Goal: Task Accomplishment & Management: Use online tool/utility

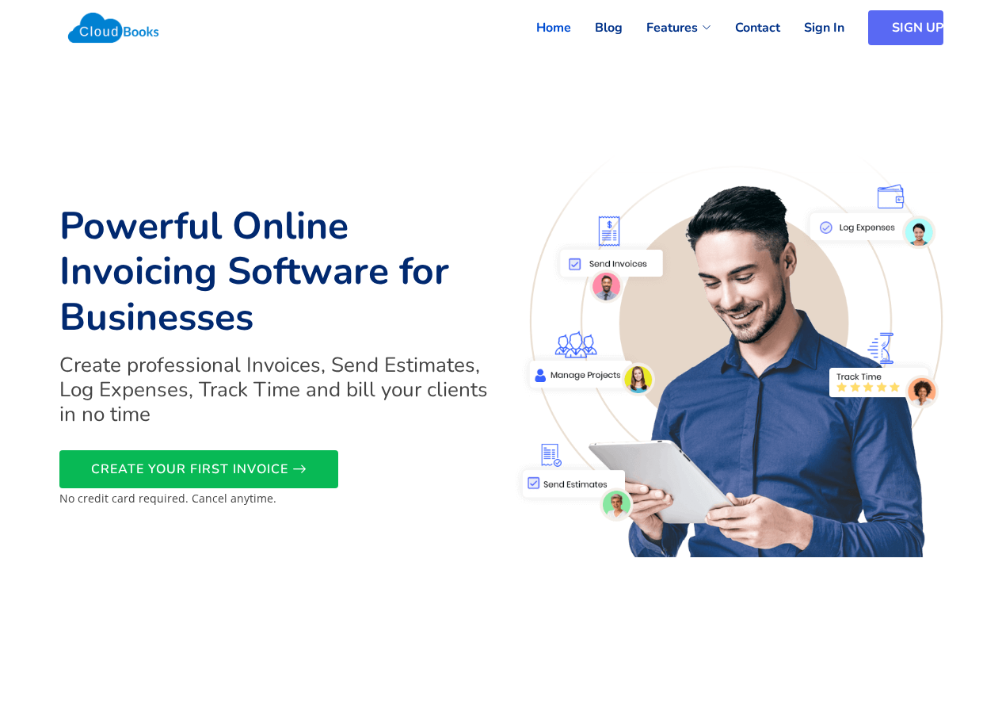
click at [896, 17] on link "SIGN UP" at bounding box center [905, 27] width 75 height 35
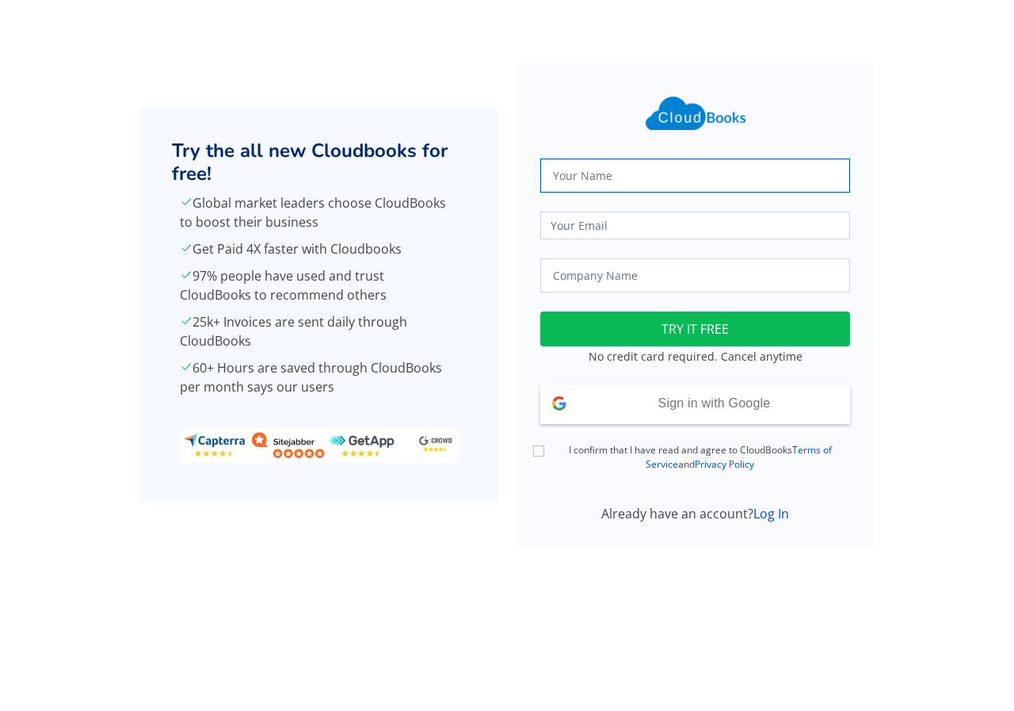
click at [703, 166] on input "text" at bounding box center [695, 175] width 310 height 34
type input "[PERSON_NAME]"
click at [709, 227] on input "email" at bounding box center [695, 226] width 310 height 28
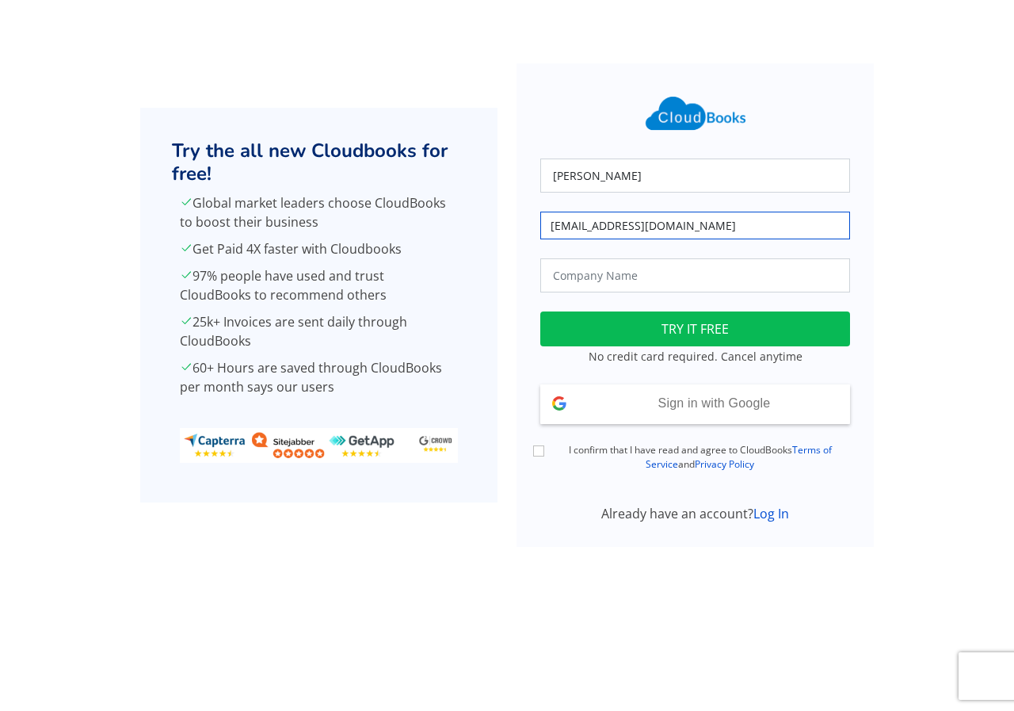
type input "[EMAIL_ADDRESS][DOMAIN_NAME]"
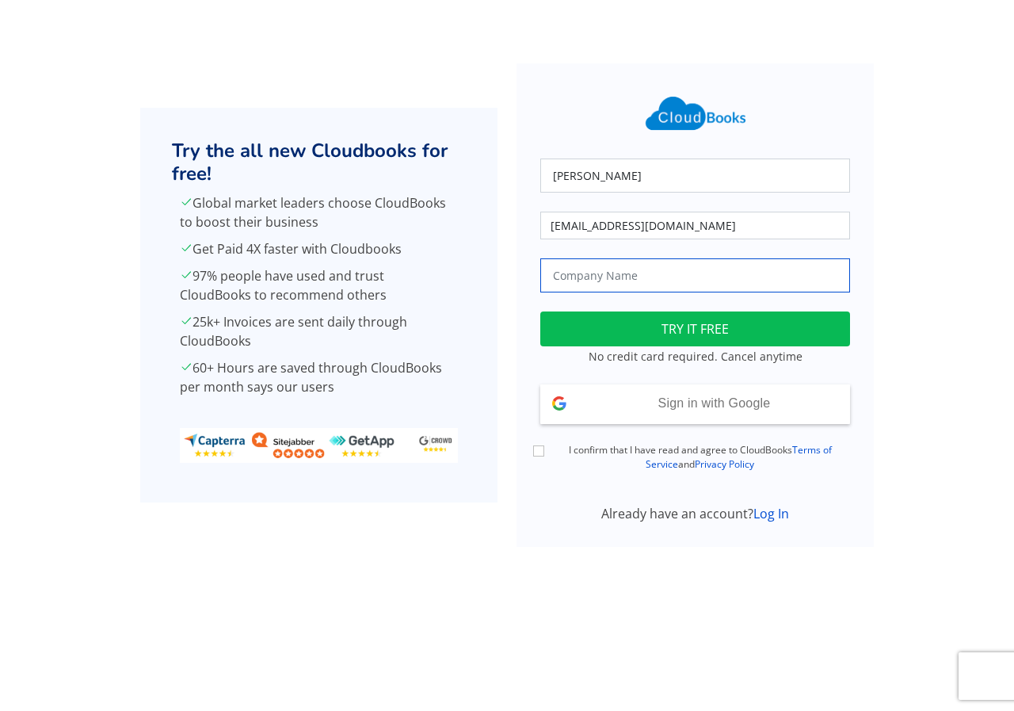
click at [692, 276] on input "text" at bounding box center [695, 275] width 310 height 34
type input "Shara PLC"
click at [526, 454] on form "Shara rrimasha1@eloratech.org Shara PLC Loading TRY IT FREE No credit card requ…" at bounding box center [695, 304] width 357 height 483
click at [534, 455] on input "I confirm that I have read and agree to CloudBooks Terms of Service and Privacy…" at bounding box center [538, 450] width 11 height 11
checkbox input "true"
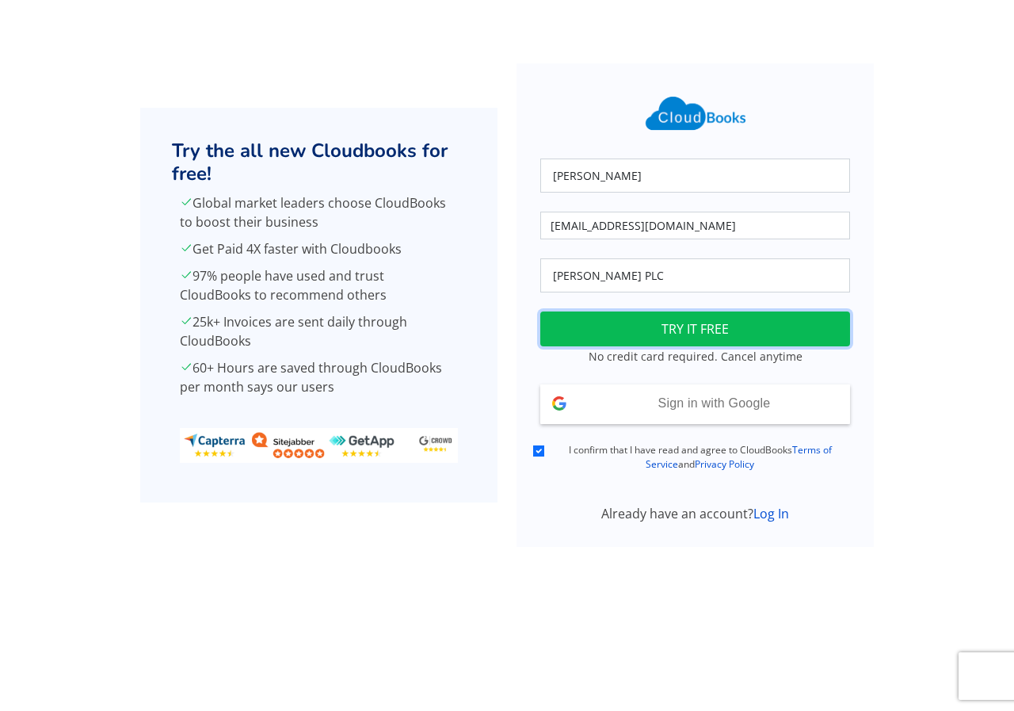
click at [664, 335] on button "TRY IT FREE" at bounding box center [695, 328] width 310 height 35
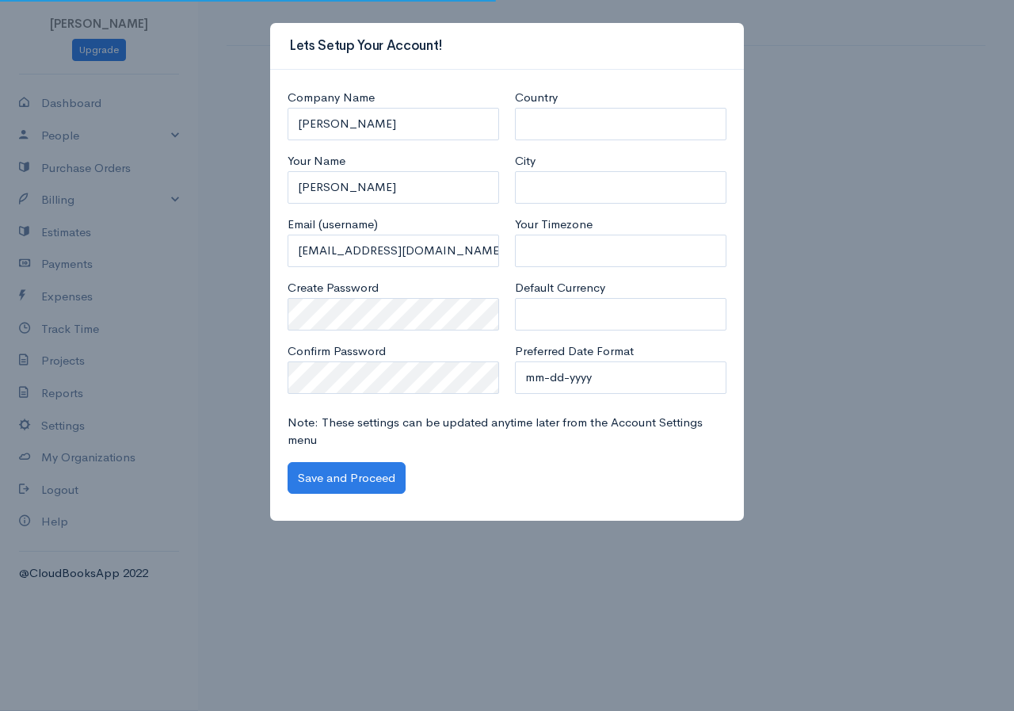
select select "[GEOGRAPHIC_DATA]"
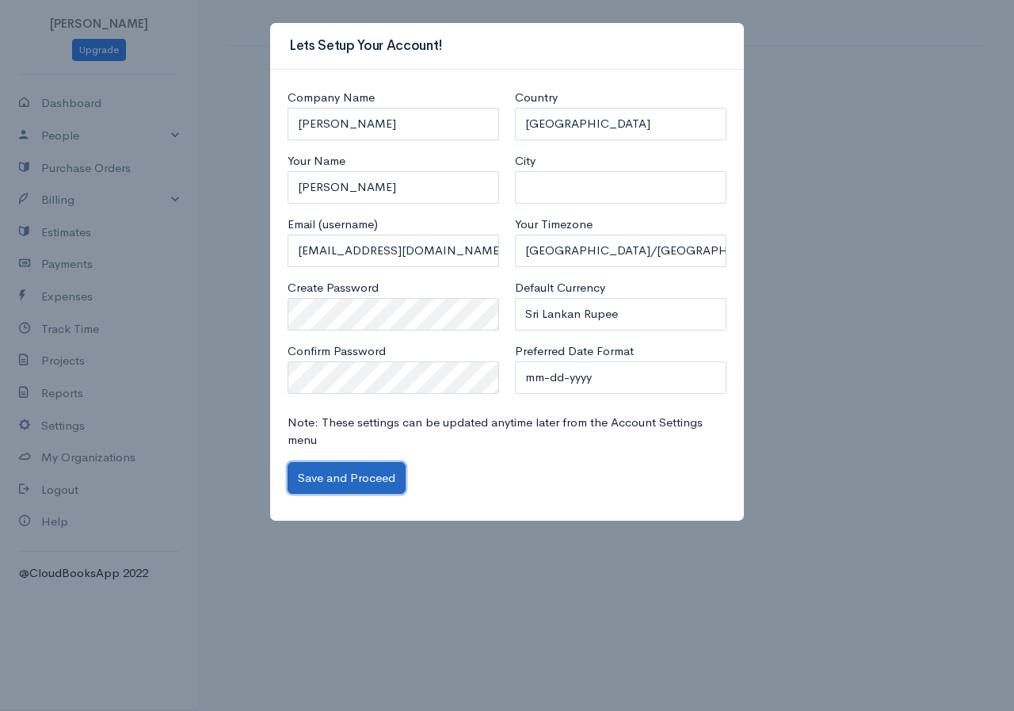
click at [355, 478] on button "Save and Proceed" at bounding box center [347, 478] width 118 height 32
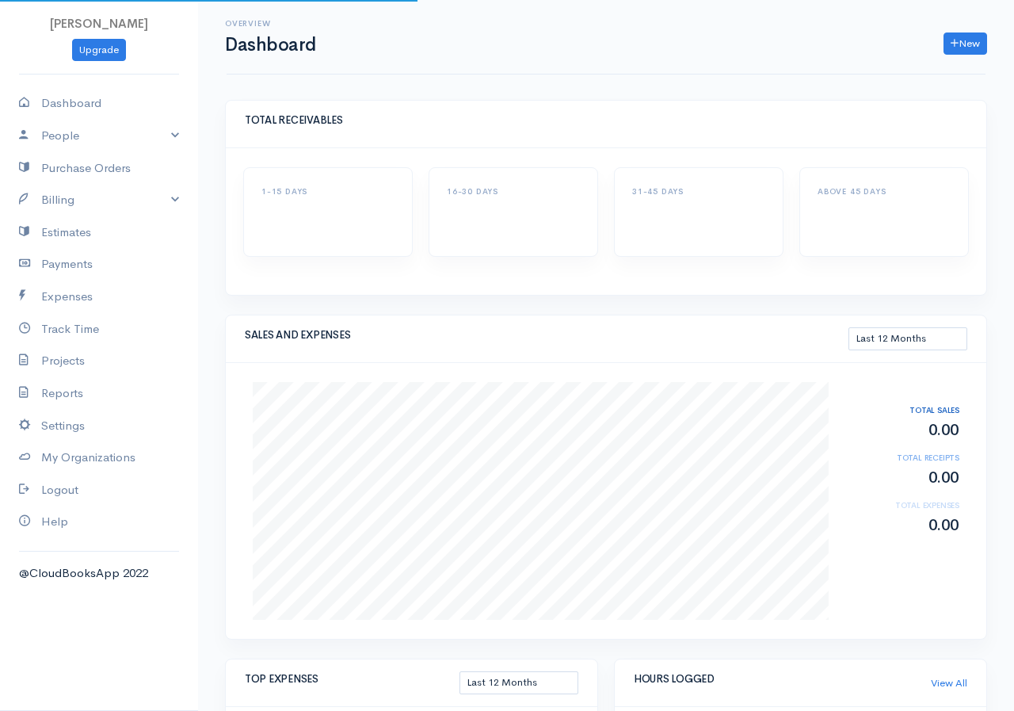
select select "365"
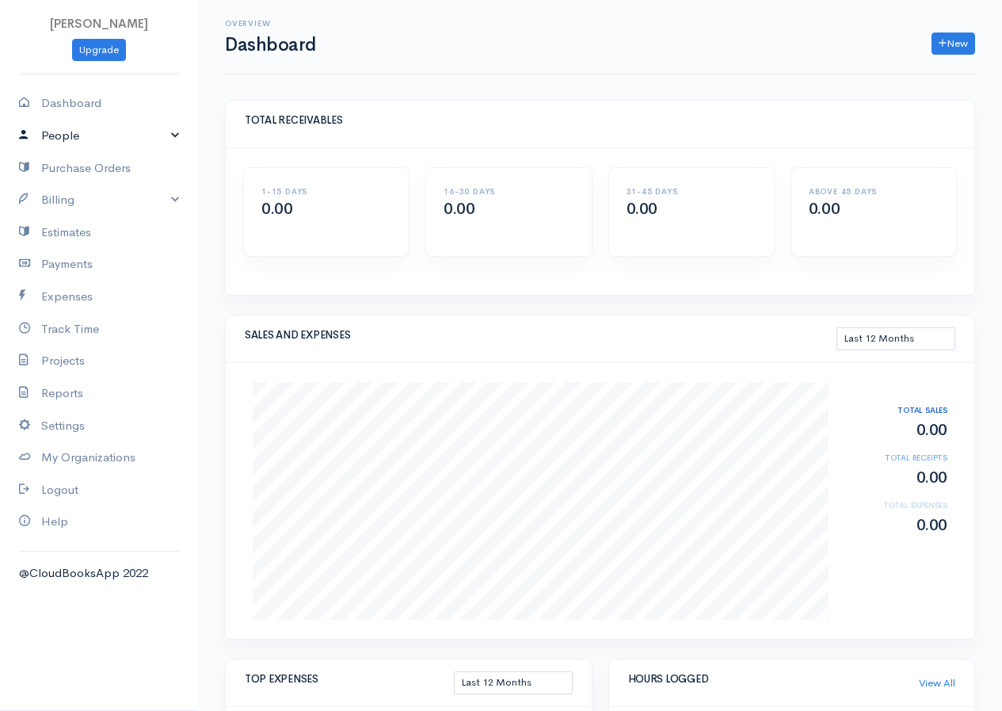
click at [71, 136] on link "People" at bounding box center [99, 136] width 198 height 32
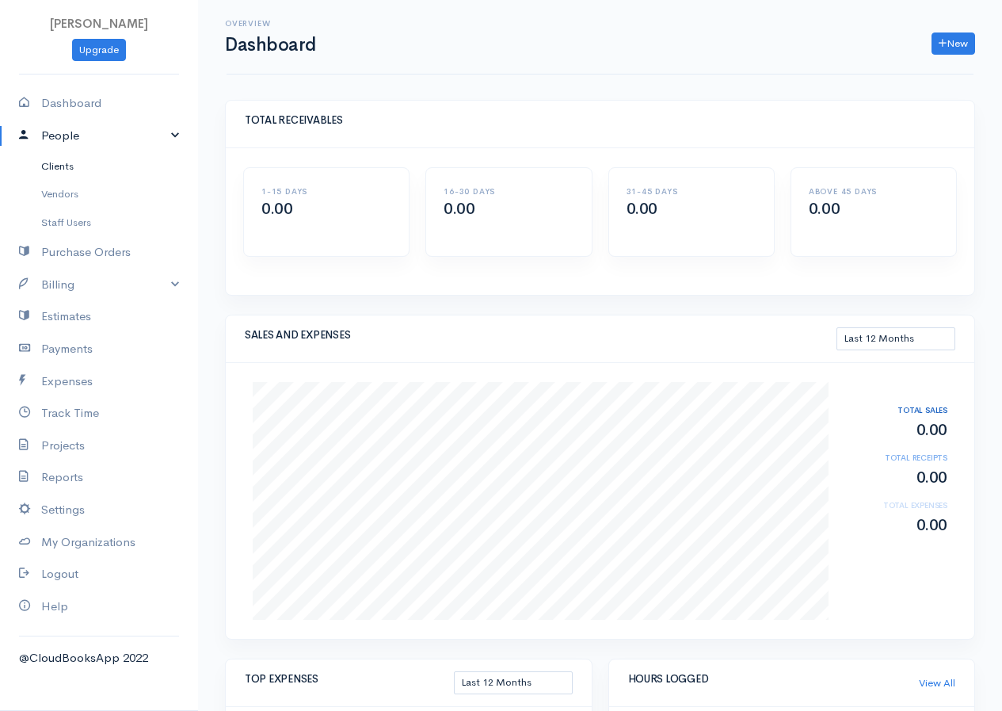
click at [66, 167] on link "Clients" at bounding box center [99, 166] width 198 height 29
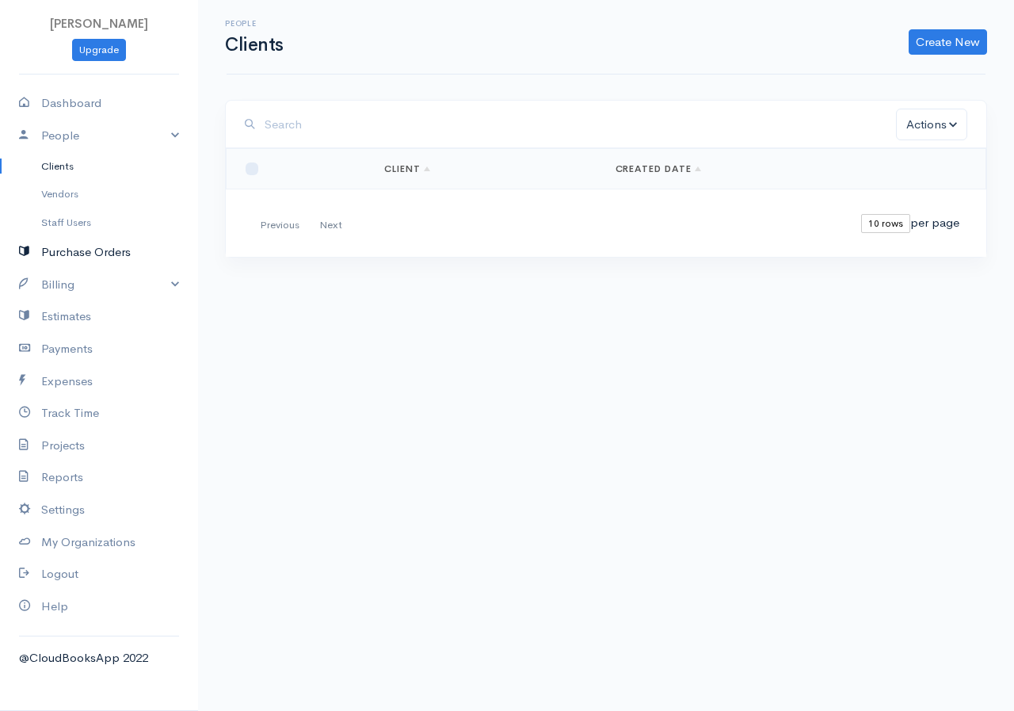
click at [67, 251] on link "Purchase Orders" at bounding box center [99, 252] width 198 height 32
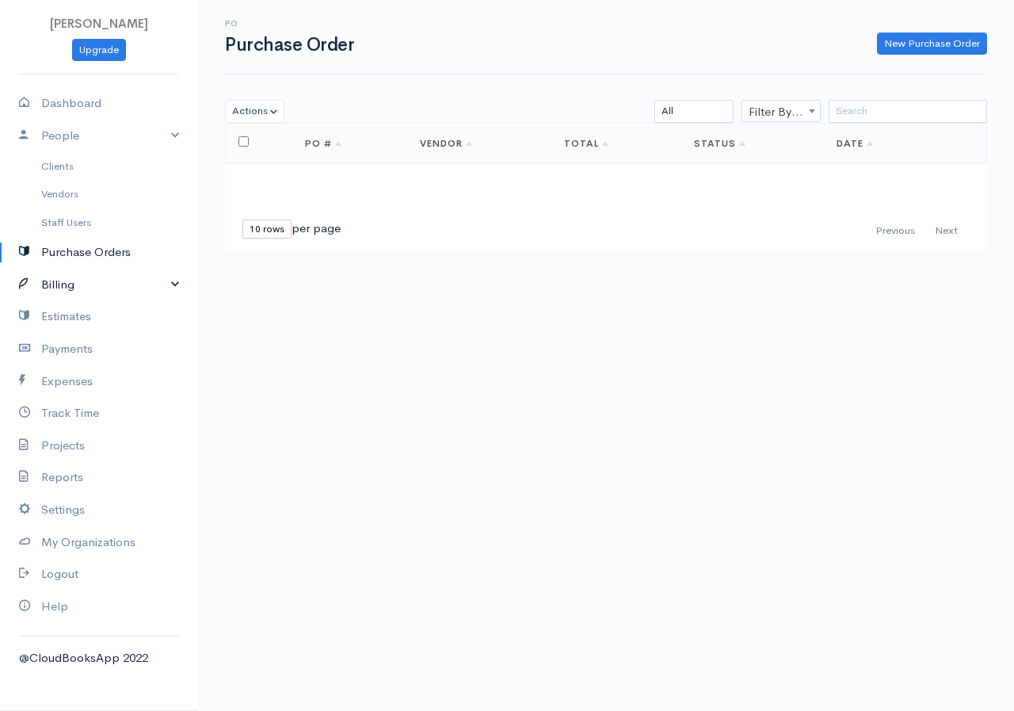
click at [71, 291] on link "Billing" at bounding box center [99, 285] width 198 height 32
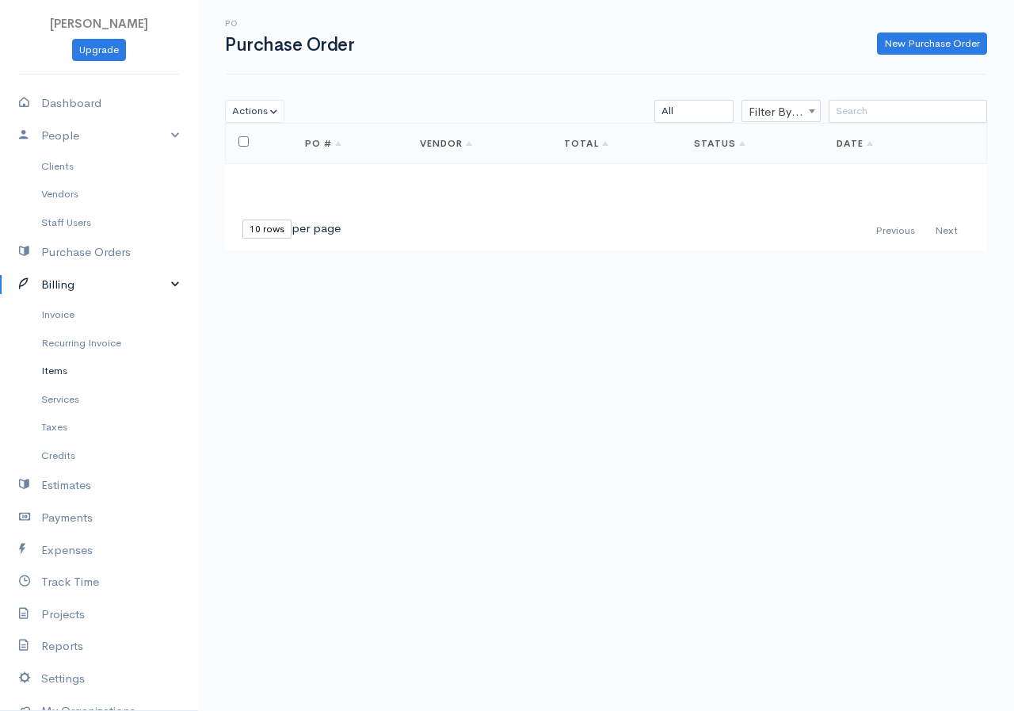
click at [57, 372] on link "Items" at bounding box center [99, 370] width 198 height 29
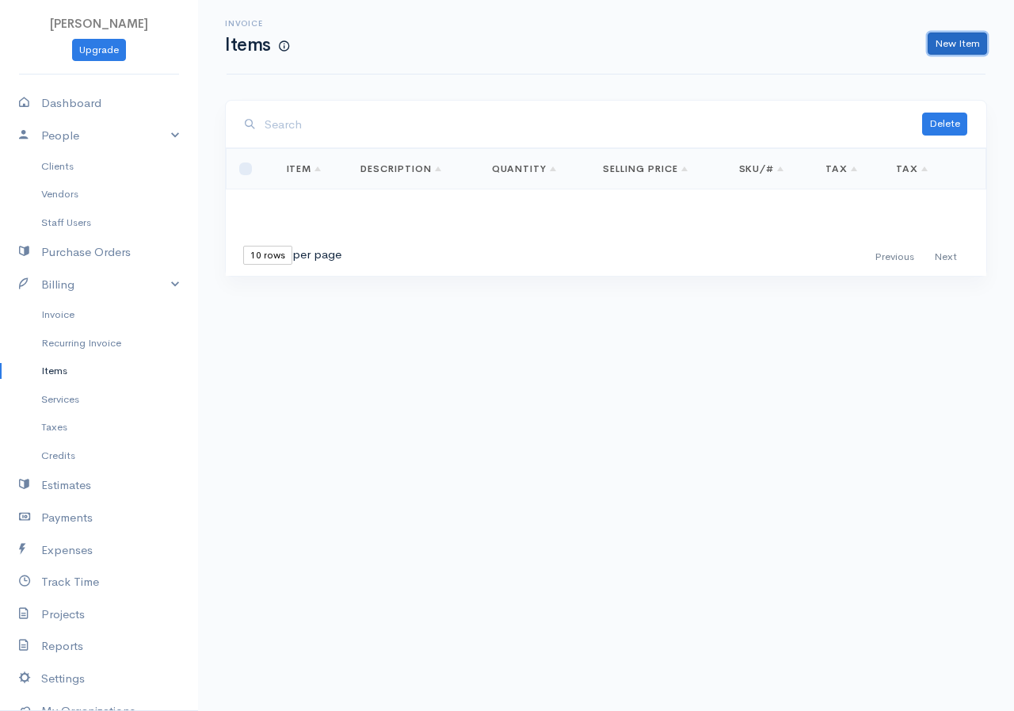
click at [956, 42] on link "New Item" at bounding box center [957, 43] width 59 height 23
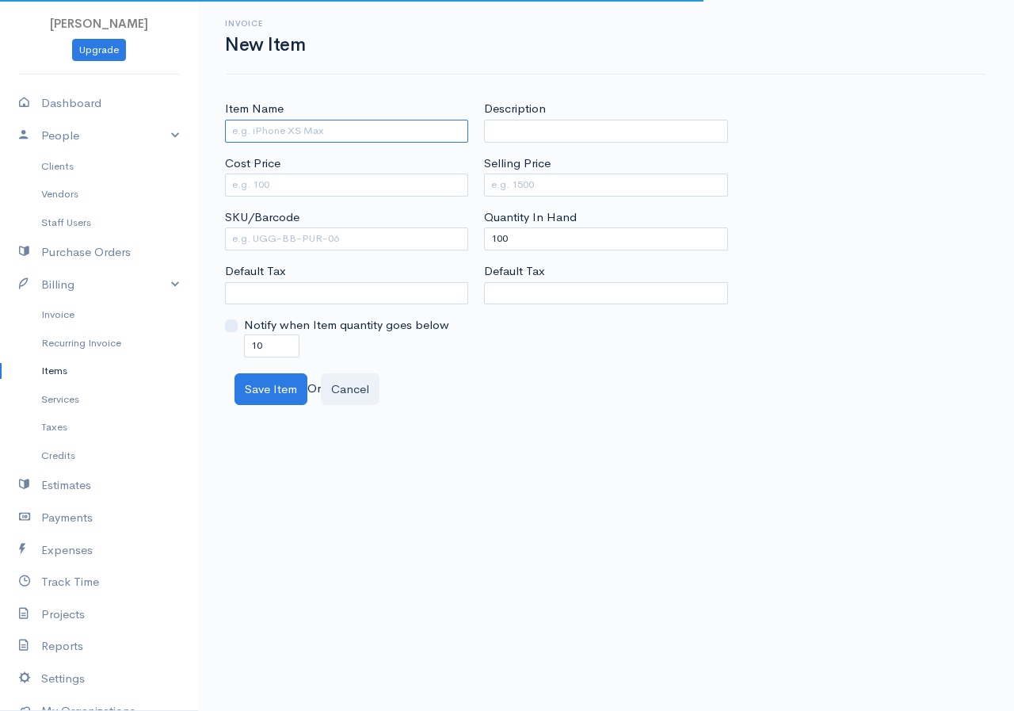
click at [353, 137] on input "Item Name" at bounding box center [346, 131] width 243 height 23
type input "Dell Keyboard"
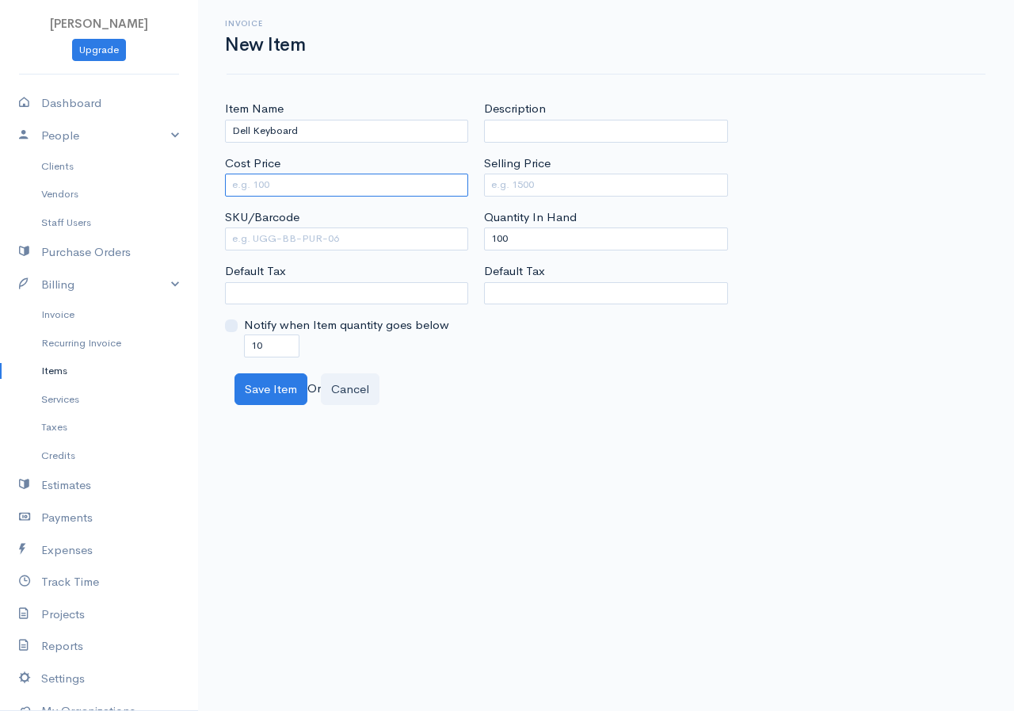
click at [375, 175] on input "Cost Price" at bounding box center [346, 184] width 243 height 23
type input "4"
type input "250"
click at [492, 179] on input "Selling Price" at bounding box center [605, 184] width 243 height 23
type input "400"
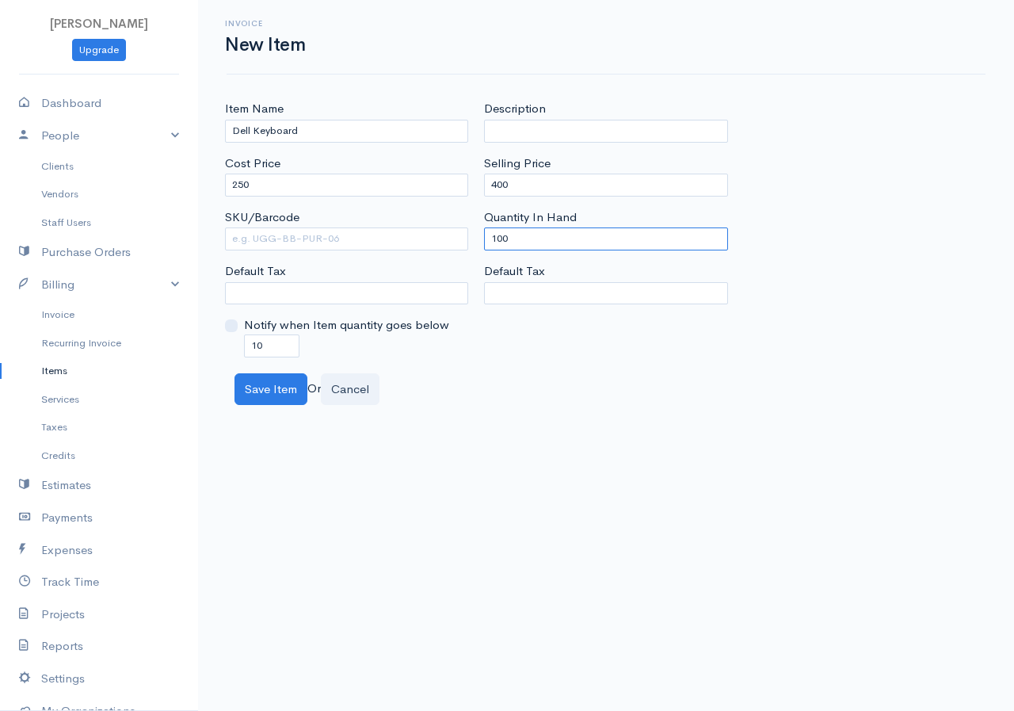
click at [532, 245] on input "100" at bounding box center [605, 238] width 243 height 23
type input "1"
type input "0"
click at [321, 342] on div "Notify when Item quantity goes below 10" at bounding box center [346, 336] width 243 height 40
drag, startPoint x: 302, startPoint y: 334, endPoint x: 238, endPoint y: 354, distance: 67.4
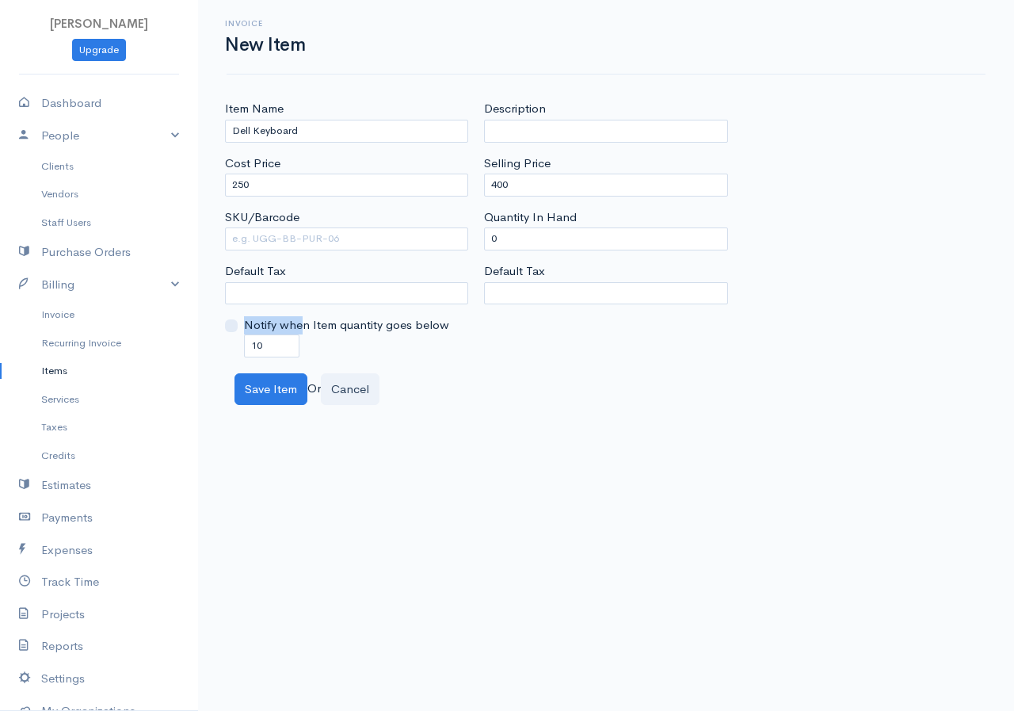
click at [249, 352] on div "Notify when Item quantity goes below 10" at bounding box center [346, 336] width 243 height 40
click at [260, 350] on input "10" at bounding box center [271, 345] width 55 height 23
type input "1"
type input "0"
click at [295, 387] on button "Save Item" at bounding box center [270, 389] width 73 height 32
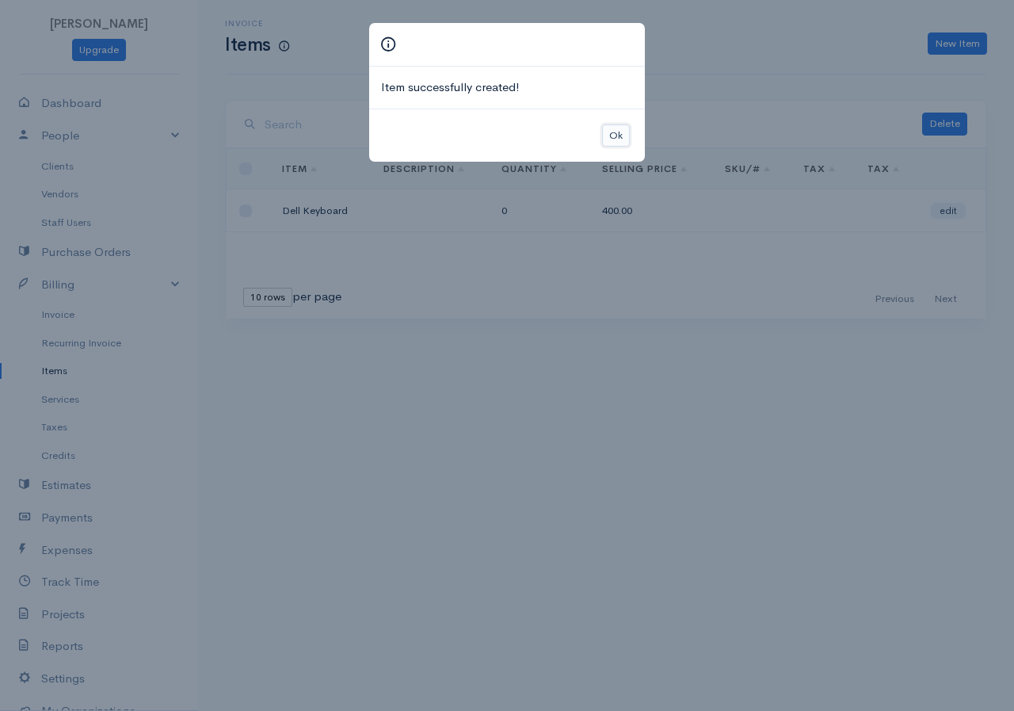
click at [619, 139] on button "Ok" at bounding box center [616, 135] width 28 height 23
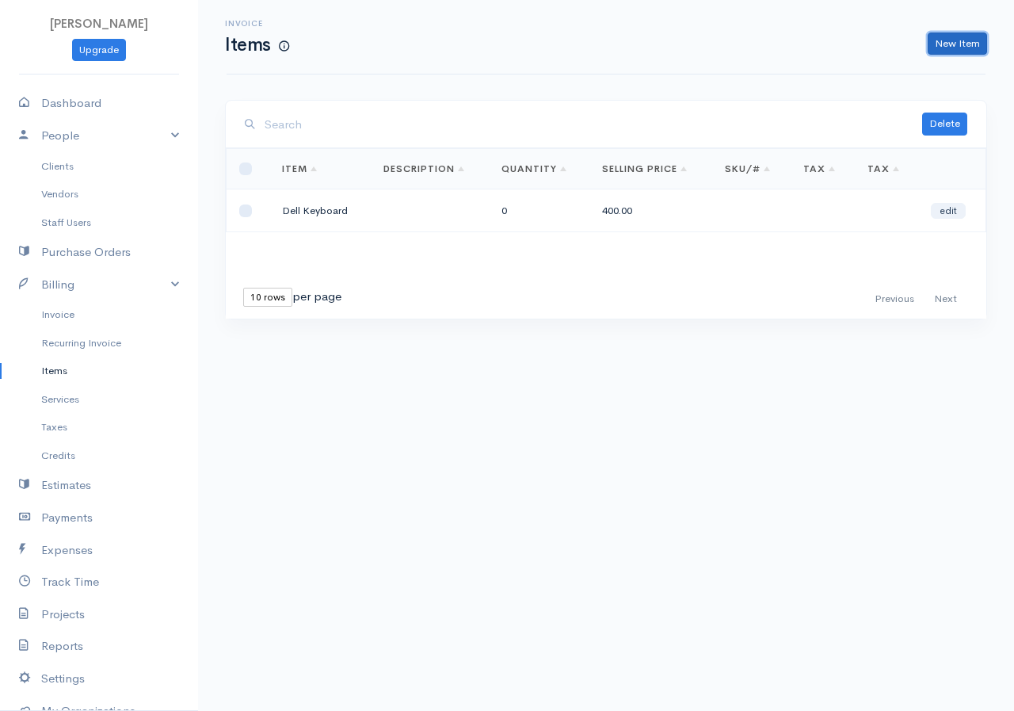
click at [943, 40] on link "New Item" at bounding box center [957, 43] width 59 height 23
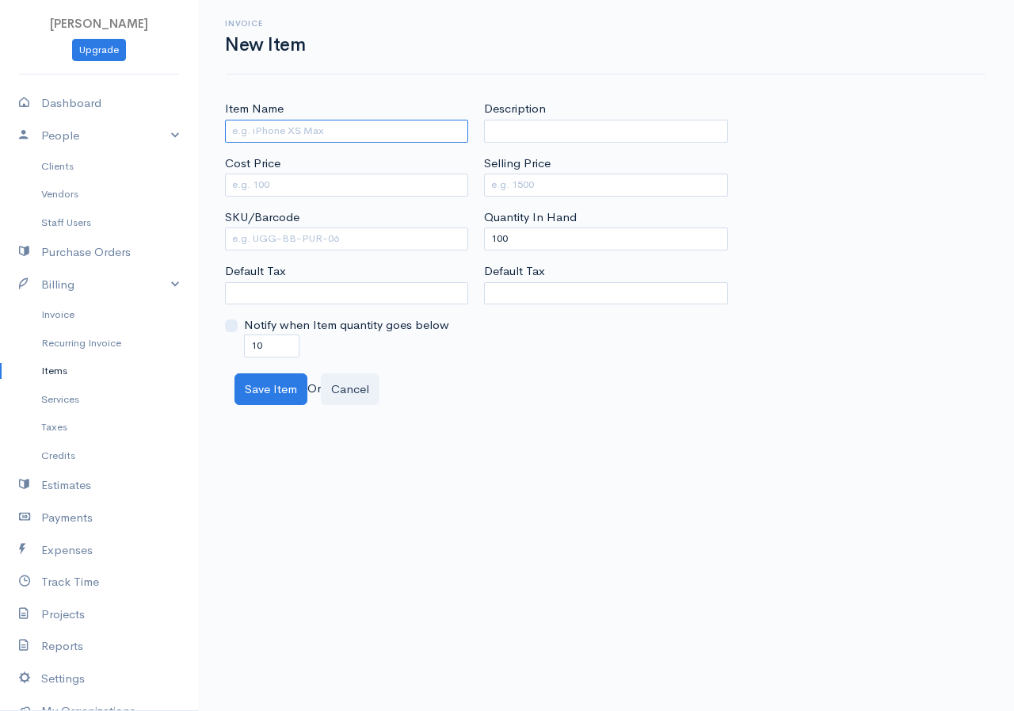
click at [354, 139] on input "Item Name" at bounding box center [346, 131] width 243 height 23
type input "HP Keyboard"
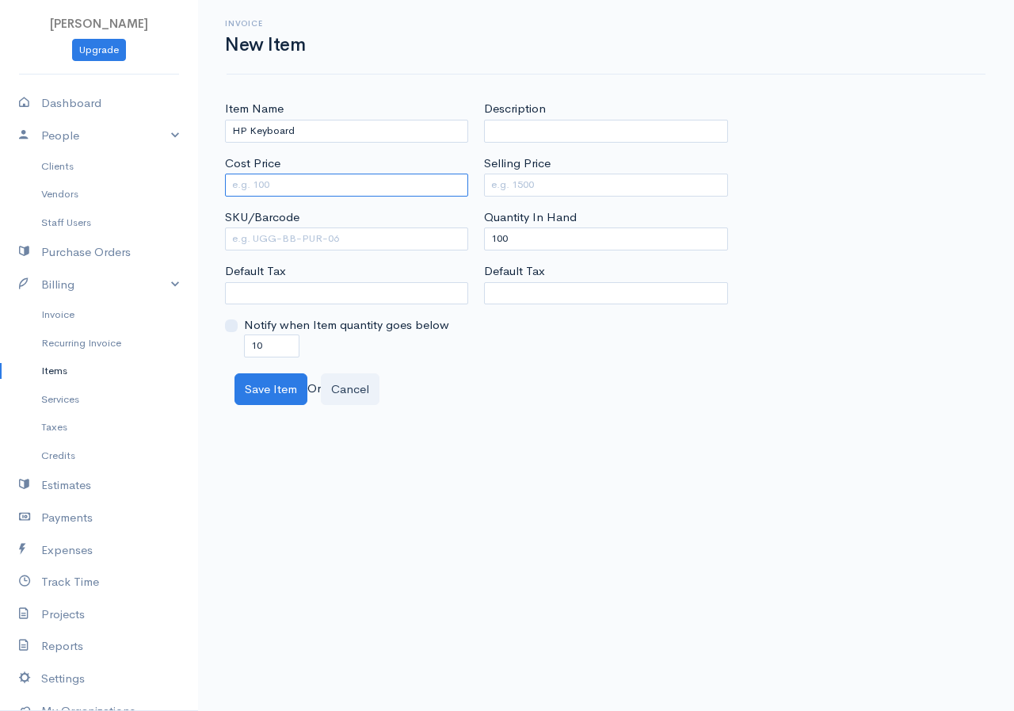
click at [355, 185] on input "Cost Price" at bounding box center [346, 184] width 243 height 23
type input "350"
click at [504, 188] on input "Selling Price" at bounding box center [605, 184] width 243 height 23
type input "500"
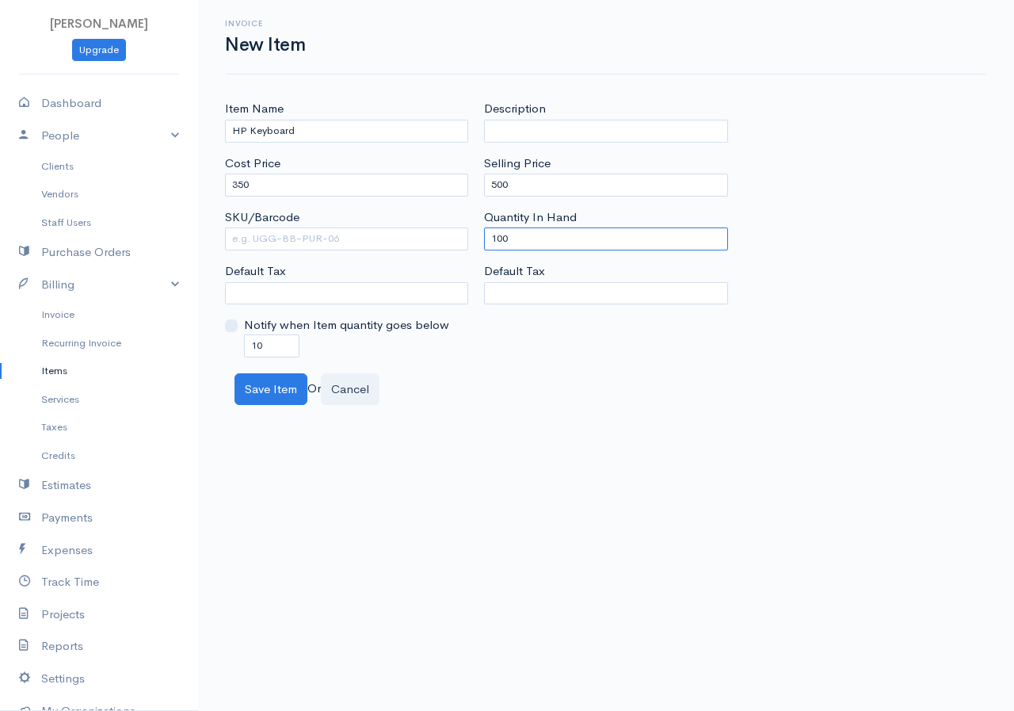
click at [534, 245] on input "100" at bounding box center [605, 238] width 243 height 23
type input "1"
type input "0"
click at [331, 342] on div "Notify when Item quantity goes below 10" at bounding box center [346, 336] width 243 height 40
drag, startPoint x: 263, startPoint y: 338, endPoint x: 239, endPoint y: 345, distance: 24.8
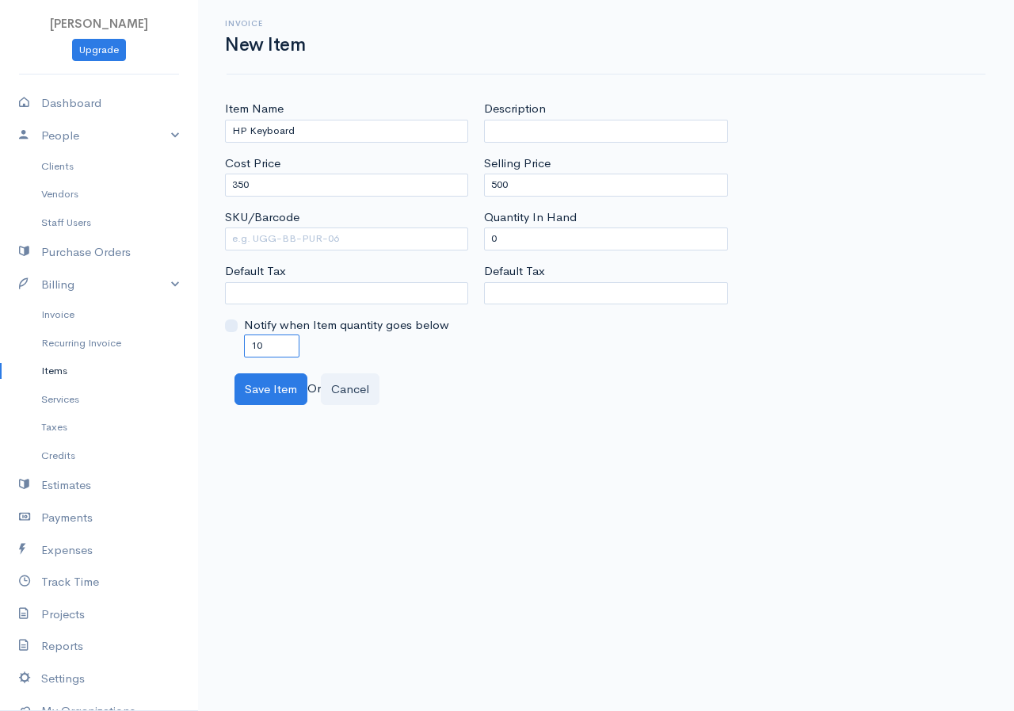
click at [239, 345] on div "Notify when Item quantity goes below 10" at bounding box center [346, 336] width 243 height 40
type input "0"
click at [286, 389] on button "Save Item" at bounding box center [270, 389] width 73 height 32
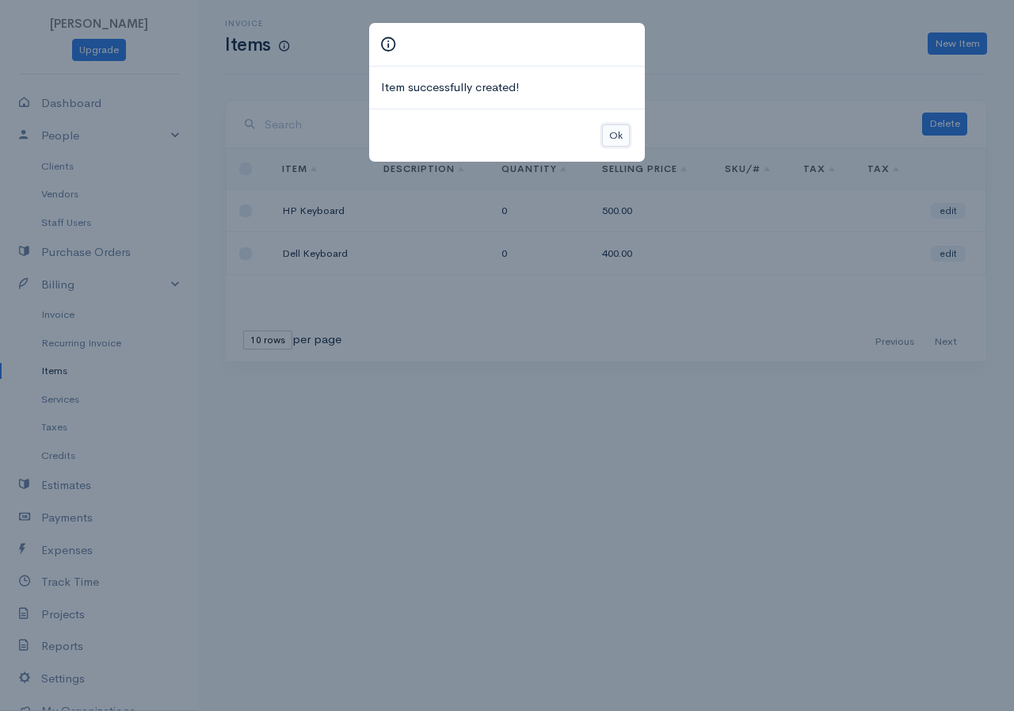
click at [610, 132] on button "Ok" at bounding box center [616, 135] width 28 height 23
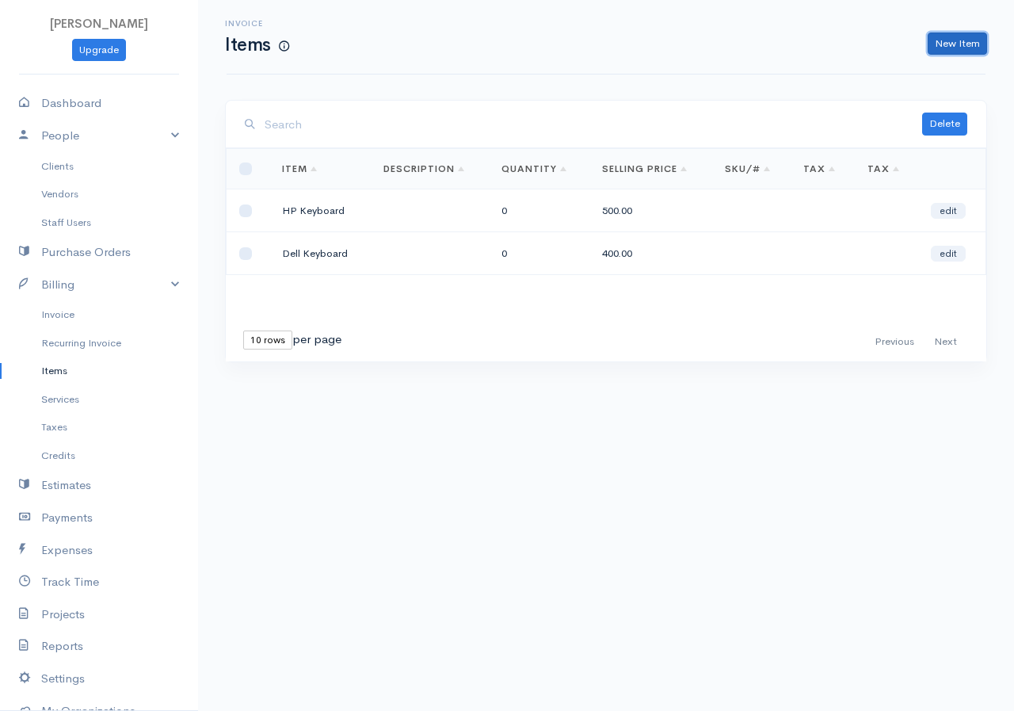
click at [956, 40] on link "New Item" at bounding box center [957, 43] width 59 height 23
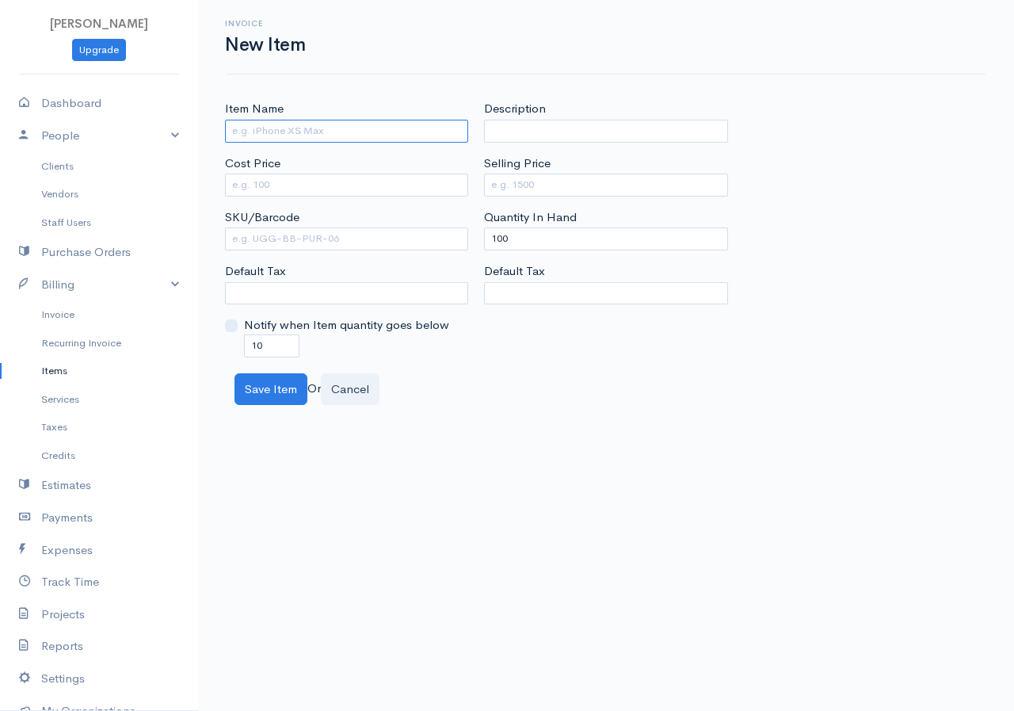
click at [388, 136] on input "Item Name" at bounding box center [346, 131] width 243 height 23
type input "i"
type input "IBM Keyboard"
click at [370, 185] on input "Cost Price" at bounding box center [346, 184] width 243 height 23
type input "9"
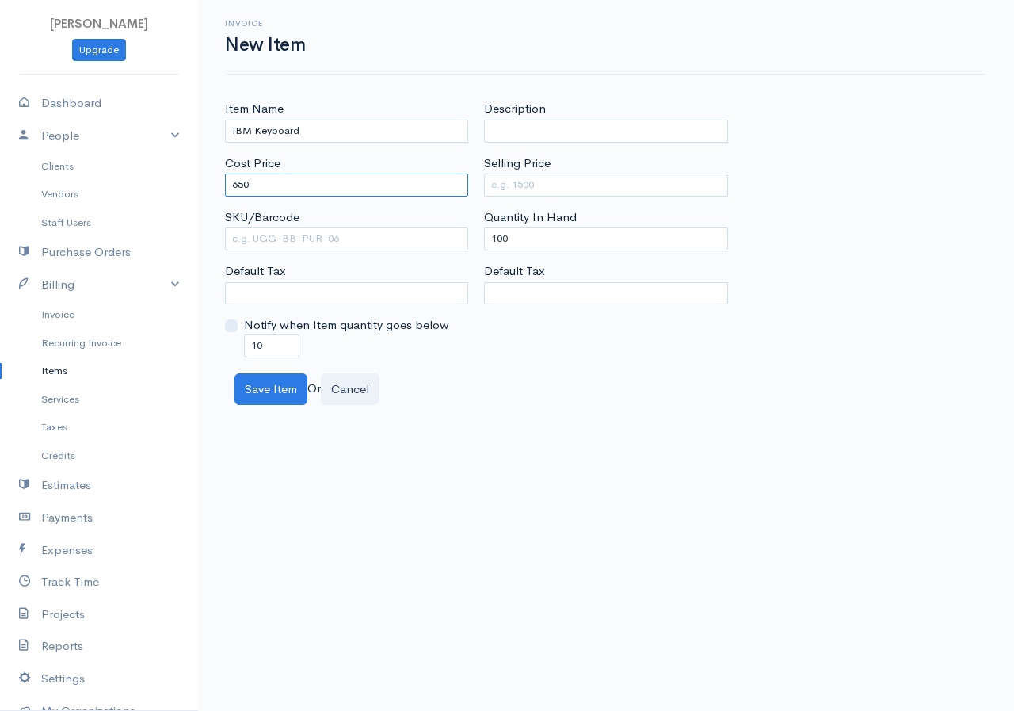
type input "650"
click at [490, 184] on input "Selling Price" at bounding box center [605, 184] width 243 height 23
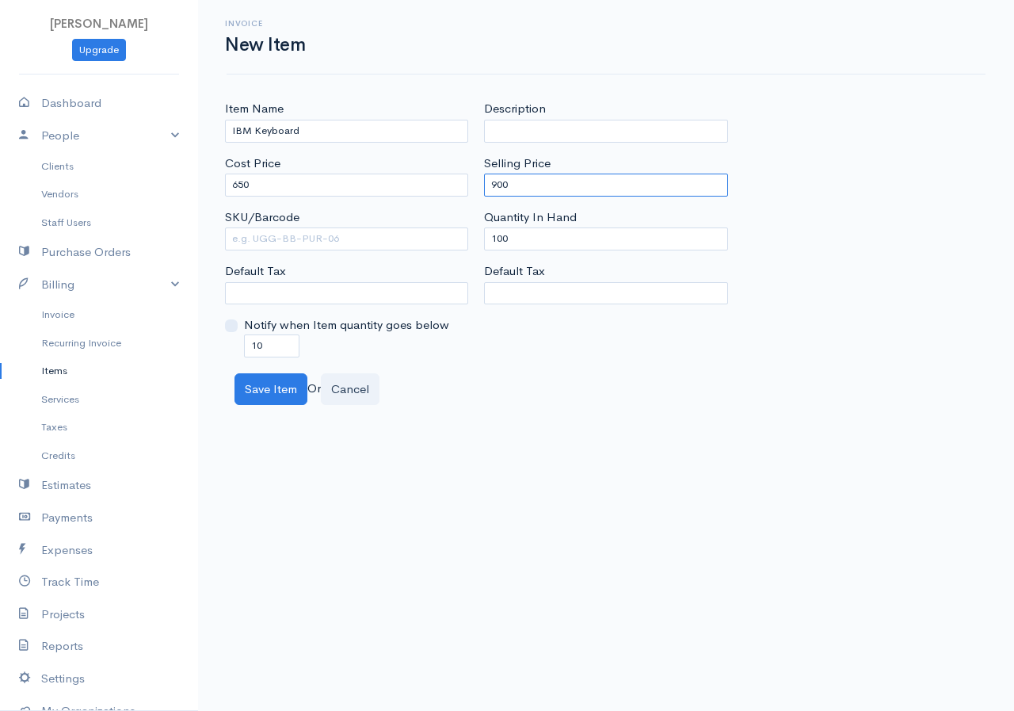
type input "900"
drag, startPoint x: 528, startPoint y: 227, endPoint x: 505, endPoint y: 239, distance: 25.2
click at [485, 235] on div "Quantity In Hand 100" at bounding box center [605, 229] width 243 height 42
drag, startPoint x: 510, startPoint y: 239, endPoint x: 491, endPoint y: 239, distance: 19.0
click at [491, 239] on input "100" at bounding box center [605, 238] width 243 height 23
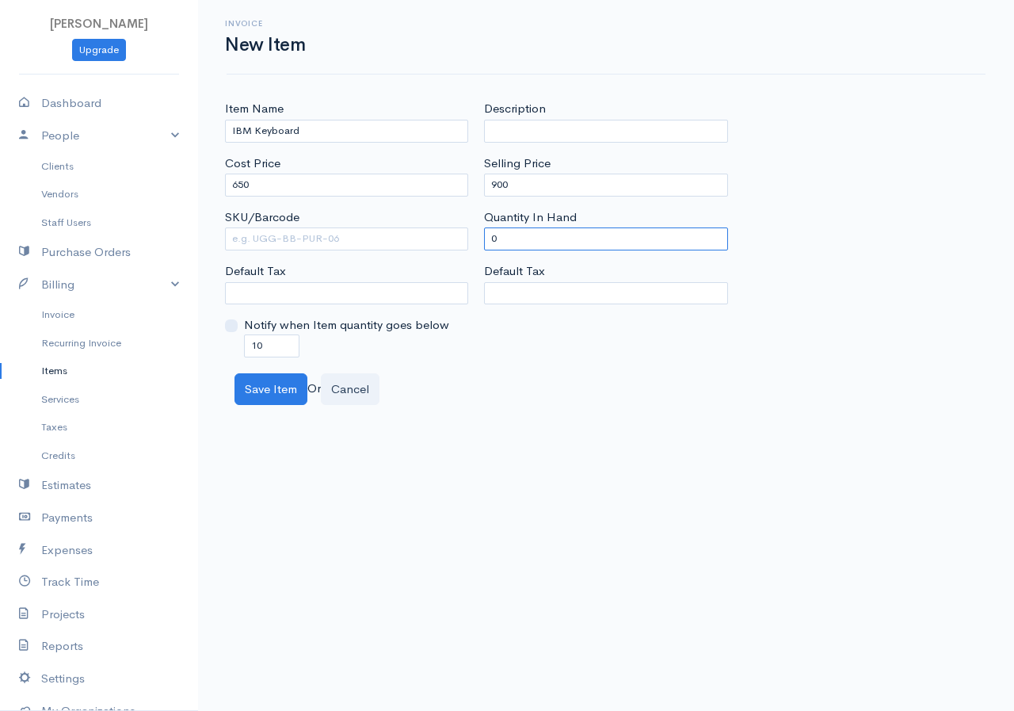
type input "0"
drag, startPoint x: 255, startPoint y: 347, endPoint x: 234, endPoint y: 351, distance: 21.8
click at [234, 351] on div "Notify when Item quantity goes below 10" at bounding box center [346, 336] width 243 height 40
type input "0"
click at [272, 389] on button "Save Item" at bounding box center [270, 389] width 73 height 32
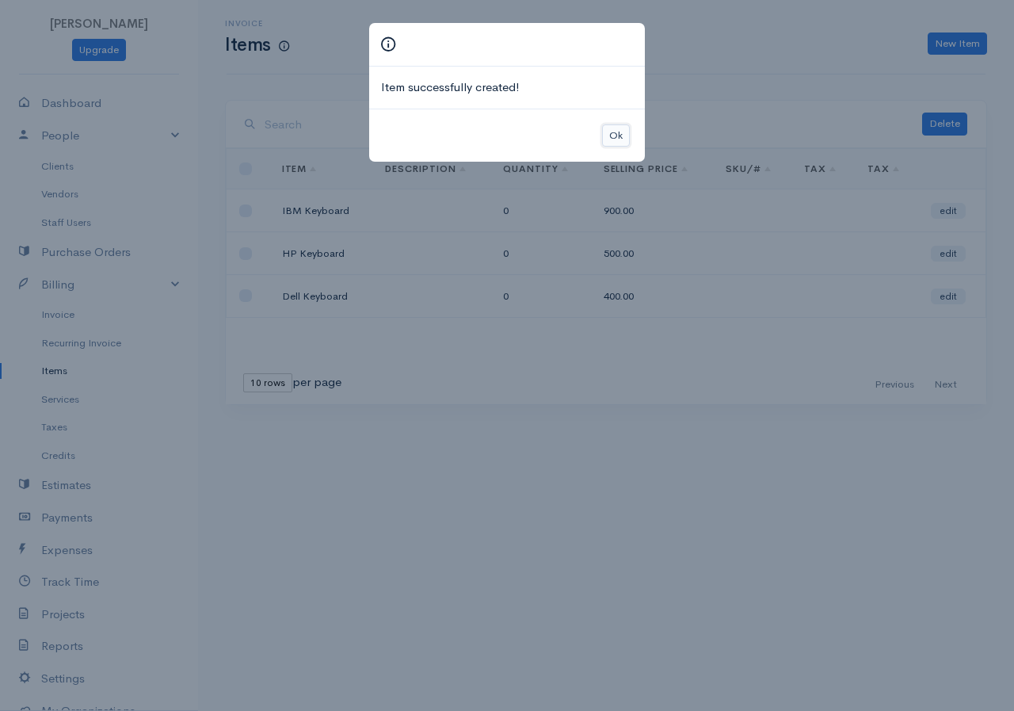
click at [611, 132] on button "Ok" at bounding box center [616, 135] width 28 height 23
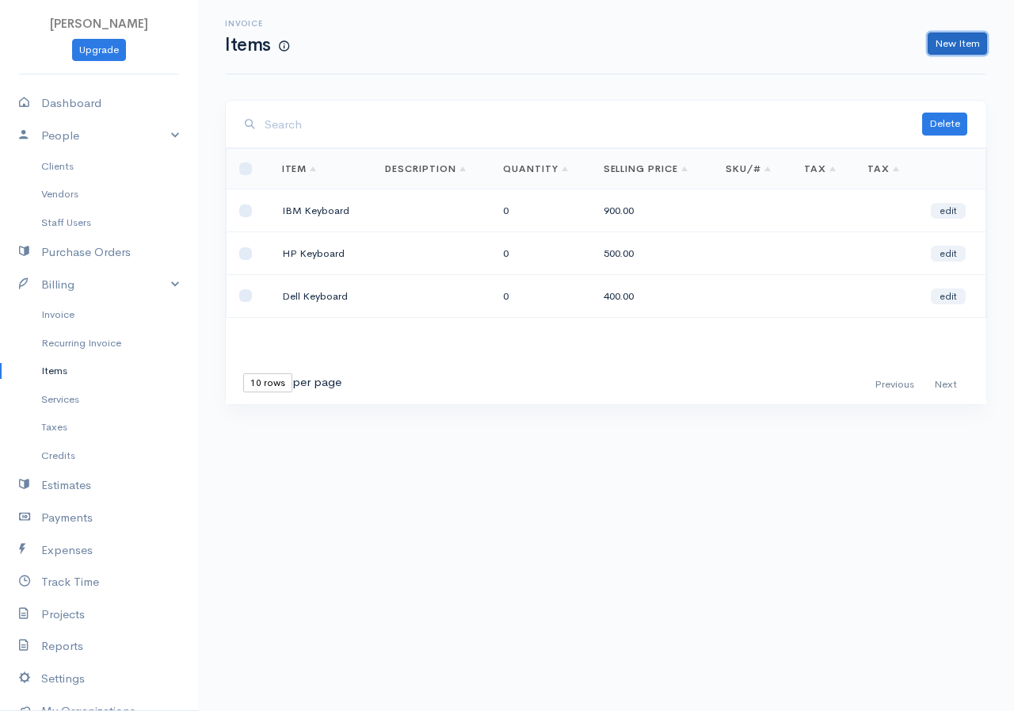
click at [959, 42] on link "New Item" at bounding box center [957, 43] width 59 height 23
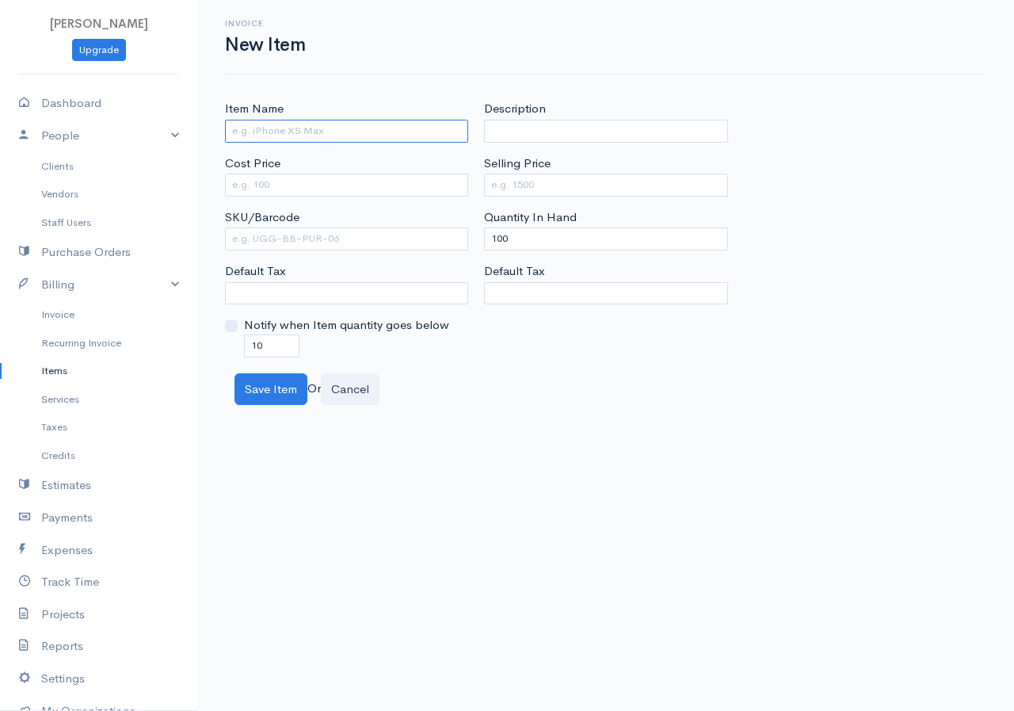
click at [335, 134] on input "Item Name" at bounding box center [346, 131] width 243 height 23
type input "d"
type input "Dell Mouse"
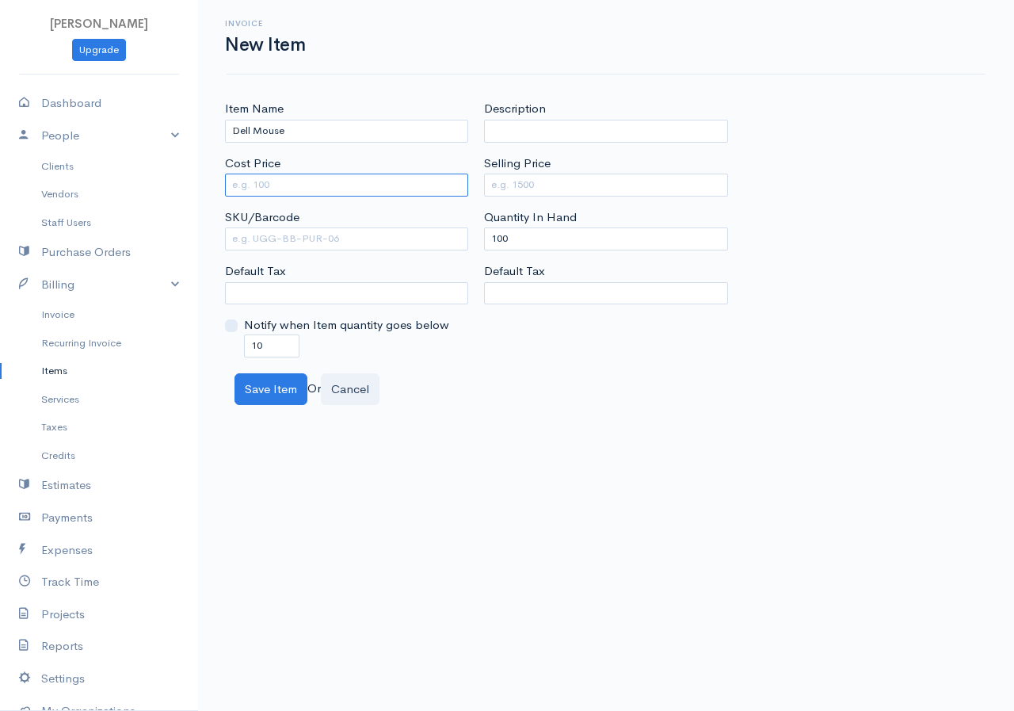
click at [319, 176] on input "Cost Price" at bounding box center [346, 184] width 243 height 23
type input "150"
click at [485, 181] on input "Selling Price" at bounding box center [605, 184] width 243 height 23
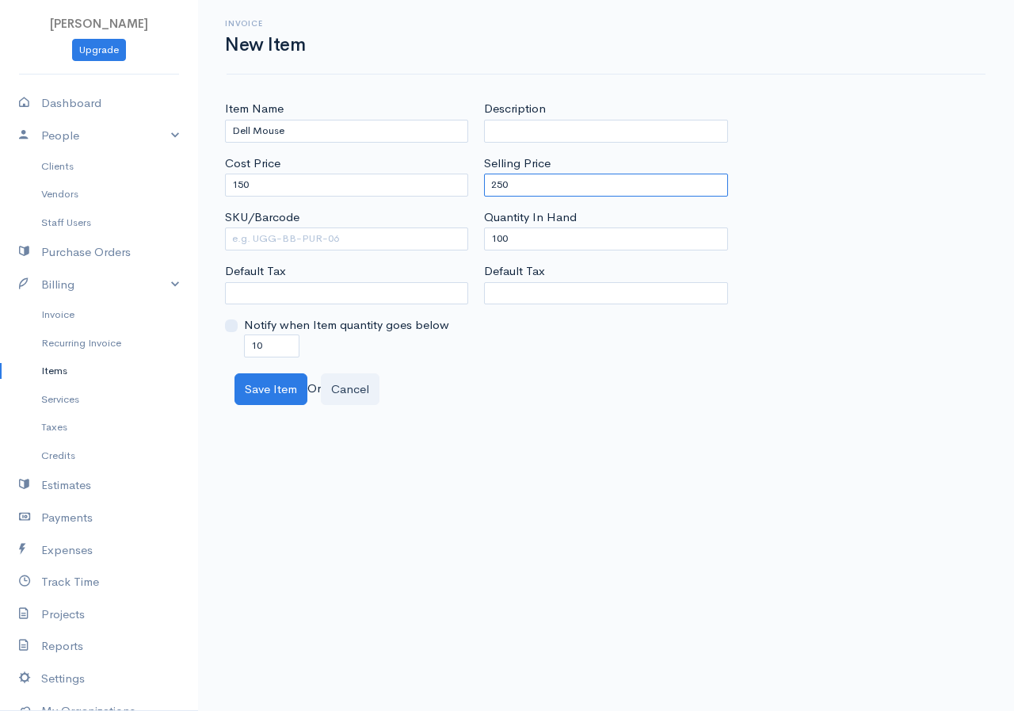
type input "250"
click at [329, 247] on input "SKU/Barcode" at bounding box center [346, 238] width 243 height 23
drag, startPoint x: 547, startPoint y: 239, endPoint x: 478, endPoint y: 245, distance: 69.1
click at [478, 245] on div "Description Selling Price 250 Quantity In Hand 100 Default Tax" at bounding box center [605, 228] width 259 height 257
type input "0"
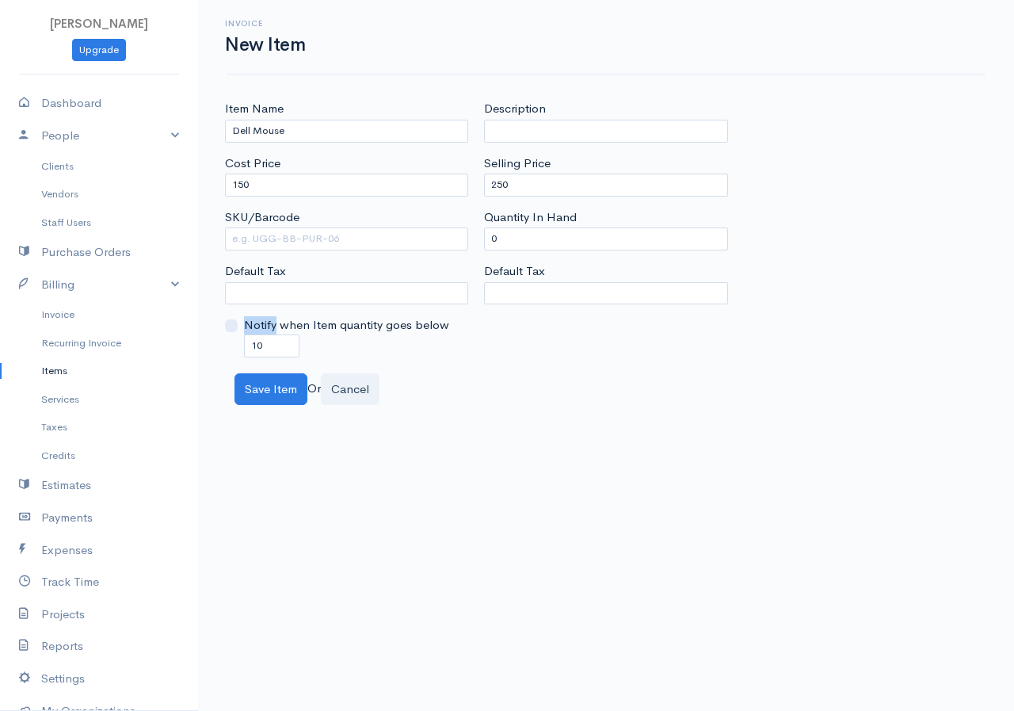
drag, startPoint x: 276, startPoint y: 334, endPoint x: 224, endPoint y: 347, distance: 53.8
click at [224, 347] on div "Item Name Dell Mouse Cost Price 150 SKU/Barcode Default Tax Notify when Item qu…" at bounding box center [346, 228] width 259 height 257
drag, startPoint x: 273, startPoint y: 352, endPoint x: 238, endPoint y: 350, distance: 34.9
click at [238, 350] on div "Notify when Item quantity goes below 10" at bounding box center [346, 336] width 243 height 40
type input "0"
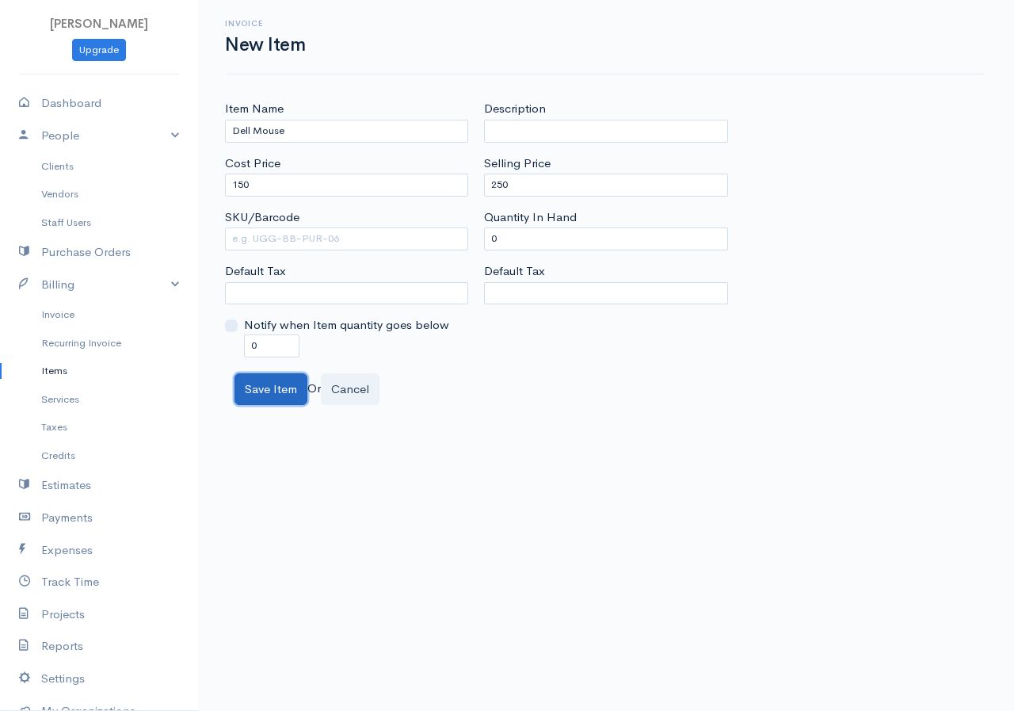
click at [276, 385] on button "Save Item" at bounding box center [270, 389] width 73 height 32
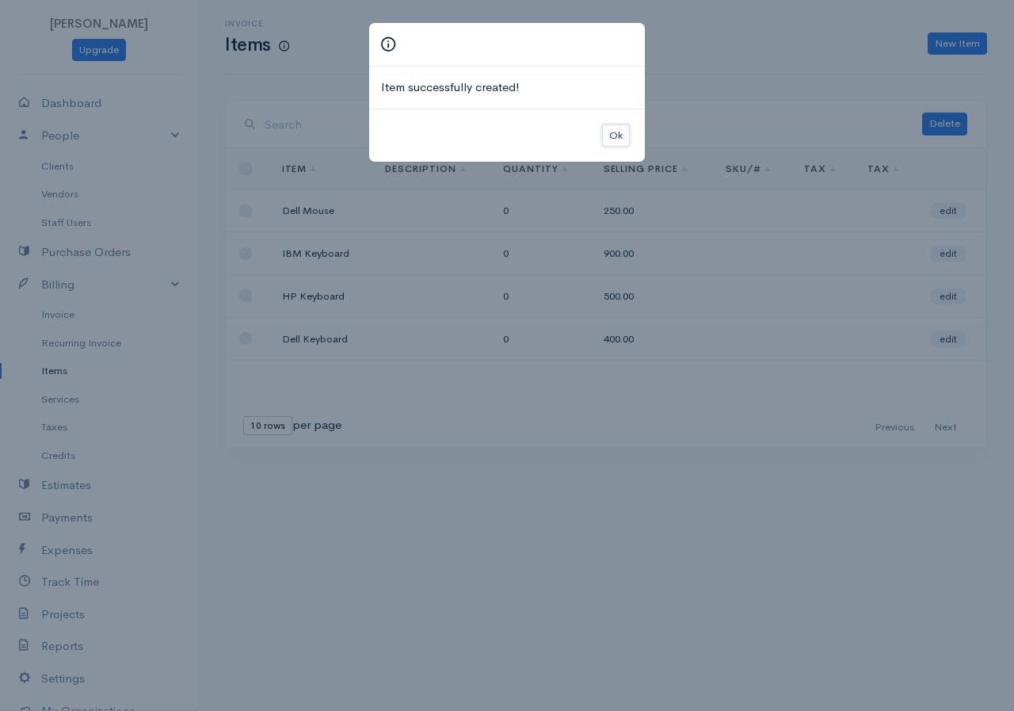
click at [621, 135] on button "Ok" at bounding box center [616, 135] width 28 height 23
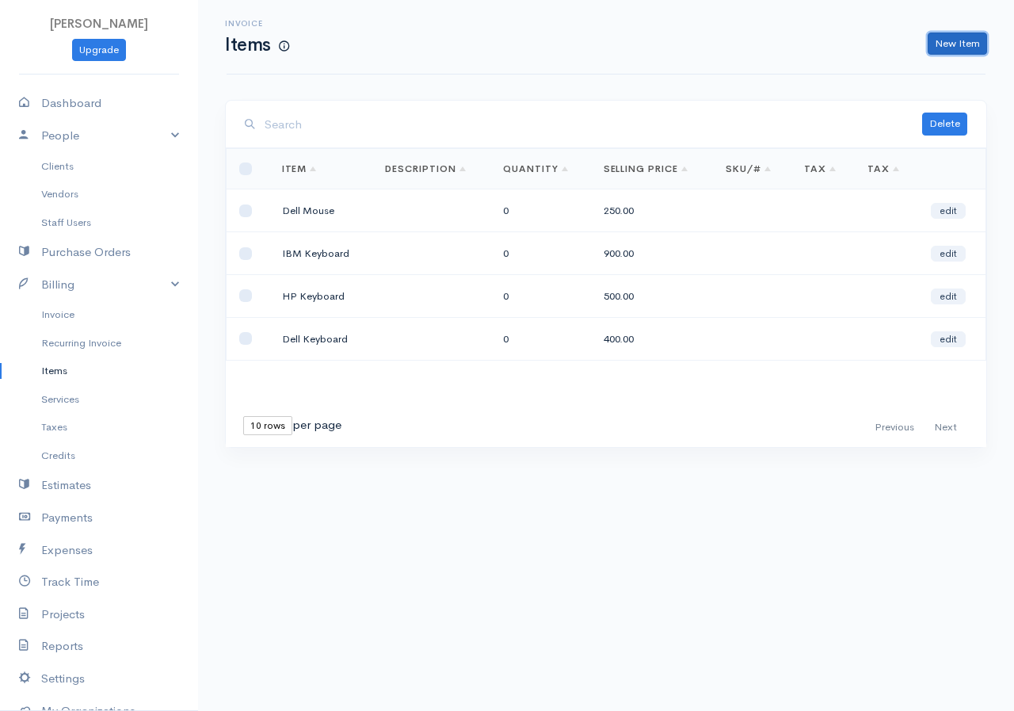
click at [978, 40] on link "New Item" at bounding box center [957, 43] width 59 height 23
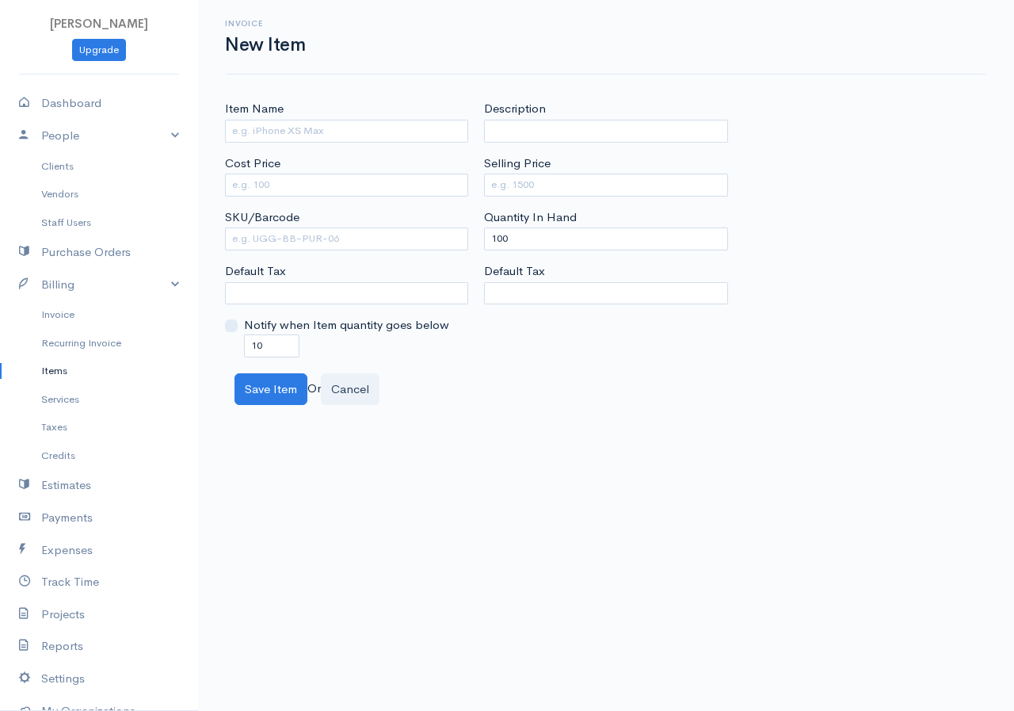
click at [353, 144] on div "Item Name Cost Price SKU/Barcode Default Tax Notify when Item quantity goes bel…" at bounding box center [346, 228] width 259 height 257
click at [345, 132] on input "Item Name" at bounding box center [346, 131] width 243 height 23
type input "HP keyboard"
click at [275, 175] on input "Cost Price" at bounding box center [346, 184] width 243 height 23
type input "4"
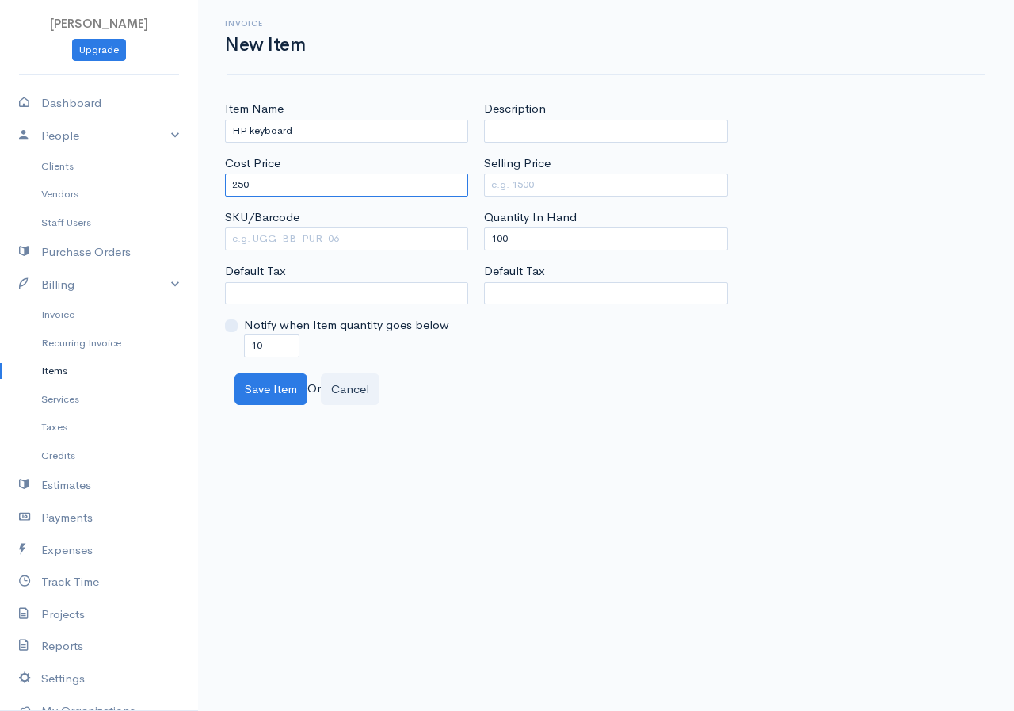
type input "250"
click at [498, 201] on div "Description Selling Price Quantity In Hand 100 Default Tax" at bounding box center [605, 228] width 259 height 257
click at [512, 190] on input "Selling Price" at bounding box center [605, 184] width 243 height 23
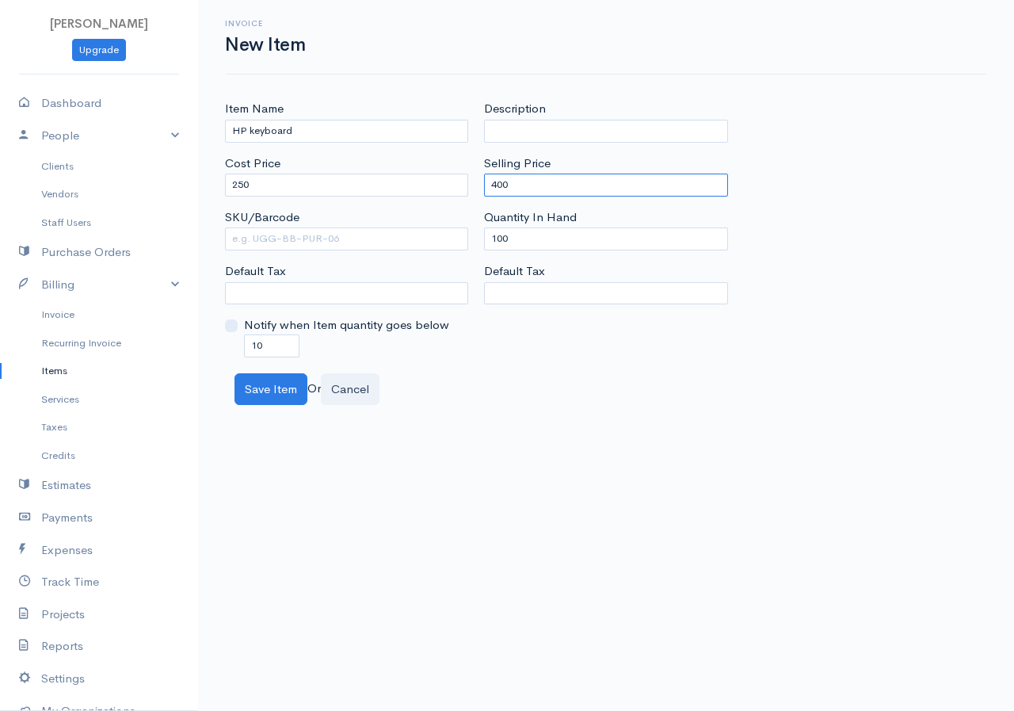
type input "400"
drag, startPoint x: 517, startPoint y: 229, endPoint x: 483, endPoint y: 241, distance: 35.3
click at [483, 241] on div "Description Selling Price 400 Quantity In Hand 100 Default Tax" at bounding box center [605, 228] width 259 height 257
type input "0"
drag, startPoint x: 279, startPoint y: 334, endPoint x: 238, endPoint y: 352, distance: 44.3
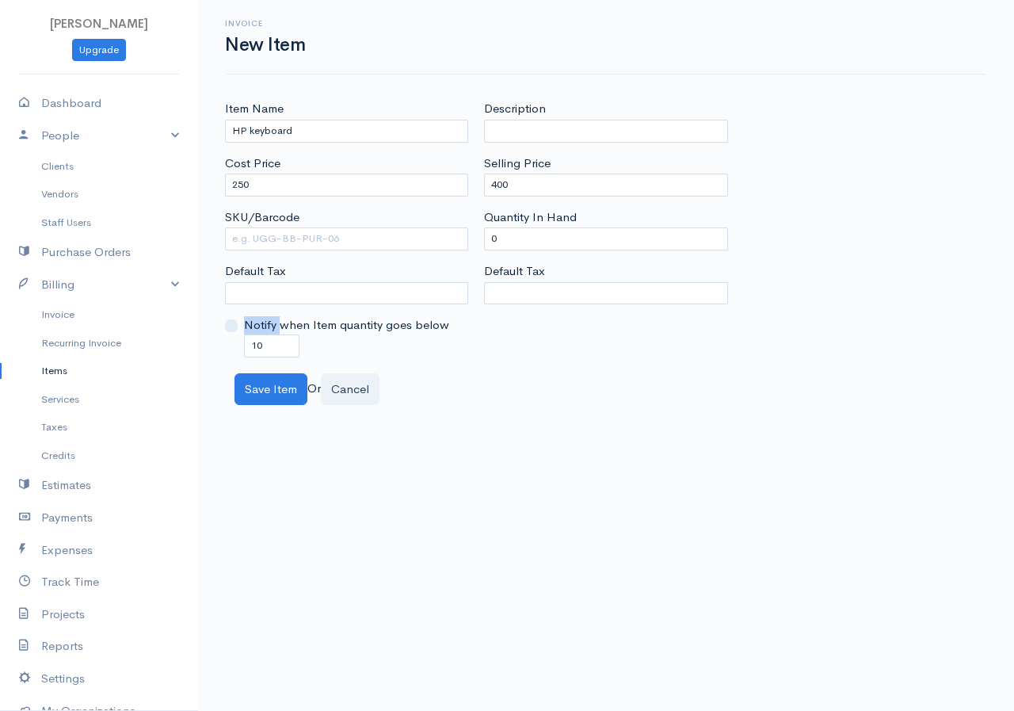
click at [238, 352] on div "Notify when Item quantity goes below 10" at bounding box center [346, 336] width 243 height 40
drag, startPoint x: 273, startPoint y: 345, endPoint x: 238, endPoint y: 346, distance: 34.1
click at [238, 346] on div "Notify when Item quantity goes below 10" at bounding box center [346, 336] width 243 height 40
type input "0"
click at [272, 386] on button "Save Item" at bounding box center [270, 389] width 73 height 32
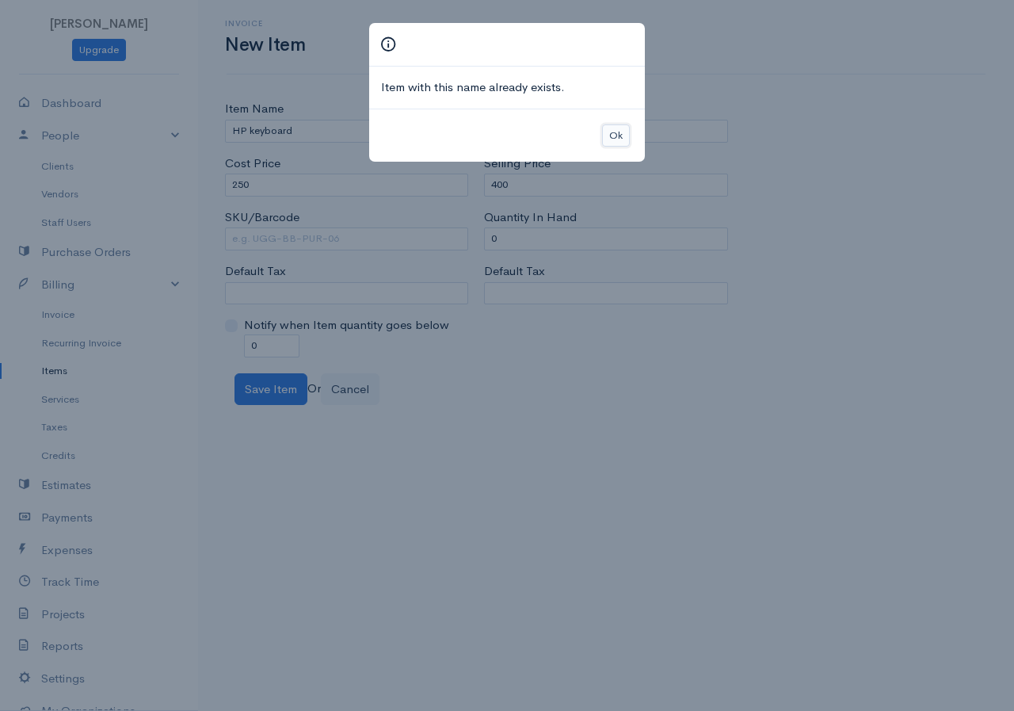
click at [623, 138] on button "Ok" at bounding box center [616, 135] width 28 height 23
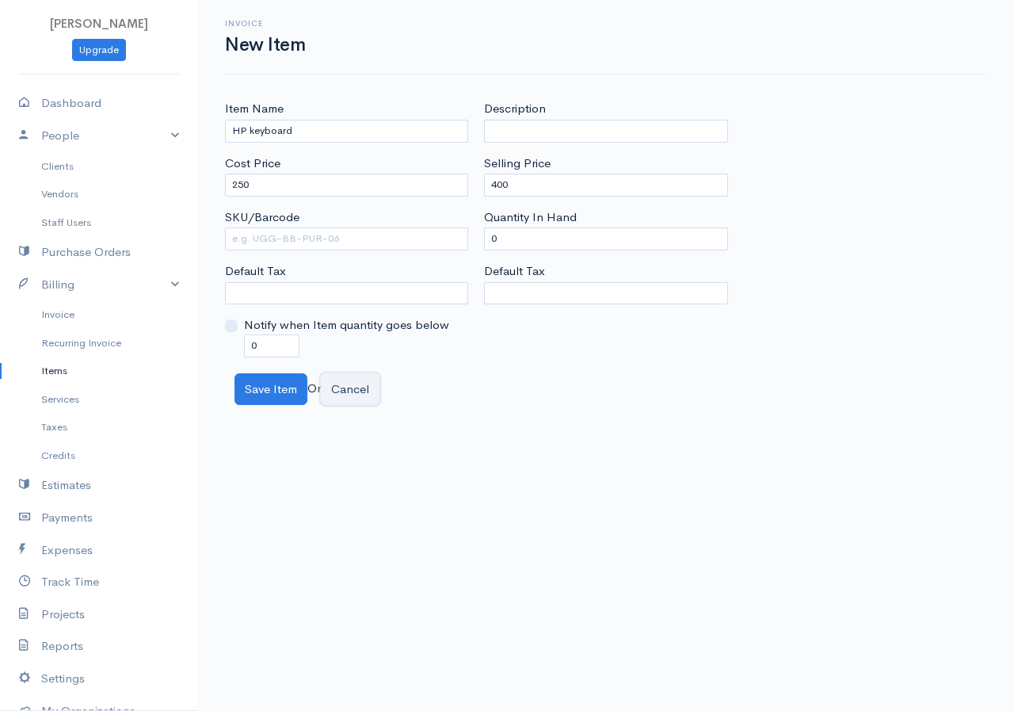
click at [369, 390] on button "Cancel" at bounding box center [350, 389] width 59 height 32
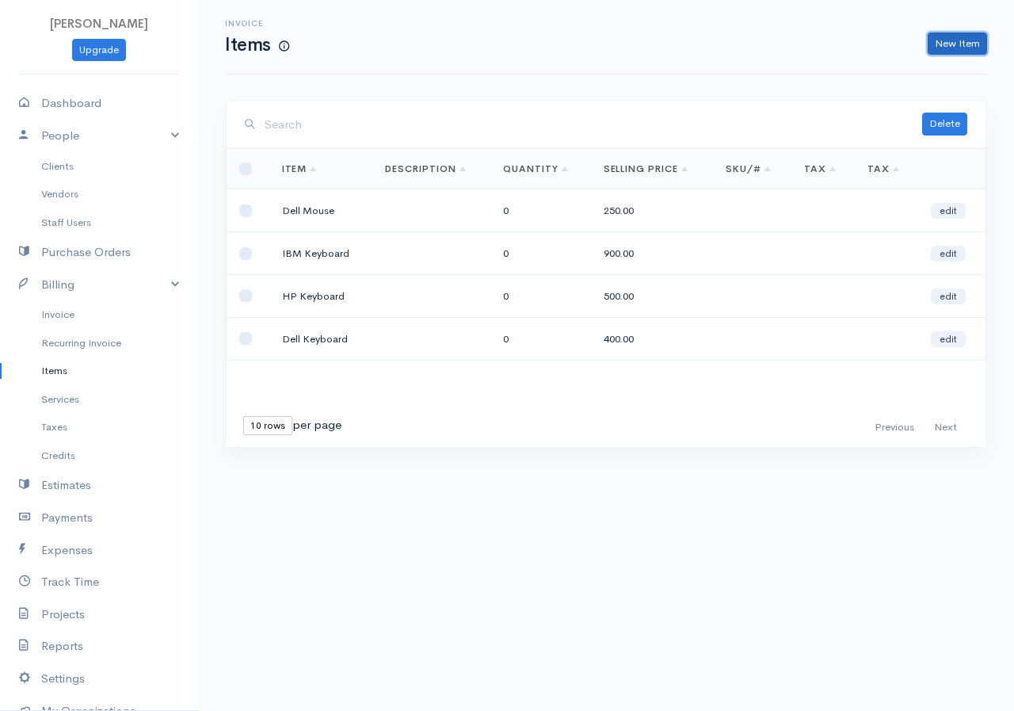
click at [963, 43] on link "New Item" at bounding box center [957, 43] width 59 height 23
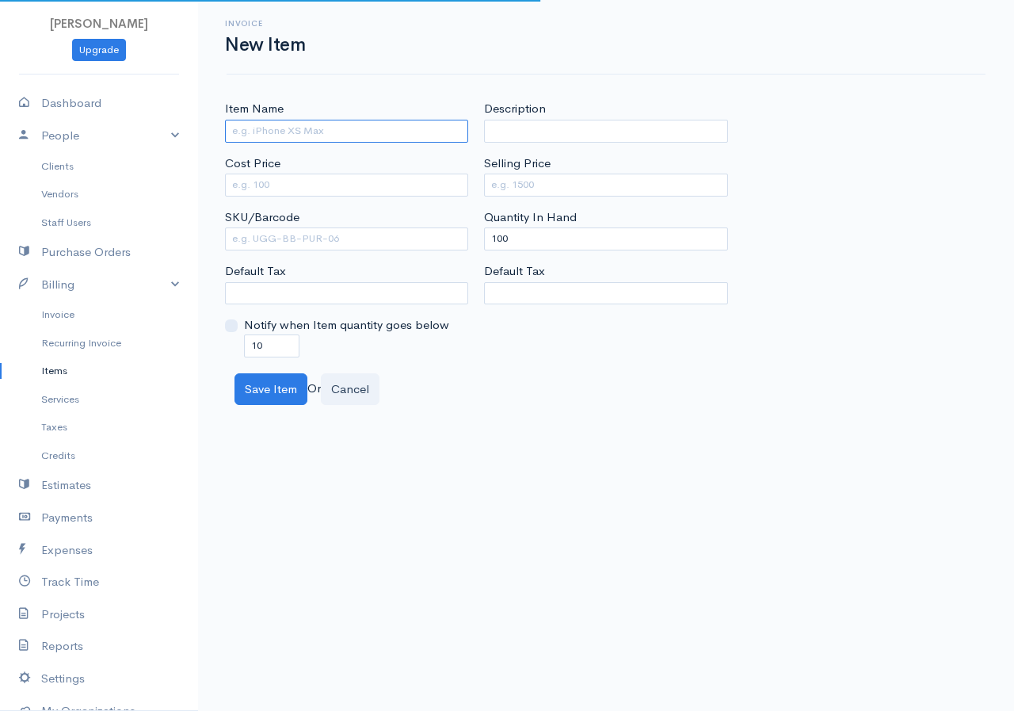
click at [297, 132] on input "Item Name" at bounding box center [346, 131] width 243 height 23
type input "HP Mouse"
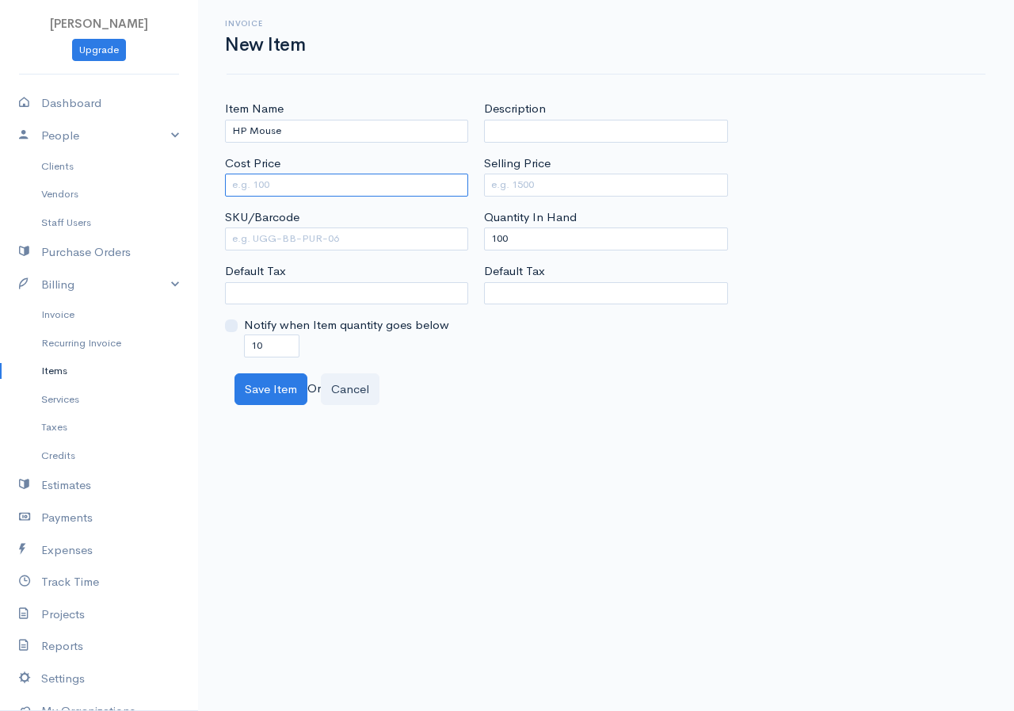
click at [292, 183] on input "Cost Price" at bounding box center [346, 184] width 243 height 23
type input "400"
click at [489, 192] on input "Selling Price" at bounding box center [605, 184] width 243 height 23
type input "250"
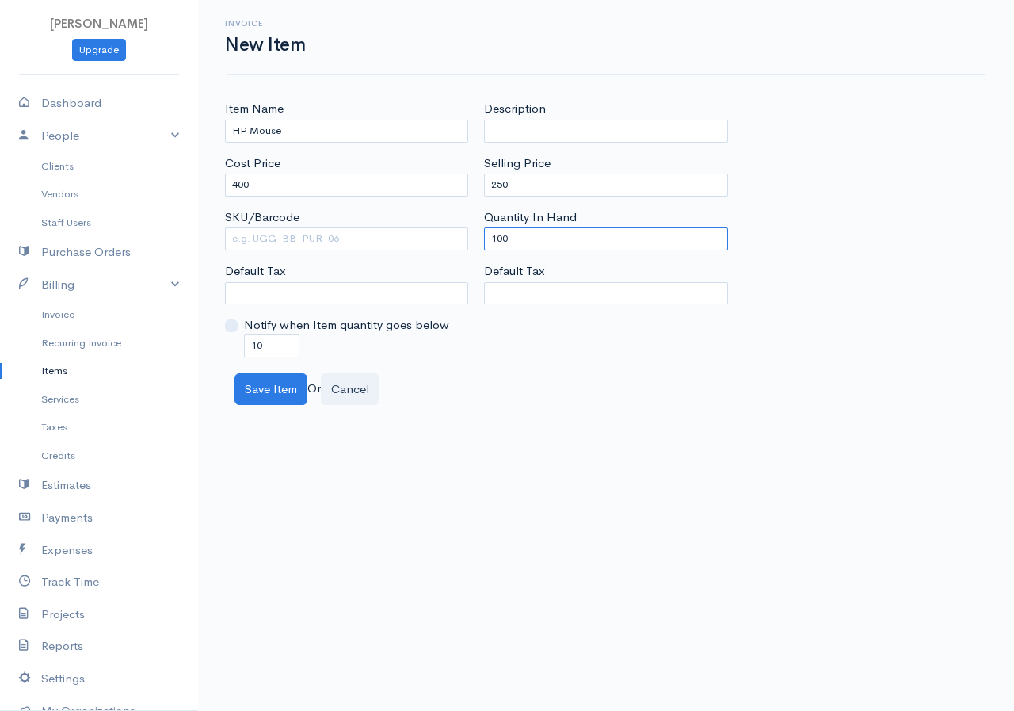
drag, startPoint x: 513, startPoint y: 239, endPoint x: 488, endPoint y: 236, distance: 25.5
click at [488, 236] on input "100" at bounding box center [605, 238] width 243 height 23
type input "0"
drag, startPoint x: 274, startPoint y: 345, endPoint x: 238, endPoint y: 344, distance: 35.7
click at [238, 344] on div "Notify when Item quantity goes below 10" at bounding box center [346, 336] width 243 height 40
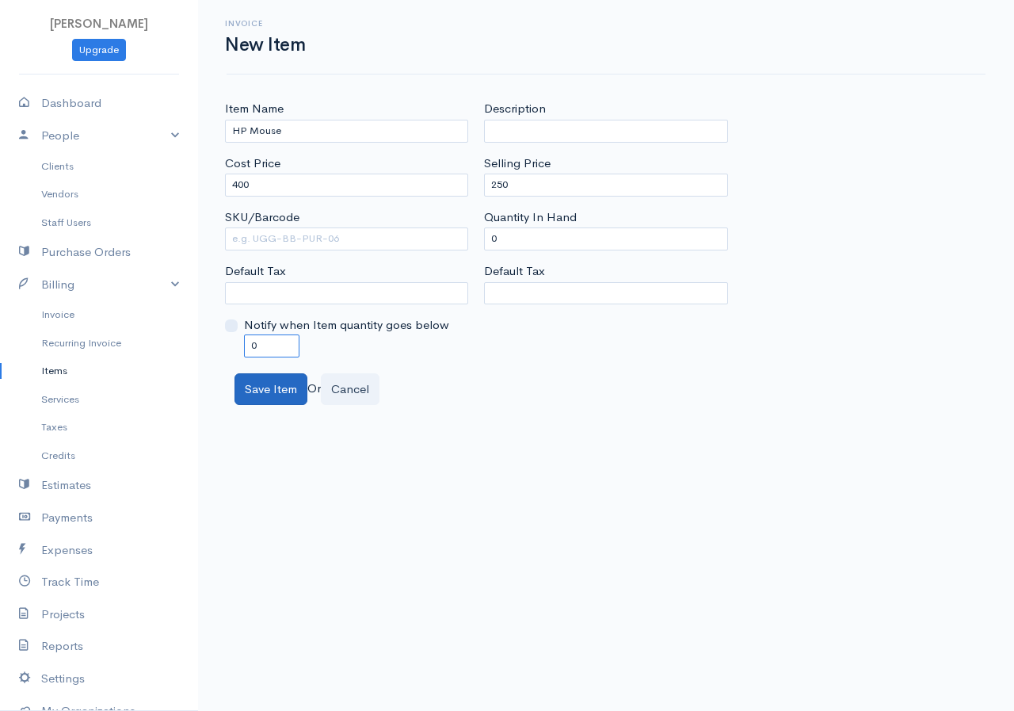
type input "0"
click at [273, 391] on button "Save Item" at bounding box center [270, 389] width 73 height 32
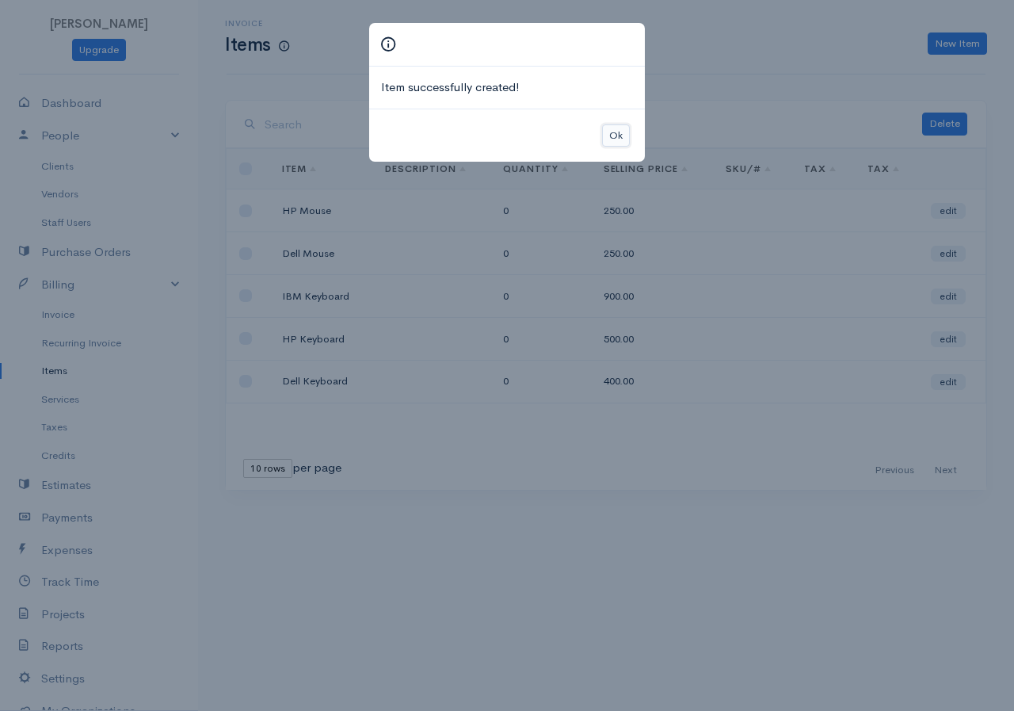
click at [612, 133] on button "Ok" at bounding box center [616, 135] width 28 height 23
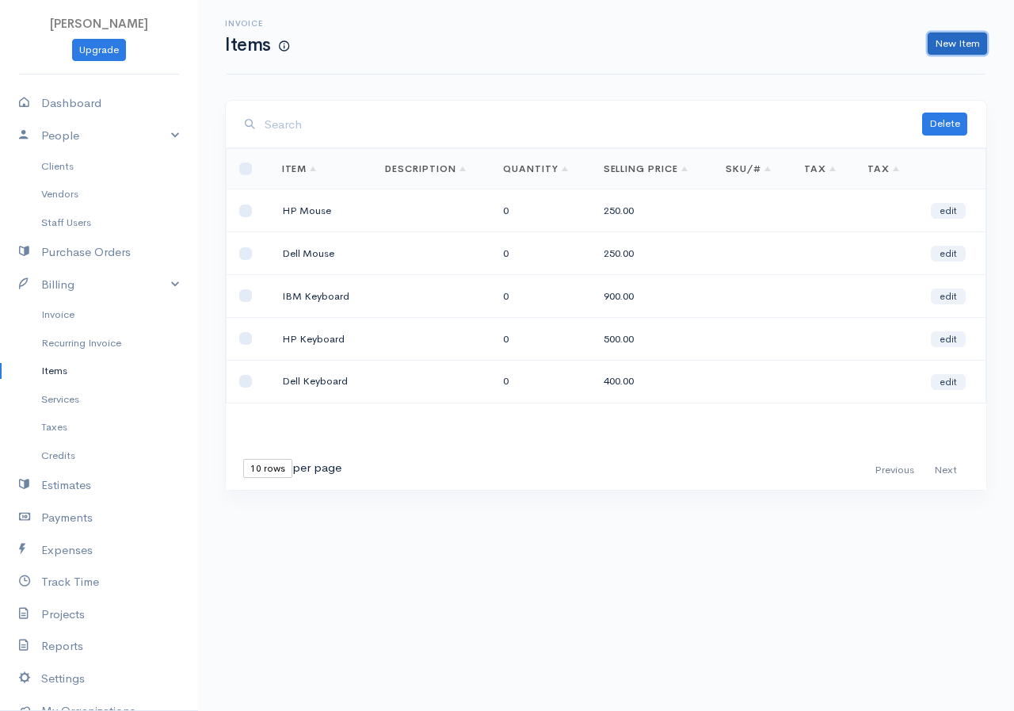
click at [928, 40] on link "New Item" at bounding box center [957, 43] width 59 height 23
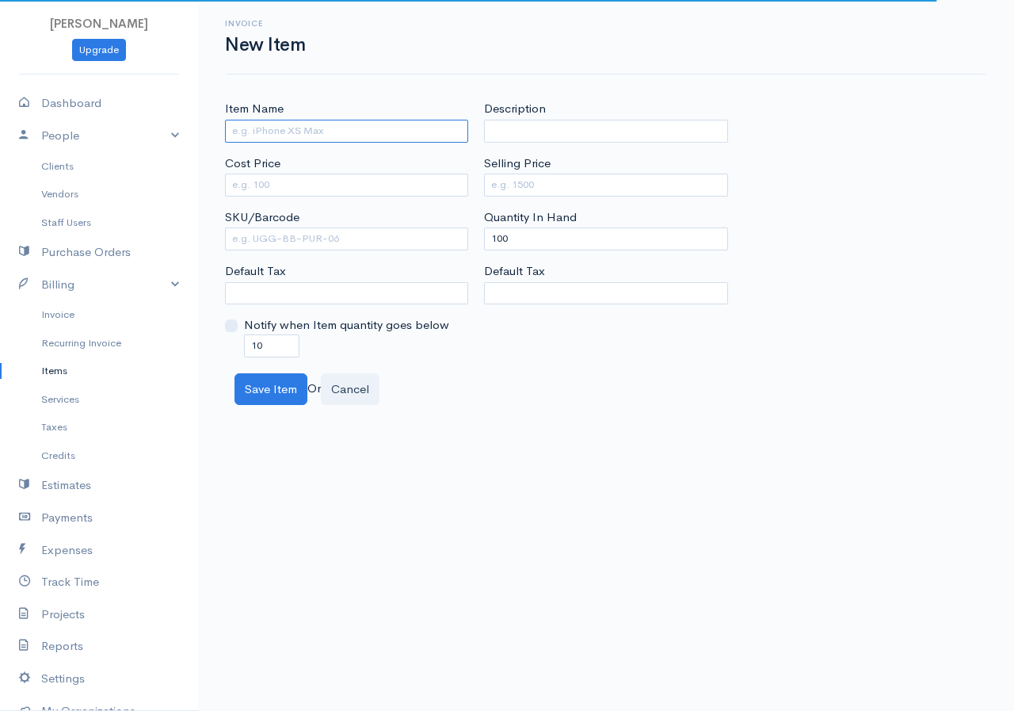
click at [326, 141] on input "Item Name" at bounding box center [346, 131] width 243 height 23
type input "IBM Mouse"
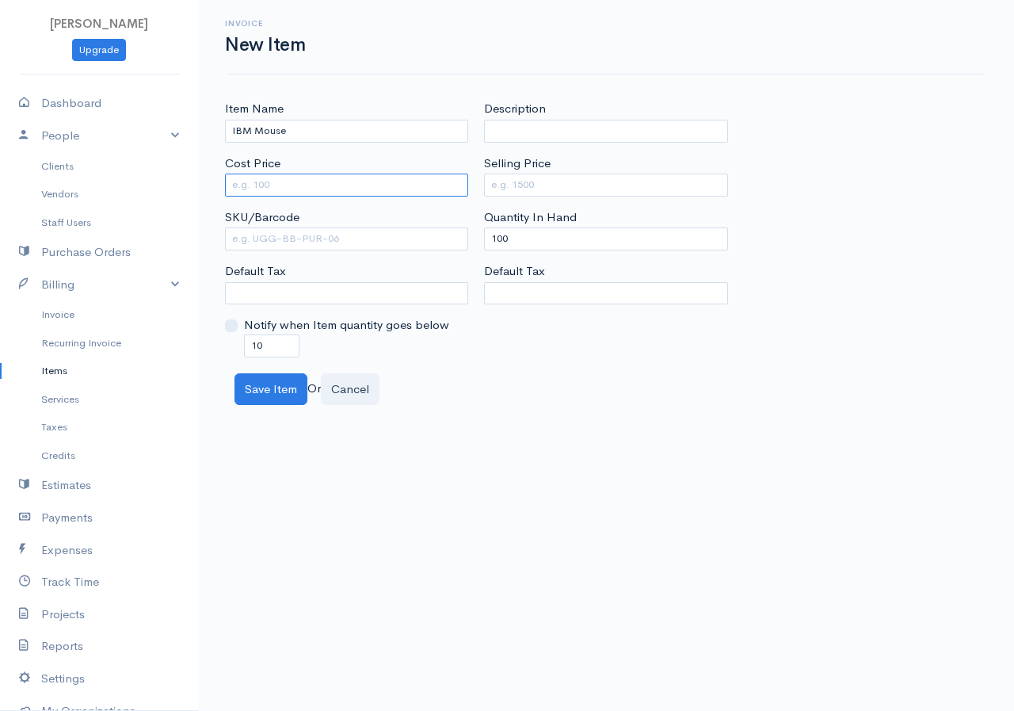
click at [315, 189] on input "Cost Price" at bounding box center [346, 184] width 243 height 23
type input "400"
click at [522, 180] on input "Selling Price" at bounding box center [605, 184] width 243 height 23
type input "650"
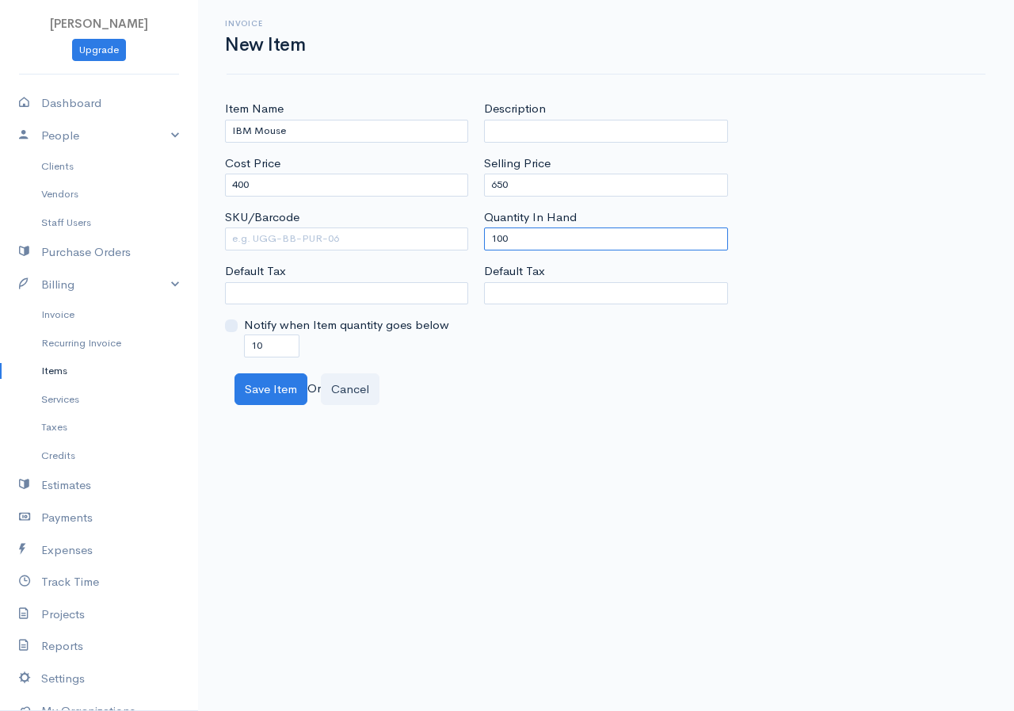
drag, startPoint x: 507, startPoint y: 233, endPoint x: 478, endPoint y: 231, distance: 28.6
click at [478, 231] on div "Description Selling Price 650 Quantity In Hand 100 Default Tax" at bounding box center [605, 228] width 259 height 257
type input "0"
drag, startPoint x: 267, startPoint y: 349, endPoint x: 233, endPoint y: 341, distance: 35.0
click at [233, 341] on div "Notify when Item quantity goes below 10" at bounding box center [346, 336] width 243 height 40
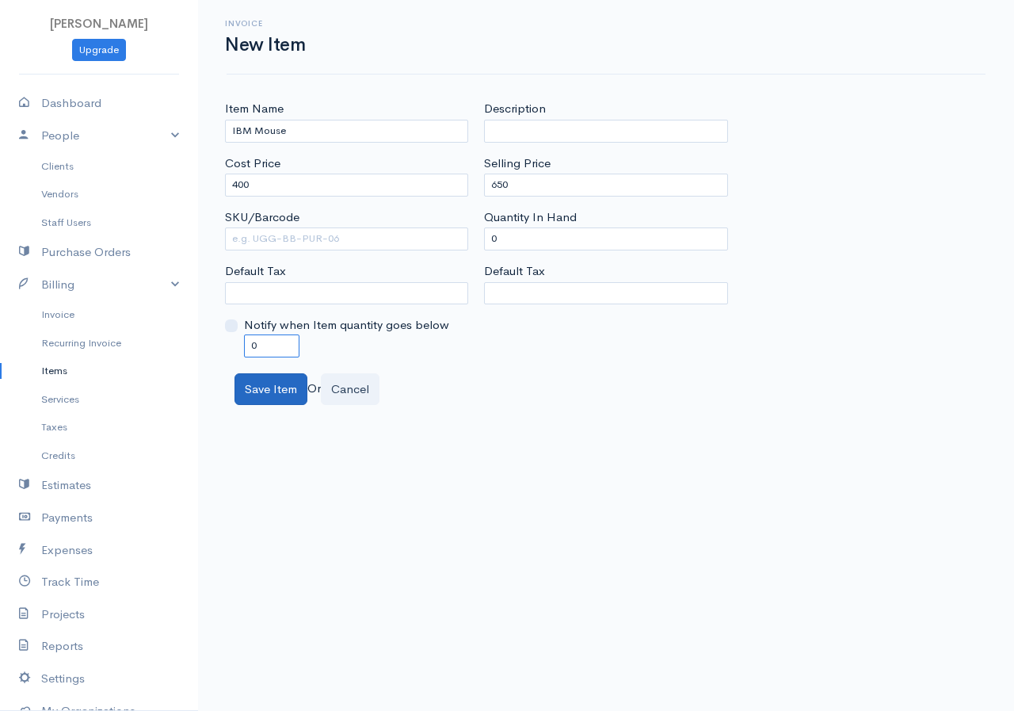
type input "0"
click at [294, 385] on button "Save Item" at bounding box center [270, 389] width 73 height 32
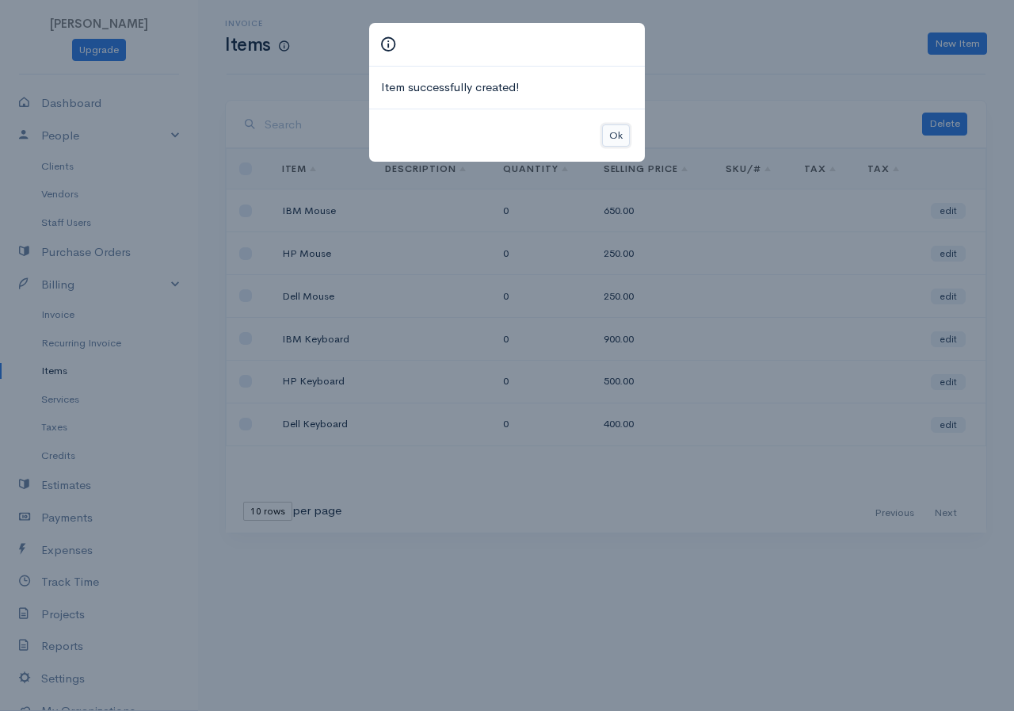
click at [610, 143] on button "Ok" at bounding box center [616, 135] width 28 height 23
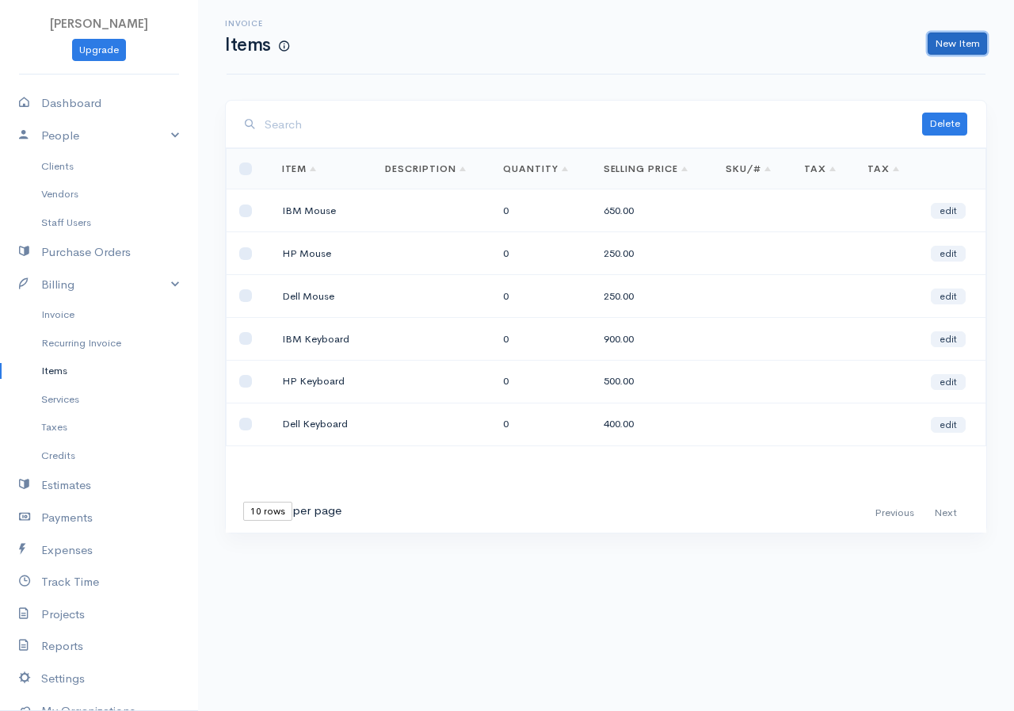
click at [959, 48] on link "New Item" at bounding box center [957, 43] width 59 height 23
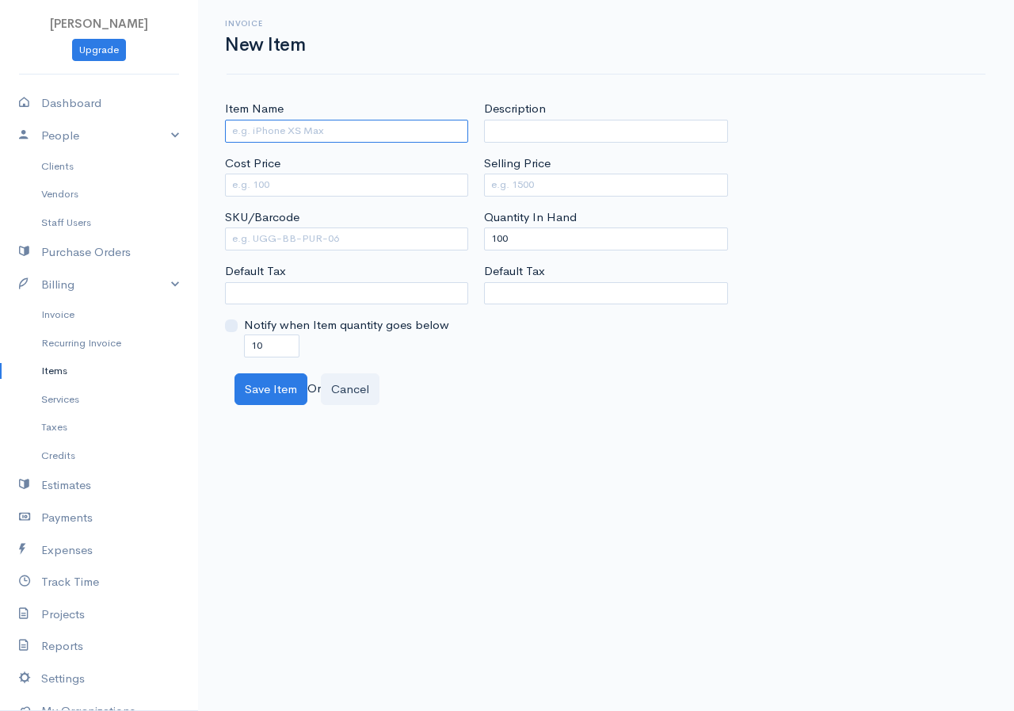
click at [269, 134] on input "Item Name" at bounding box center [346, 131] width 243 height 23
type input "c"
type input "Core i3"
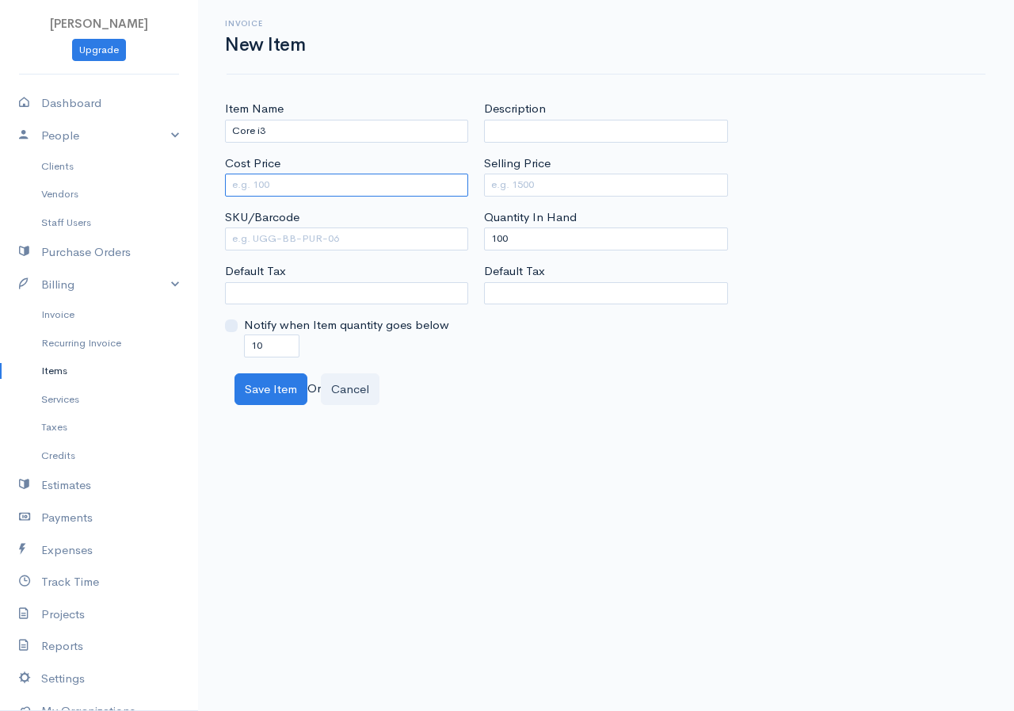
click at [278, 181] on input "Cost Price" at bounding box center [346, 184] width 243 height 23
type input "1000"
click at [524, 173] on div "Selling Price" at bounding box center [605, 175] width 243 height 42
click at [525, 177] on input "Selling Price" at bounding box center [605, 184] width 243 height 23
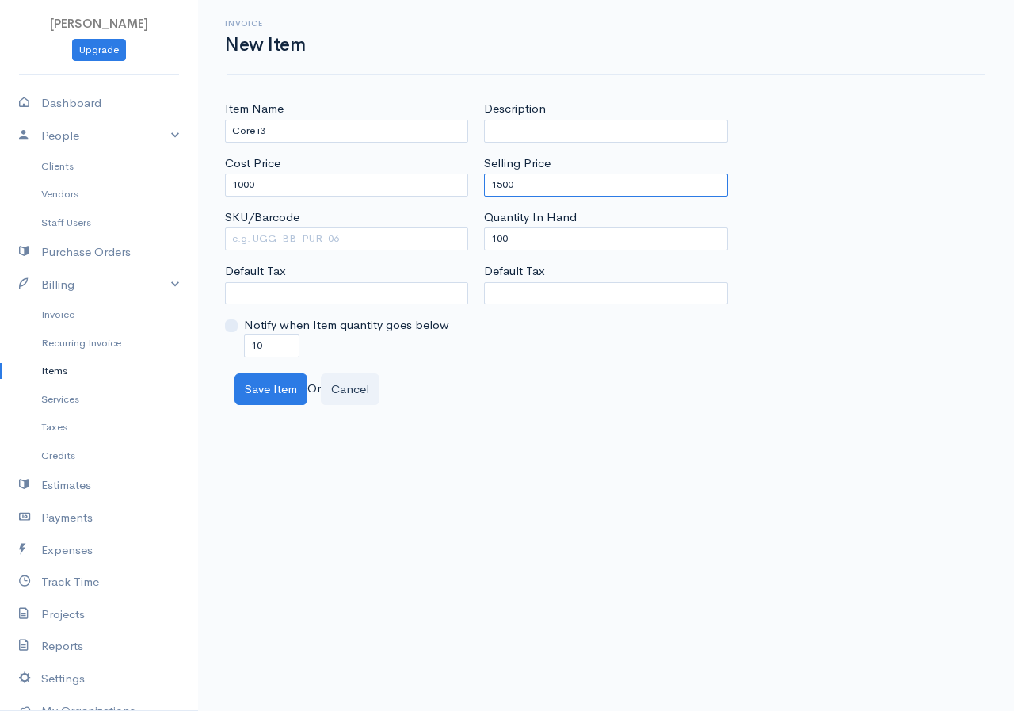
type input "1500"
drag, startPoint x: 511, startPoint y: 238, endPoint x: 465, endPoint y: 234, distance: 46.1
click at [465, 234] on div "Item Name Core i3 Cost Price 1000 SKU/Barcode Default Tax Notify when Item quan…" at bounding box center [606, 228] width 778 height 257
type input "0"
drag, startPoint x: 262, startPoint y: 345, endPoint x: 234, endPoint y: 338, distance: 28.6
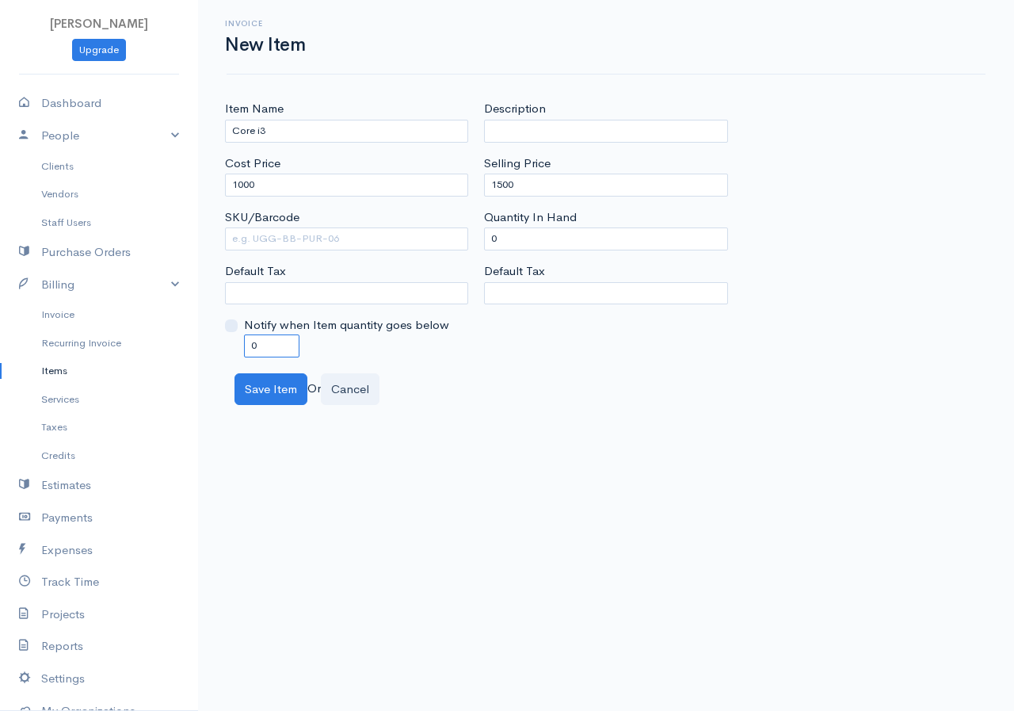
click at [234, 338] on div "Notify when Item quantity goes below 0" at bounding box center [346, 336] width 243 height 40
type input "0"
click at [288, 391] on button "Save Item" at bounding box center [270, 389] width 73 height 32
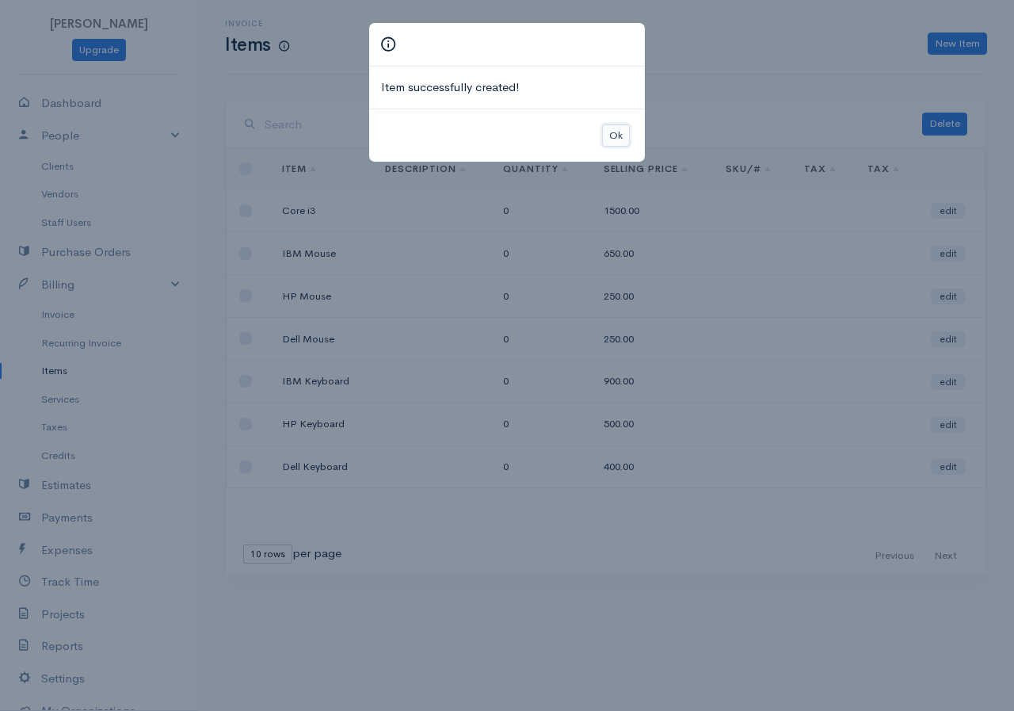
click at [614, 135] on button "Ok" at bounding box center [616, 135] width 28 height 23
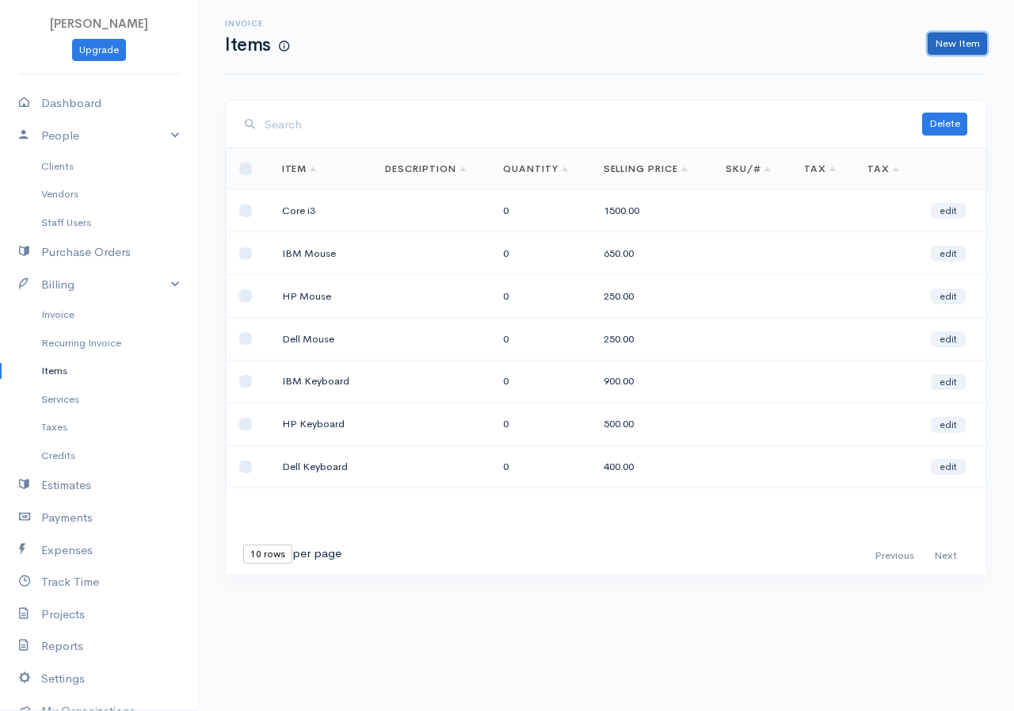
click at [940, 42] on link "New Item" at bounding box center [957, 43] width 59 height 23
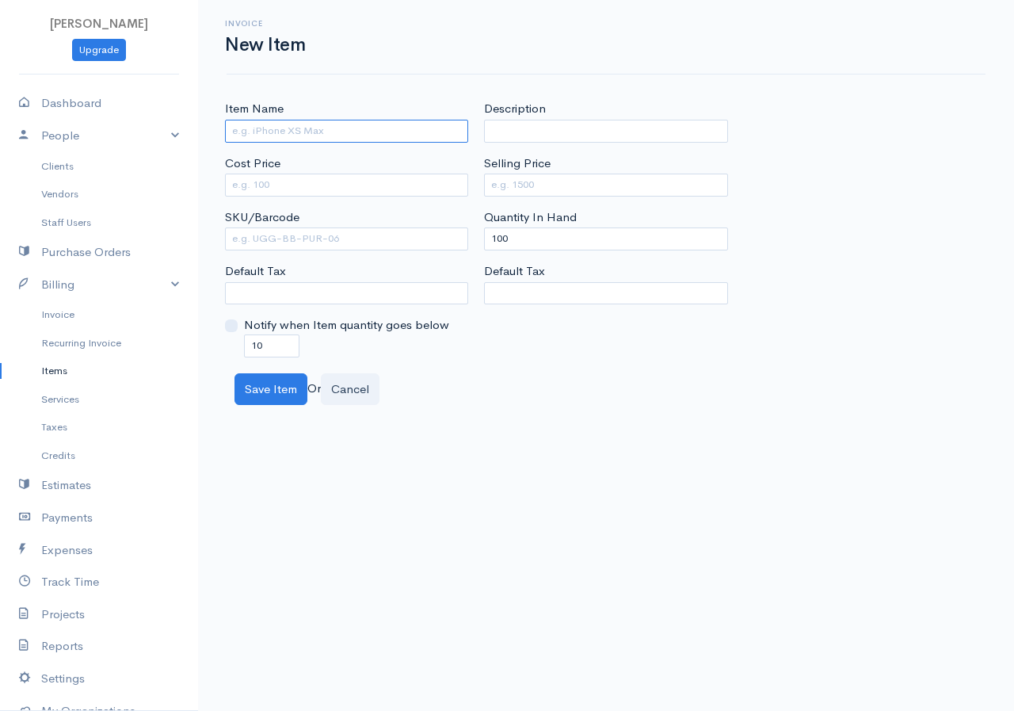
click at [304, 135] on input "Item Name" at bounding box center [346, 131] width 243 height 23
type input "c"
type input "Core i5"
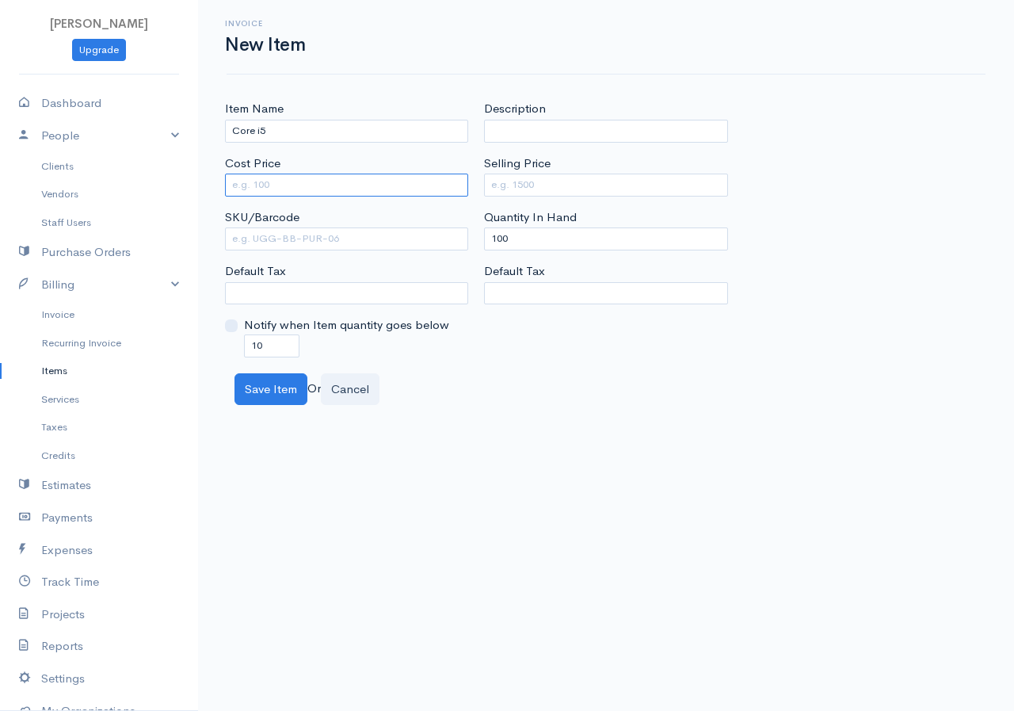
click at [286, 180] on input "Cost Price" at bounding box center [346, 184] width 243 height 23
type input "2"
type input "2000"
click at [507, 196] on div "Description Selling Price Quantity In Hand 100 Default Tax" at bounding box center [605, 228] width 259 height 257
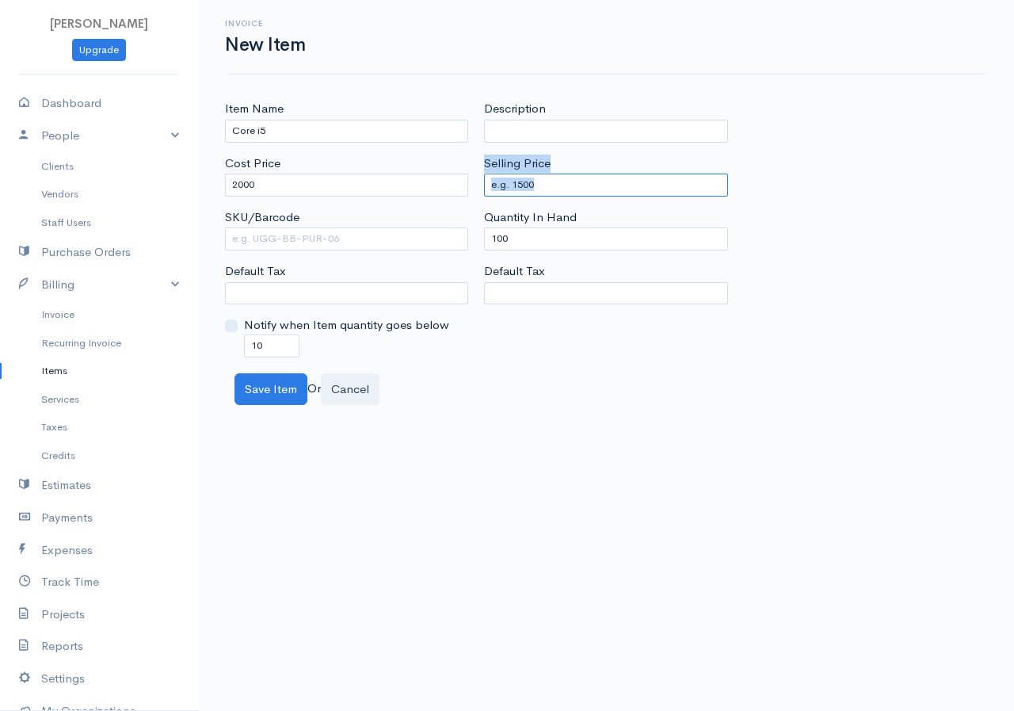
click at [541, 179] on input "Selling Price" at bounding box center [605, 184] width 243 height 23
type input "2500"
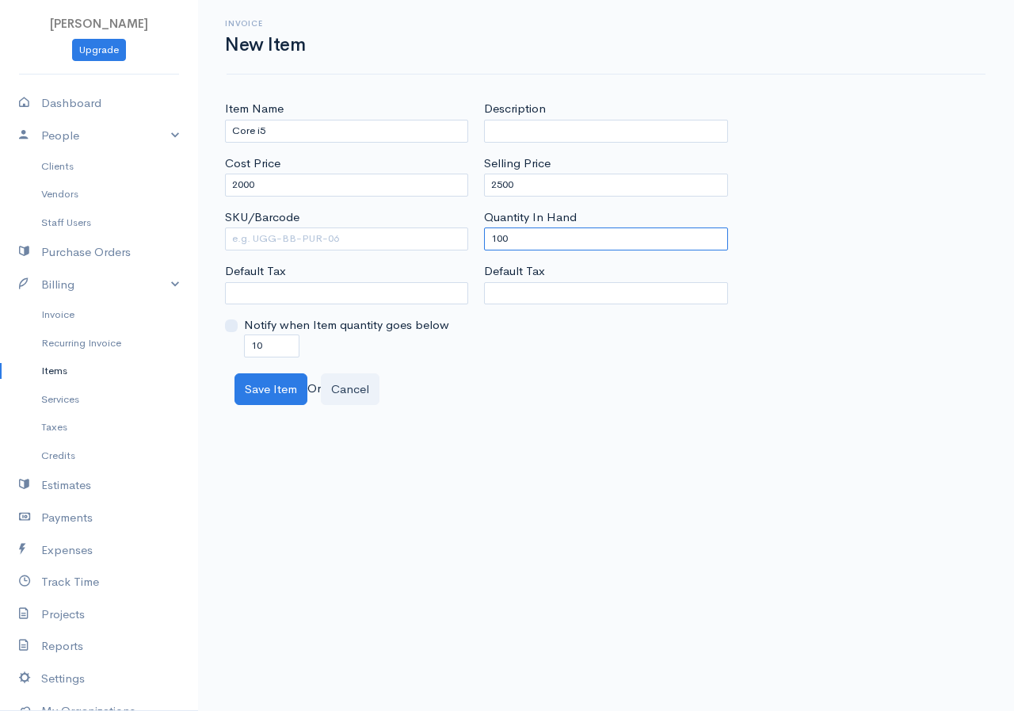
drag, startPoint x: 516, startPoint y: 242, endPoint x: 475, endPoint y: 243, distance: 41.2
click at [475, 243] on div "Item Name Core i5 Cost Price 2000 SKU/Barcode Default Tax Notify when Item quan…" at bounding box center [606, 228] width 778 height 257
type input "0"
drag, startPoint x: 282, startPoint y: 334, endPoint x: 241, endPoint y: 345, distance: 42.7
click at [240, 342] on div "Notify when Item quantity goes below 10" at bounding box center [346, 336] width 243 height 40
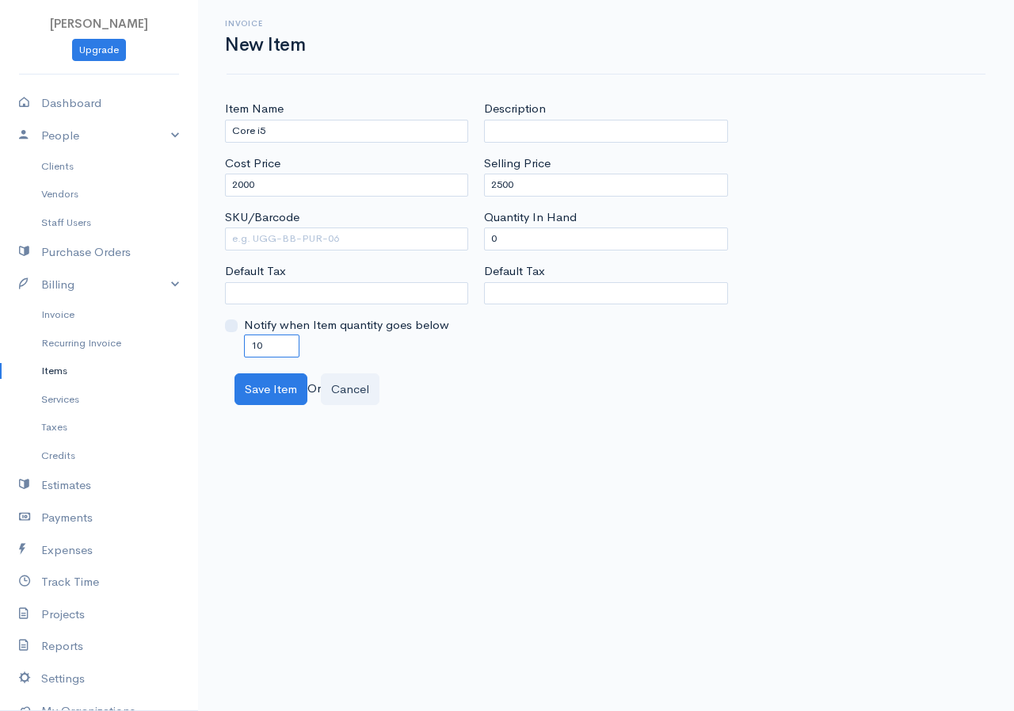
drag, startPoint x: 265, startPoint y: 350, endPoint x: 233, endPoint y: 345, distance: 32.8
click at [233, 345] on div "Notify when Item quantity goes below 10" at bounding box center [346, 336] width 243 height 40
type input "0"
click at [293, 389] on button "Save Item" at bounding box center [270, 389] width 73 height 32
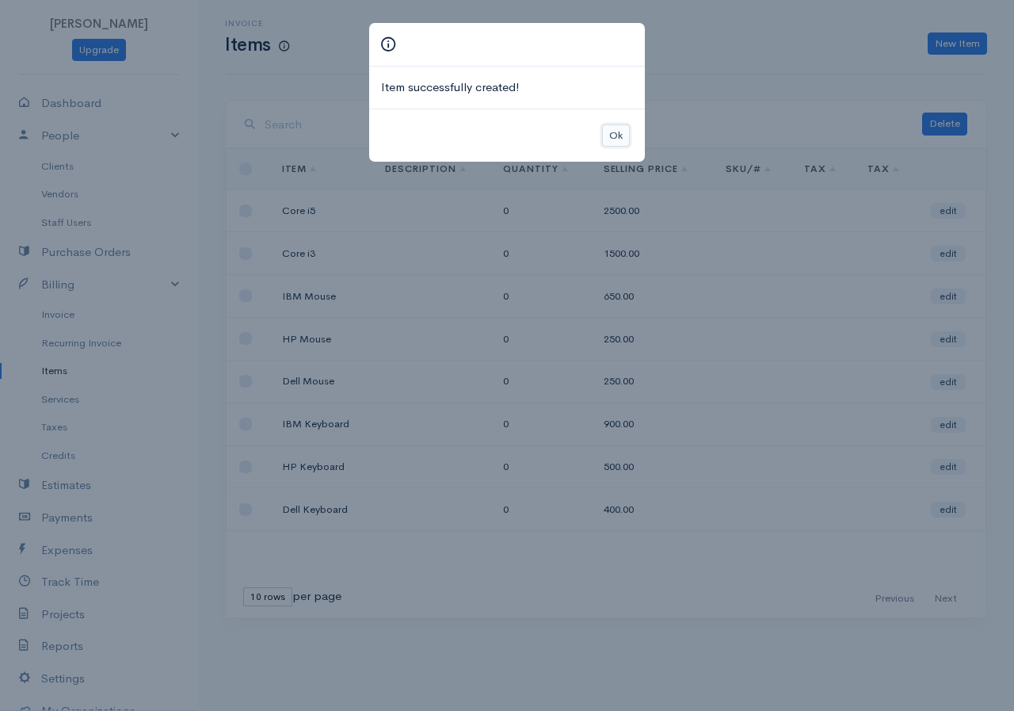
click at [612, 132] on button "Ok" at bounding box center [616, 135] width 28 height 23
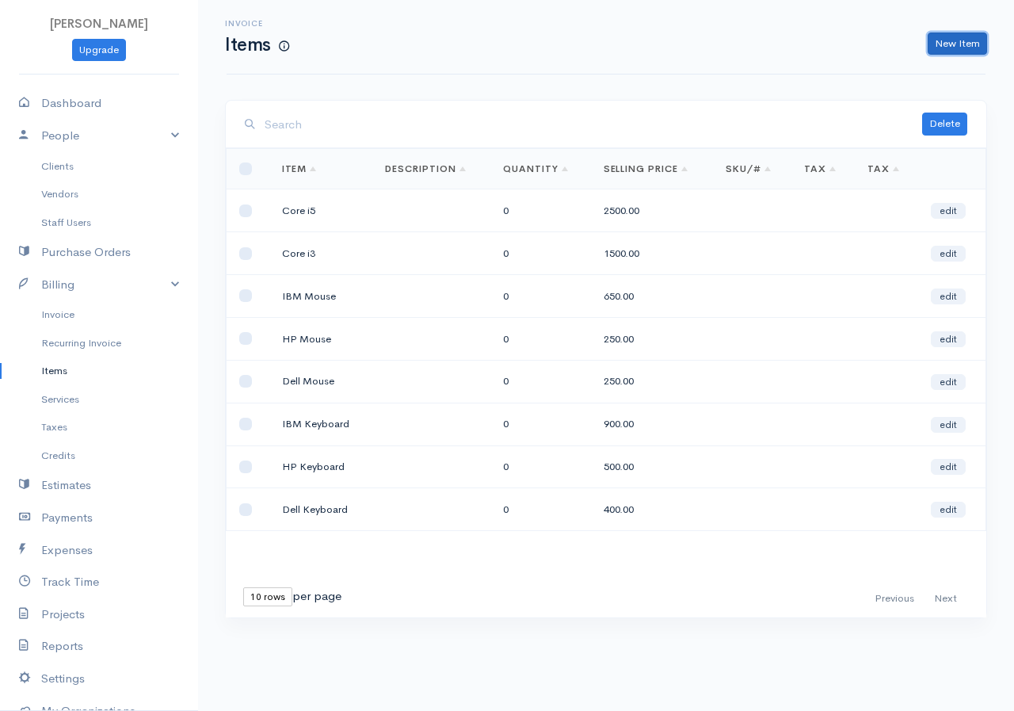
click at [960, 43] on link "New Item" at bounding box center [957, 43] width 59 height 23
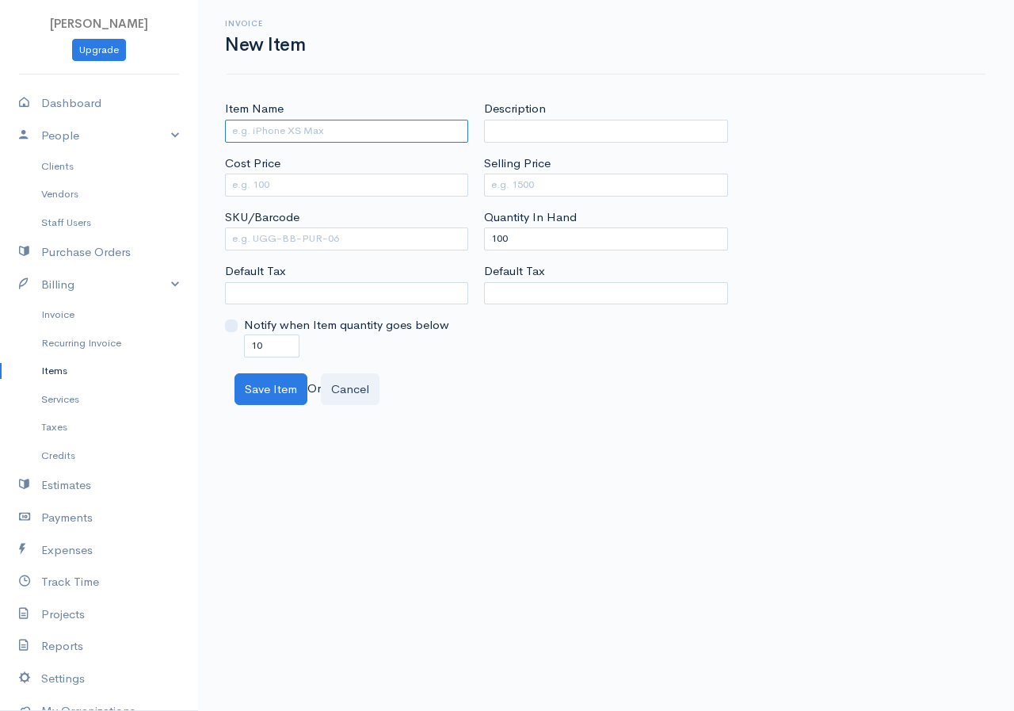
click at [276, 135] on input "Item Name" at bounding box center [346, 131] width 243 height 23
type input "Core i7"
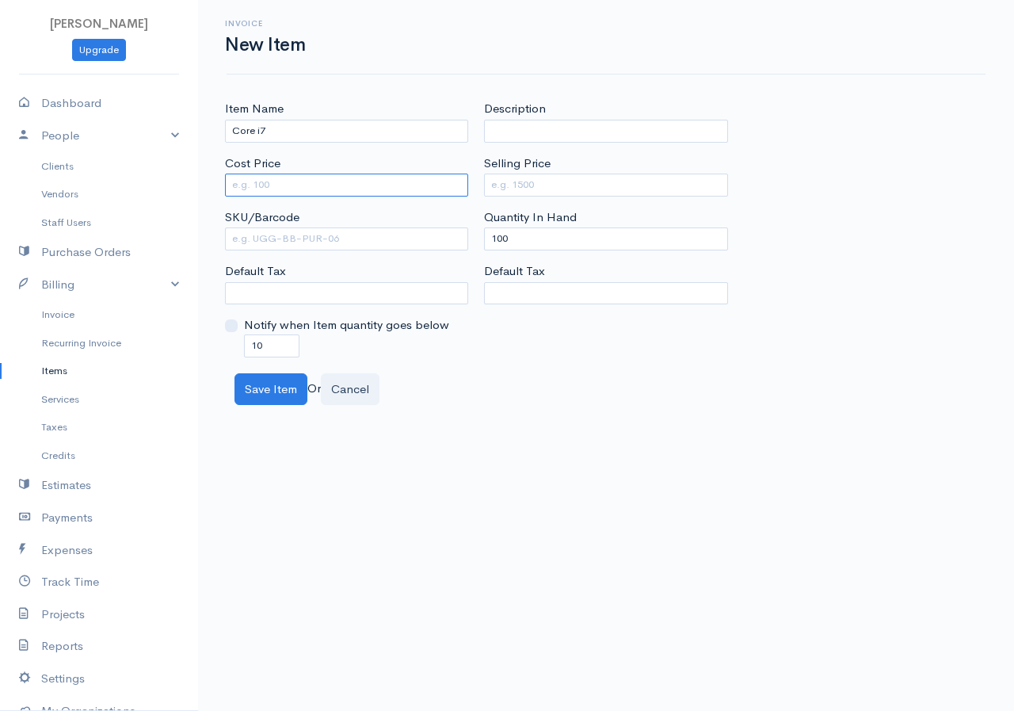
click at [270, 183] on input "Cost Price" at bounding box center [346, 184] width 243 height 23
type input "3000"
click at [487, 181] on input "Selling Price" at bounding box center [605, 184] width 243 height 23
type input "3750"
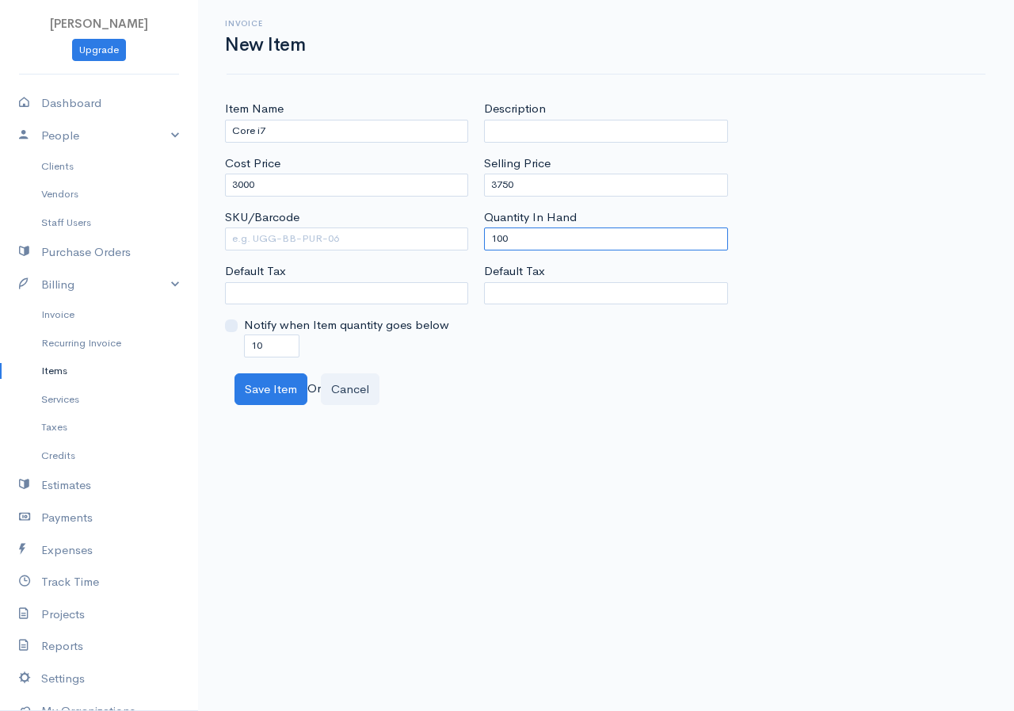
drag, startPoint x: 509, startPoint y: 240, endPoint x: 474, endPoint y: 241, distance: 34.9
click at [474, 241] on div "Item Name Core i7 Cost Price 3000 SKU/Barcode Default Tax Notify when Item quan…" at bounding box center [606, 228] width 778 height 257
type input "0"
drag, startPoint x: 267, startPoint y: 345, endPoint x: 238, endPoint y: 346, distance: 28.5
click at [238, 346] on div "Notify when Item quantity goes below 10" at bounding box center [346, 336] width 243 height 40
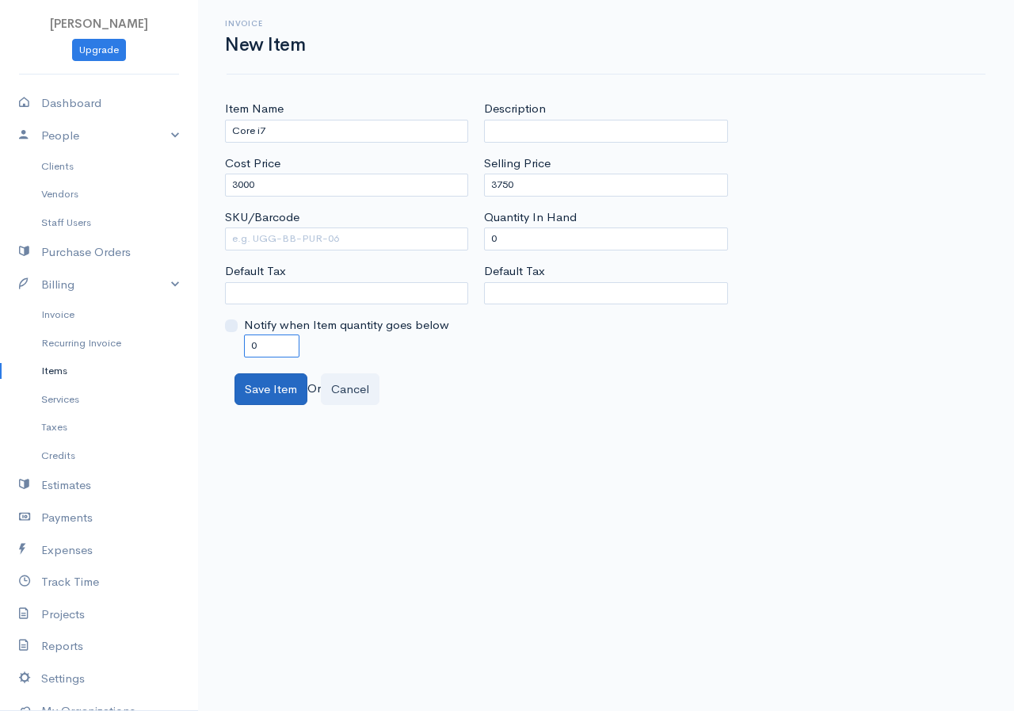
type input "0"
click at [271, 393] on button "Save Item" at bounding box center [270, 389] width 73 height 32
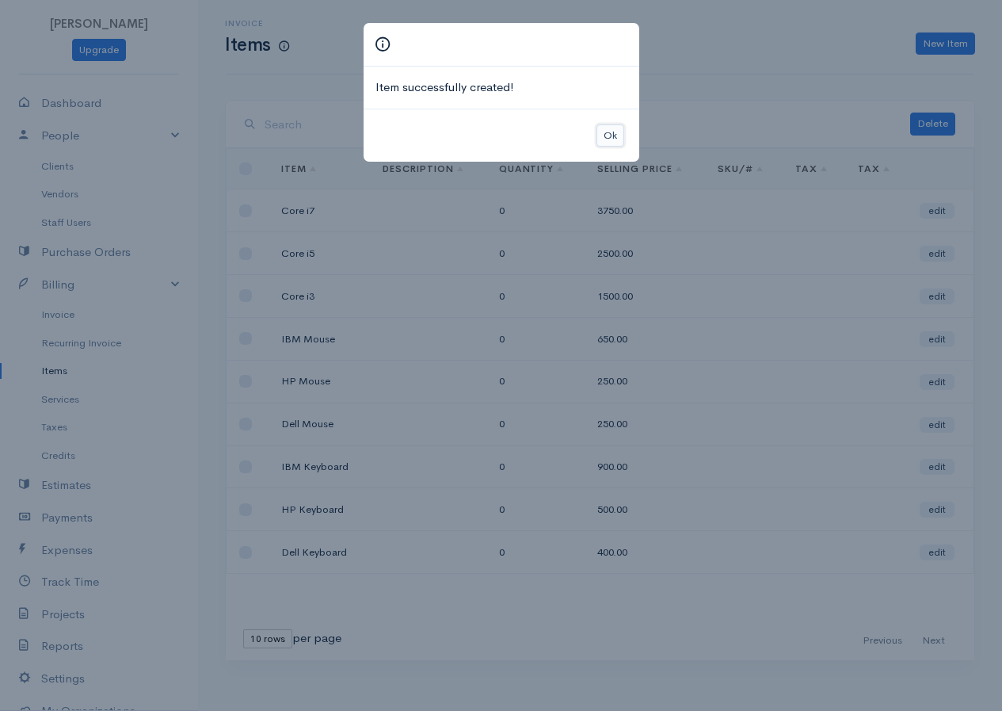
click at [604, 134] on button "Ok" at bounding box center [611, 135] width 28 height 23
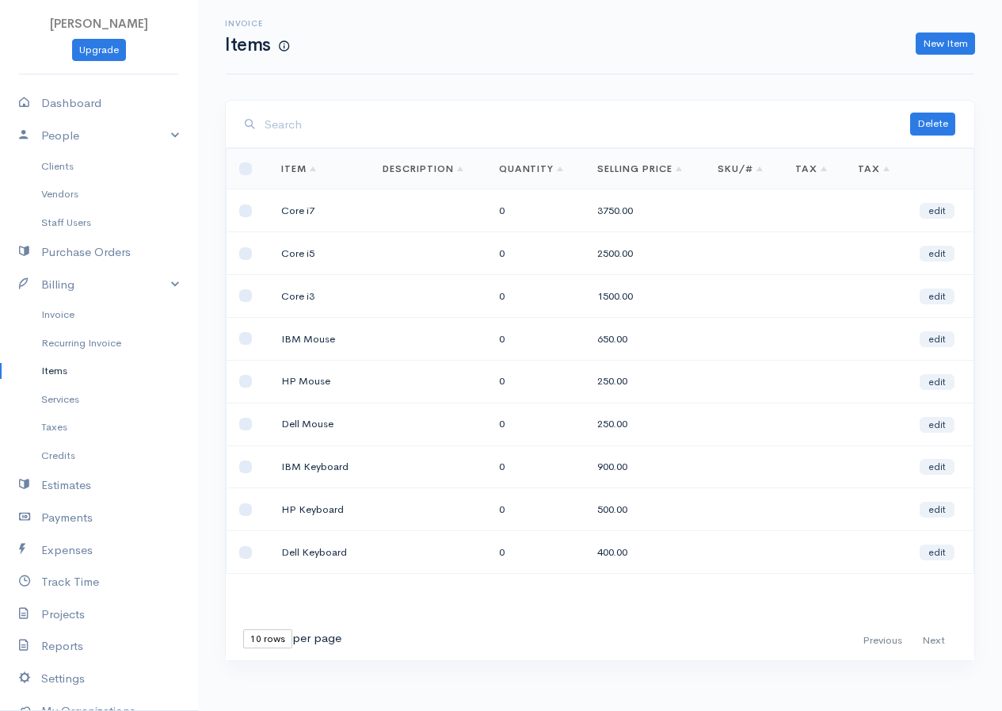
click at [980, 44] on div "New Item" at bounding box center [639, 43] width 687 height 23
click at [944, 40] on link "New Item" at bounding box center [945, 43] width 59 height 23
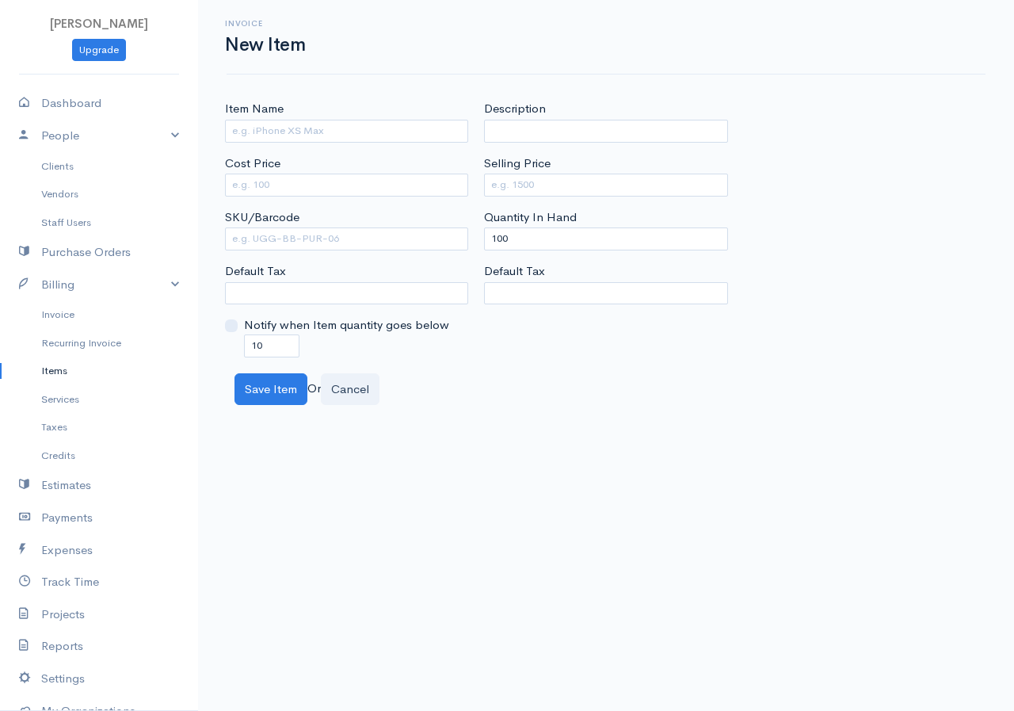
click at [330, 118] on div "Item Name" at bounding box center [346, 121] width 243 height 42
click at [245, 129] on input "Item Name" at bounding box center [346, 131] width 243 height 23
type input "i"
type input "Intel"
click at [293, 188] on input "Cost Price" at bounding box center [346, 184] width 243 height 23
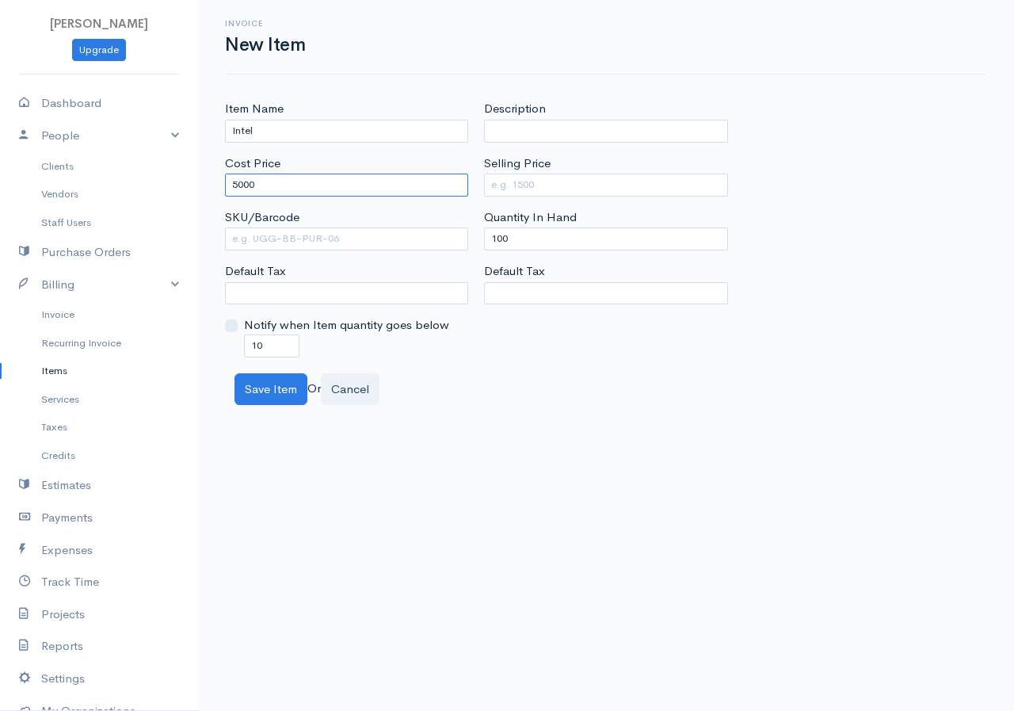
type input "5000"
drag, startPoint x: 513, startPoint y: 189, endPoint x: 521, endPoint y: 185, distance: 8.9
click at [517, 188] on input "Selling Price" at bounding box center [605, 184] width 243 height 23
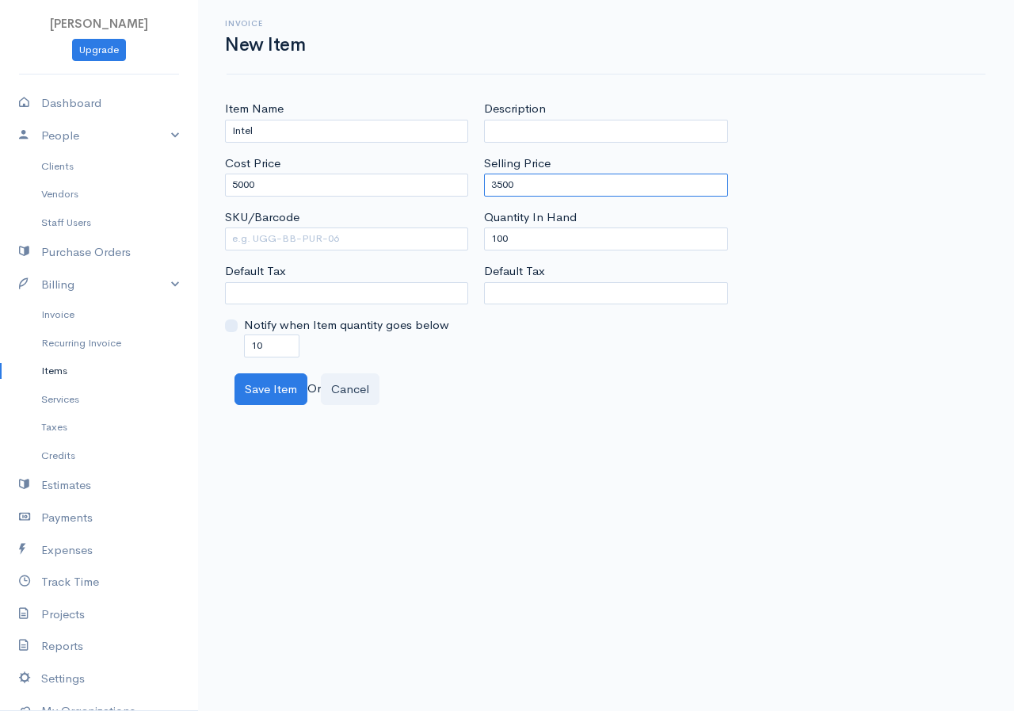
type input "3500"
drag, startPoint x: 513, startPoint y: 239, endPoint x: 467, endPoint y: 239, distance: 45.9
click at [467, 239] on div "Item Name Intel Cost Price 5000 SKU/Barcode Default Tax Notify when Item quanti…" at bounding box center [606, 228] width 778 height 257
type input "0"
drag, startPoint x: 271, startPoint y: 349, endPoint x: 217, endPoint y: 341, distance: 54.4
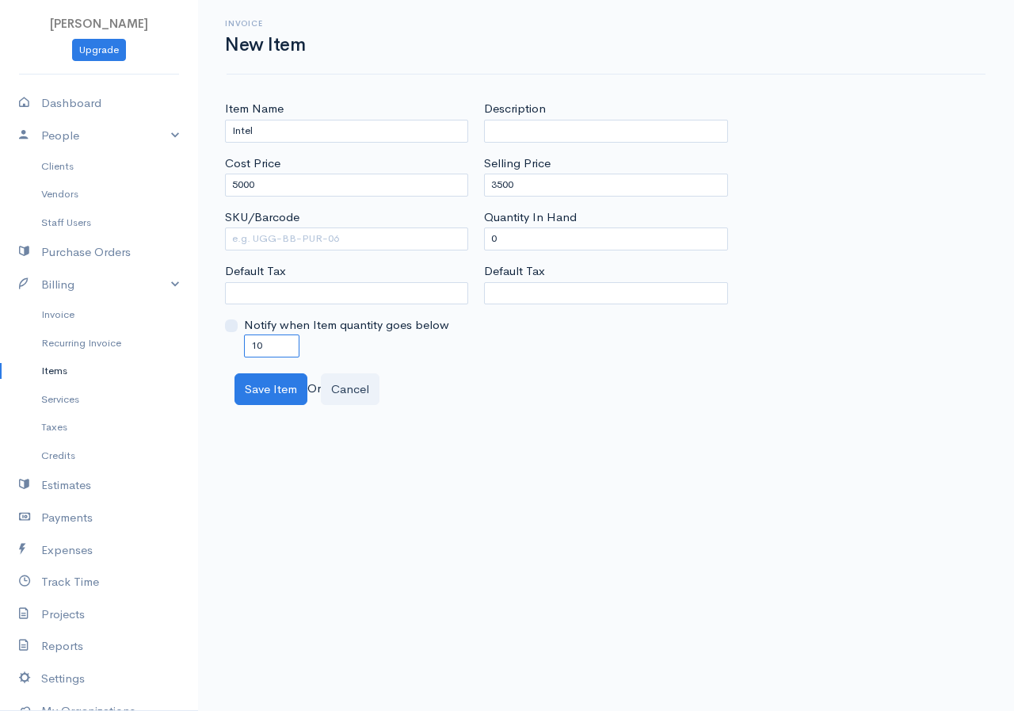
click at [217, 341] on div "Item Name Intel Cost Price 5000 SKU/Barcode Default Tax Notify when Item quanti…" at bounding box center [346, 228] width 259 height 257
click at [250, 356] on input "0" at bounding box center [271, 345] width 55 height 23
type input "0"
click at [261, 379] on button "Save Item" at bounding box center [270, 389] width 73 height 32
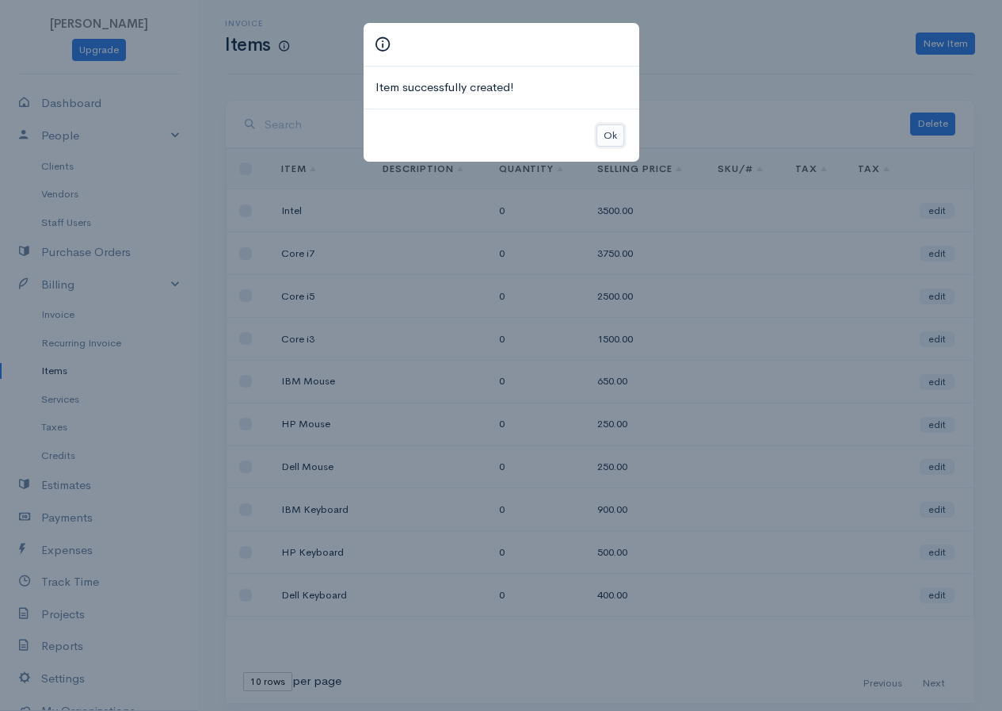
click at [611, 134] on button "Ok" at bounding box center [611, 135] width 28 height 23
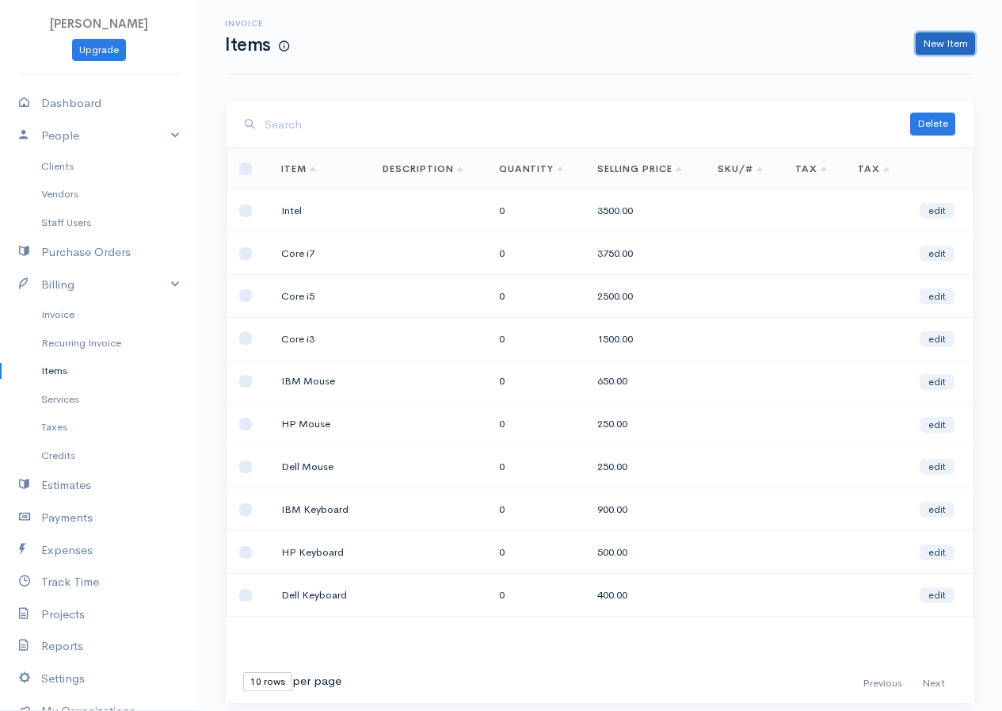
click at [951, 50] on link "New Item" at bounding box center [945, 43] width 59 height 23
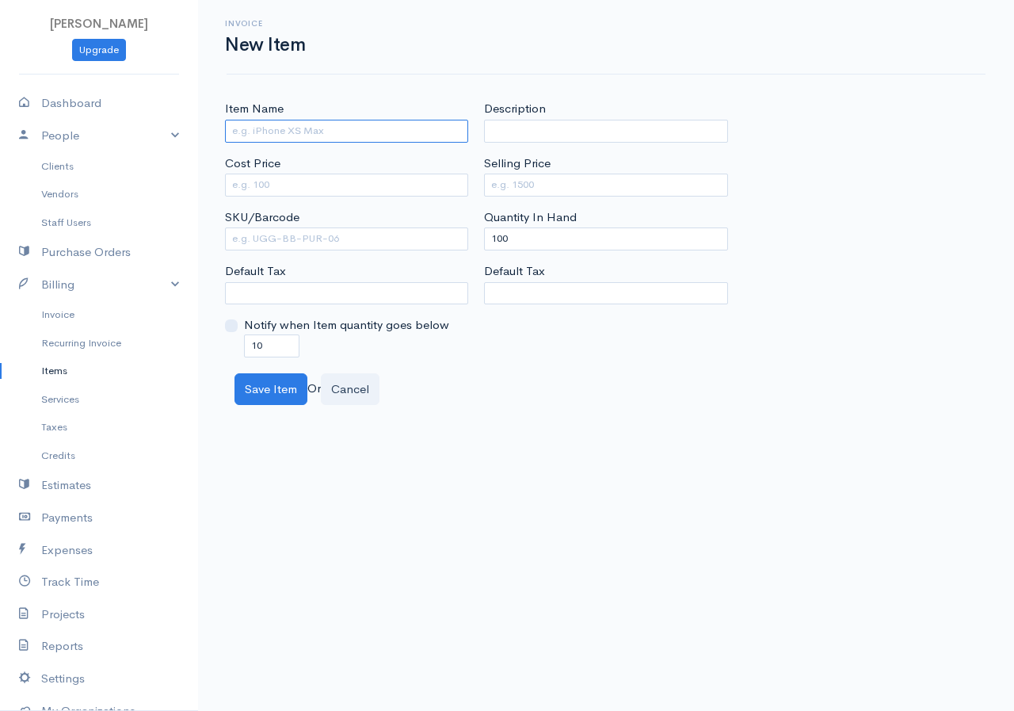
click at [318, 128] on input "Item Name" at bounding box center [346, 131] width 243 height 23
type input "Gigabyte"
click at [292, 163] on div "Cost Price" at bounding box center [346, 175] width 243 height 42
click at [338, 166] on div "Cost Price" at bounding box center [346, 175] width 243 height 42
drag, startPoint x: 310, startPoint y: 170, endPoint x: 299, endPoint y: 176, distance: 12.1
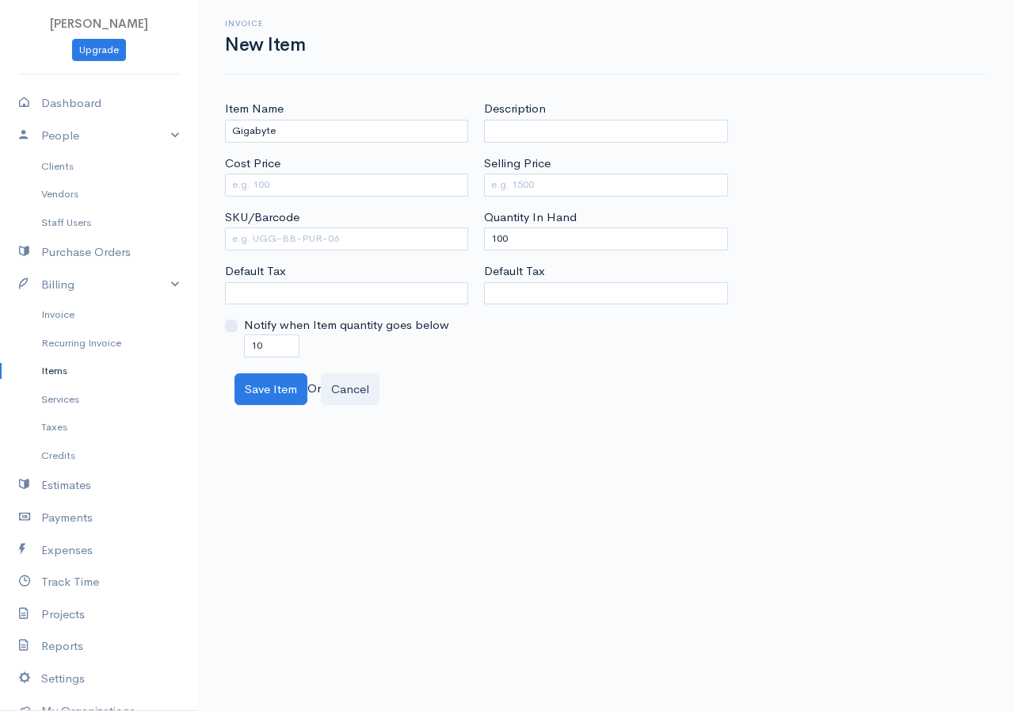
click at [307, 170] on div "Cost Price" at bounding box center [346, 175] width 243 height 42
click at [289, 180] on input "Cost Price" at bounding box center [346, 184] width 243 height 23
type input "7000"
click at [527, 178] on input "Selling Price" at bounding box center [605, 184] width 243 height 23
type input "4"
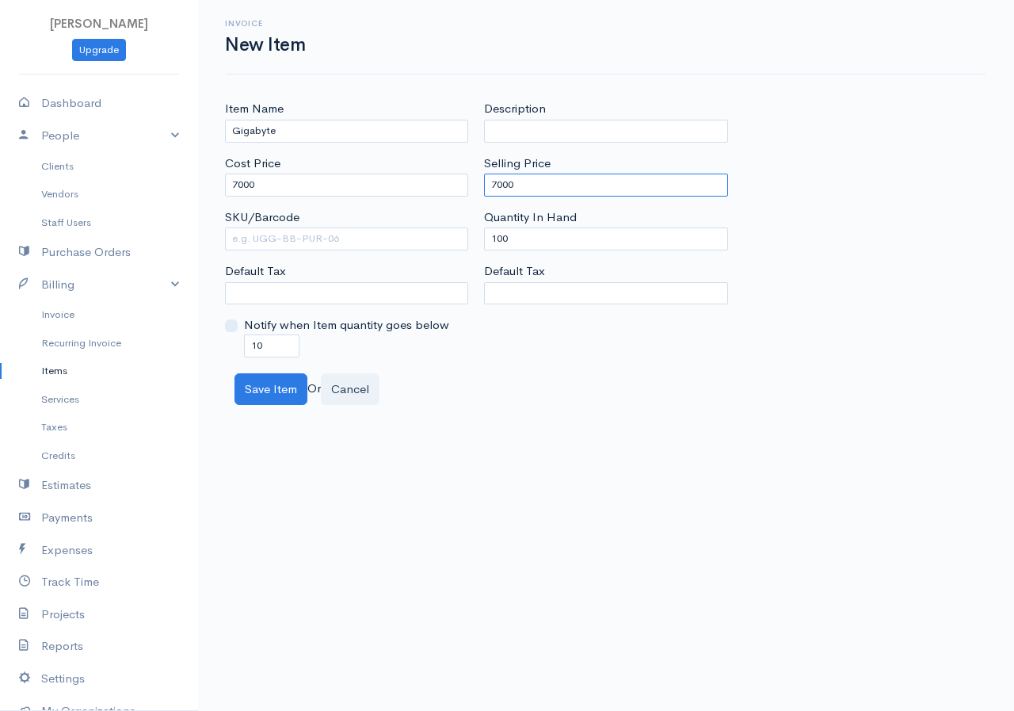
type input "7000"
click at [239, 185] on input "7000" at bounding box center [346, 184] width 243 height 23
type input "4000"
drag, startPoint x: 517, startPoint y: 239, endPoint x: 475, endPoint y: 242, distance: 42.1
click at [475, 242] on div "Item Name Gigabyte Cost Price 4000 SKU/Barcode Default Tax Notify when Item qua…" at bounding box center [606, 228] width 778 height 257
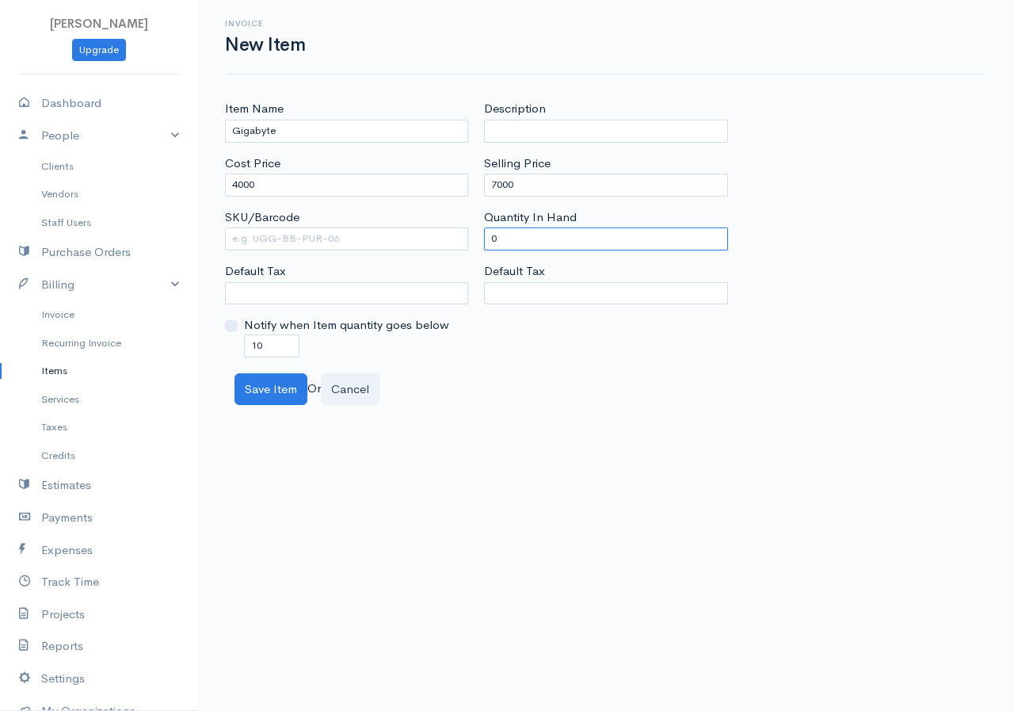
type input "0"
drag, startPoint x: 269, startPoint y: 346, endPoint x: 221, endPoint y: 353, distance: 48.8
click at [221, 353] on div "Item Name Gigabyte Cost Price 4000 SKU/Barcode Default Tax Notify when Item qua…" at bounding box center [346, 228] width 259 height 257
type input "0"
click at [261, 387] on button "Save Item" at bounding box center [270, 389] width 73 height 32
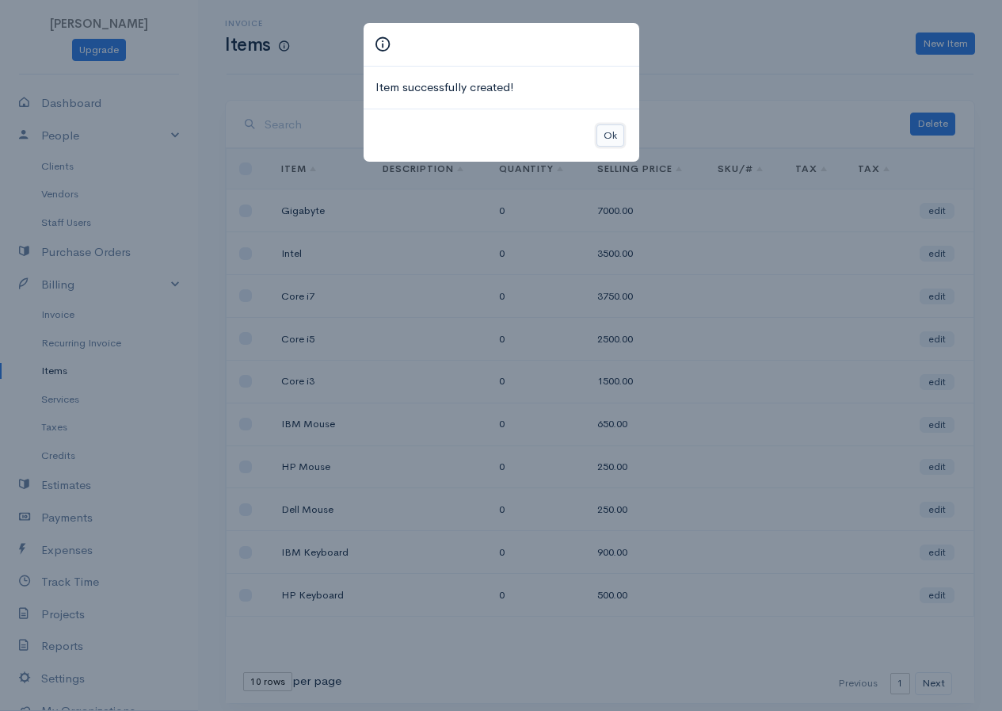
click at [607, 128] on button "Ok" at bounding box center [611, 135] width 28 height 23
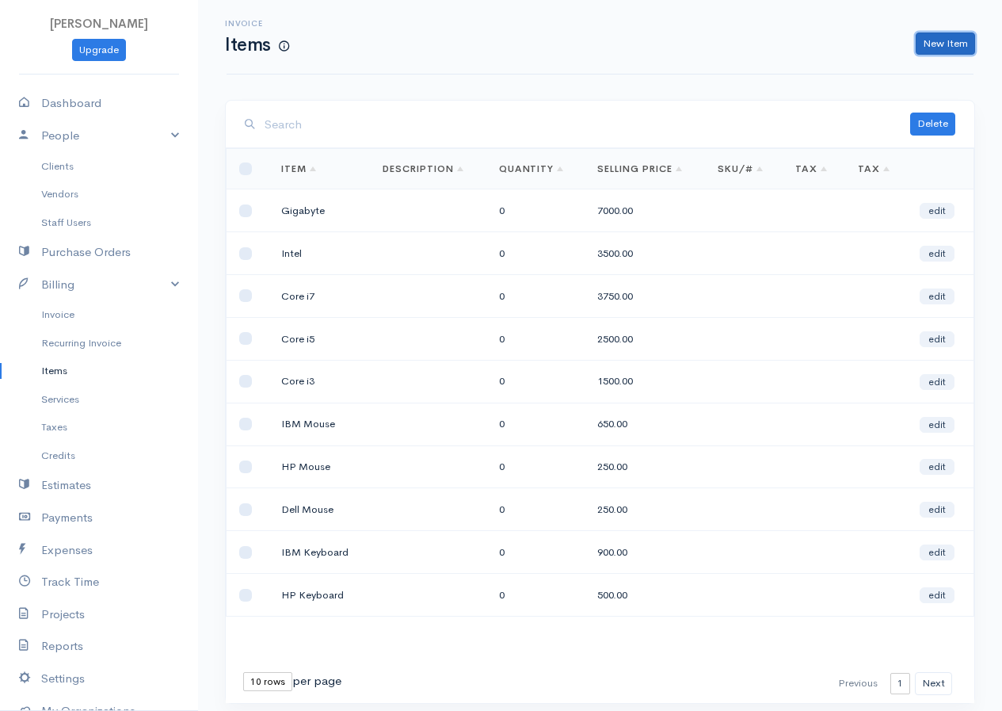
click at [928, 37] on link "New Item" at bounding box center [945, 43] width 59 height 23
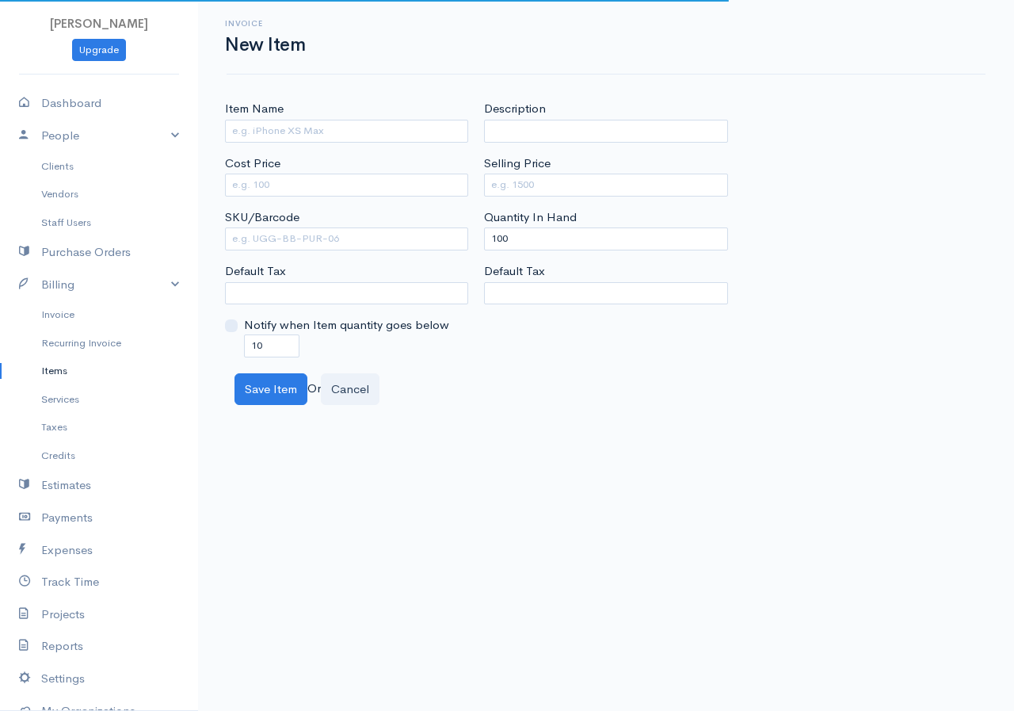
click at [303, 114] on div "Item Name" at bounding box center [346, 121] width 243 height 42
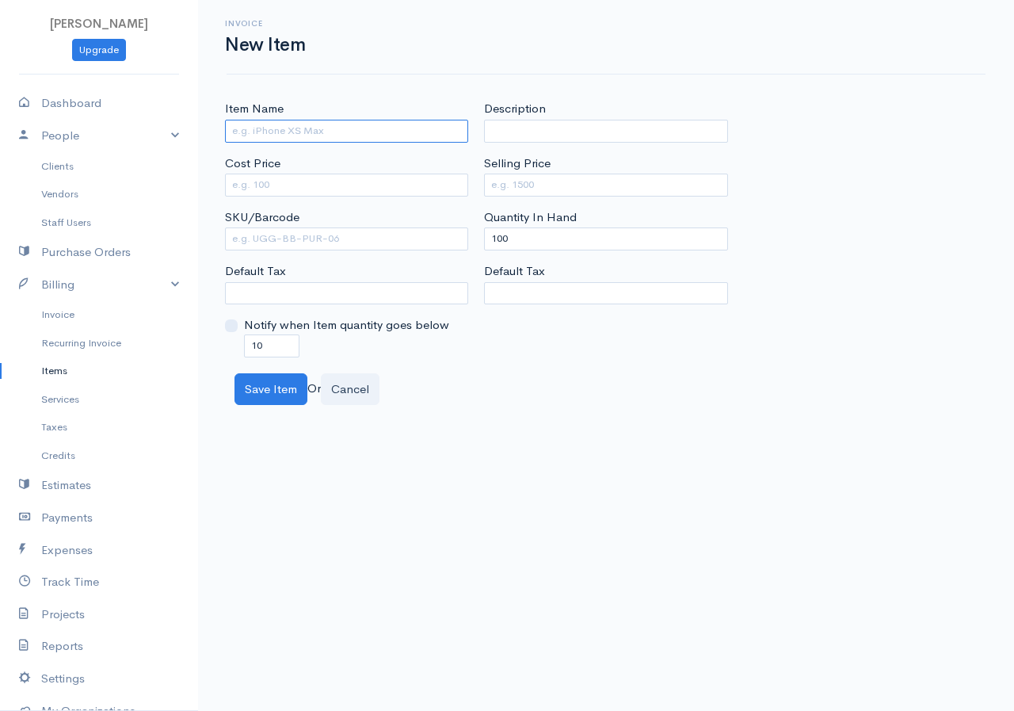
click at [303, 125] on input "Item Name" at bounding box center [346, 131] width 243 height 23
type input "Foxconn"
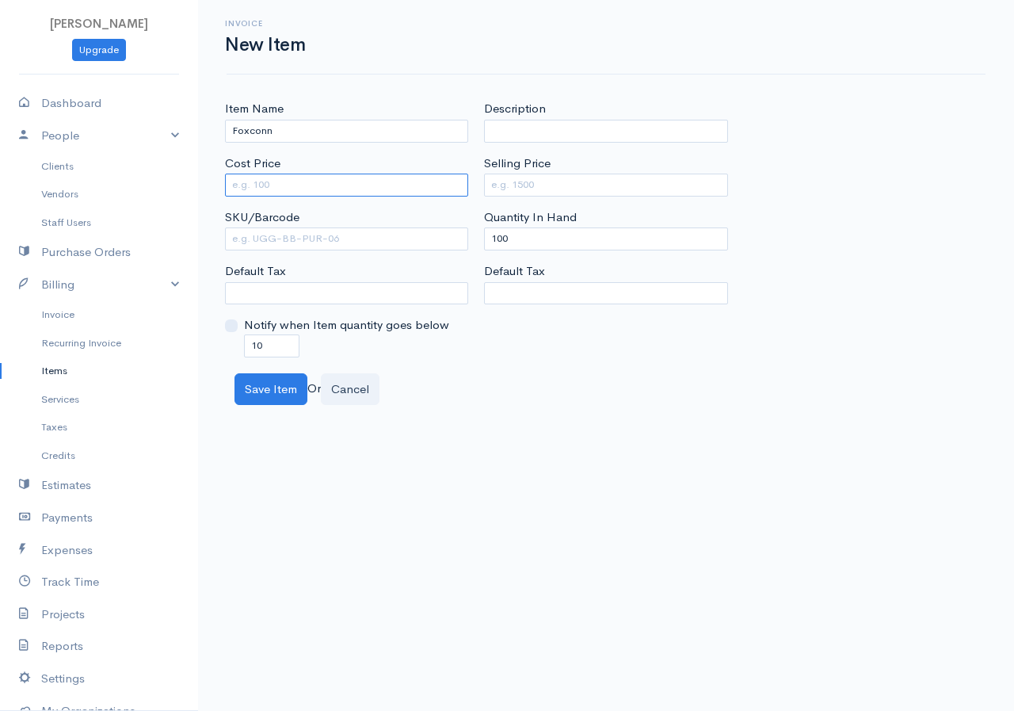
click at [311, 176] on input "Cost Price" at bounding box center [346, 184] width 243 height 23
type input "6"
type input "4500"
click at [503, 177] on input "Selling Price" at bounding box center [605, 184] width 243 height 23
type input "6500"
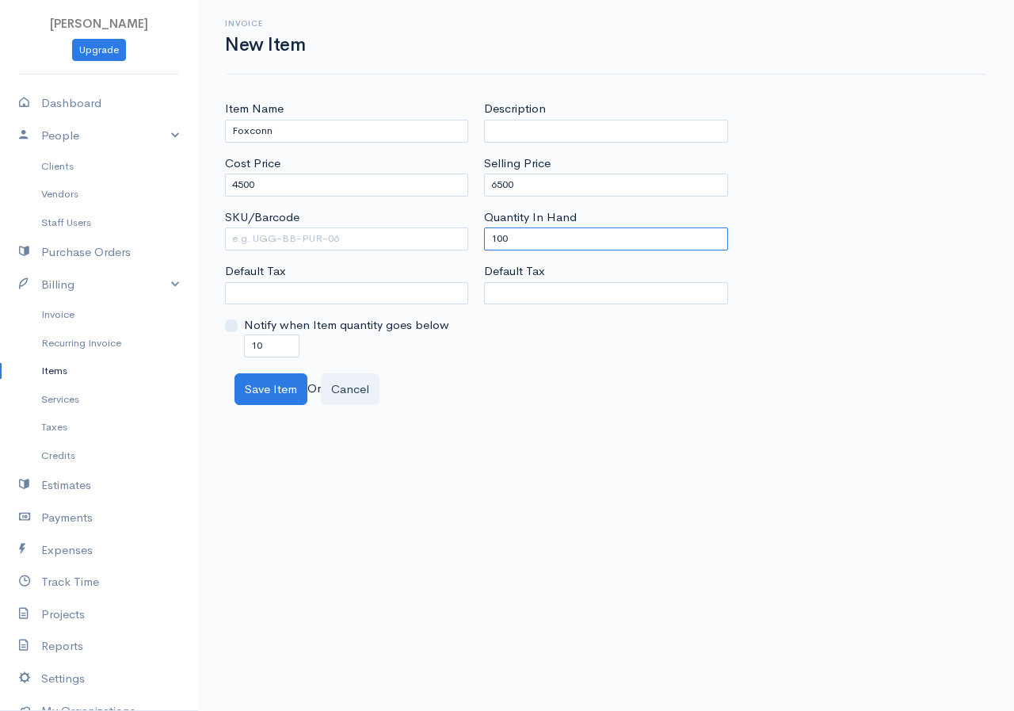
drag, startPoint x: 523, startPoint y: 241, endPoint x: 471, endPoint y: 240, distance: 51.5
click at [471, 240] on div "Item Name Foxconn Cost Price 4500 SKU/Barcode Default Tax Notify when Item quan…" at bounding box center [606, 228] width 778 height 257
type input "o"
type input "0"
drag, startPoint x: 272, startPoint y: 340, endPoint x: 243, endPoint y: 340, distance: 28.5
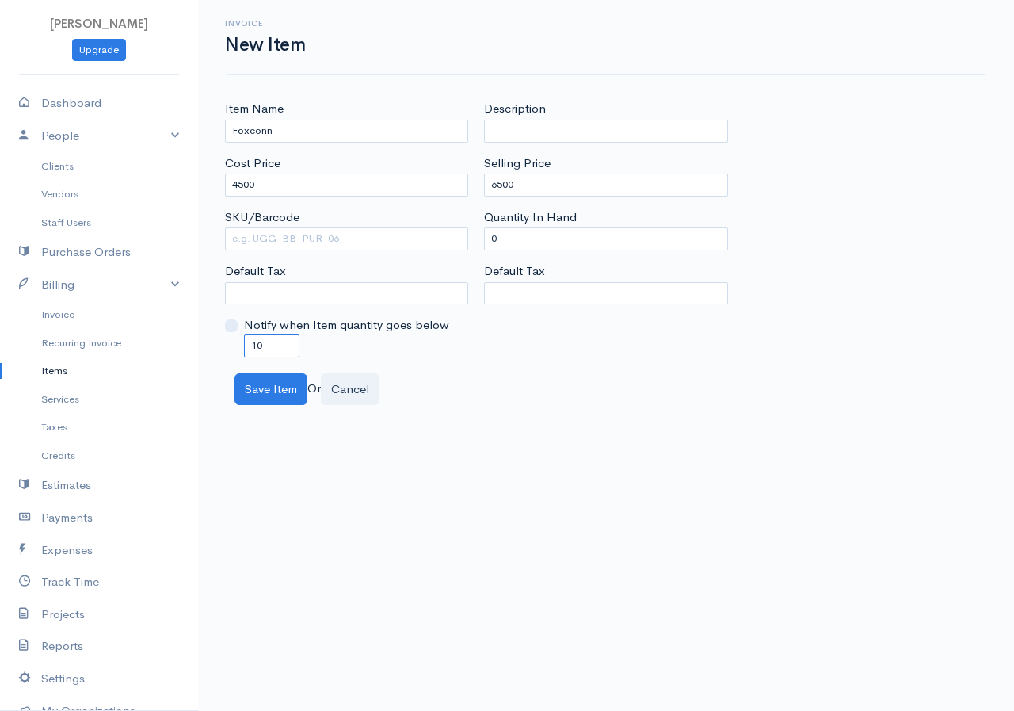
click at [243, 340] on div "Notify when Item quantity goes below 10" at bounding box center [346, 336] width 243 height 40
type input "0"
click at [277, 391] on button "Save Item" at bounding box center [270, 389] width 73 height 32
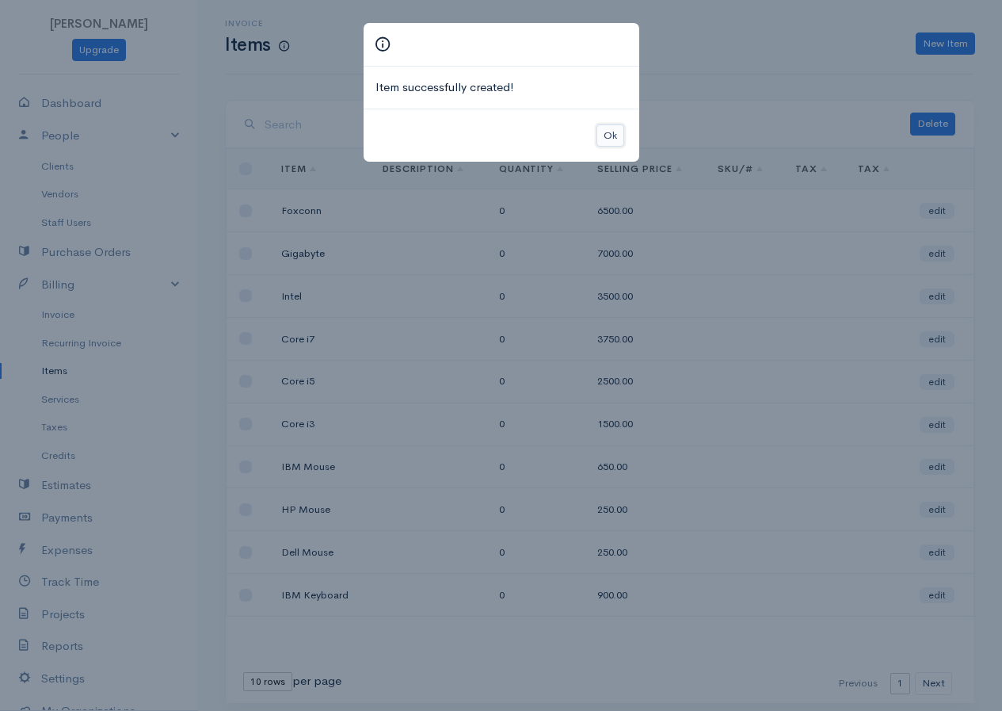
click at [618, 138] on button "Ok" at bounding box center [611, 135] width 28 height 23
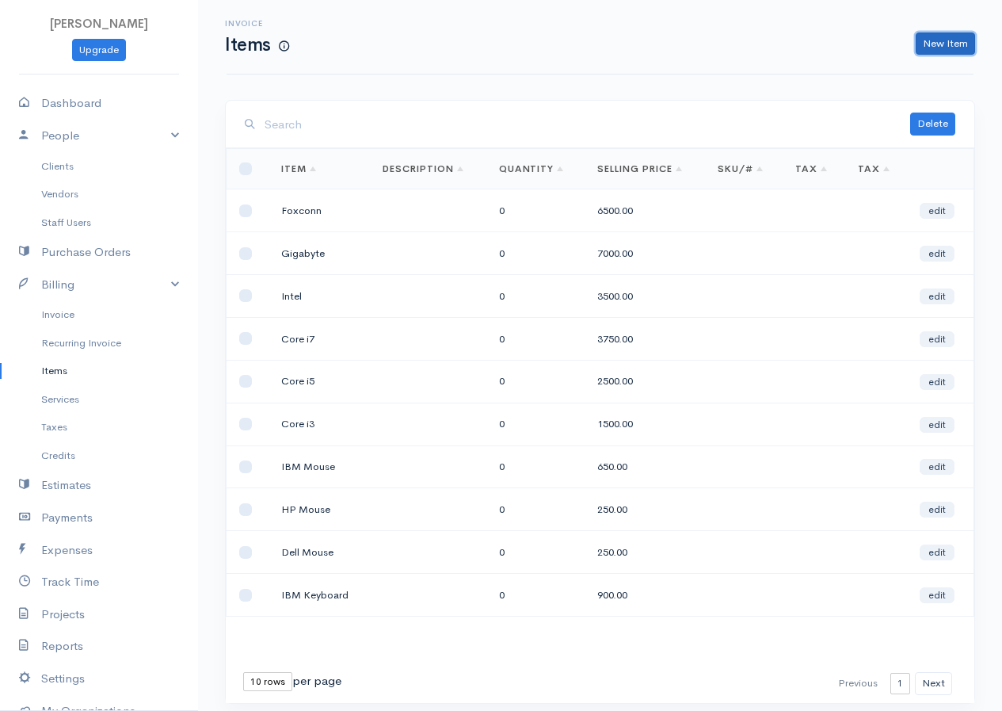
click at [967, 48] on link "New Item" at bounding box center [945, 43] width 59 height 23
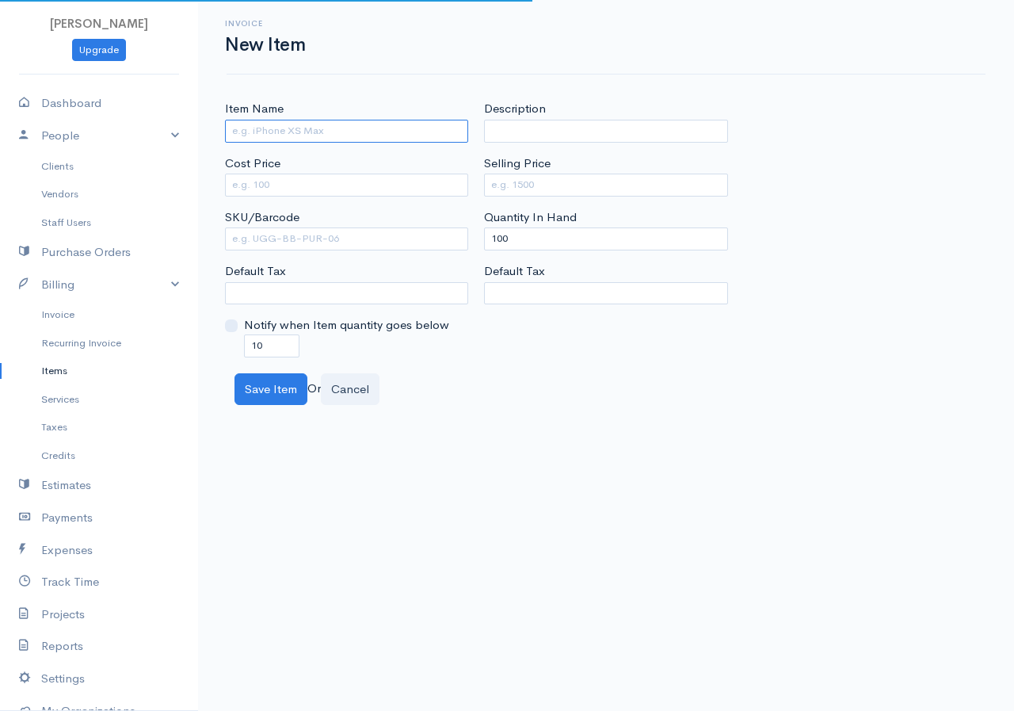
click at [296, 131] on input "Item Name" at bounding box center [346, 131] width 243 height 23
type input "4GB RAM"
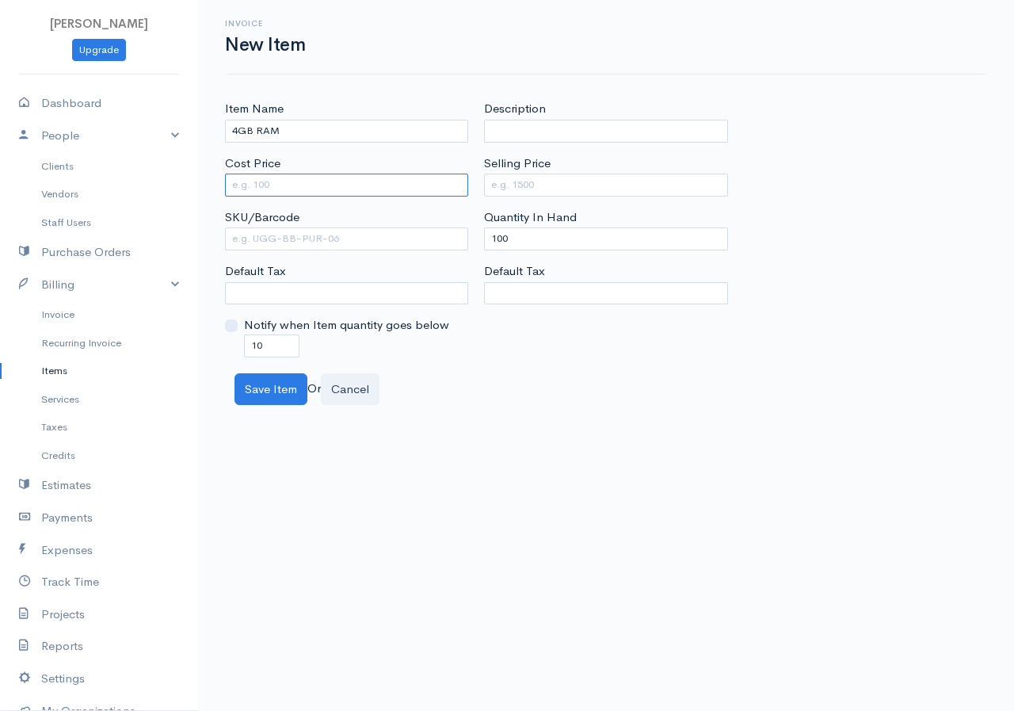
click at [302, 176] on input "Cost Price" at bounding box center [346, 184] width 243 height 23
type input "1000"
click at [540, 194] on input "Selling Price" at bounding box center [605, 184] width 243 height 23
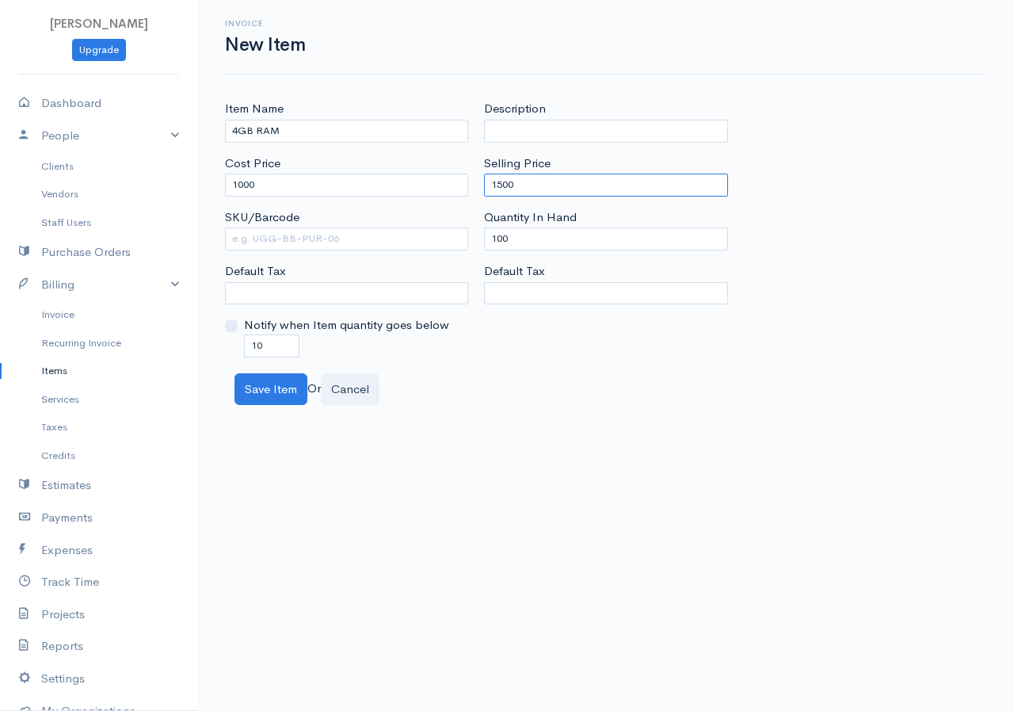
type input "1500"
drag, startPoint x: 513, startPoint y: 233, endPoint x: 448, endPoint y: 248, distance: 65.9
click at [448, 248] on div "Item Name 4GB RAM Cost Price 1000 SKU/Barcode Default Tax Notify when Item quan…" at bounding box center [606, 228] width 778 height 257
type input "0"
drag, startPoint x: 283, startPoint y: 347, endPoint x: 223, endPoint y: 345, distance: 59.5
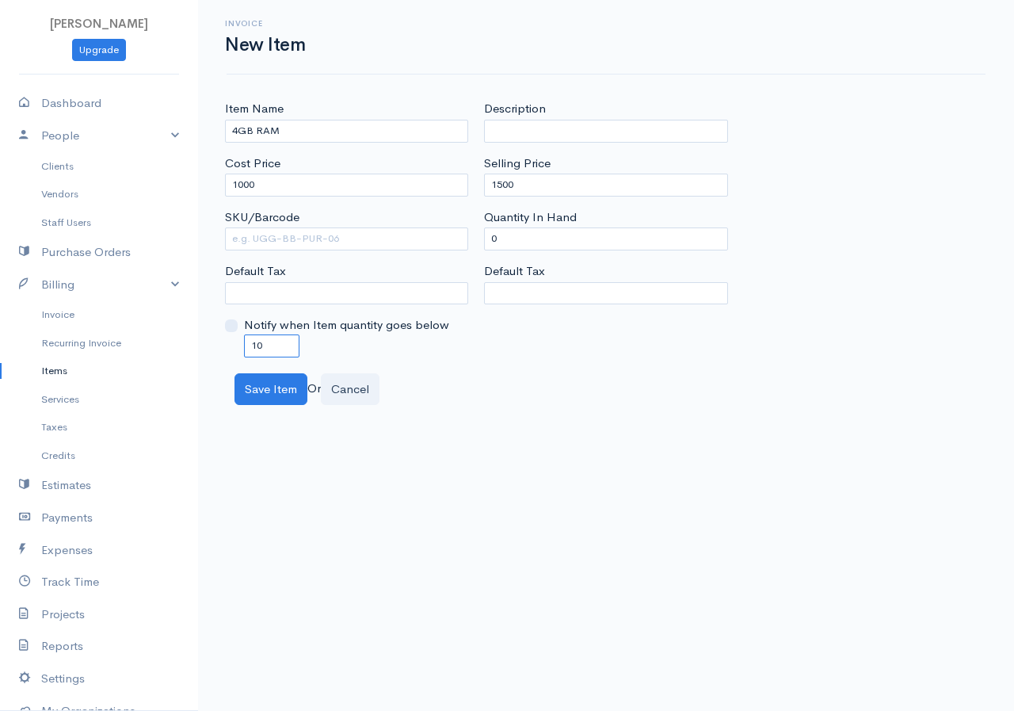
click at [223, 345] on div "Item Name 4GB RAM Cost Price 1000 SKU/Barcode Default Tax Notify when Item quan…" at bounding box center [346, 228] width 259 height 257
type input "0"
click at [288, 383] on button "Save Item" at bounding box center [270, 389] width 73 height 32
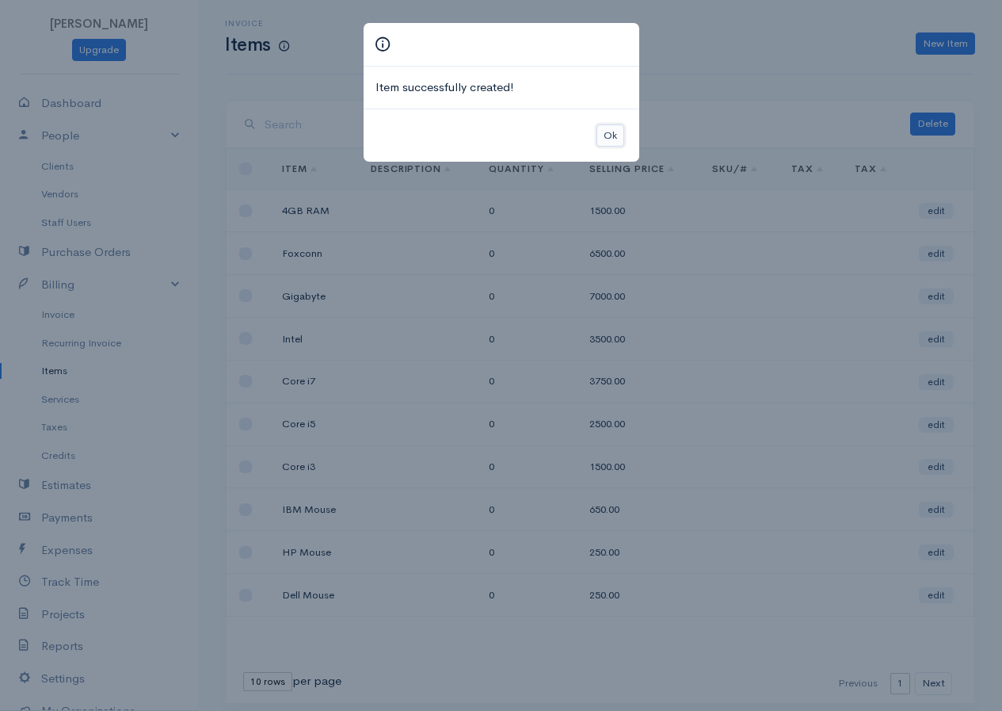
drag, startPoint x: 605, startPoint y: 131, endPoint x: 557, endPoint y: 135, distance: 48.5
click at [605, 132] on button "Ok" at bounding box center [611, 135] width 28 height 23
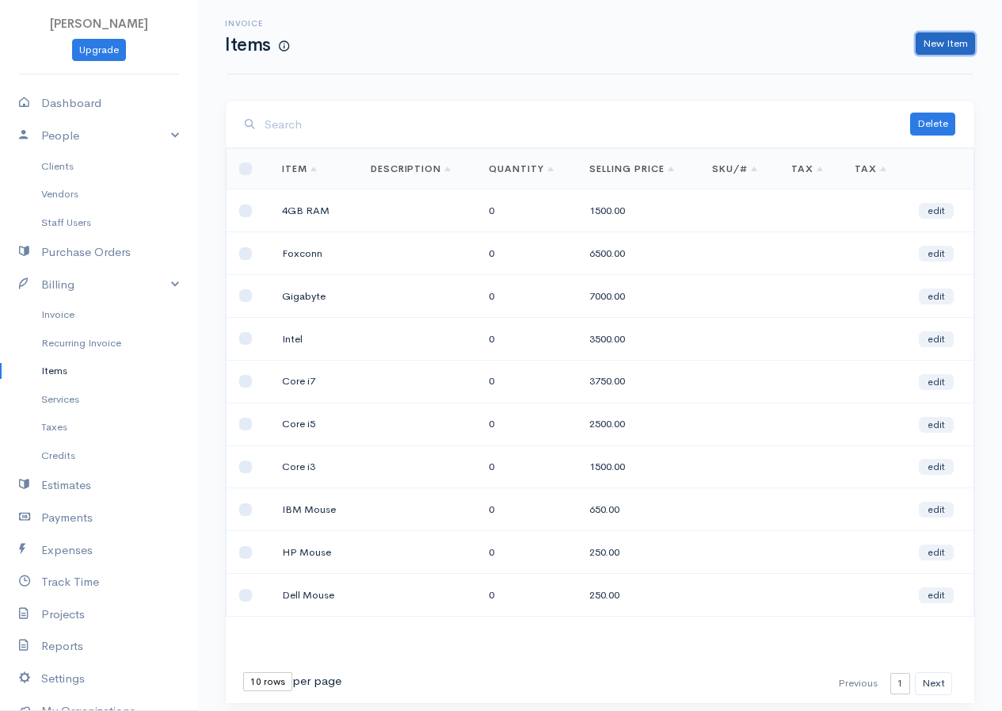
click at [920, 35] on link "New Item" at bounding box center [945, 43] width 59 height 23
drag, startPoint x: 374, startPoint y: 200, endPoint x: 940, endPoint y: 211, distance: 566.5
click at [940, 211] on link "edit" at bounding box center [936, 211] width 35 height 16
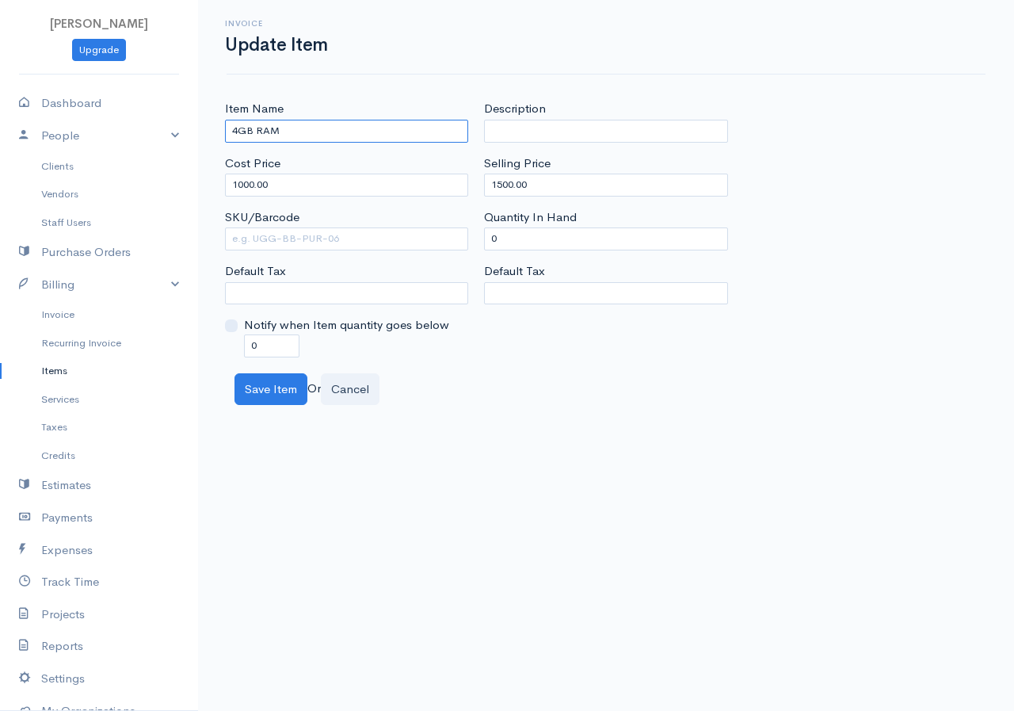
click at [234, 133] on input "4GB RAM" at bounding box center [346, 131] width 243 height 23
click at [234, 132] on input "4GB RAM" at bounding box center [346, 131] width 243 height 23
click at [239, 131] on input "4GB RAM" at bounding box center [346, 131] width 243 height 23
type input "2GB RAM"
click at [257, 393] on button "Save Item" at bounding box center [270, 389] width 73 height 32
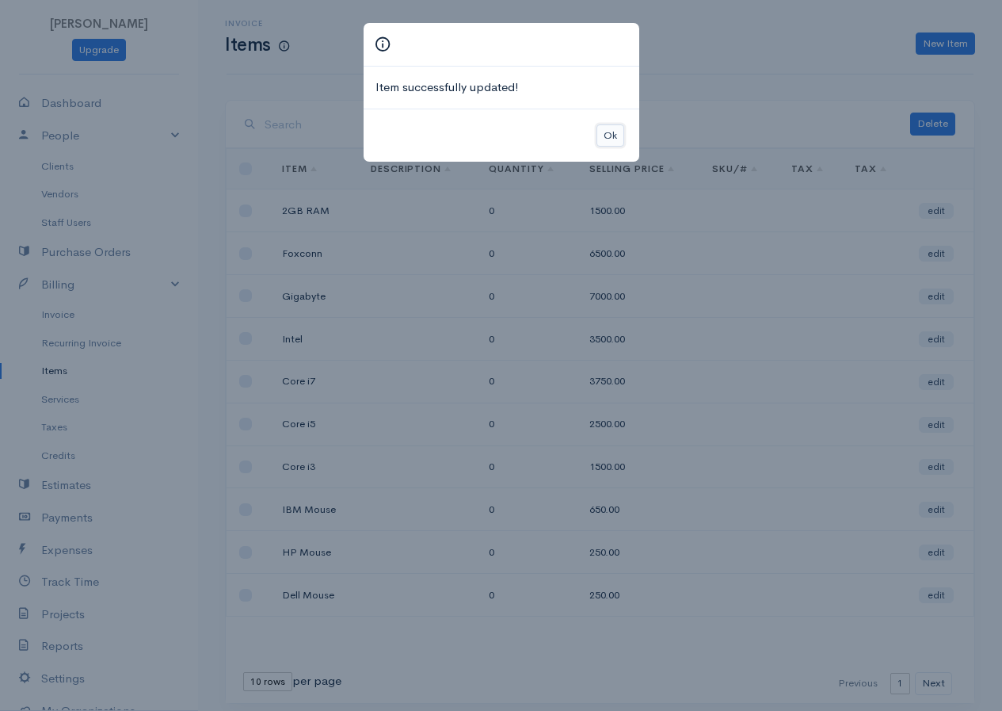
click at [612, 132] on button "Ok" at bounding box center [611, 135] width 28 height 23
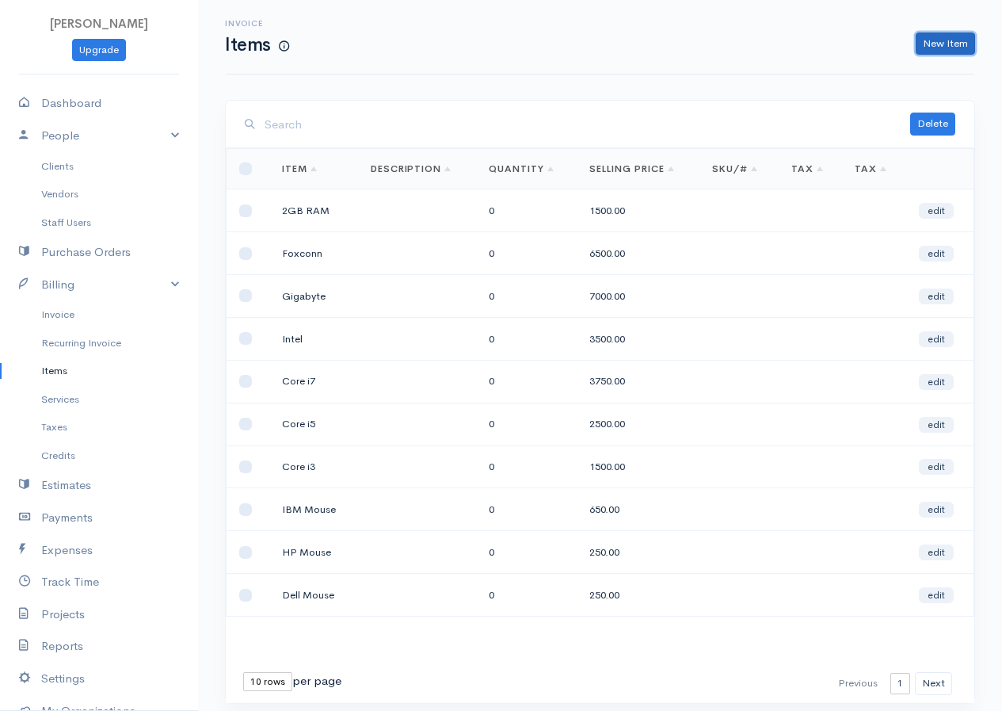
click at [972, 40] on link "New Item" at bounding box center [945, 43] width 59 height 23
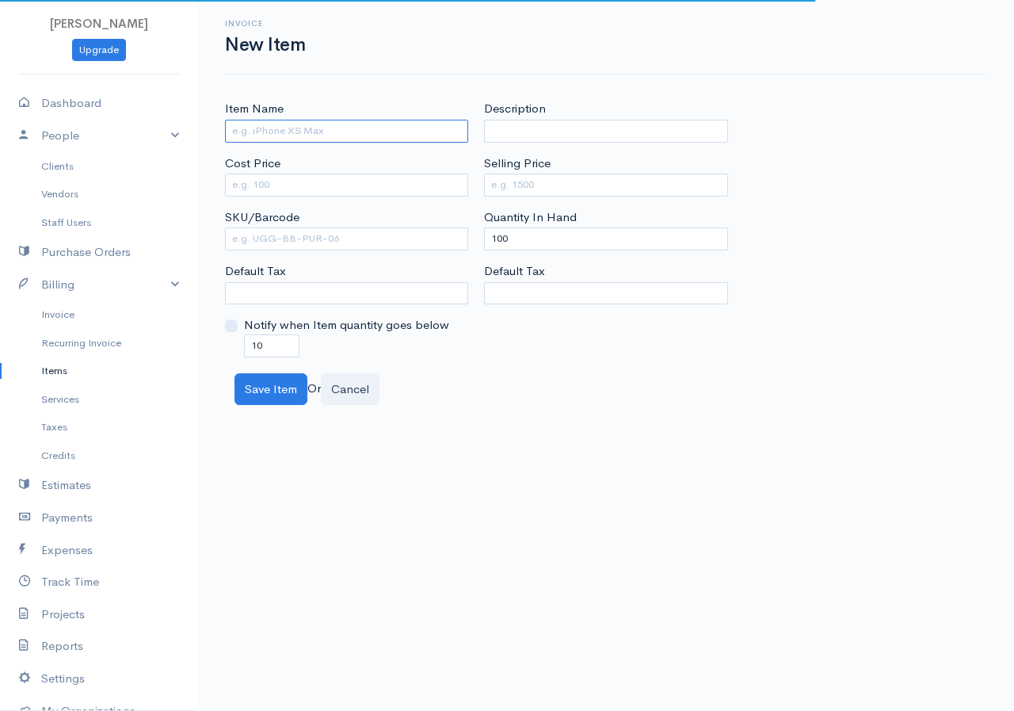
click at [295, 135] on input "Item Name" at bounding box center [346, 131] width 243 height 23
type input "4GB RAM"
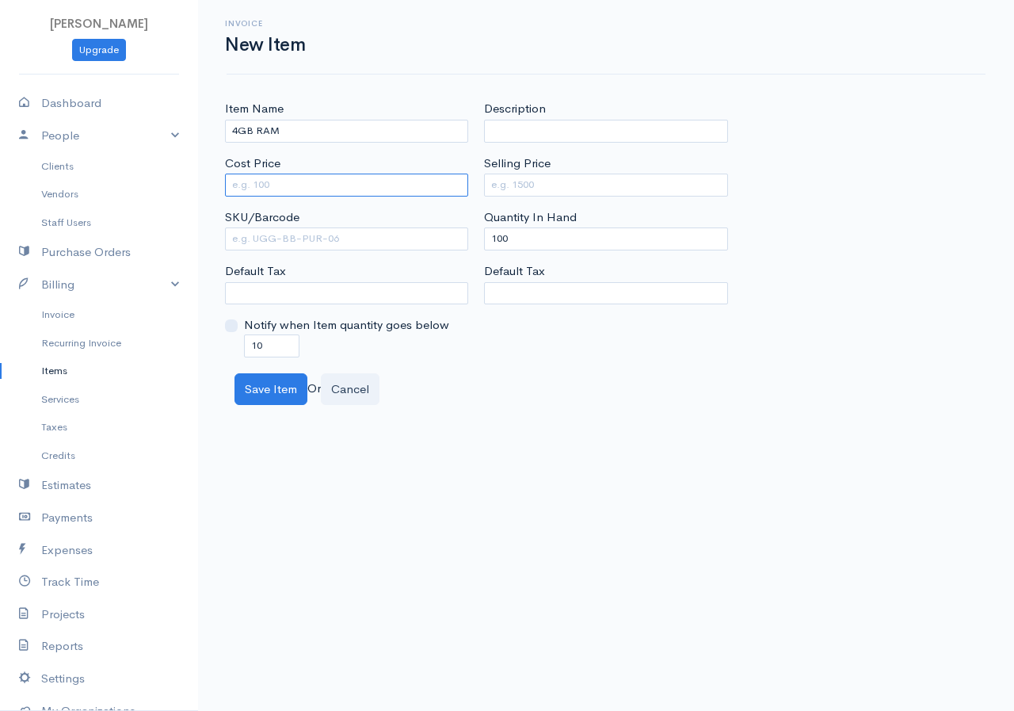
click at [294, 185] on input "Cost Price" at bounding box center [346, 184] width 243 height 23
type input "2000"
click at [514, 193] on input "Selling Price" at bounding box center [605, 184] width 243 height 23
type input "2"
type input "3500"
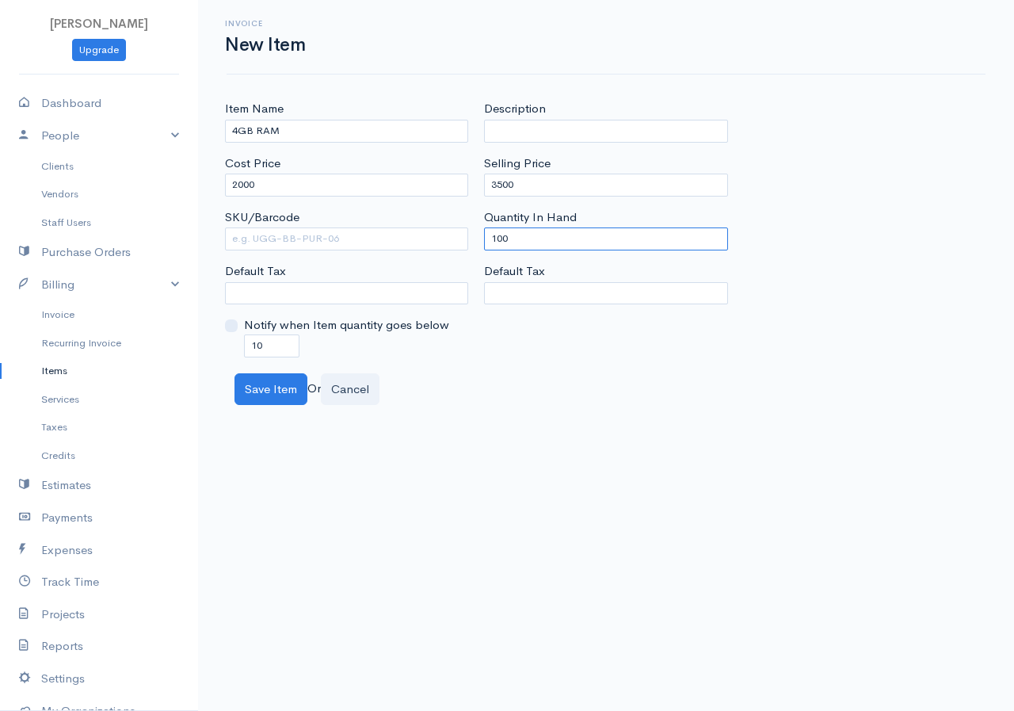
drag, startPoint x: 543, startPoint y: 230, endPoint x: 484, endPoint y: 243, distance: 60.9
click at [484, 243] on input "100" at bounding box center [605, 238] width 243 height 23
type input "0"
drag, startPoint x: 270, startPoint y: 350, endPoint x: 242, endPoint y: 353, distance: 27.9
click at [244, 353] on input "10" at bounding box center [271, 345] width 55 height 23
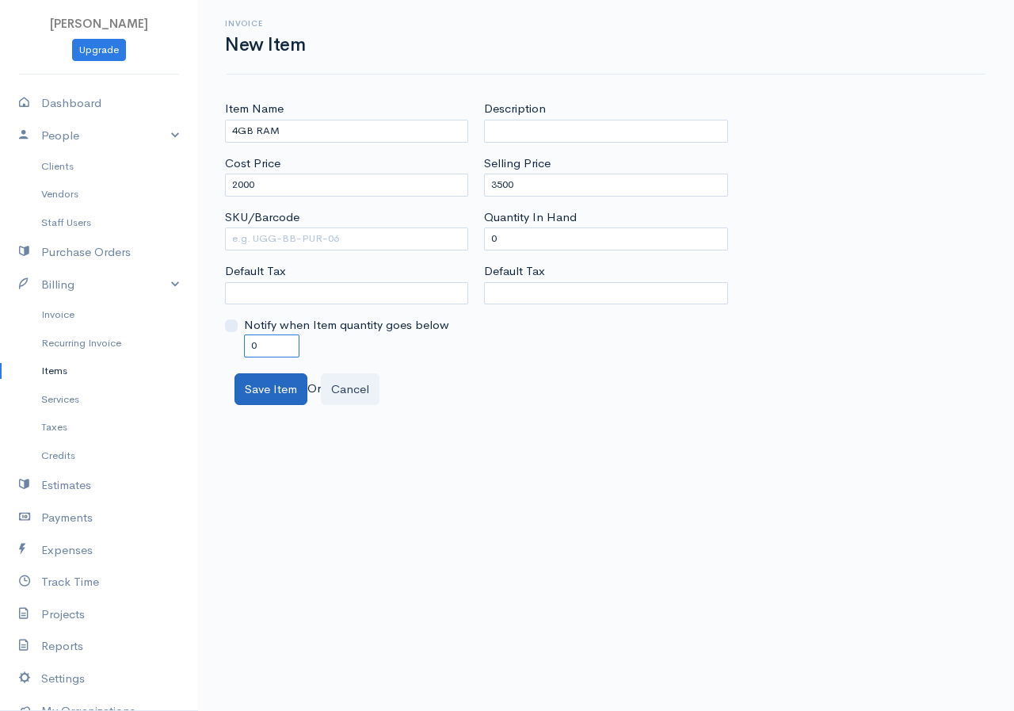
type input "0"
click at [280, 398] on button "Save Item" at bounding box center [270, 389] width 73 height 32
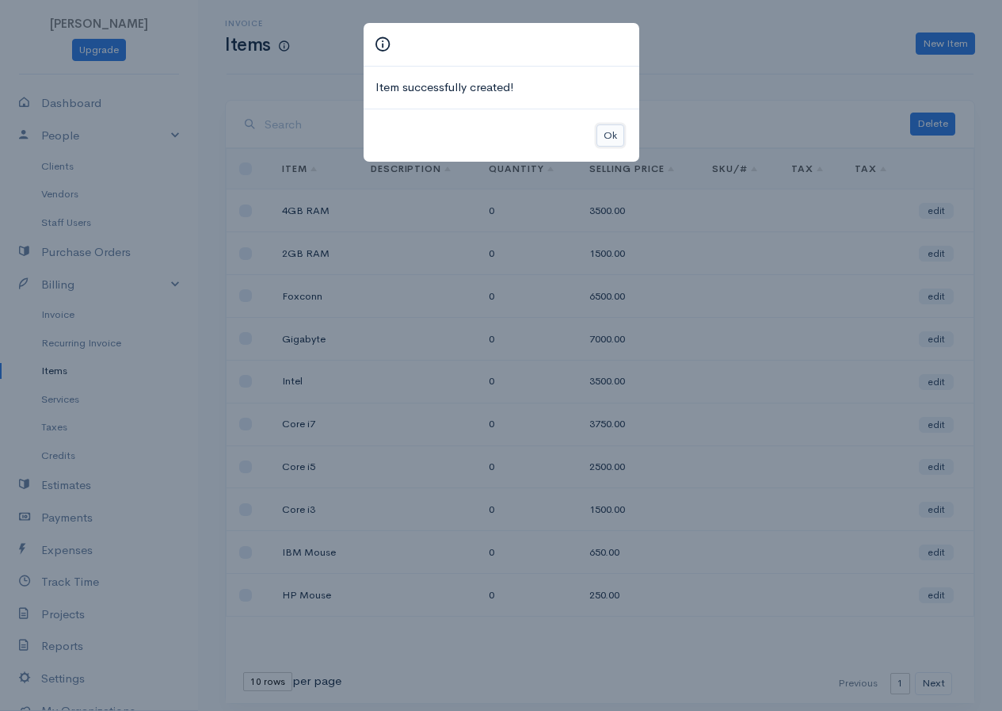
click at [598, 135] on button "Ok" at bounding box center [611, 135] width 28 height 23
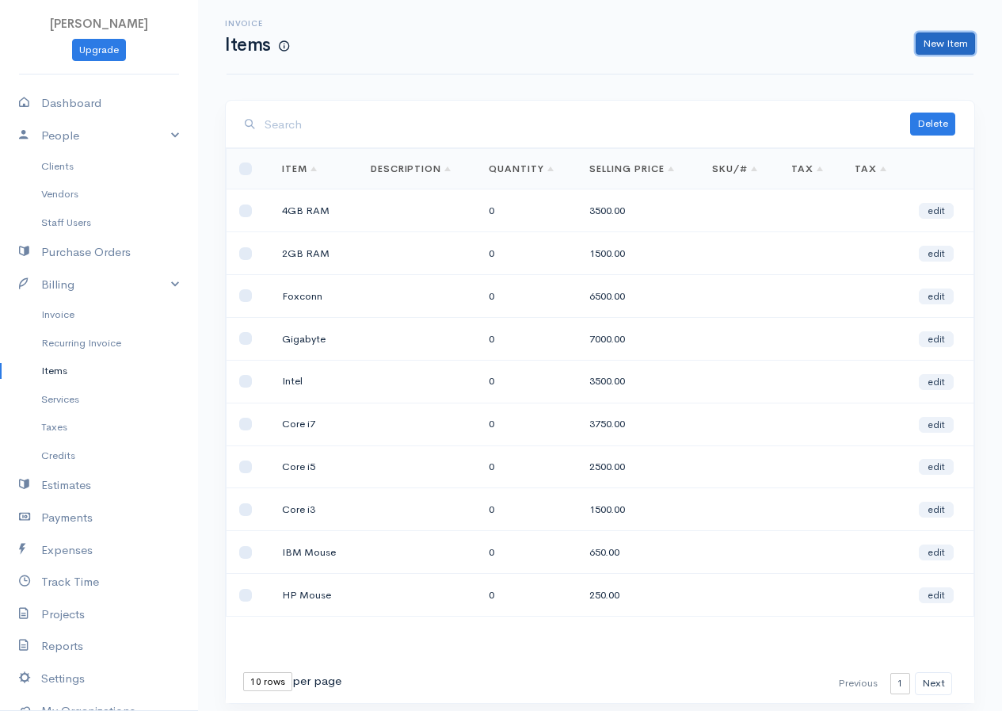
click at [947, 44] on link "New Item" at bounding box center [945, 43] width 59 height 23
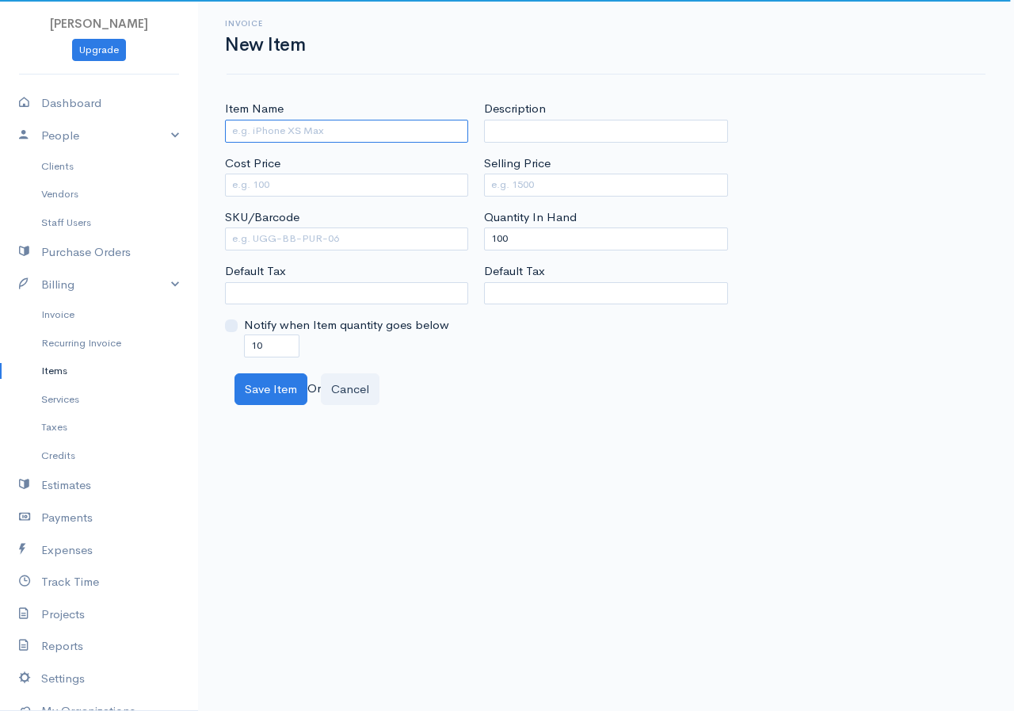
click at [268, 136] on input "Item Name" at bounding box center [346, 131] width 243 height 23
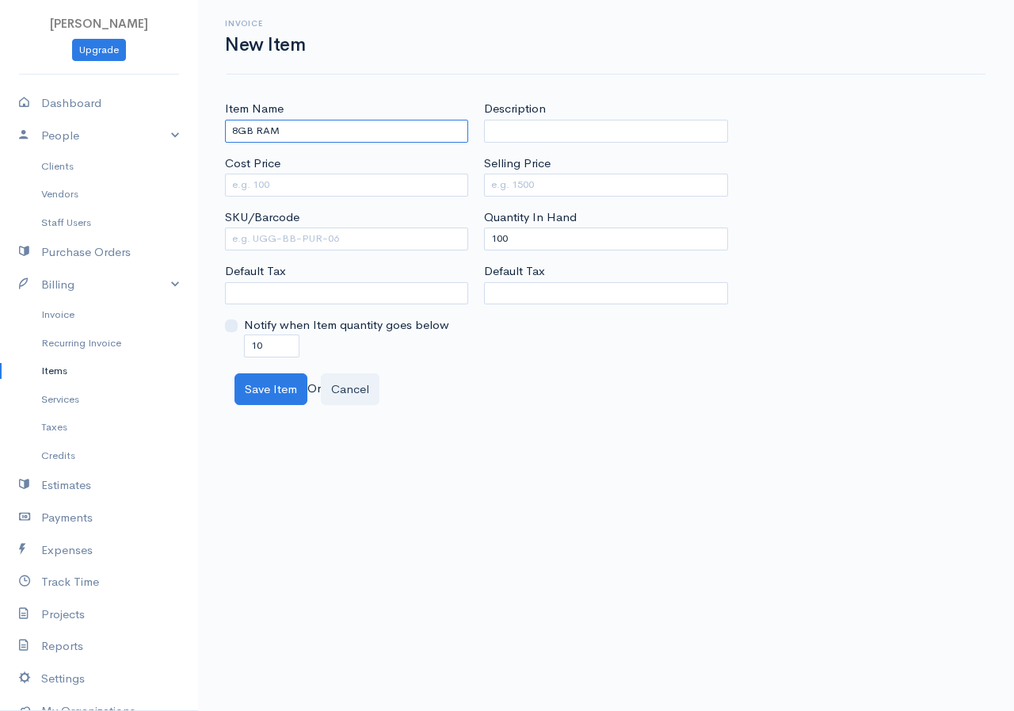
type input "8GB RAM"
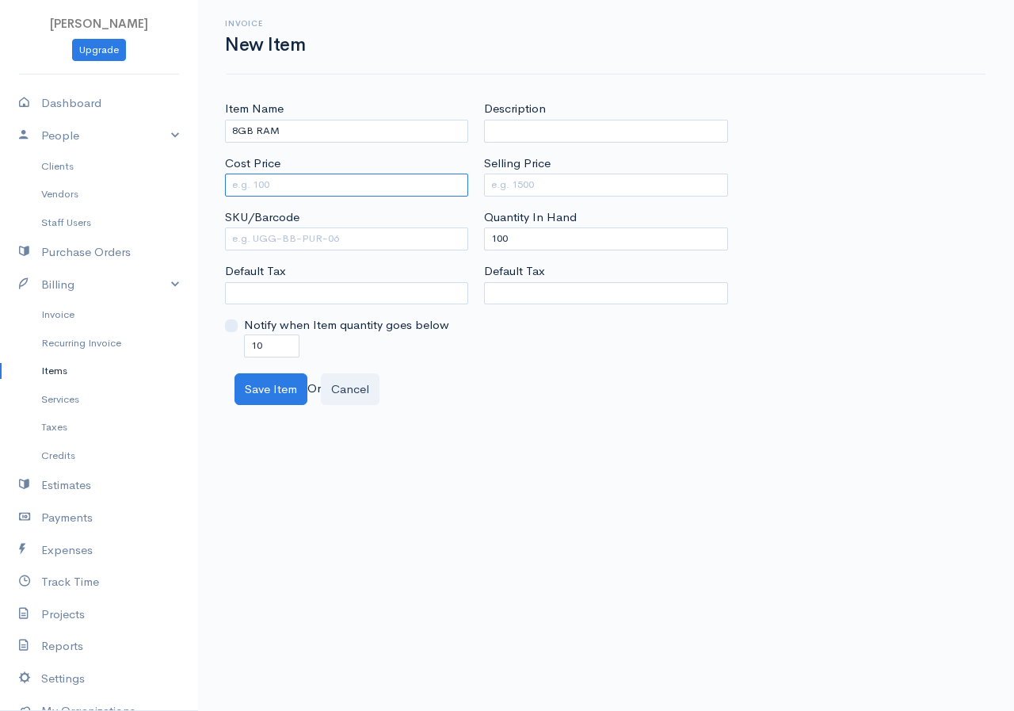
click at [285, 181] on input "Cost Price" at bounding box center [346, 184] width 243 height 23
type input "3000"
click at [495, 181] on input "Selling Price" at bounding box center [605, 184] width 243 height 23
type input "6000"
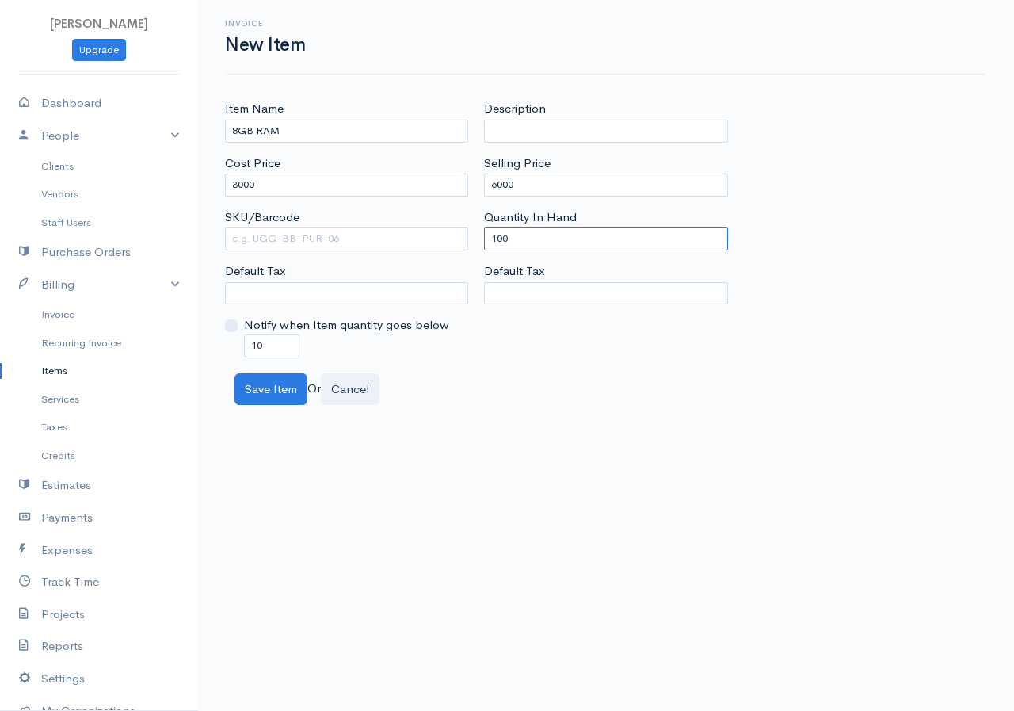
drag, startPoint x: 508, startPoint y: 234, endPoint x: 475, endPoint y: 235, distance: 32.5
click at [475, 235] on div "Item Name 8GB RAM Cost Price 3000 SKU/Barcode Default Tax Notify when Item quan…" at bounding box center [606, 228] width 778 height 257
type input "0"
drag, startPoint x: 278, startPoint y: 345, endPoint x: 240, endPoint y: 345, distance: 38.0
click at [240, 345] on div "Notify when Item quantity goes below 10" at bounding box center [346, 336] width 243 height 40
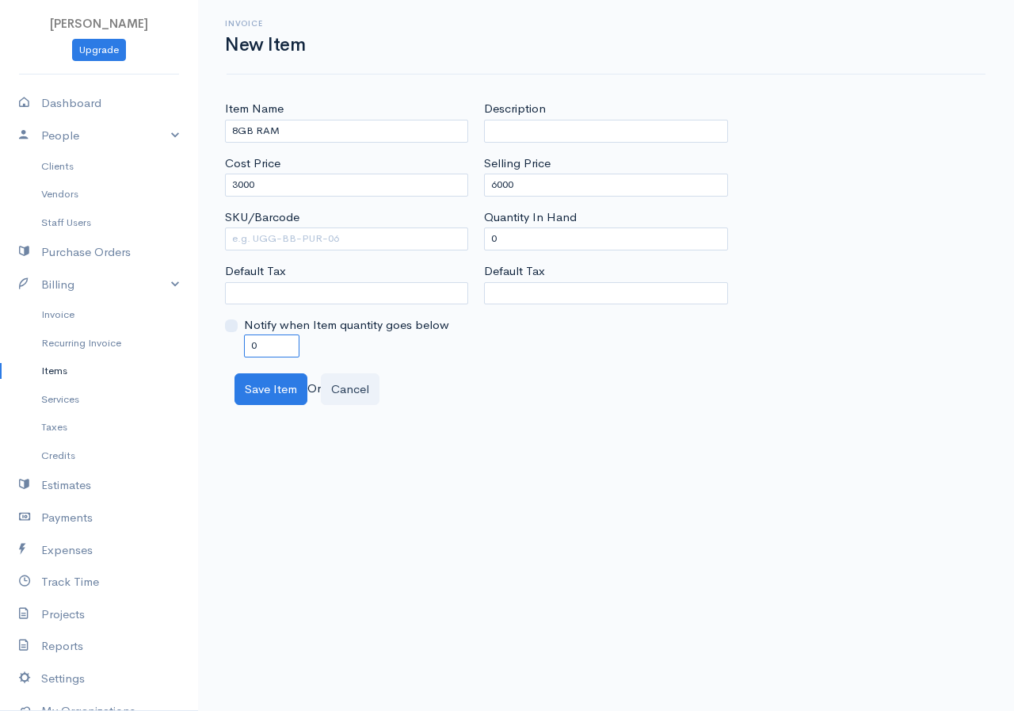
type input "0"
click at [269, 410] on body "Shara Upgrade Dashboard People Clients Vendors Staff Users Purchase Orders Bill…" at bounding box center [507, 355] width 1014 height 711
click at [274, 396] on button "Save Item" at bounding box center [270, 389] width 73 height 32
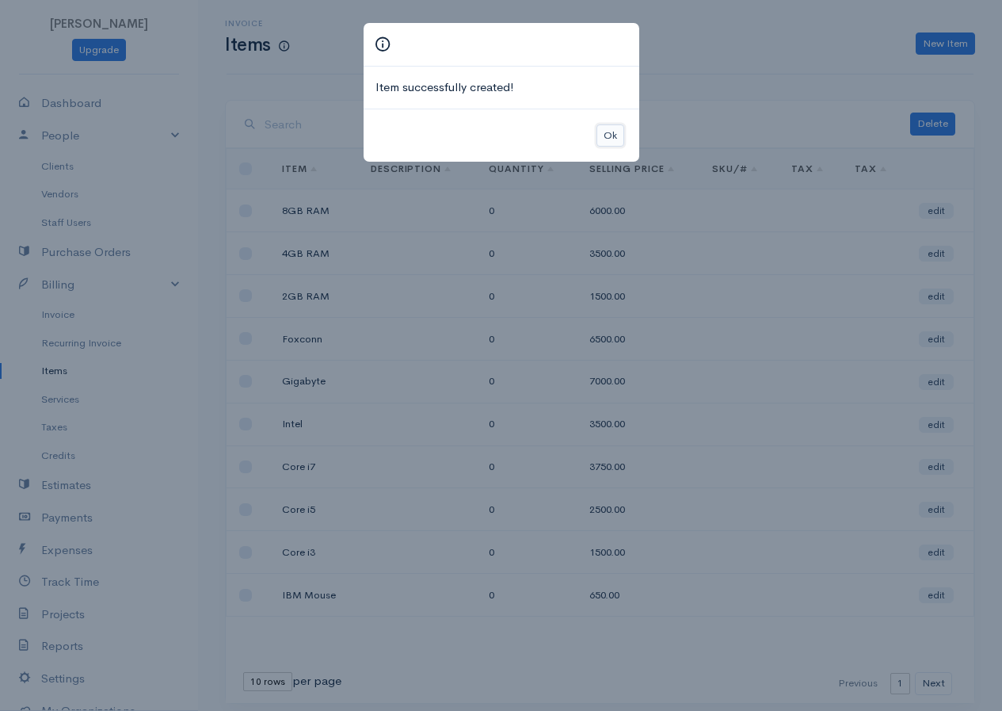
click at [605, 137] on button "Ok" at bounding box center [611, 135] width 28 height 23
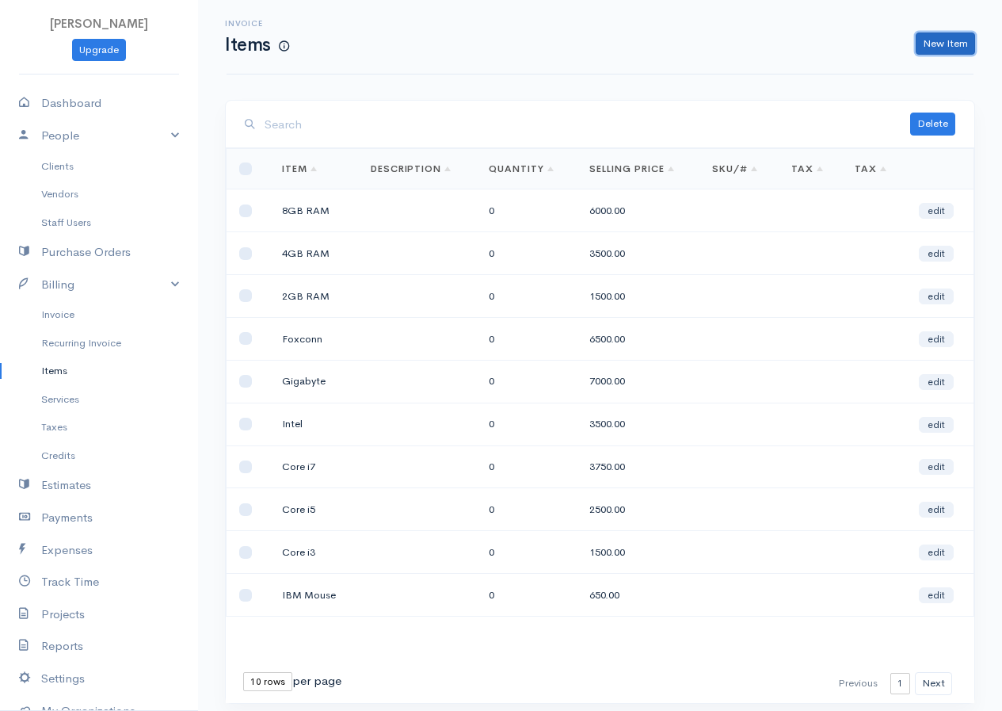
click at [925, 42] on link "New Item" at bounding box center [945, 43] width 59 height 23
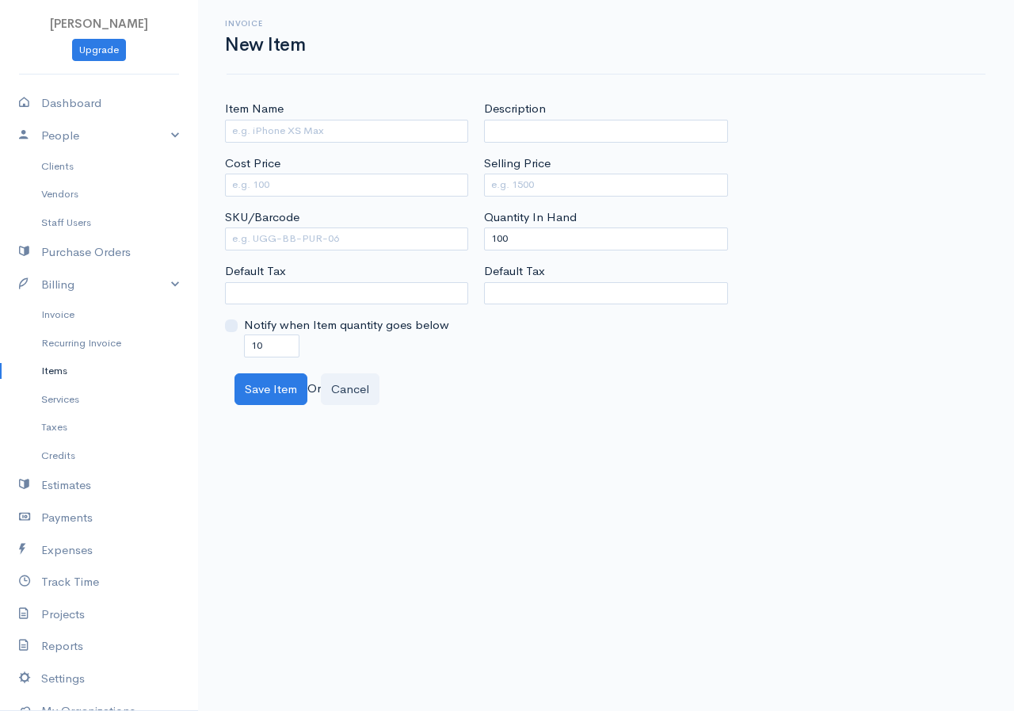
click at [360, 144] on div "Item Name Cost Price SKU/Barcode Default Tax Notify when Item quantity goes bel…" at bounding box center [346, 228] width 259 height 257
click at [323, 109] on div "Item Name" at bounding box center [346, 121] width 243 height 42
click at [318, 130] on input "Item Name" at bounding box center [346, 131] width 243 height 23
type input "17' LCD Monitor"
click at [327, 177] on input "Cost Price" at bounding box center [346, 184] width 243 height 23
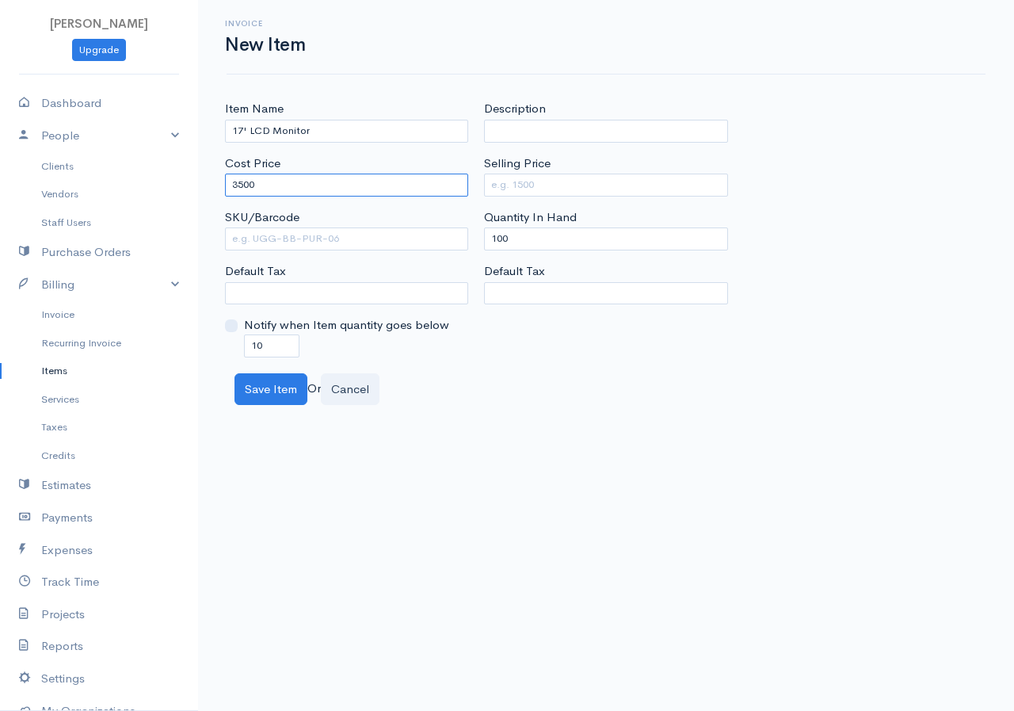
type input "3500"
click at [514, 183] on input "Selling Price" at bounding box center [605, 184] width 243 height 23
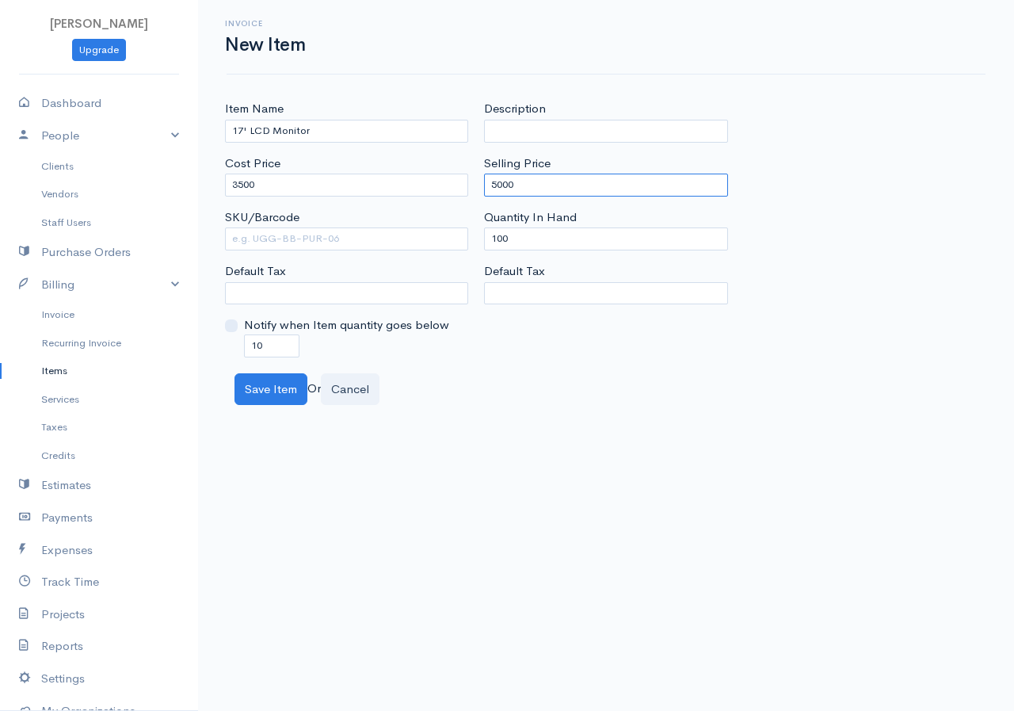
type input "5000"
drag, startPoint x: 521, startPoint y: 235, endPoint x: 482, endPoint y: 239, distance: 39.8
click at [482, 239] on div "Description Selling Price 5000 Quantity In Hand 100 Default Tax" at bounding box center [605, 228] width 259 height 257
type input "0"
drag, startPoint x: 276, startPoint y: 341, endPoint x: 227, endPoint y: 345, distance: 49.2
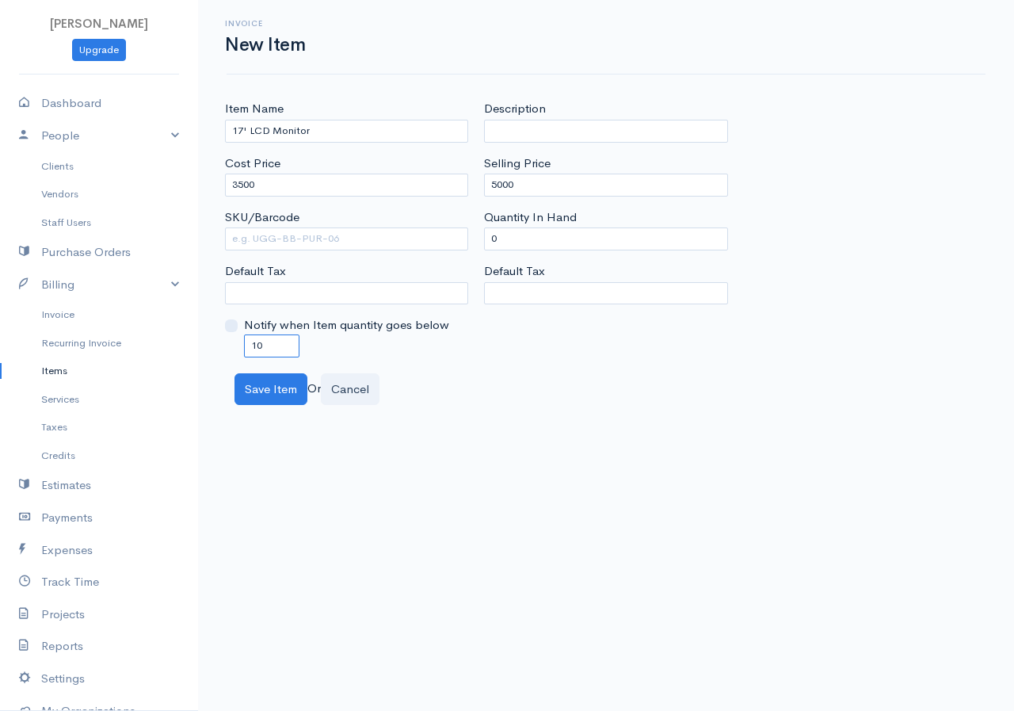
click at [227, 345] on div "Notify when Item quantity goes below 10" at bounding box center [346, 336] width 243 height 40
type input "0"
click at [273, 384] on button "Save Item" at bounding box center [270, 389] width 73 height 32
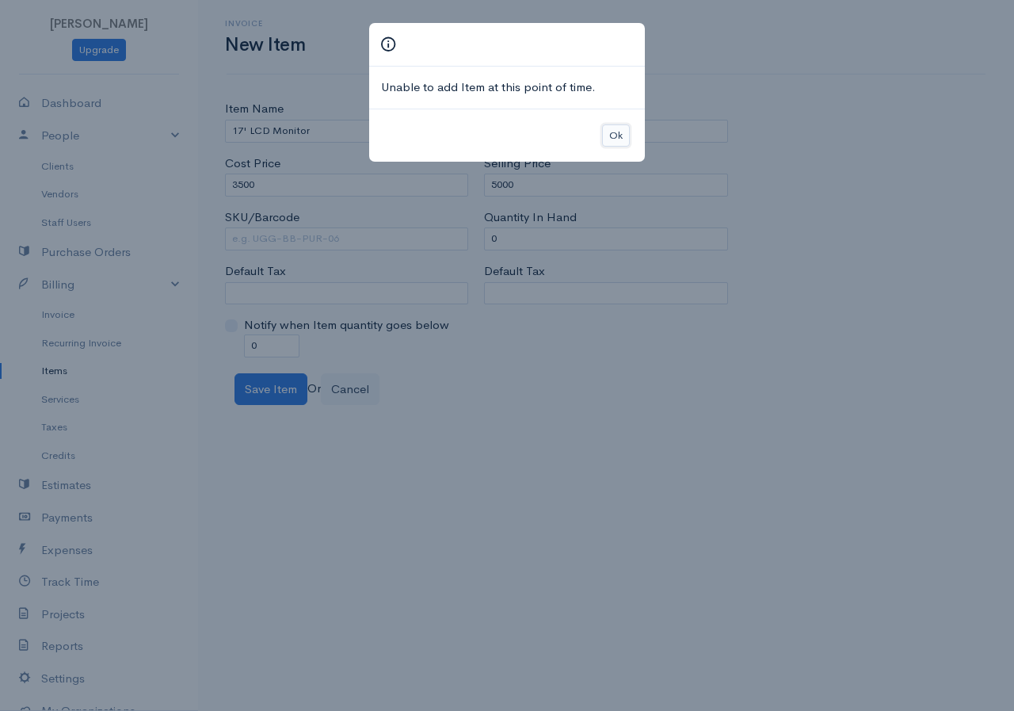
click at [612, 134] on button "Ok" at bounding box center [616, 135] width 28 height 23
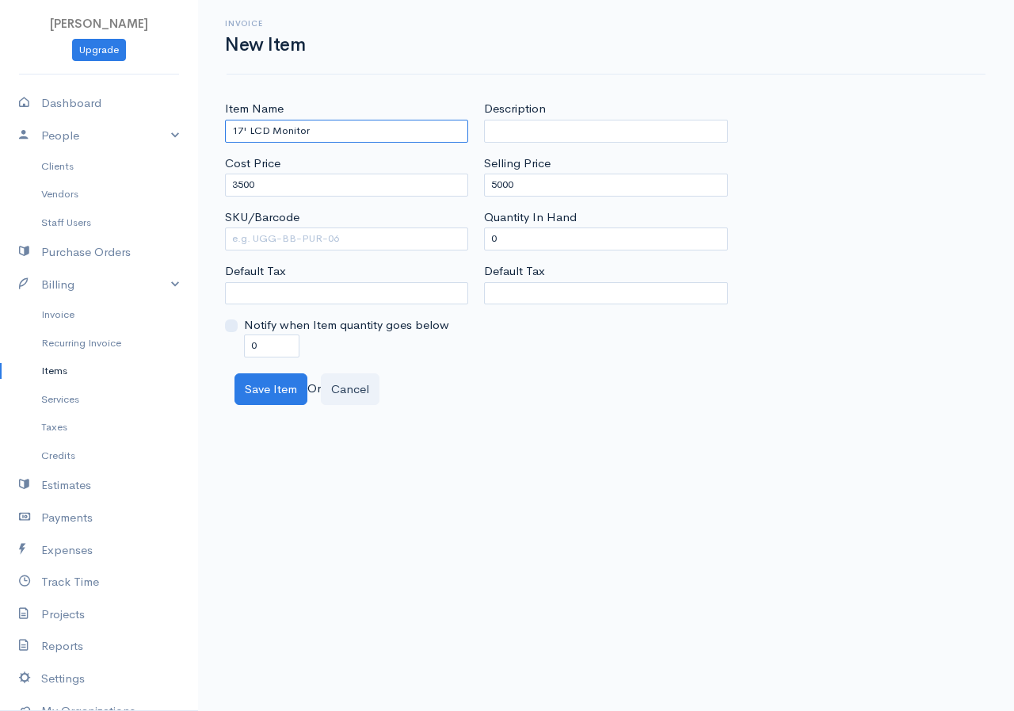
click at [243, 129] on input "17' LCD Monitor" at bounding box center [346, 131] width 243 height 23
click at [250, 129] on input "17' LCD Monitor" at bounding box center [346, 131] width 243 height 23
click at [254, 391] on button "Save Item" at bounding box center [270, 389] width 73 height 32
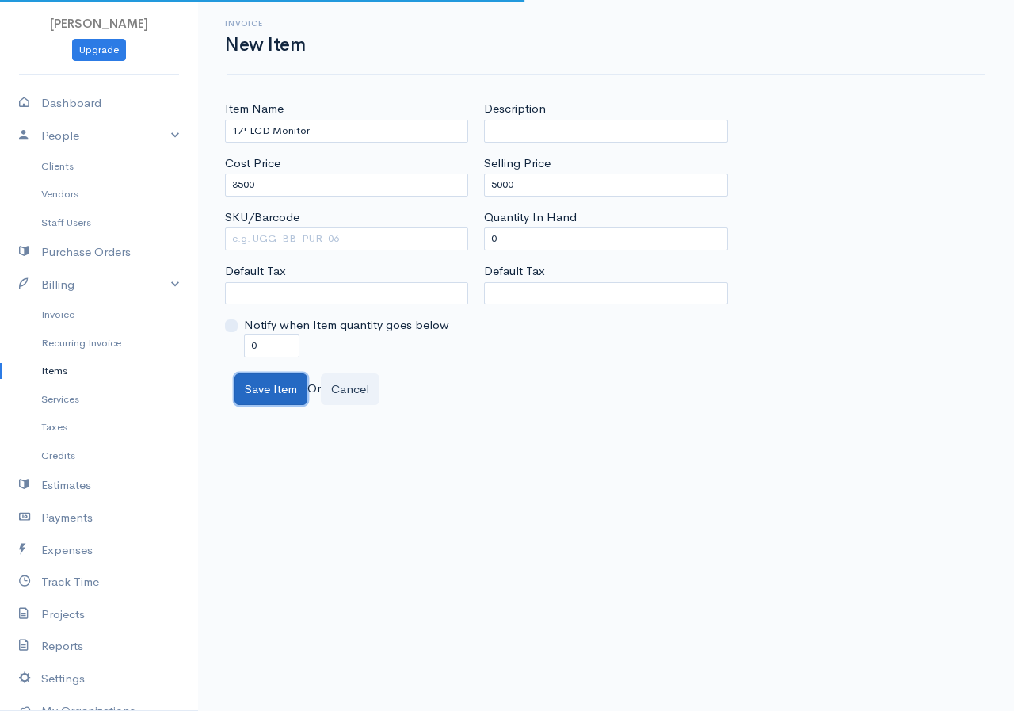
click at [254, 392] on body "Shara Upgrade Dashboard People Clients Vendors Staff Users Purchase Orders Bill…" at bounding box center [507, 355] width 1014 height 711
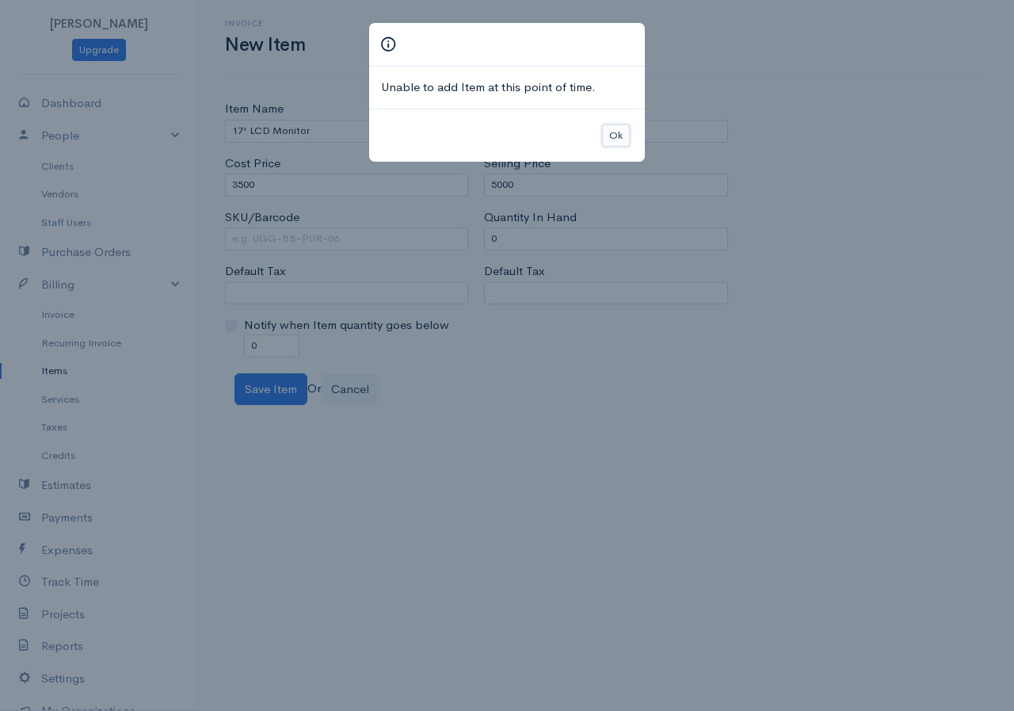
click at [623, 136] on button "Ok" at bounding box center [616, 135] width 28 height 23
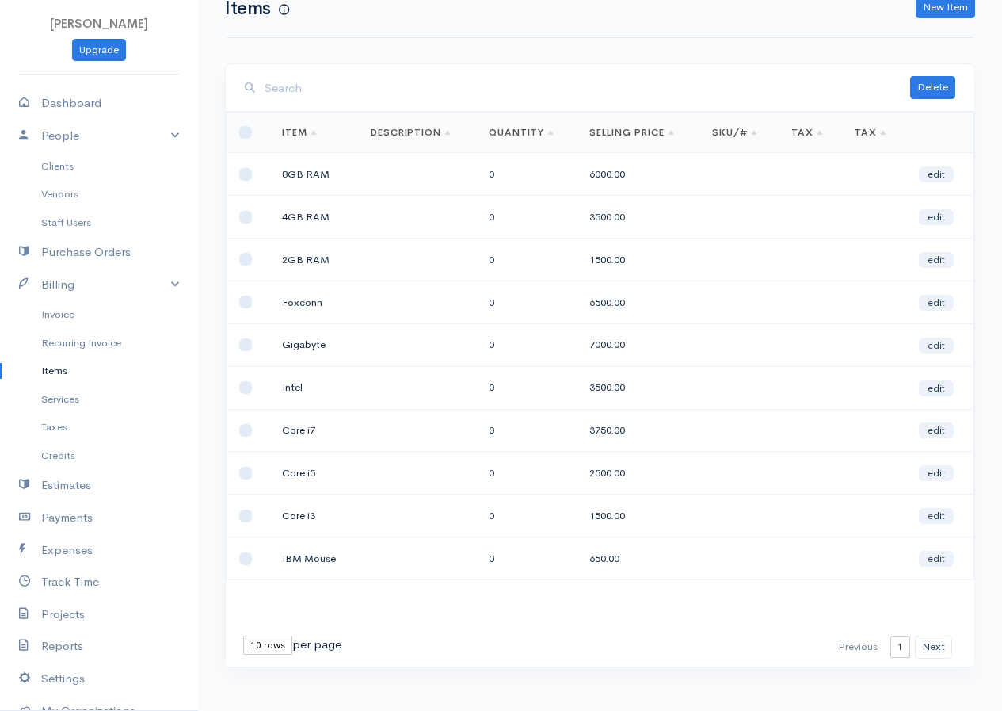
scroll to position [51, 0]
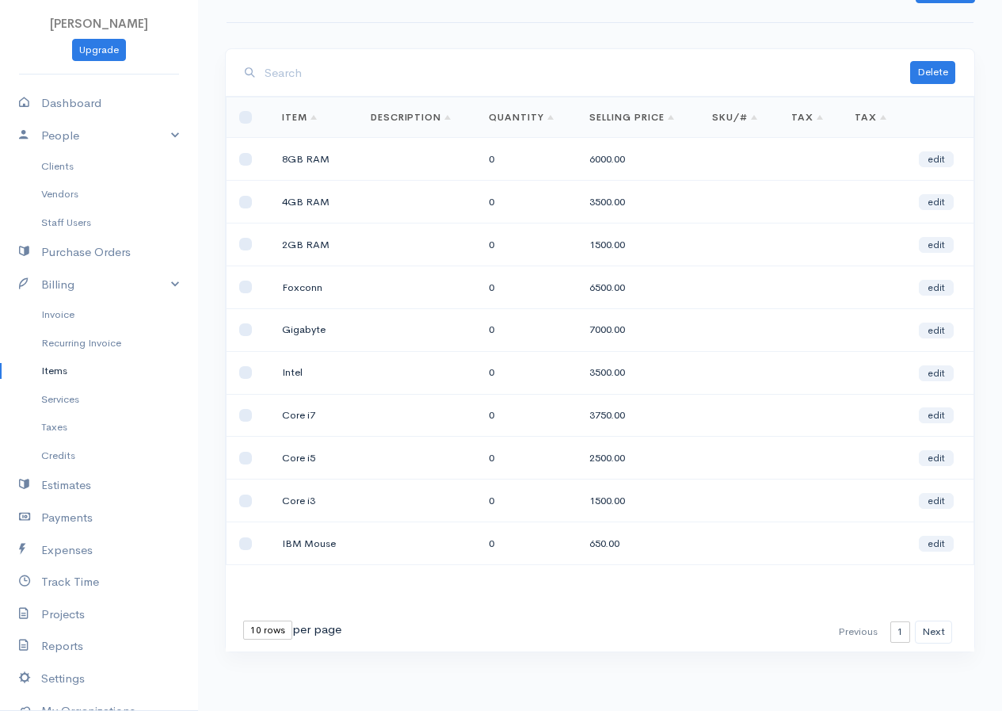
click at [268, 633] on select "10 rows 25 rows 50 rows" at bounding box center [267, 629] width 49 height 19
select select "25"
click at [243, 620] on select "10 rows 25 rows 50 rows" at bounding box center [267, 629] width 49 height 19
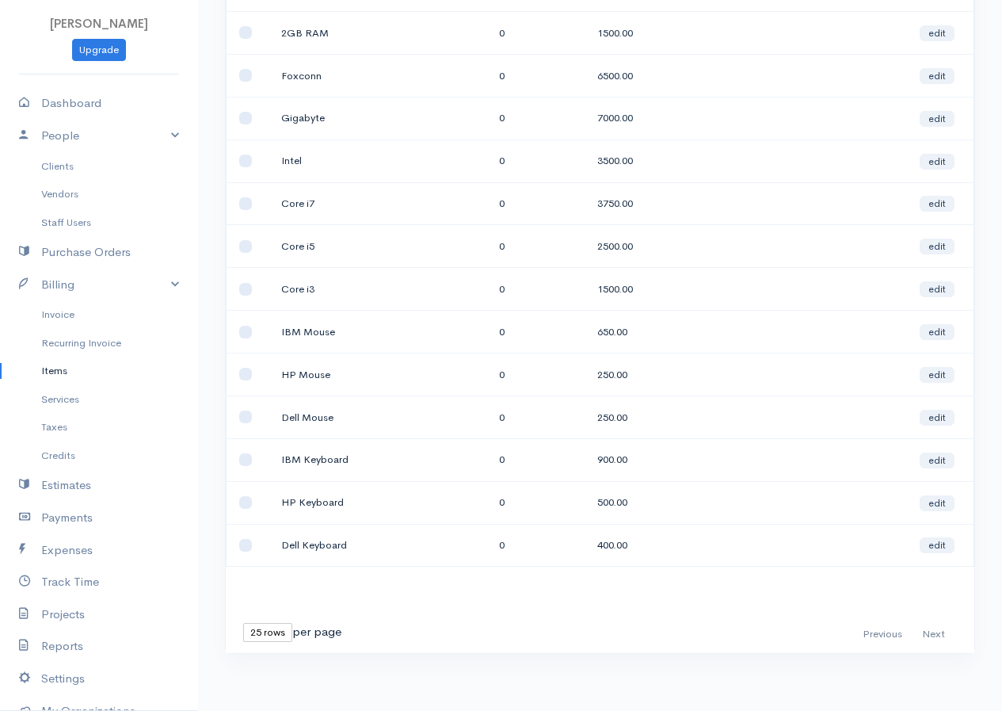
scroll to position [265, 0]
click at [265, 631] on select "10 rows 25 rows 50 rows" at bounding box center [267, 630] width 49 height 19
select select "50"
click at [243, 621] on select "10 rows 25 rows 50 rows" at bounding box center [267, 630] width 49 height 19
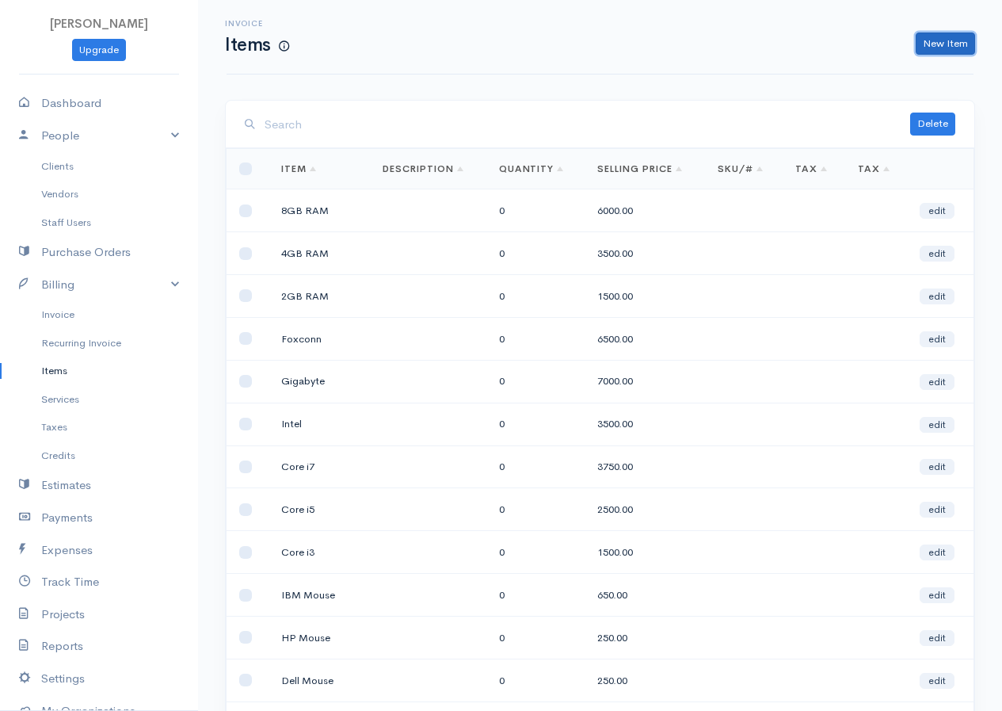
click at [966, 44] on link "New Item" at bounding box center [945, 43] width 59 height 23
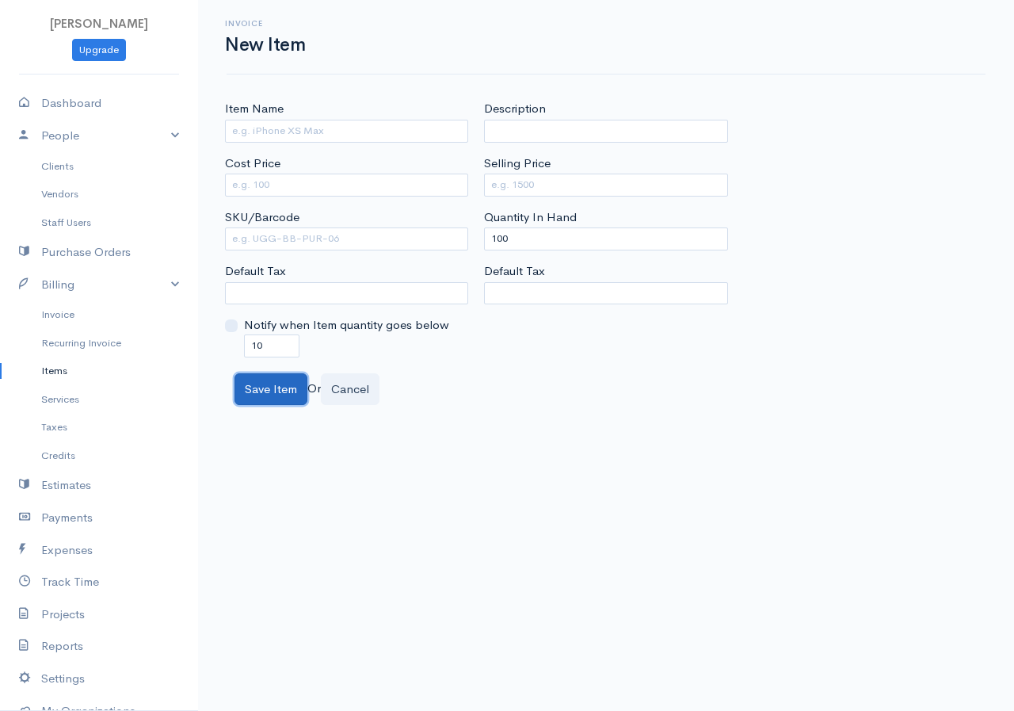
click at [272, 389] on button "Save Item" at bounding box center [270, 389] width 73 height 32
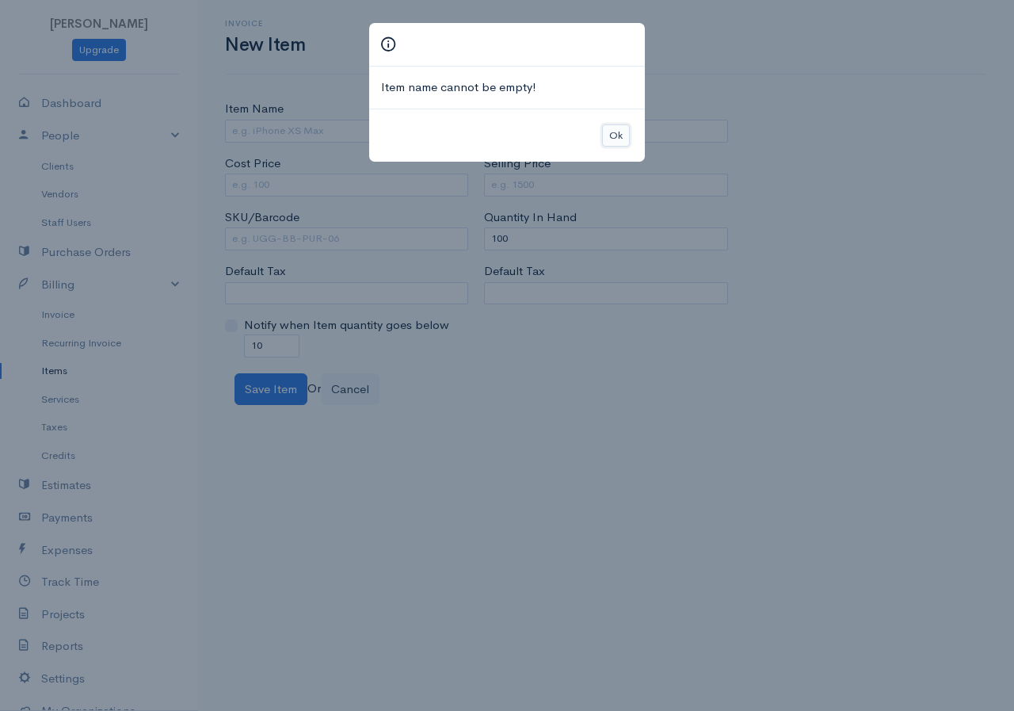
click at [616, 135] on button "Ok" at bounding box center [616, 135] width 28 height 23
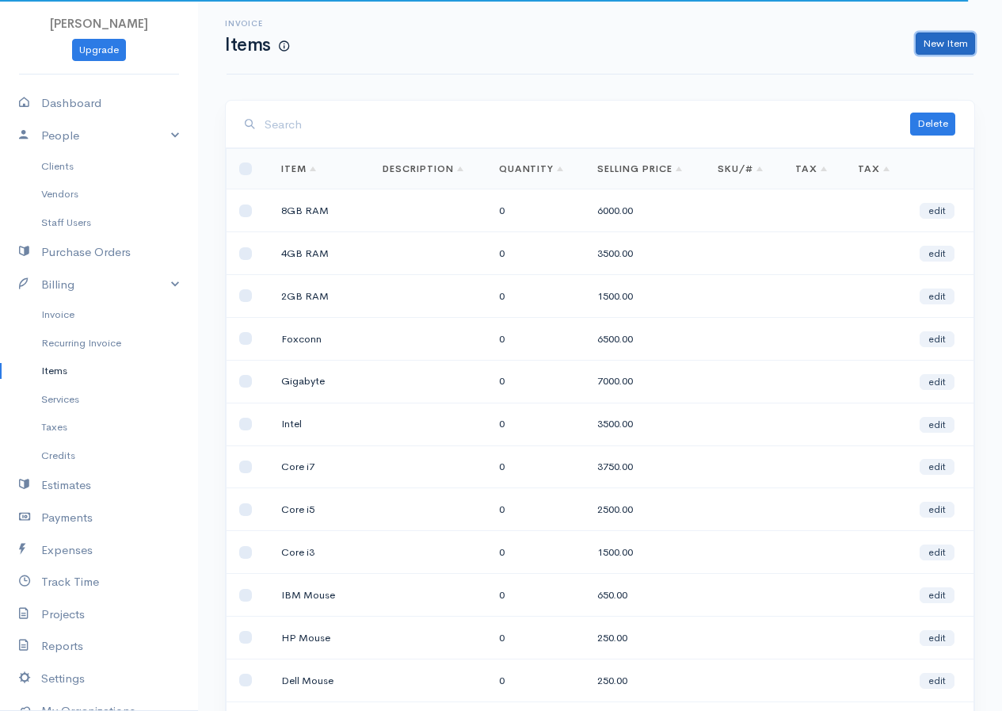
click at [936, 36] on link "New Item" at bounding box center [945, 43] width 59 height 23
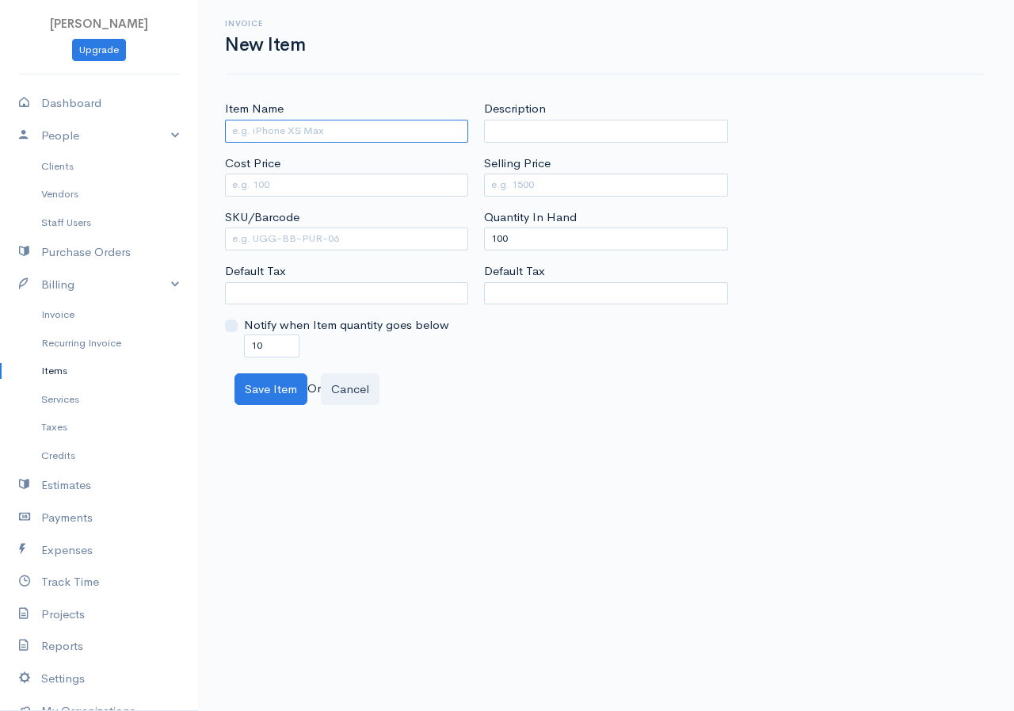
click at [287, 135] on input "Item Name" at bounding box center [346, 131] width 243 height 23
type input "17 LCD Monitor"
click at [282, 183] on input "Cost Price" at bounding box center [346, 184] width 243 height 23
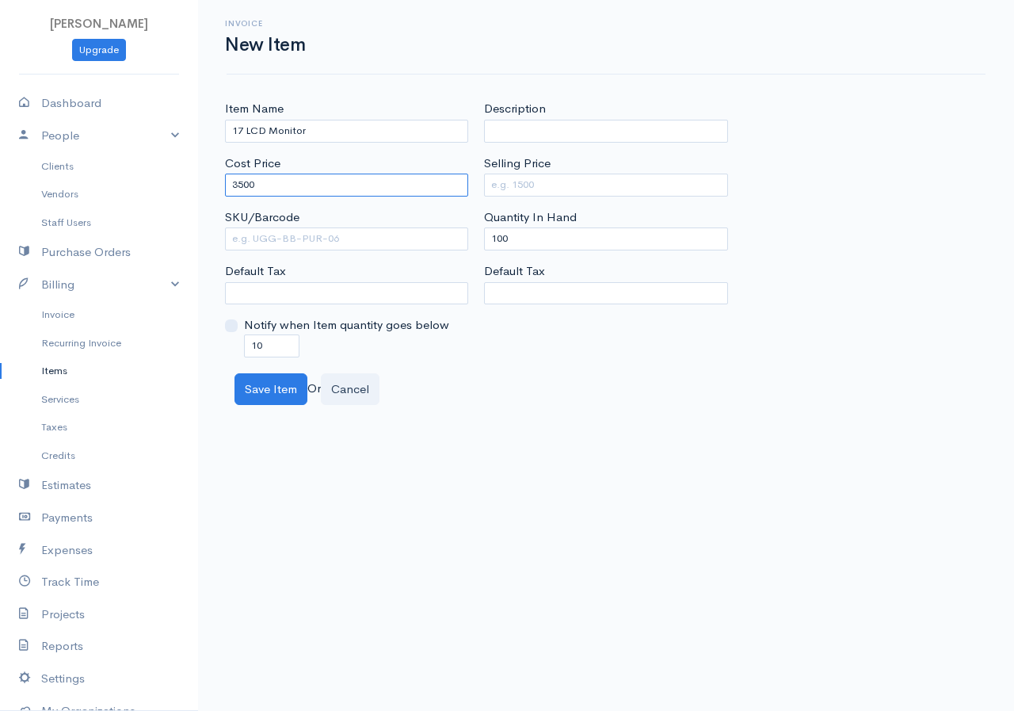
type input "3500"
click at [504, 189] on input "Selling Price" at bounding box center [605, 184] width 243 height 23
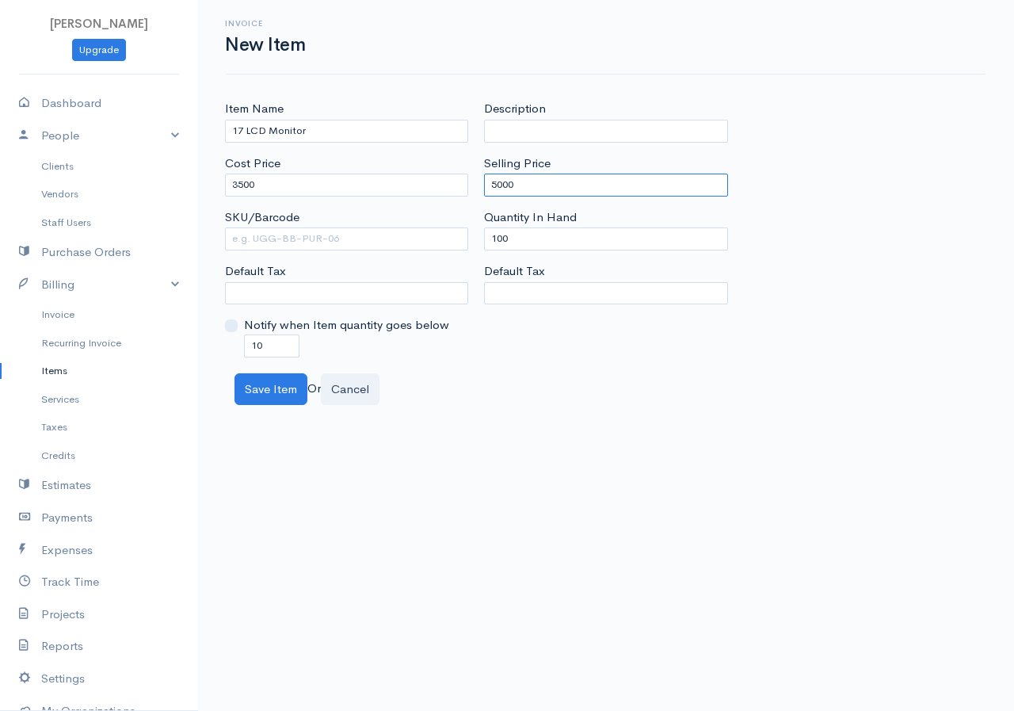
type input "5000"
drag, startPoint x: 523, startPoint y: 242, endPoint x: 480, endPoint y: 239, distance: 42.8
click at [480, 239] on div "Description Selling Price 5000 Quantity In Hand 100 Default Tax" at bounding box center [605, 228] width 259 height 257
type input "0"
drag, startPoint x: 264, startPoint y: 342, endPoint x: 219, endPoint y: 349, distance: 44.8
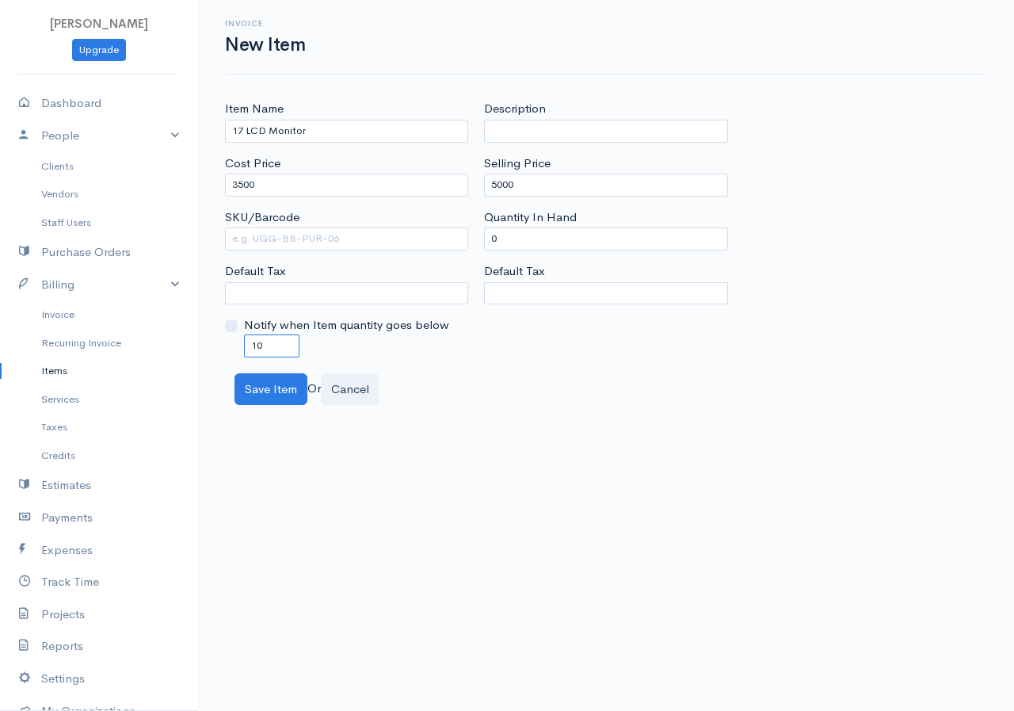
click at [219, 349] on div "Item Name 17 LCD Monitor Cost Price 3500 SKU/Barcode Default Tax Notify when It…" at bounding box center [346, 228] width 259 height 257
type input "0"
click at [276, 391] on button "Save Item" at bounding box center [270, 389] width 73 height 32
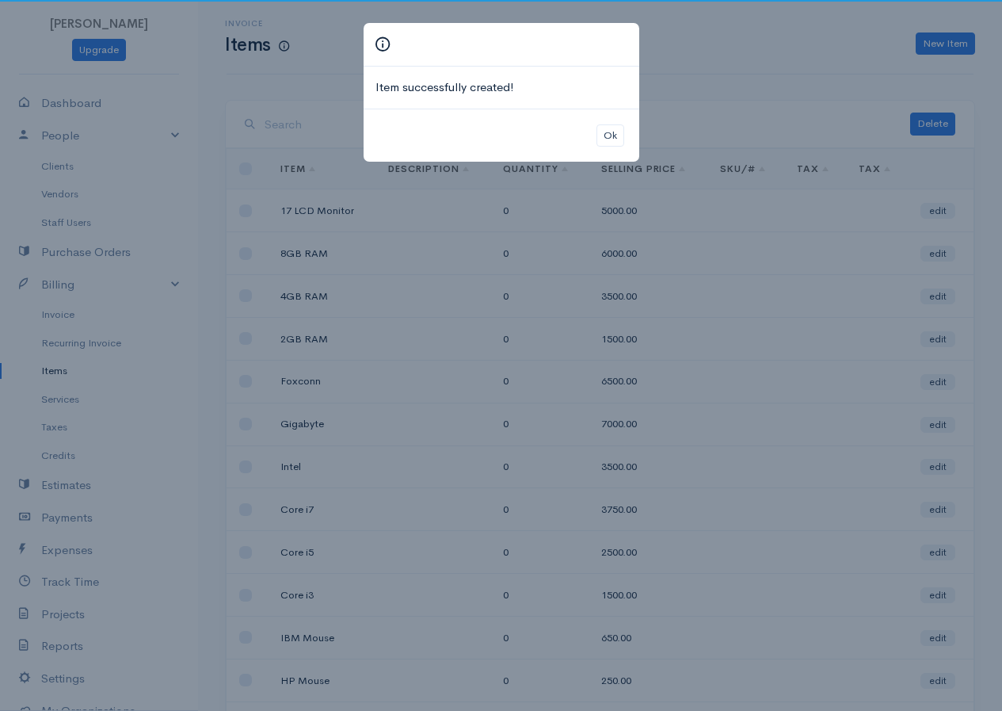
click at [973, 38] on div "Item successfully created! Ok" at bounding box center [501, 355] width 1002 height 711
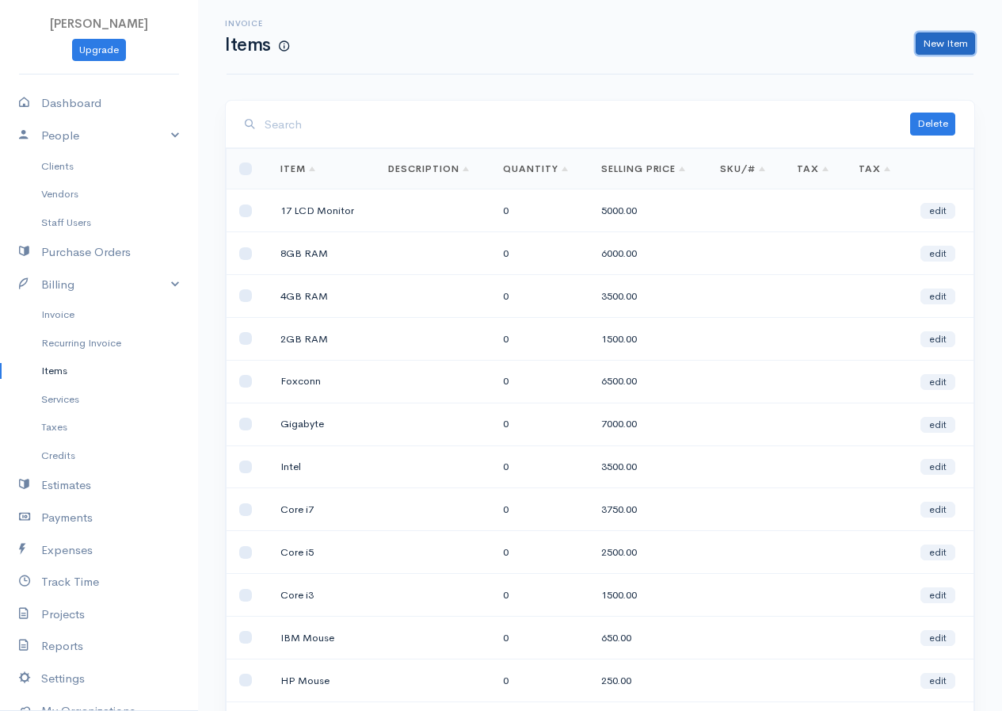
click at [970, 38] on link "New Item" at bounding box center [945, 43] width 59 height 23
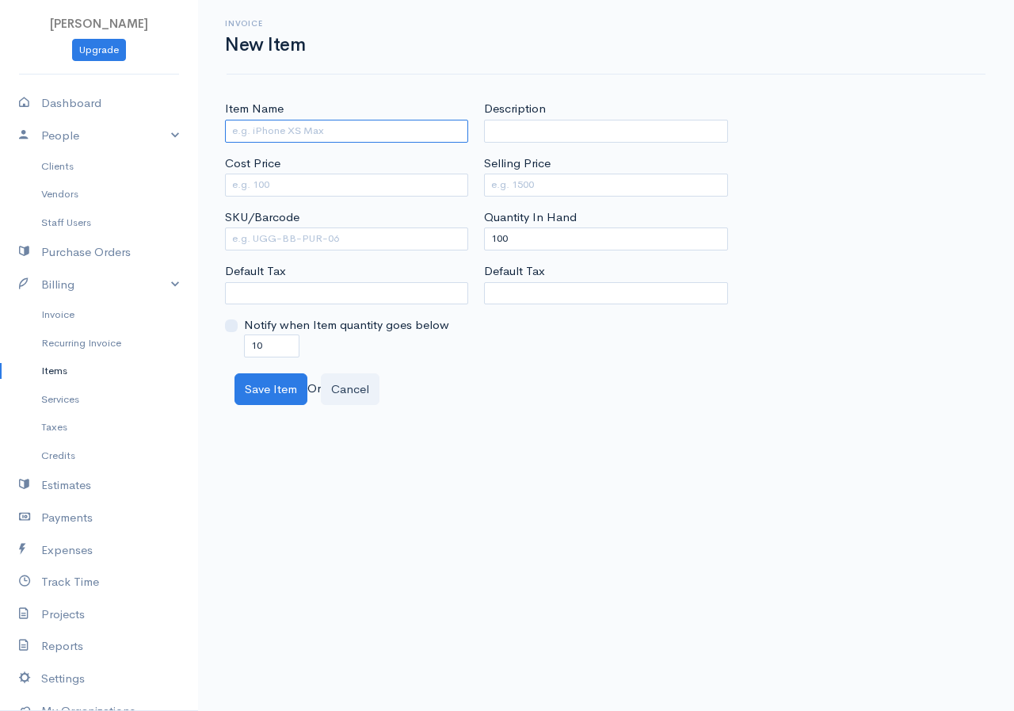
click at [310, 128] on input "Item Name" at bounding box center [346, 131] width 243 height 23
drag, startPoint x: 268, startPoint y: 130, endPoint x: 248, endPoint y: 141, distance: 22.7
click at [248, 141] on input "19 lcd monitor" at bounding box center [346, 131] width 243 height 23
click at [272, 131] on input "19 lcd monitor" at bounding box center [346, 131] width 243 height 23
type input "19 LCD Monitor"
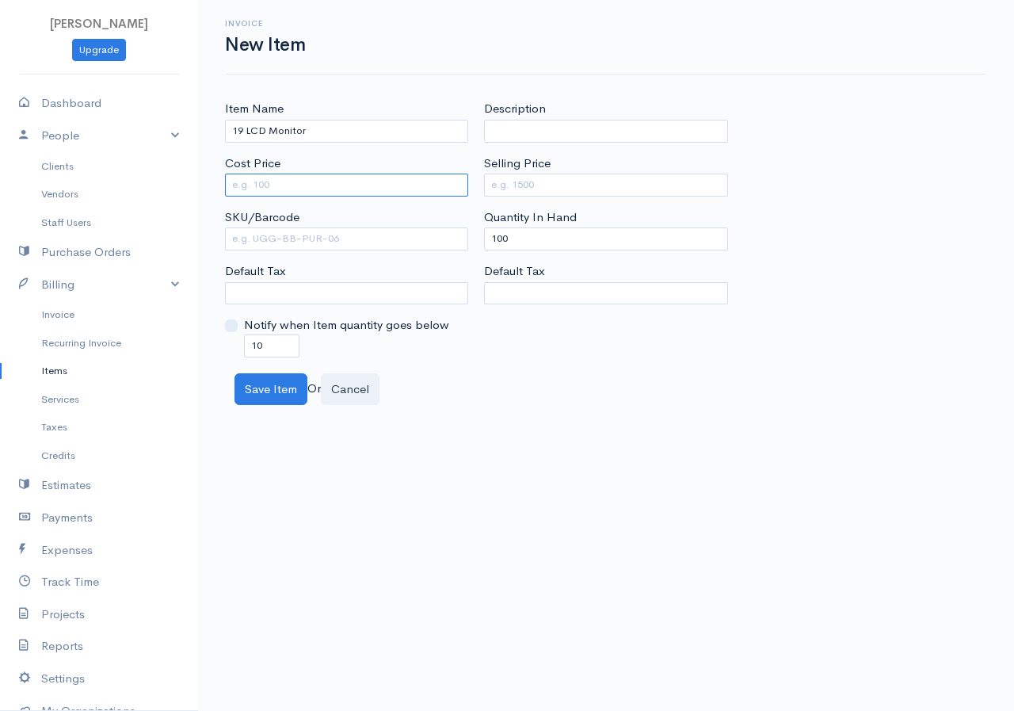
click at [303, 181] on input "Cost Price" at bounding box center [346, 184] width 243 height 23
click at [237, 186] on input "5500" at bounding box center [346, 184] width 243 height 23
type input "4500"
click at [510, 186] on input "Selling Price" at bounding box center [605, 184] width 243 height 23
type input "5500"
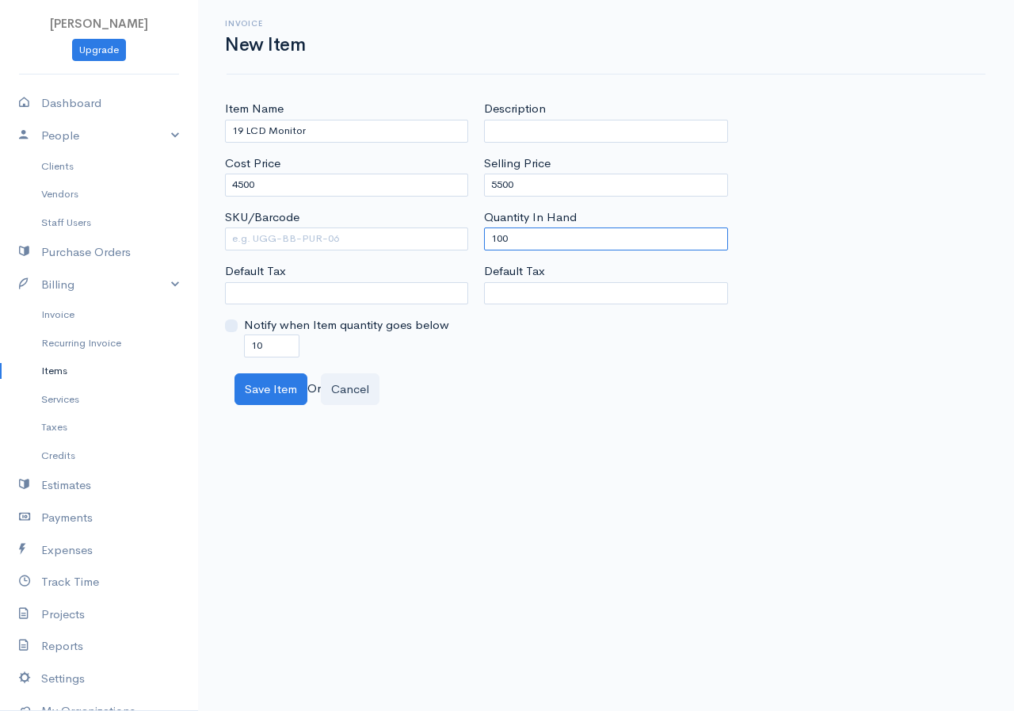
drag, startPoint x: 515, startPoint y: 242, endPoint x: 484, endPoint y: 245, distance: 31.1
click at [484, 245] on input "100" at bounding box center [605, 238] width 243 height 23
type input "0"
drag, startPoint x: 276, startPoint y: 340, endPoint x: 227, endPoint y: 350, distance: 50.2
click at [227, 350] on div "Notify when Item quantity goes below 10" at bounding box center [346, 336] width 243 height 40
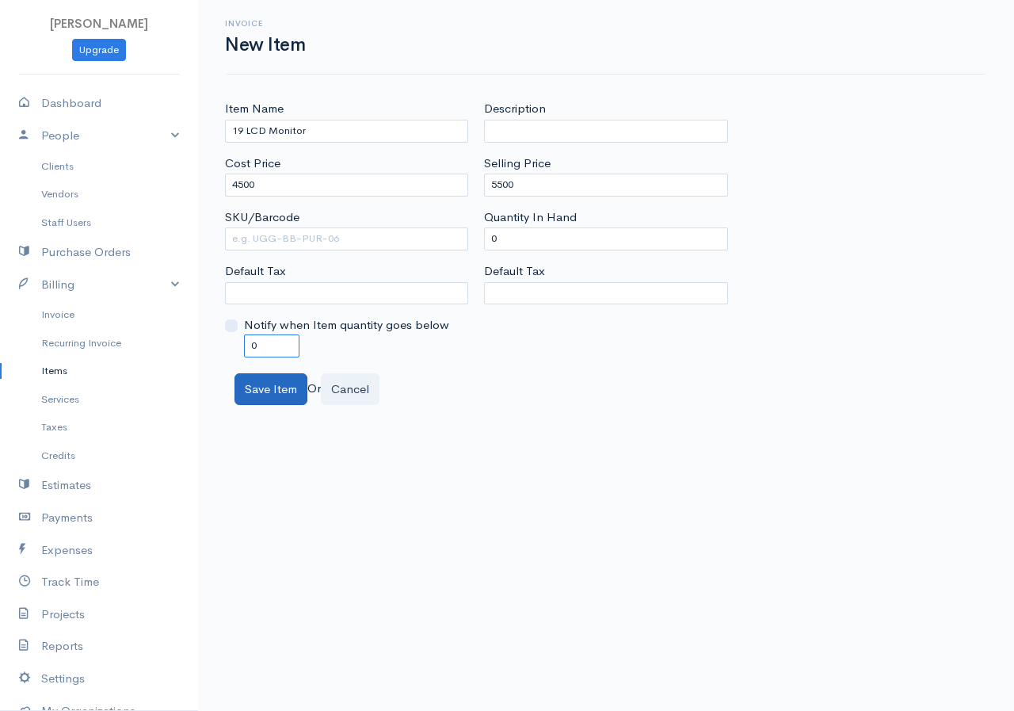
type input "0"
click at [263, 377] on button "Save Item" at bounding box center [270, 389] width 73 height 32
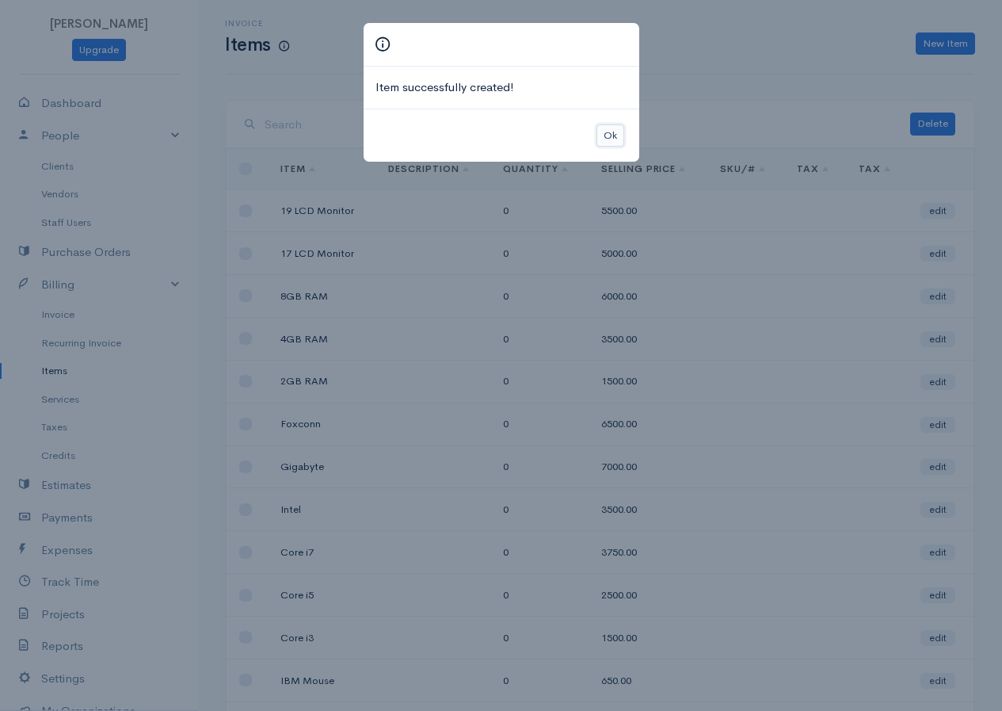
click at [610, 139] on button "Ok" at bounding box center [611, 135] width 28 height 23
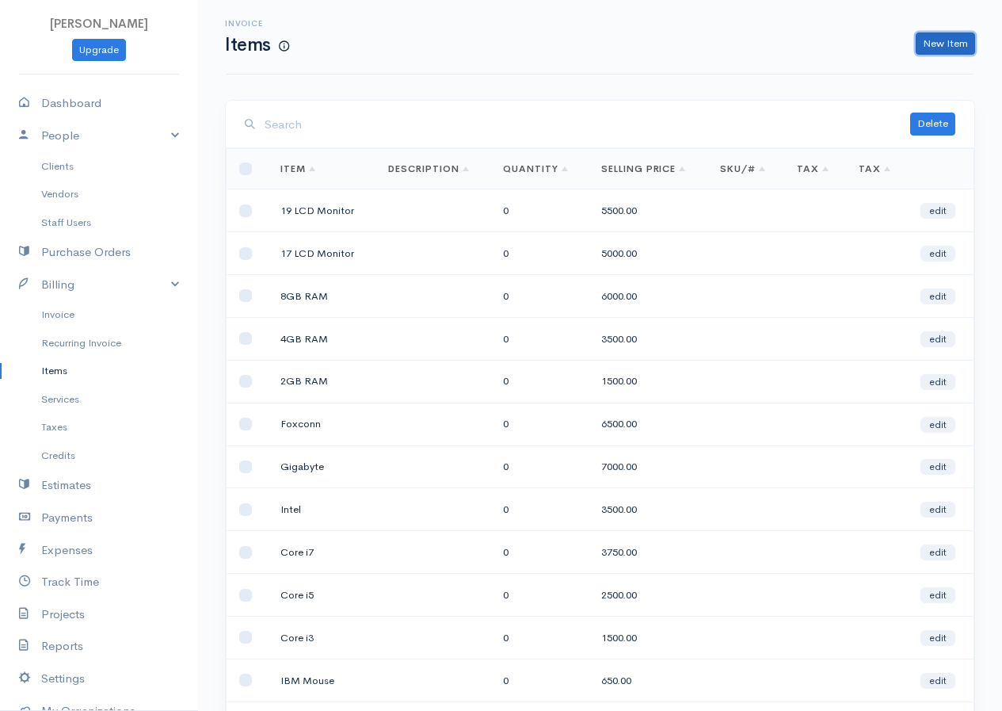
click at [921, 32] on link "New Item" at bounding box center [945, 43] width 59 height 23
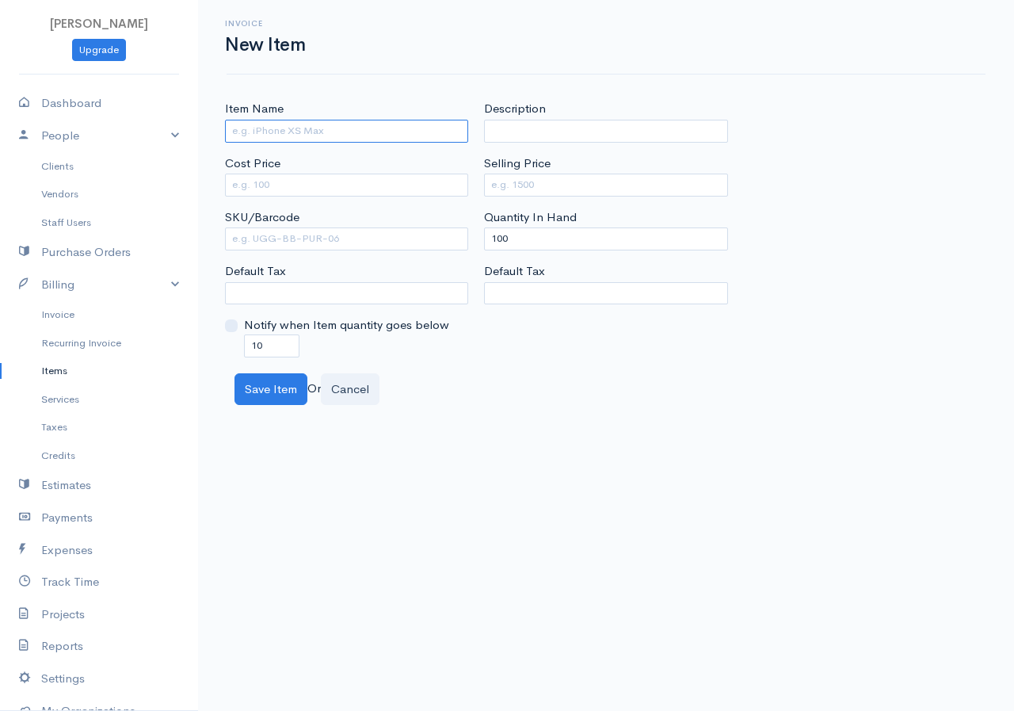
click at [311, 135] on input "Item Name" at bounding box center [346, 131] width 243 height 23
type input "25 LED Monitor"
click at [290, 192] on input "Cost Price" at bounding box center [346, 184] width 243 height 23
type input "8"
type input "8500"
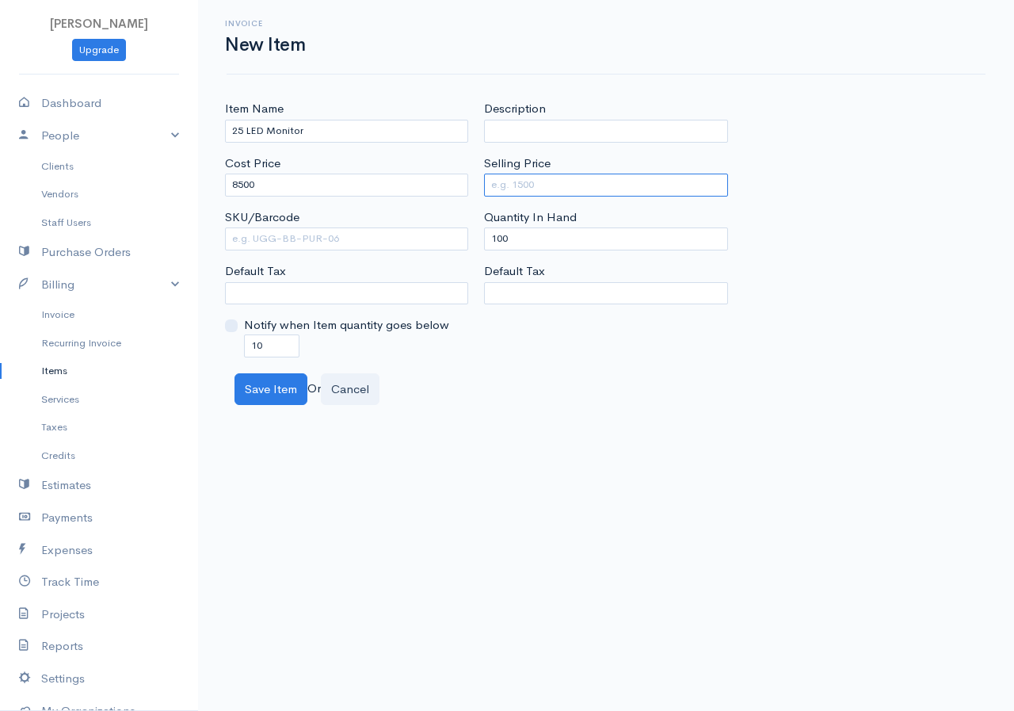
click at [486, 181] on input "Selling Price" at bounding box center [605, 184] width 243 height 23
type input "15000"
drag, startPoint x: 526, startPoint y: 232, endPoint x: 486, endPoint y: 241, distance: 40.6
click at [486, 241] on input "100" at bounding box center [605, 238] width 243 height 23
type input "0"
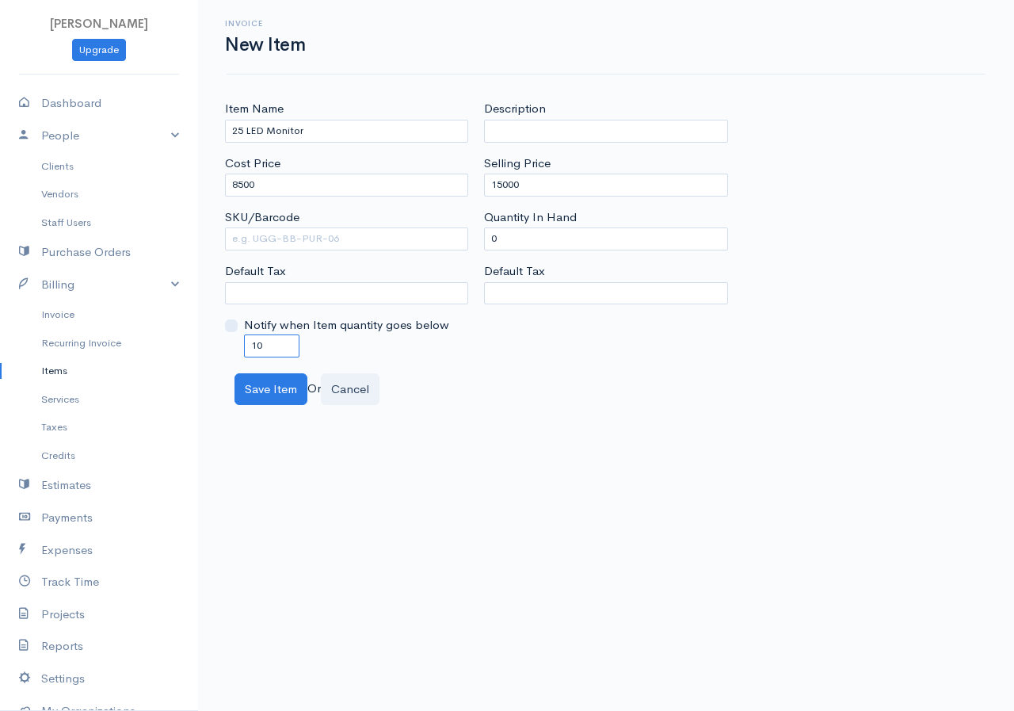
drag, startPoint x: 267, startPoint y: 349, endPoint x: 236, endPoint y: 364, distance: 34.4
click at [236, 364] on div "Item Name 25 LED Monitor Cost Price 8500 SKU/Barcode Default Tax Notify when It…" at bounding box center [606, 252] width 816 height 305
type input "0"
click at [277, 391] on button "Save Item" at bounding box center [270, 389] width 73 height 32
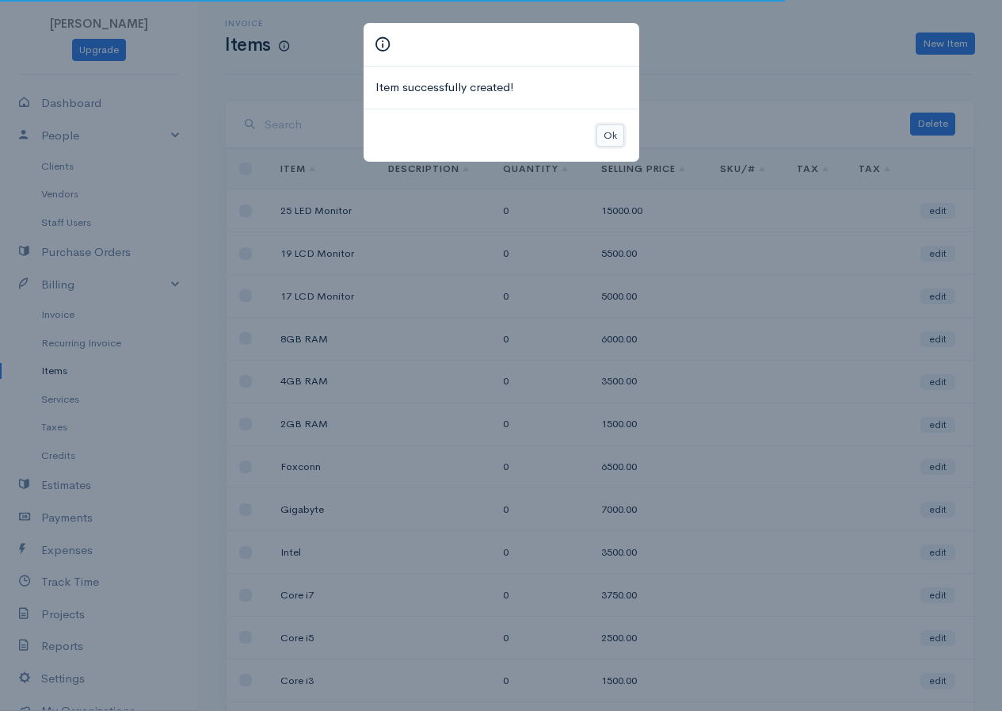
click at [600, 142] on button "Ok" at bounding box center [611, 135] width 28 height 23
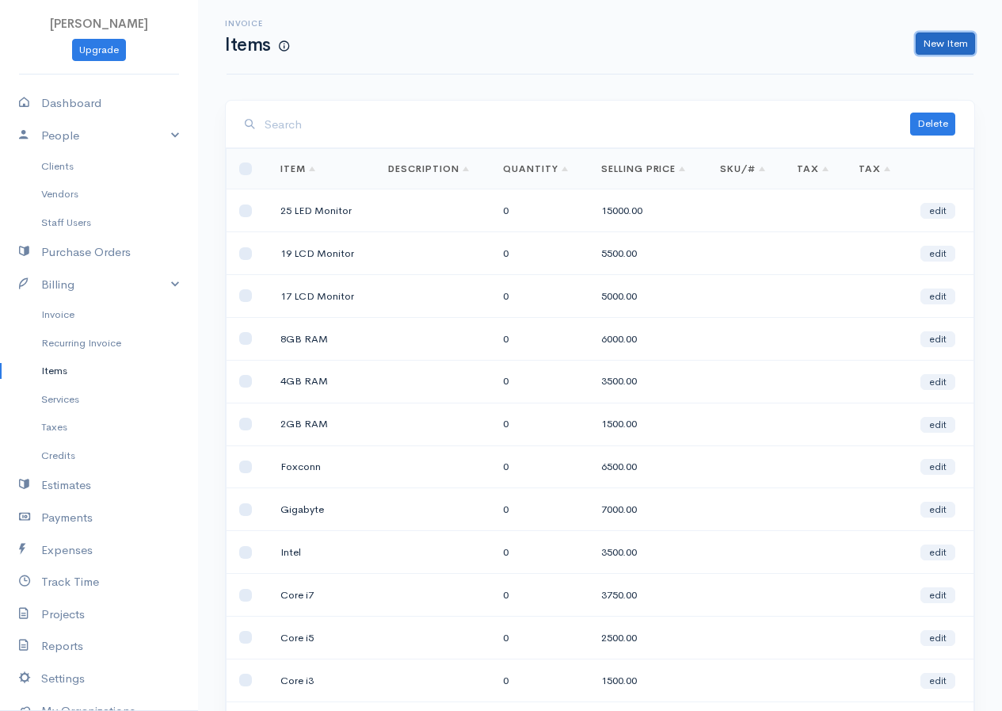
click at [951, 45] on link "New Item" at bounding box center [945, 43] width 59 height 23
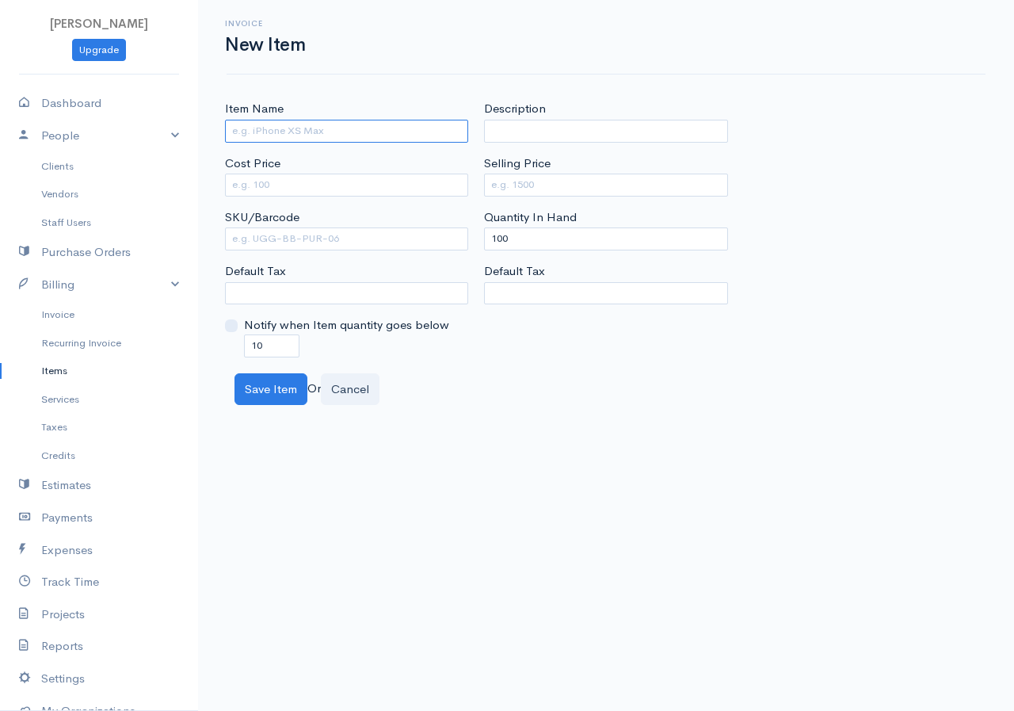
click at [368, 136] on input "Item Name" at bounding box center [346, 131] width 243 height 23
type input "c"
type input "CD R/W"
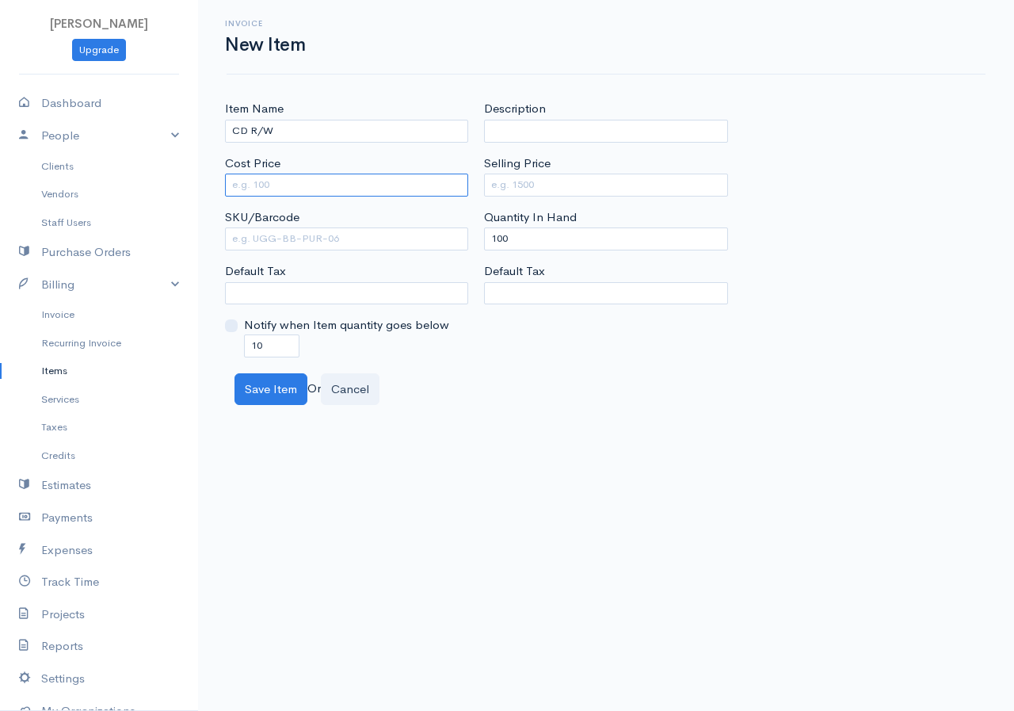
click at [341, 193] on input "Cost Price" at bounding box center [346, 184] width 243 height 23
type input "2500"
click at [524, 187] on input "Selling Price" at bounding box center [605, 184] width 243 height 23
type input "5000"
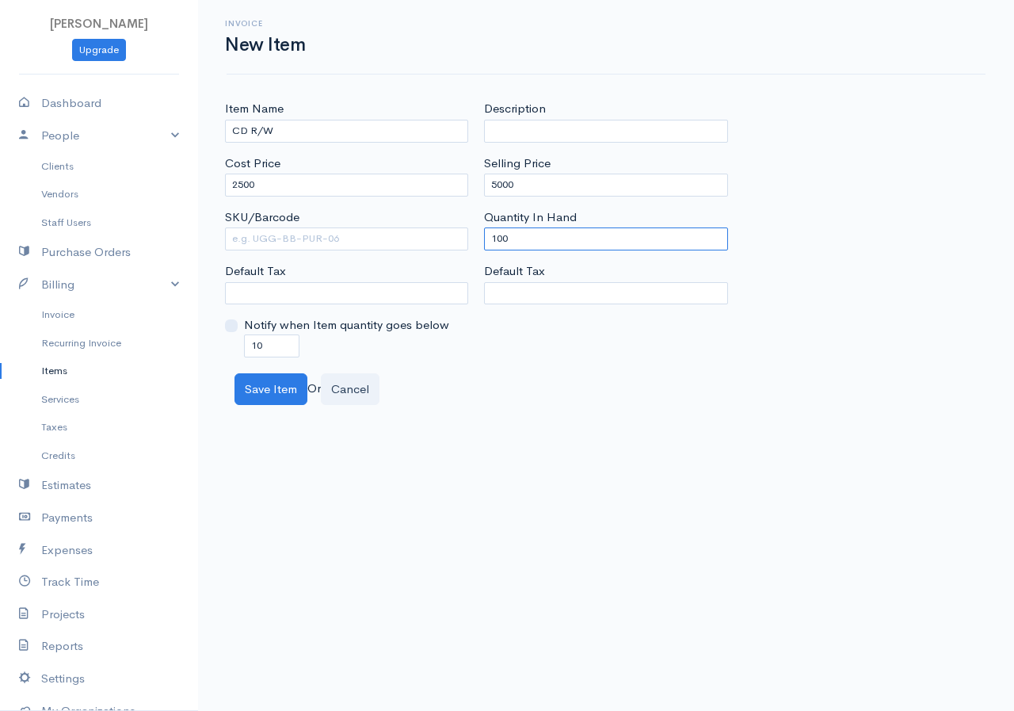
drag, startPoint x: 516, startPoint y: 243, endPoint x: 479, endPoint y: 261, distance: 40.4
click at [479, 261] on div "Description Selling Price 5000 Quantity In Hand 100 Default Tax" at bounding box center [605, 228] width 259 height 257
type input "0"
drag, startPoint x: 269, startPoint y: 348, endPoint x: 244, endPoint y: 357, distance: 26.3
click at [244, 357] on div "Item Name CD R/W Cost Price 2500 SKU/Barcode Default Tax Notify when Item quant…" at bounding box center [606, 252] width 816 height 305
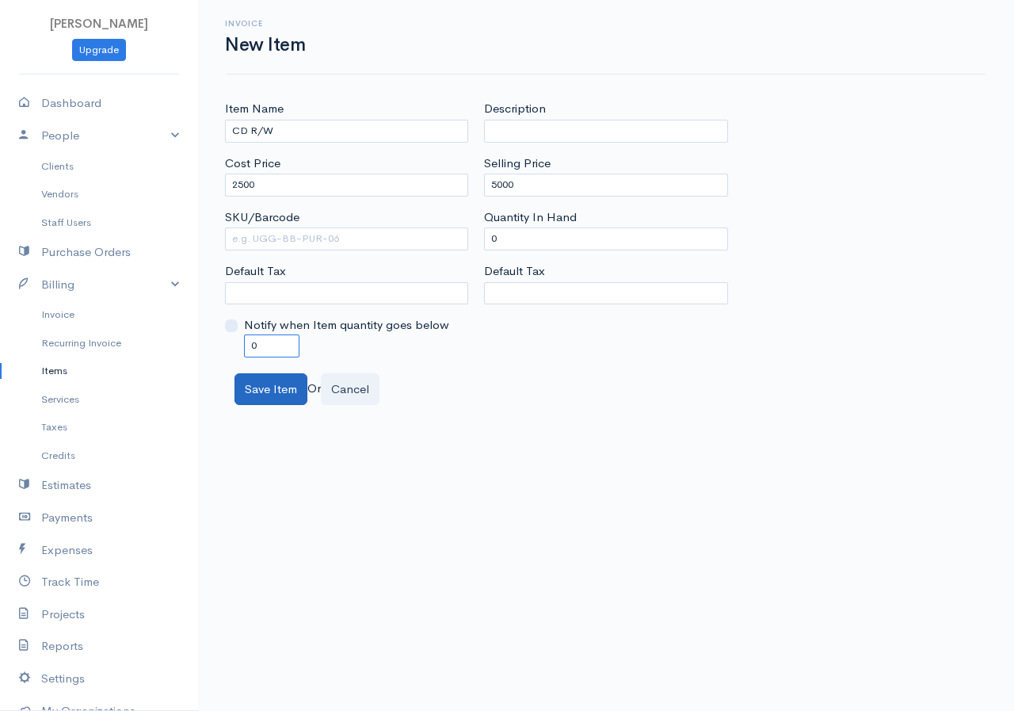
type input "0"
click at [290, 386] on button "Save Item" at bounding box center [270, 389] width 73 height 32
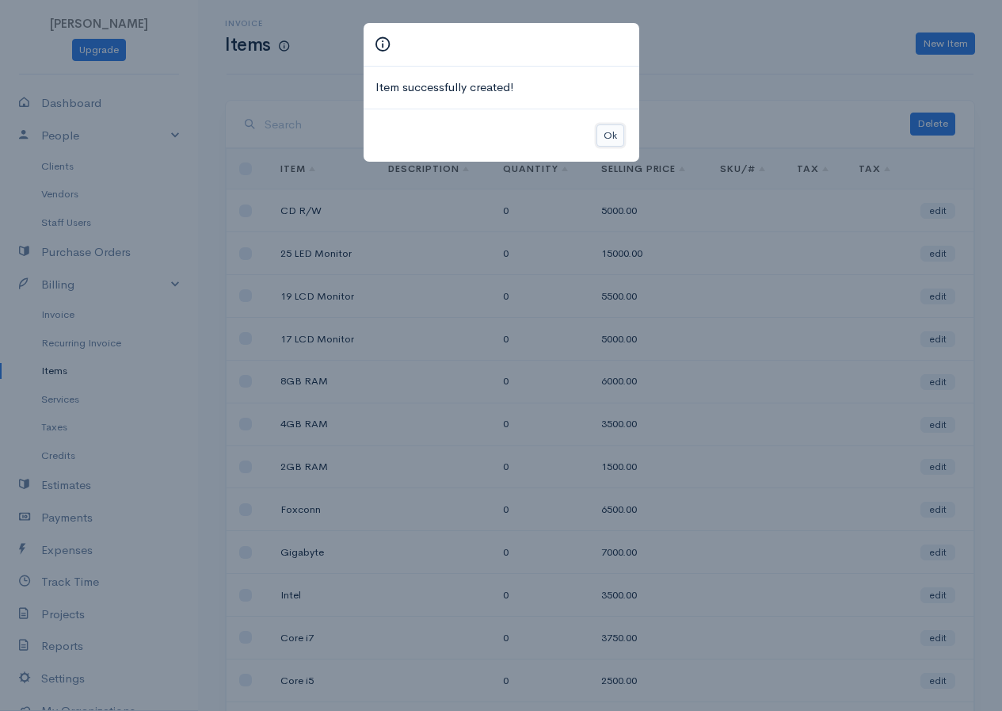
click at [601, 131] on button "Ok" at bounding box center [611, 135] width 28 height 23
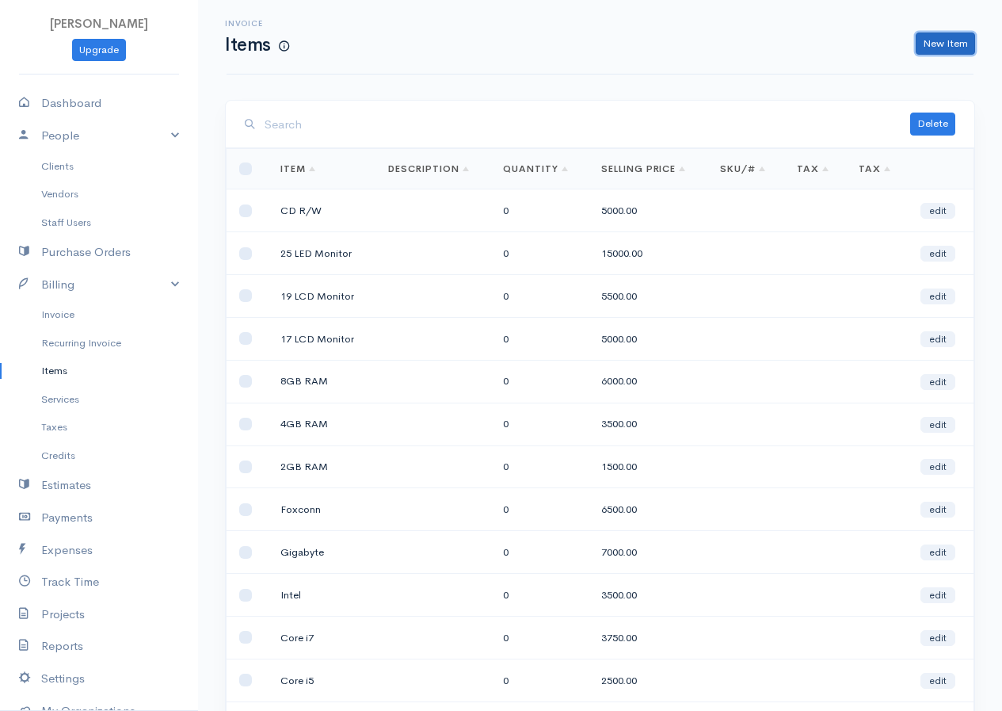
click at [919, 36] on link "New Item" at bounding box center [945, 43] width 59 height 23
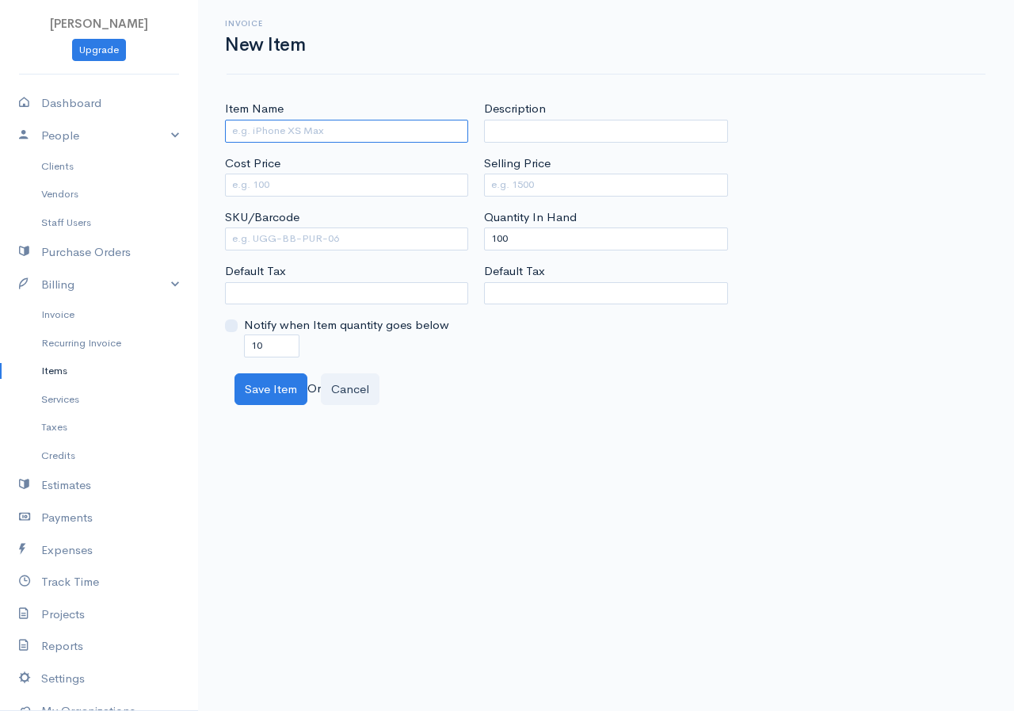
click at [277, 120] on input "Item Name" at bounding box center [346, 131] width 243 height 23
type input "DVD R/W"
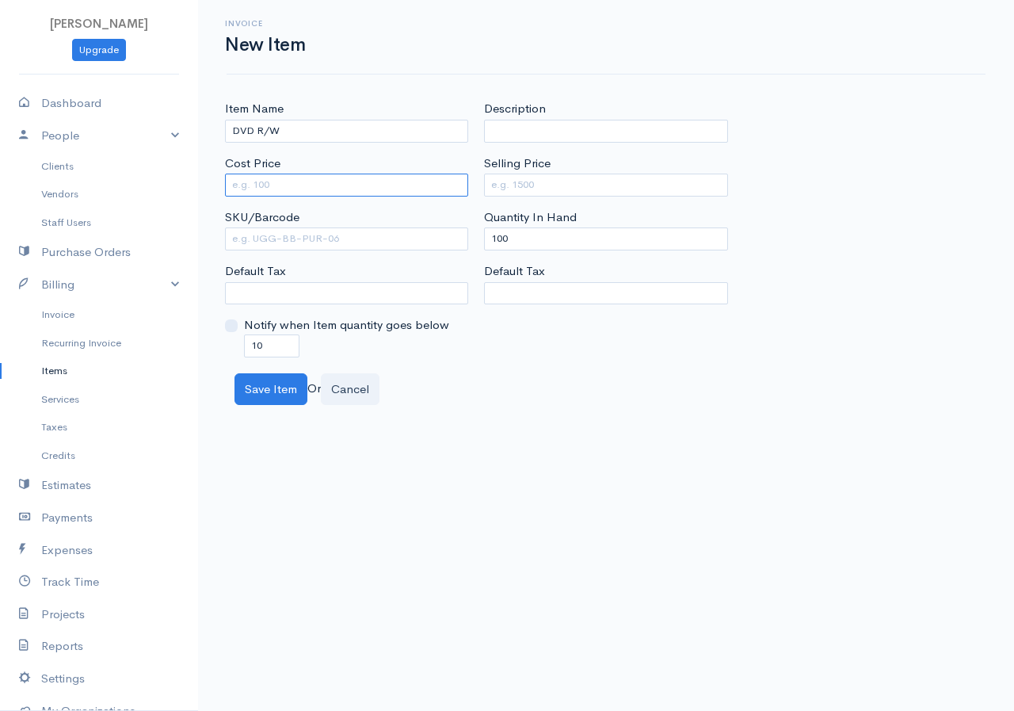
click at [278, 181] on input "Cost Price" at bounding box center [346, 184] width 243 height 23
type input "5"
type input "2"
type input "4500"
click at [539, 191] on input "Selling Price" at bounding box center [605, 184] width 243 height 23
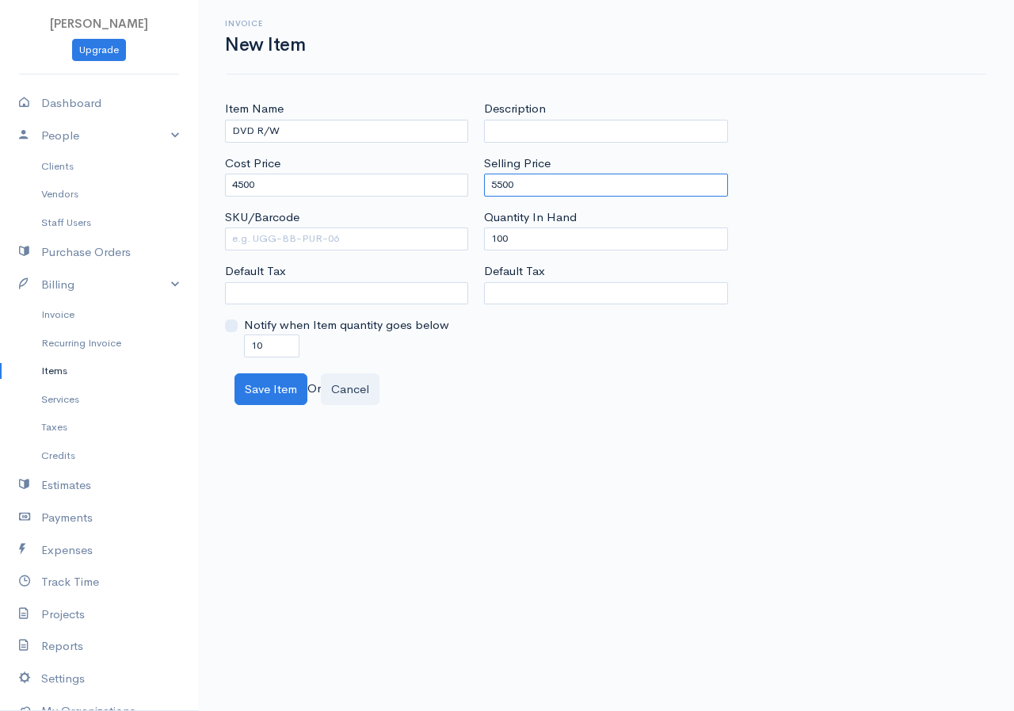
type input "5500"
drag, startPoint x: 524, startPoint y: 234, endPoint x: 481, endPoint y: 251, distance: 46.9
click at [481, 251] on div "Description Selling Price 5500 Quantity In Hand 100 Default Tax" at bounding box center [605, 228] width 259 height 257
type input "0"
drag, startPoint x: 255, startPoint y: 341, endPoint x: 235, endPoint y: 344, distance: 19.9
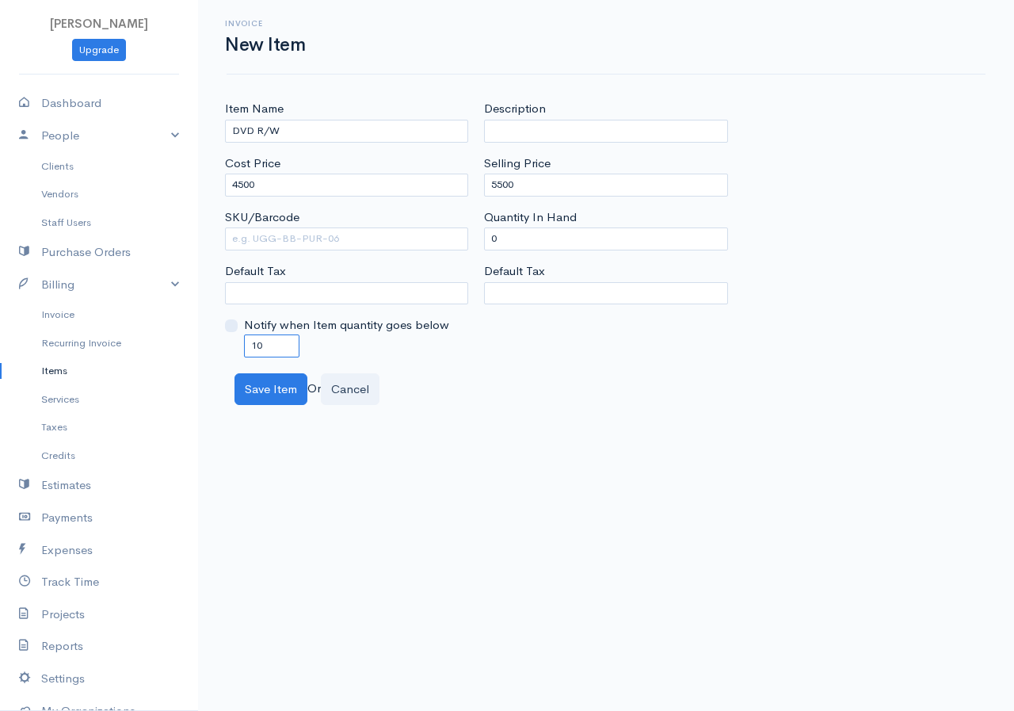
click at [235, 344] on div "Notify when Item quantity goes below 10" at bounding box center [346, 336] width 243 height 40
type input "0"
click at [261, 389] on button "Save Item" at bounding box center [270, 389] width 73 height 32
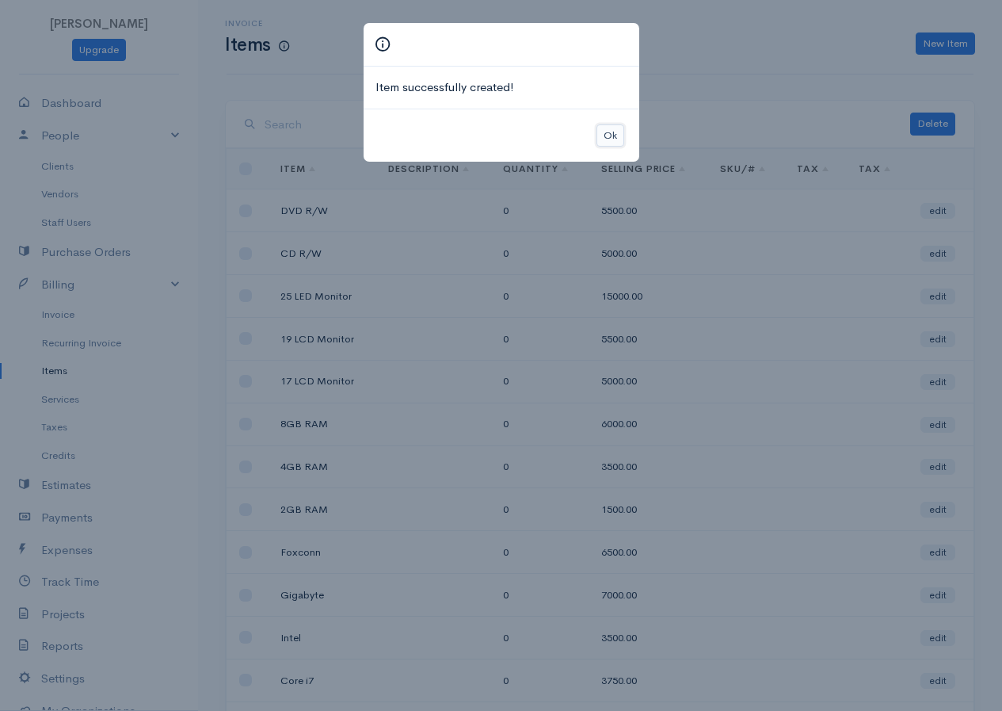
click at [605, 136] on button "Ok" at bounding box center [611, 135] width 28 height 23
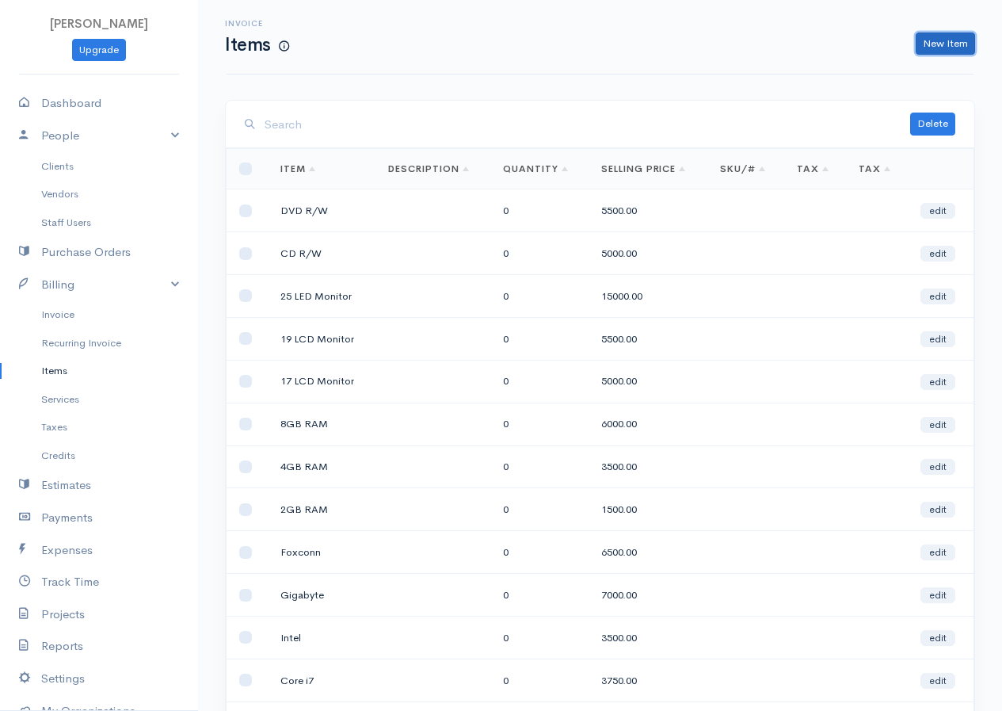
click at [944, 47] on link "New Item" at bounding box center [945, 43] width 59 height 23
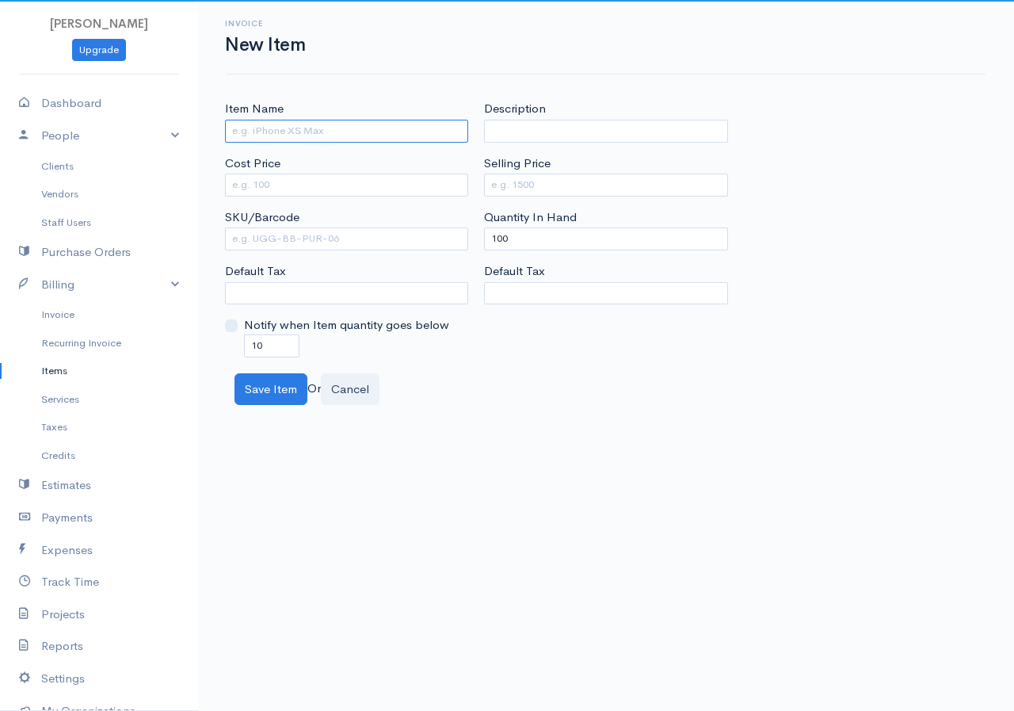
click at [325, 120] on input "Item Name" at bounding box center [346, 131] width 243 height 23
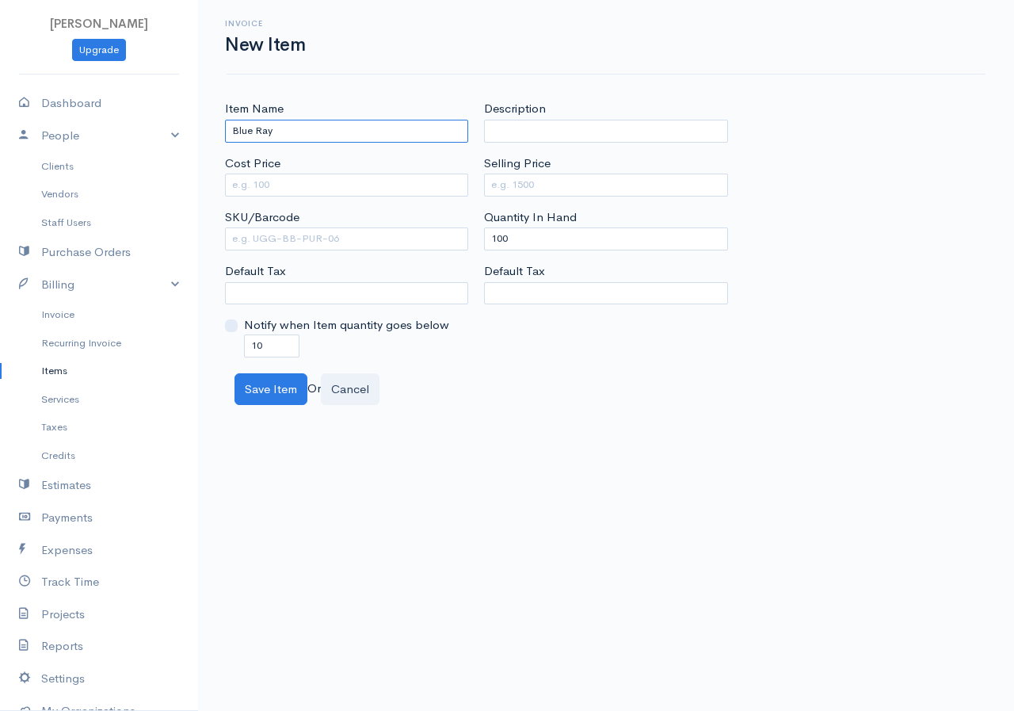
type input "Blue Ray"
click at [265, 187] on input "Cost Price" at bounding box center [346, 184] width 243 height 23
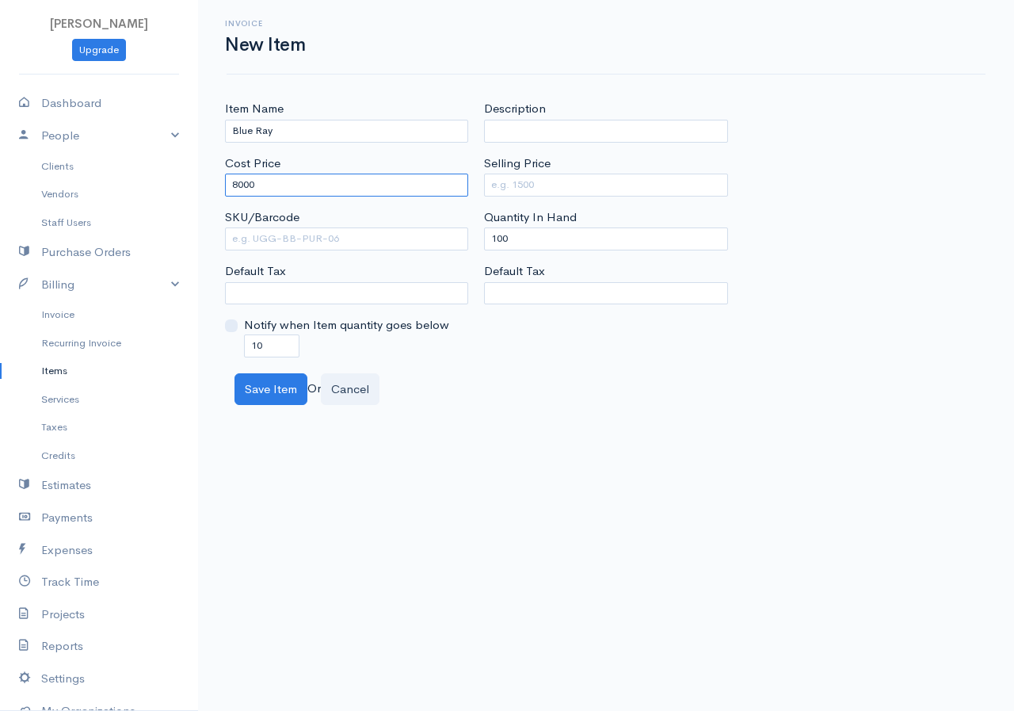
type input "8000"
click at [490, 189] on input "Selling Price" at bounding box center [605, 184] width 243 height 23
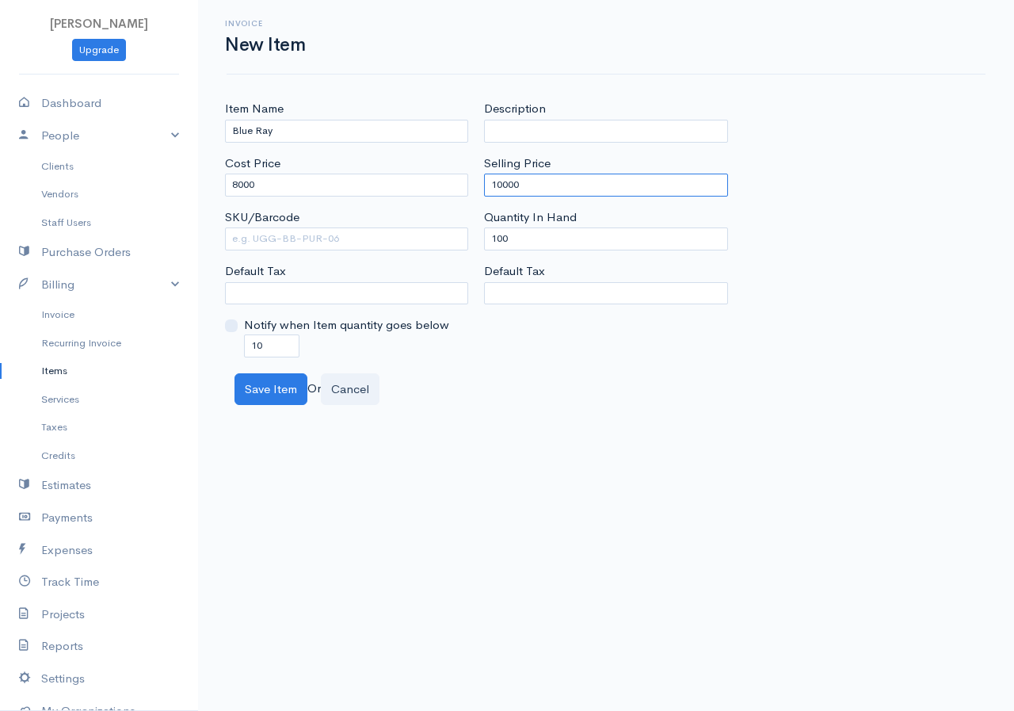
type input "10000"
drag, startPoint x: 508, startPoint y: 238, endPoint x: 481, endPoint y: 254, distance: 31.2
click at [481, 254] on div "Description Selling Price 10000 Quantity In Hand 100 Default Tax" at bounding box center [605, 228] width 259 height 257
type input "0"
drag, startPoint x: 266, startPoint y: 341, endPoint x: 244, endPoint y: 343, distance: 22.2
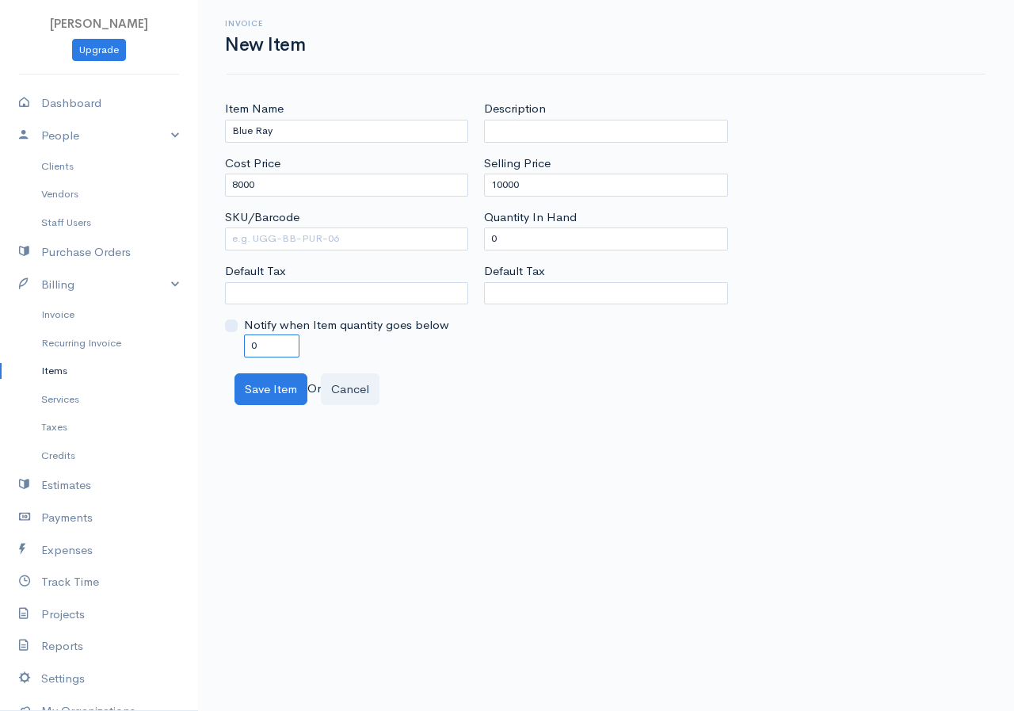
click at [244, 343] on input "0" at bounding box center [271, 345] width 55 height 23
type input "0"
click at [284, 396] on button "Save Item" at bounding box center [270, 389] width 73 height 32
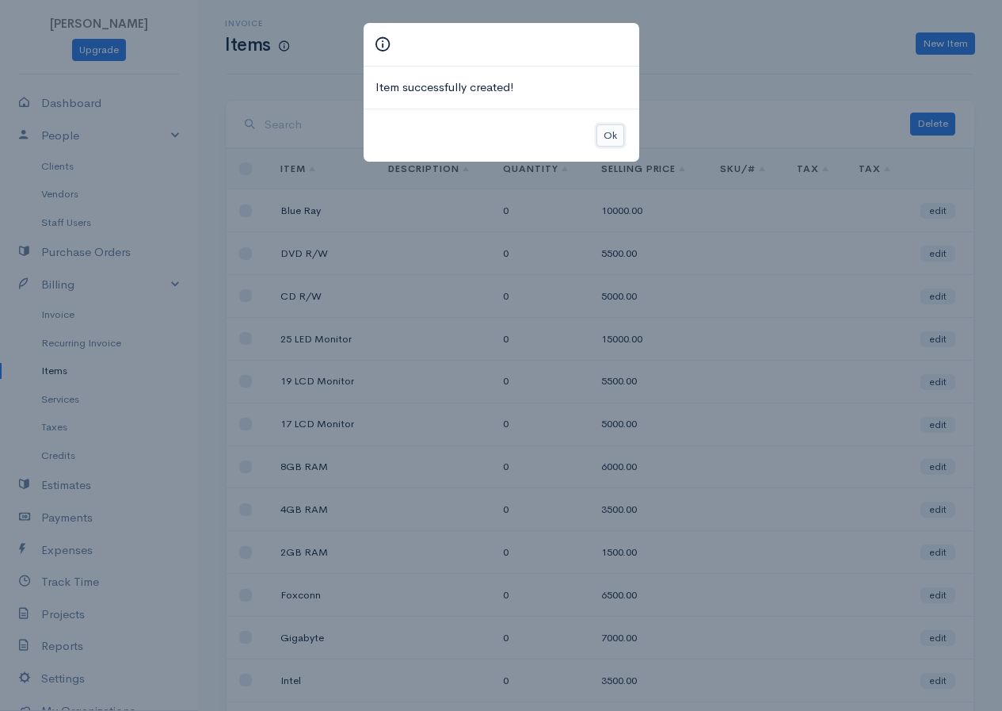
click at [606, 136] on button "Ok" at bounding box center [611, 135] width 28 height 23
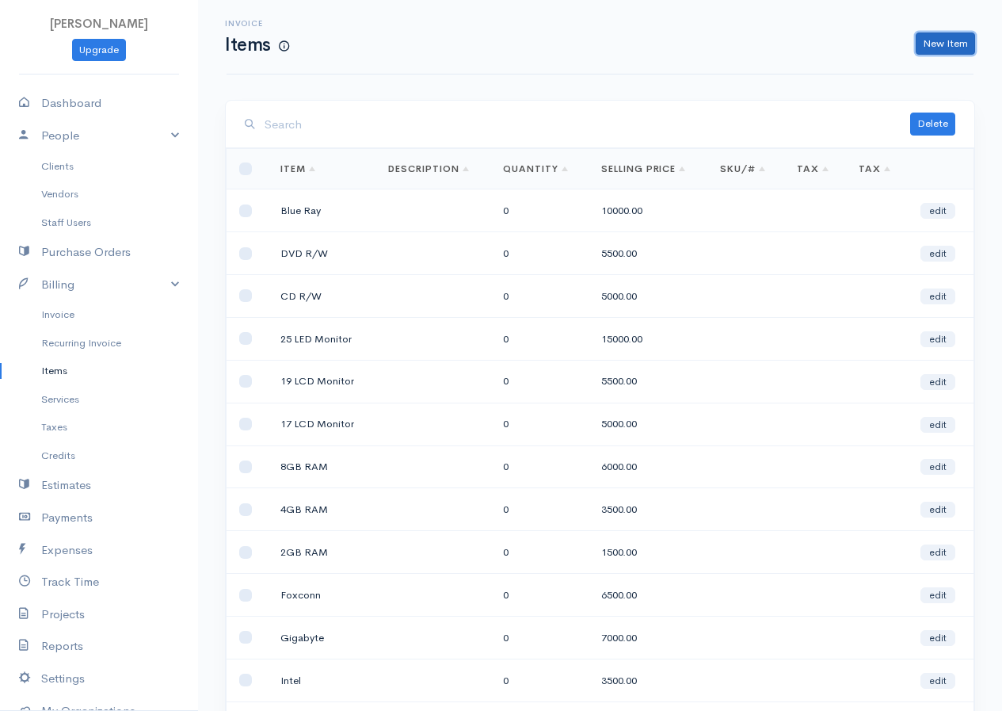
click at [925, 36] on link "New Item" at bounding box center [945, 43] width 59 height 23
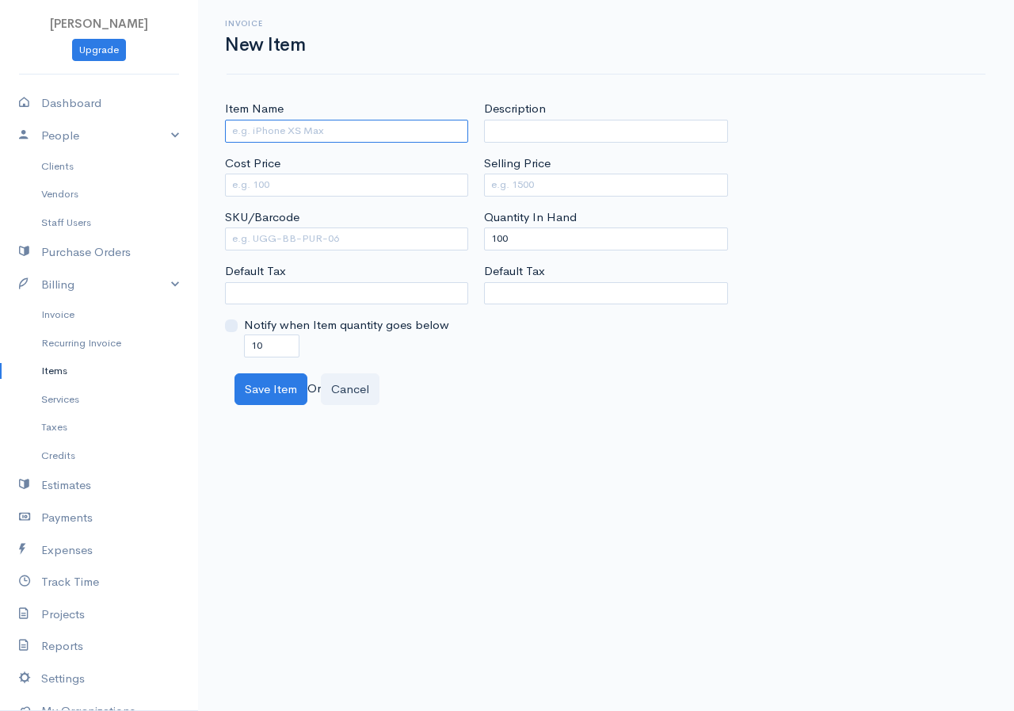
click at [259, 133] on input "Item Name" at bounding box center [346, 131] width 243 height 23
type input "Aqua"
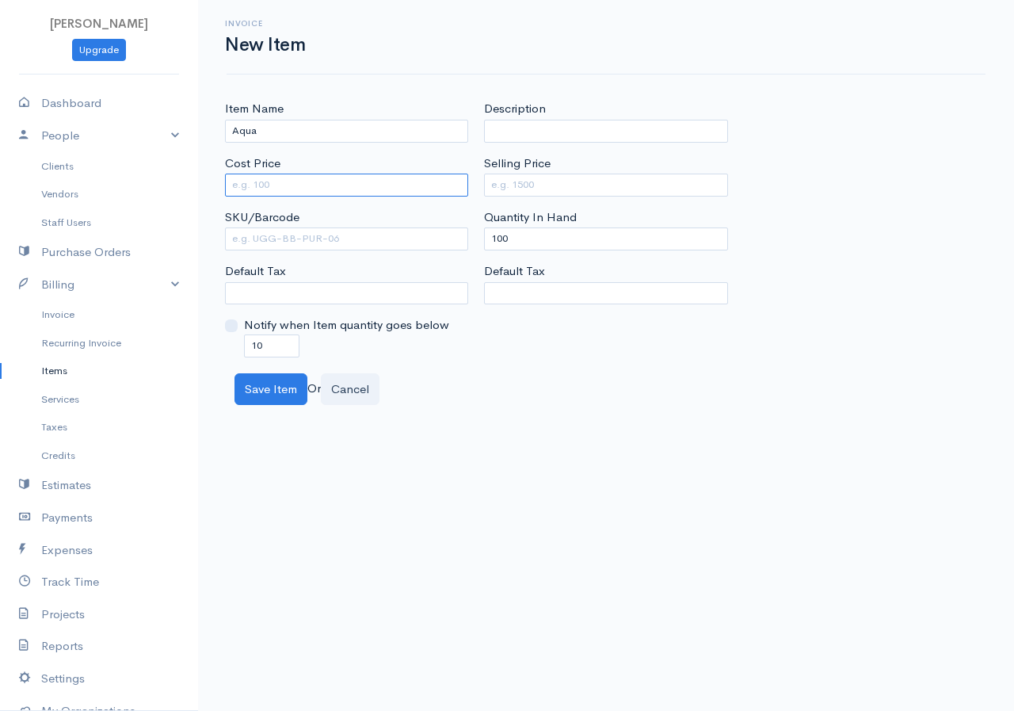
click at [276, 175] on input "Cost Price" at bounding box center [346, 184] width 243 height 23
type input "4000"
click at [478, 181] on div "Description Selling Price Quantity In Hand 100 Default Tax" at bounding box center [605, 228] width 259 height 257
click at [494, 181] on input "Selling Price" at bounding box center [605, 184] width 243 height 23
type input "2000"
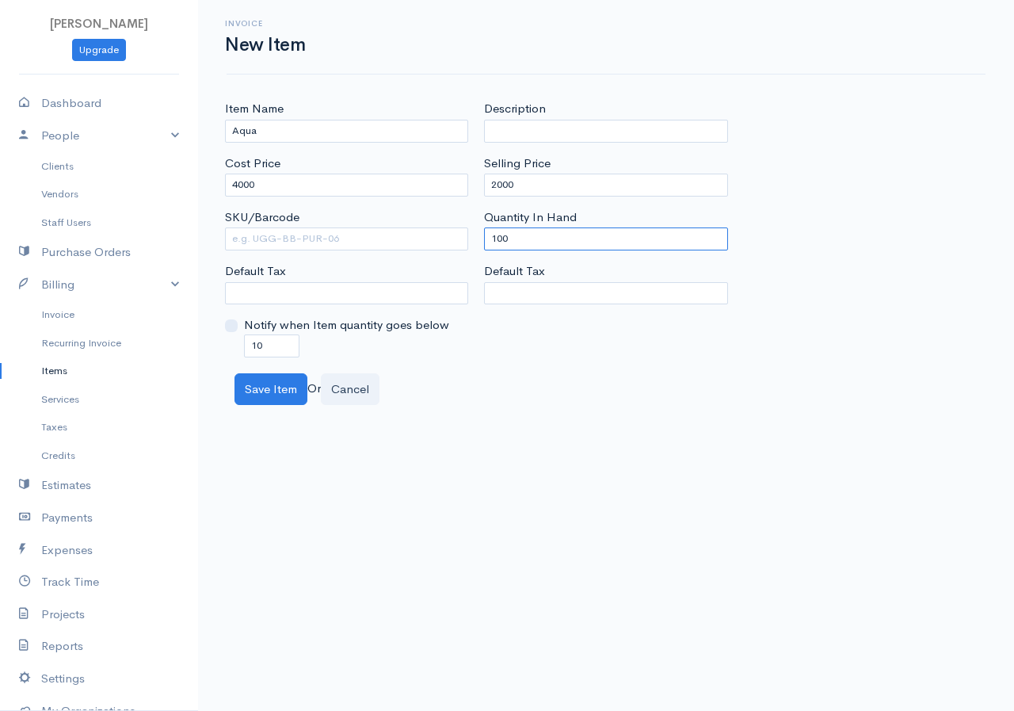
drag, startPoint x: 504, startPoint y: 241, endPoint x: 514, endPoint y: 242, distance: 10.4
click at [492, 241] on input "100" at bounding box center [605, 238] width 243 height 23
type input "0"
drag, startPoint x: 267, startPoint y: 345, endPoint x: 234, endPoint y: 336, distance: 33.6
click at [234, 336] on div "Notify when Item quantity goes below 10" at bounding box center [346, 336] width 243 height 40
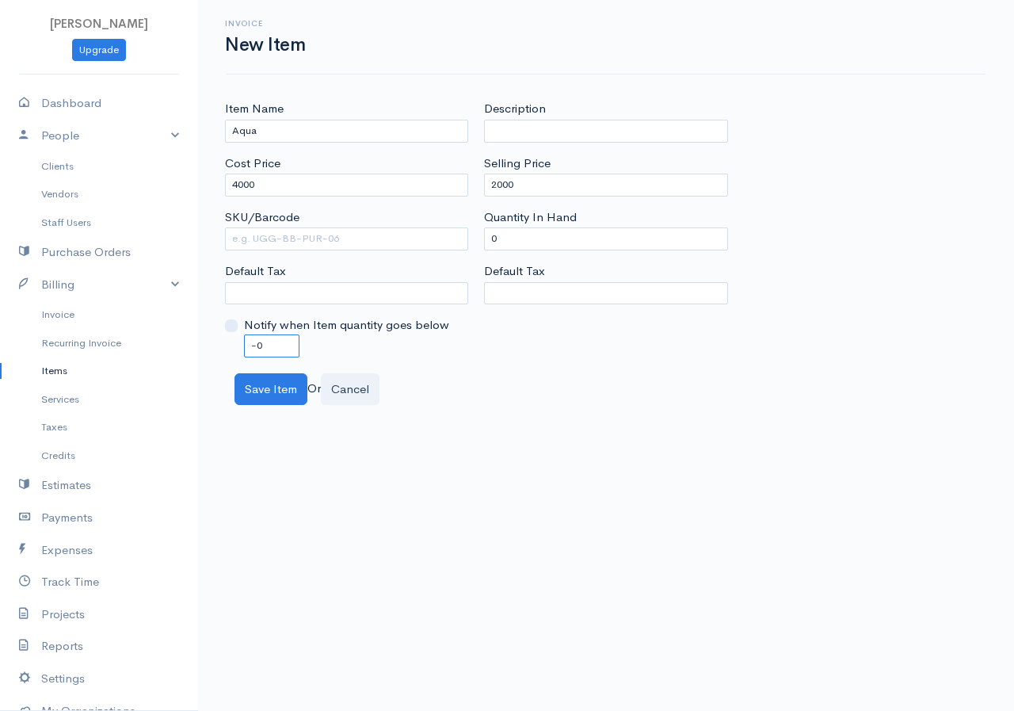
type input "-"
type input "0"
click at [263, 386] on button "Save Item" at bounding box center [270, 389] width 73 height 32
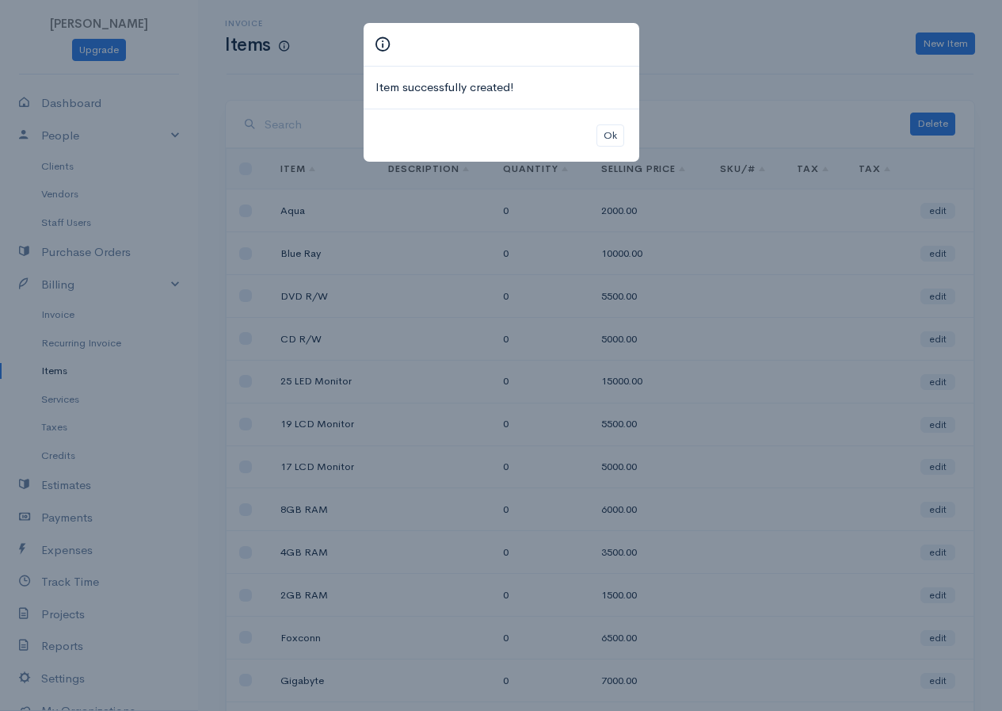
click at [650, 223] on div "Item successfully created! Ok" at bounding box center [501, 355] width 1002 height 711
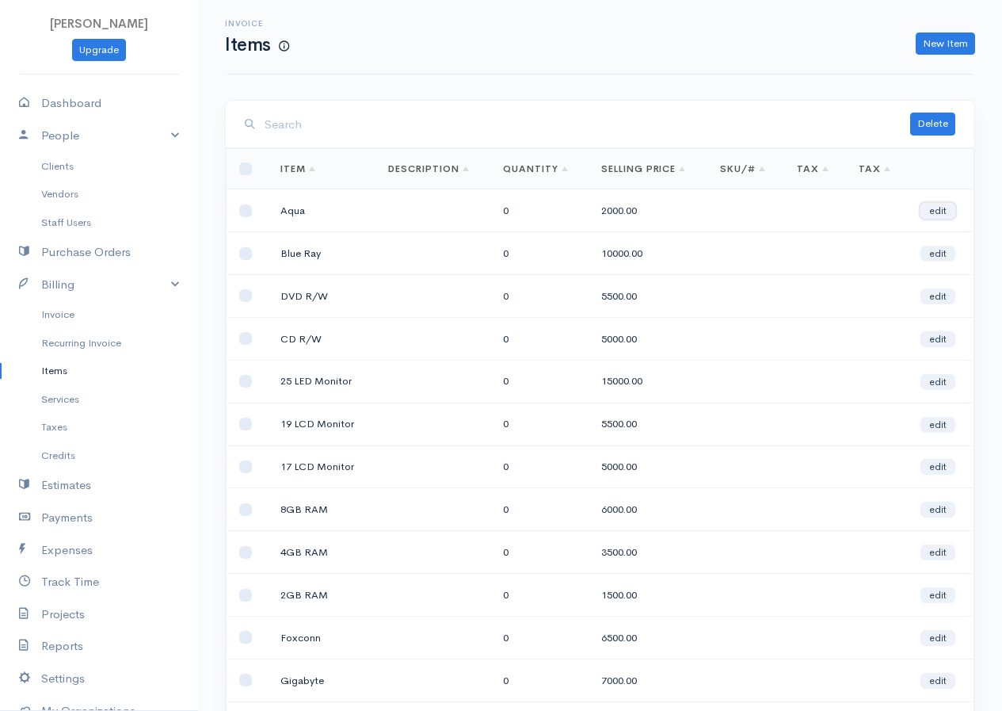
click at [953, 206] on link "edit" at bounding box center [938, 211] width 35 height 16
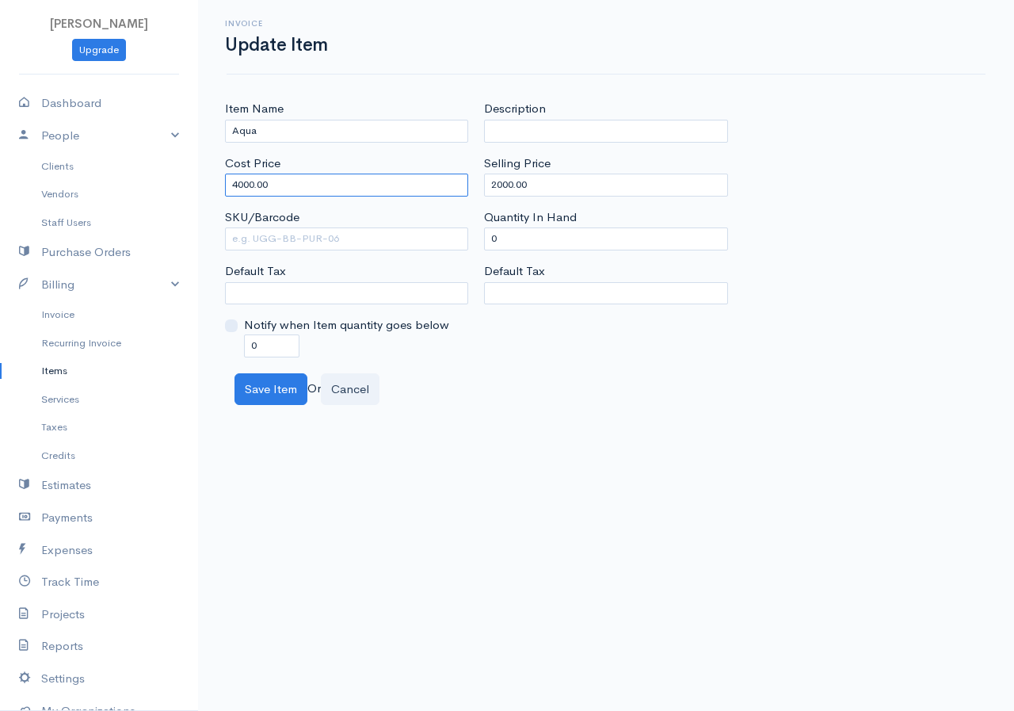
click at [238, 187] on input "4000.00" at bounding box center [346, 184] width 243 height 23
type input "2000.00"
click at [498, 185] on input "2000.00" at bounding box center [605, 184] width 243 height 23
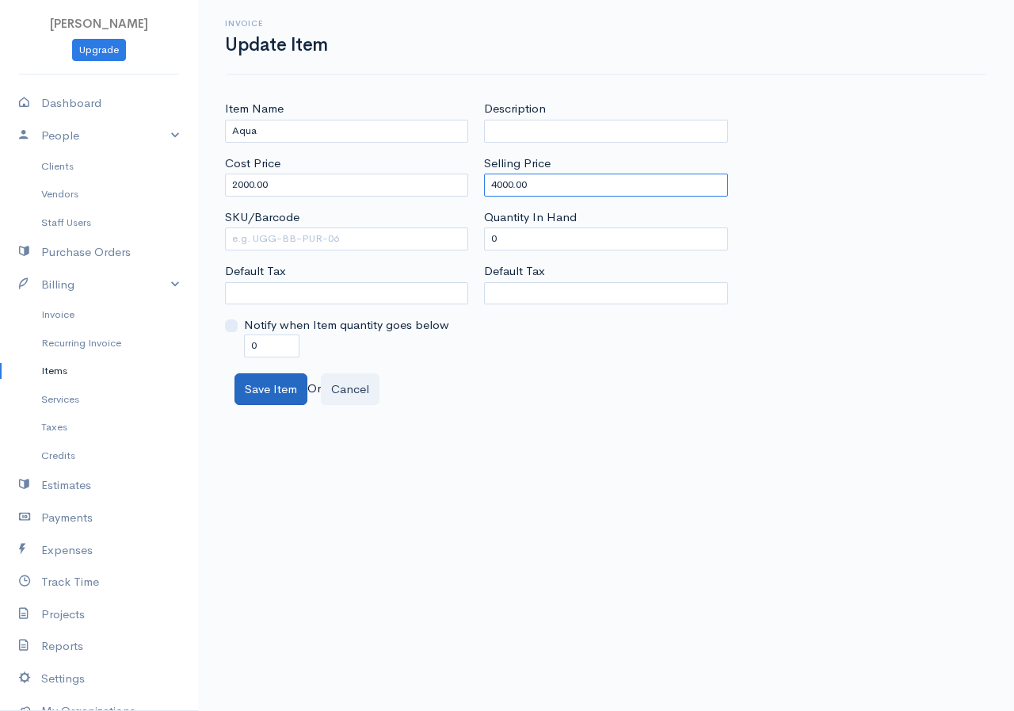
type input "4000.00"
click at [272, 393] on button "Save Item" at bounding box center [270, 389] width 73 height 32
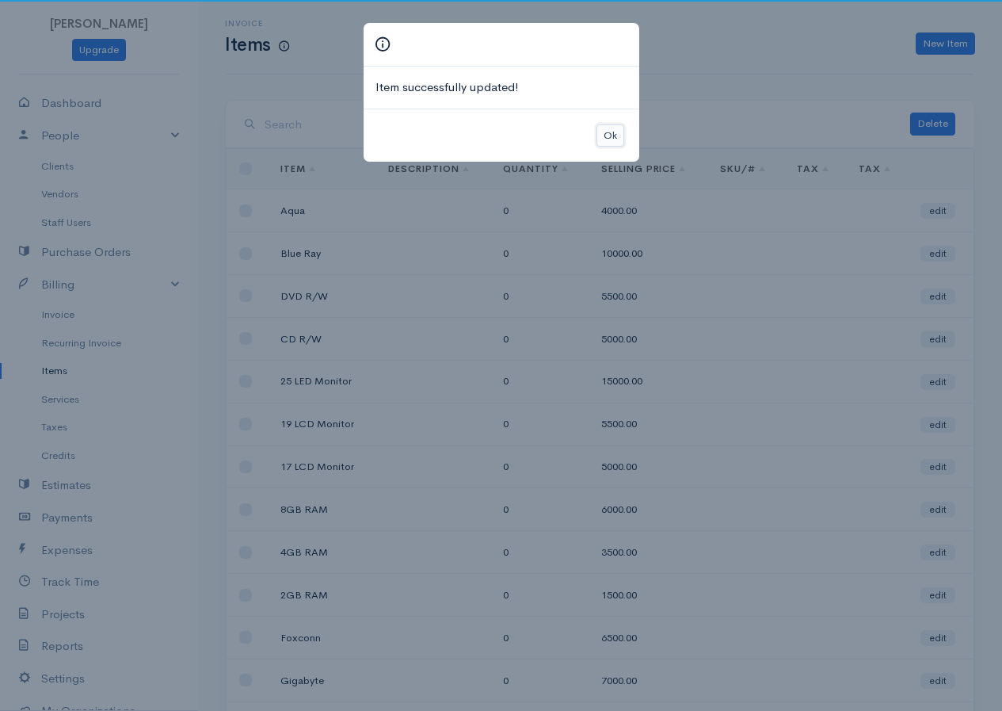
click at [615, 134] on button "Ok" at bounding box center [611, 135] width 28 height 23
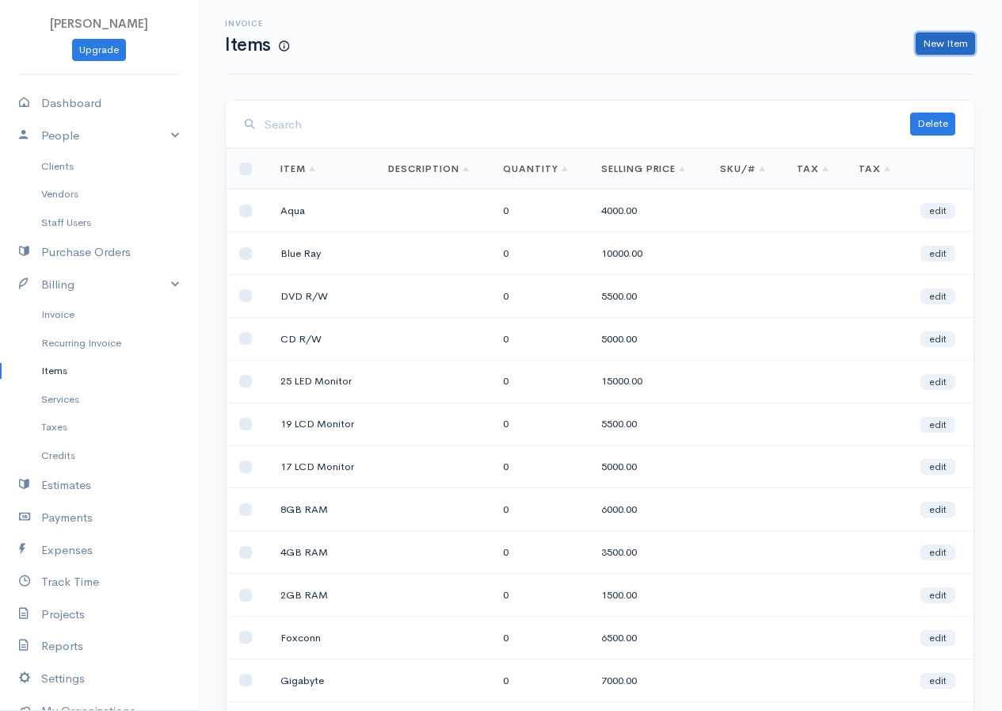
click at [950, 42] on link "New Item" at bounding box center [945, 43] width 59 height 23
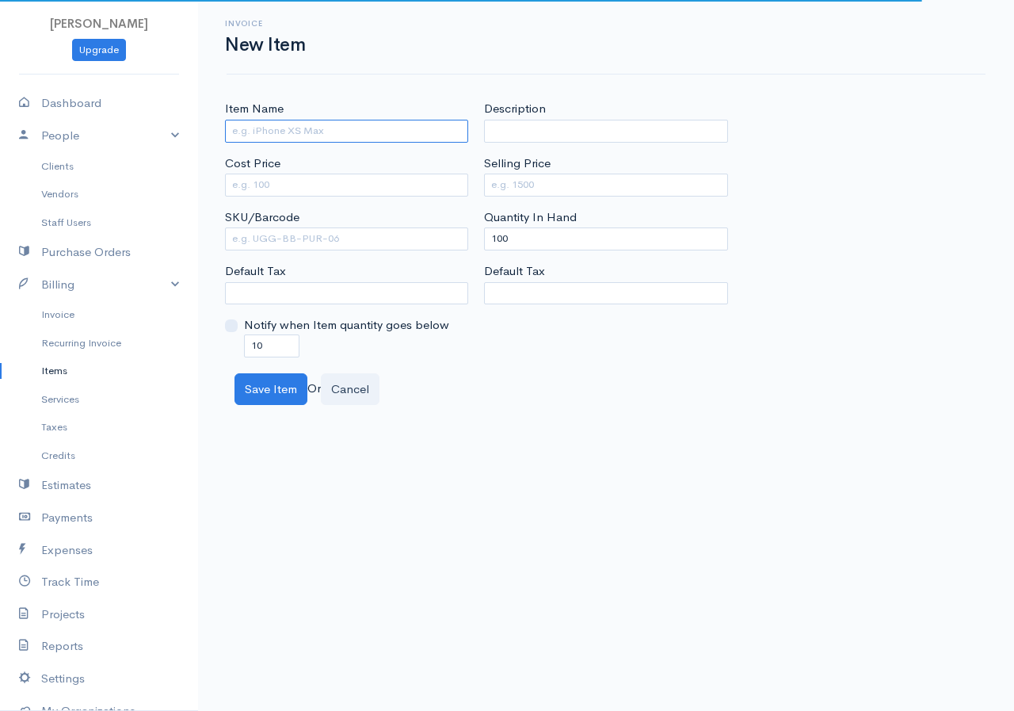
click at [350, 125] on input "Item Name" at bounding box center [346, 131] width 243 height 23
type input "HP"
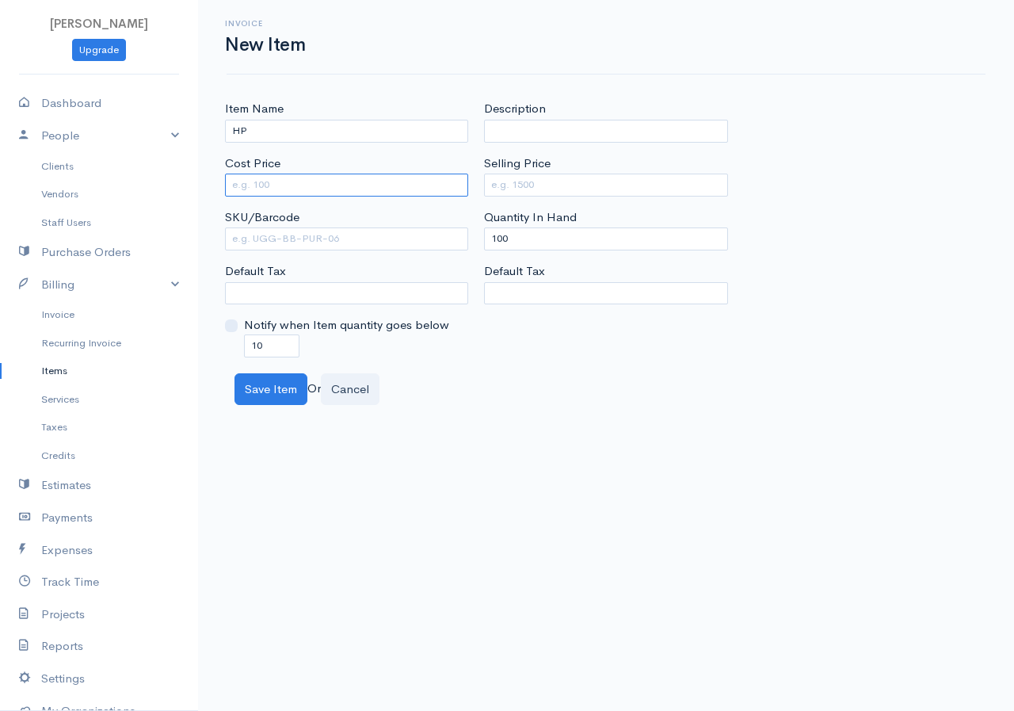
click at [245, 182] on input "Cost Price" at bounding box center [346, 184] width 243 height 23
type input "6000"
click at [492, 185] on input "Selling Price" at bounding box center [605, 184] width 243 height 23
type input "7500"
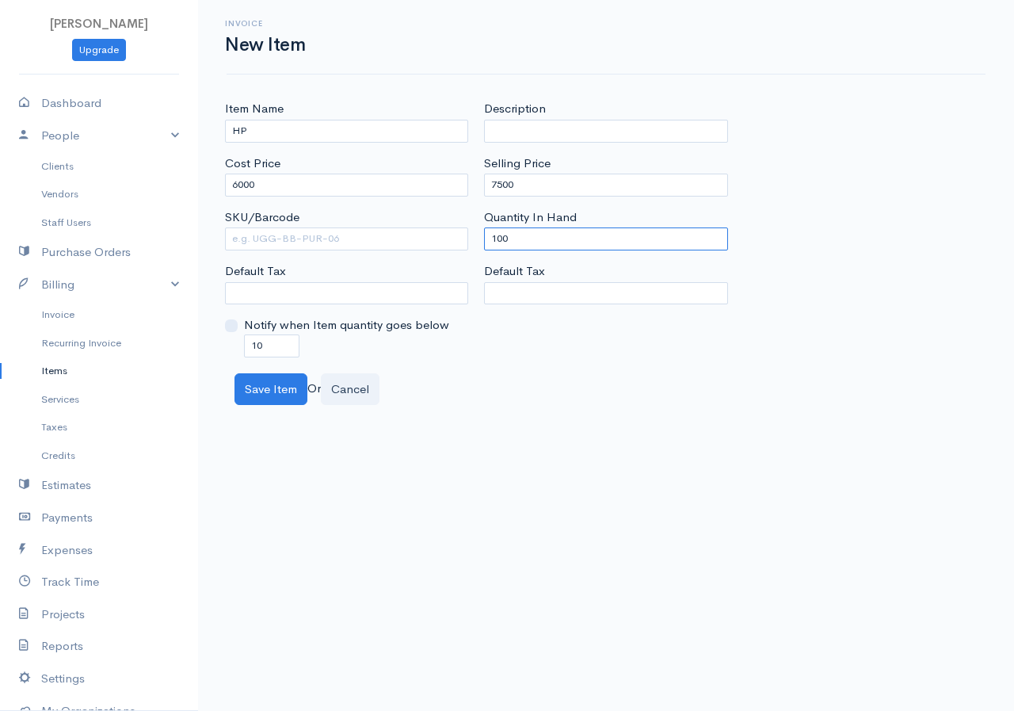
drag, startPoint x: 528, startPoint y: 240, endPoint x: 444, endPoint y: 246, distance: 84.2
click at [444, 246] on div "Item Name HP Cost Price 6000 SKU/Barcode Default Tax Notify when Item quantity …" at bounding box center [606, 228] width 778 height 257
type input "0"
drag, startPoint x: 280, startPoint y: 348, endPoint x: 211, endPoint y: 348, distance: 68.9
click at [211, 348] on div "Item Name HP Cost Price 6000 SKU/Barcode Default Tax Notify when Item quantity …" at bounding box center [606, 252] width 816 height 305
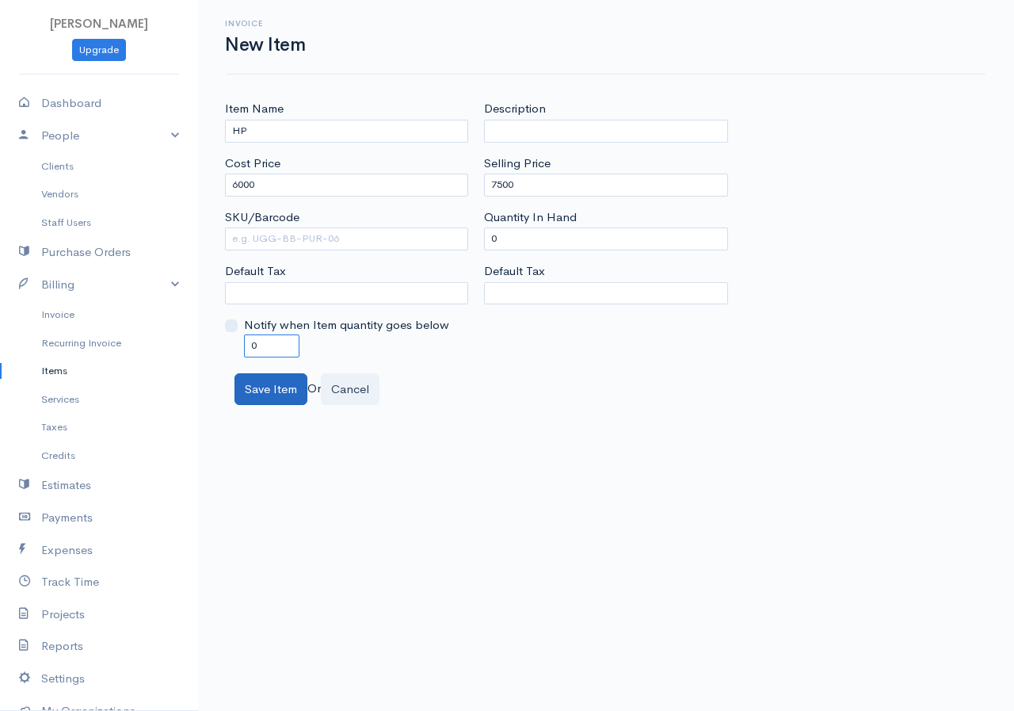
type input "0"
click at [299, 398] on button "Save Item" at bounding box center [270, 389] width 73 height 32
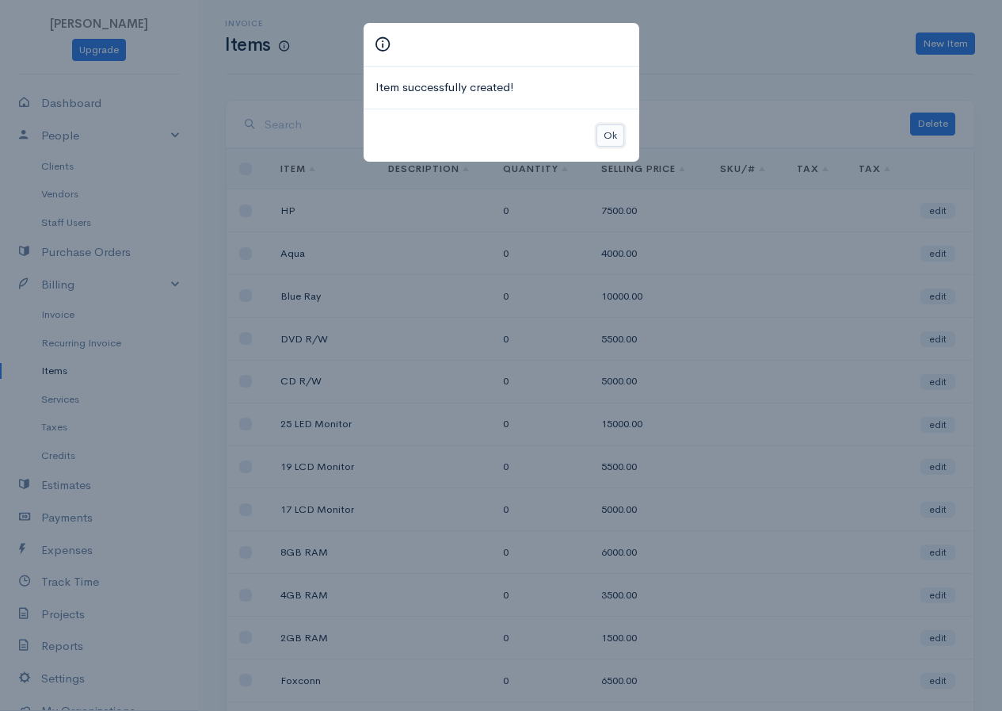
click at [611, 129] on button "Ok" at bounding box center [611, 135] width 28 height 23
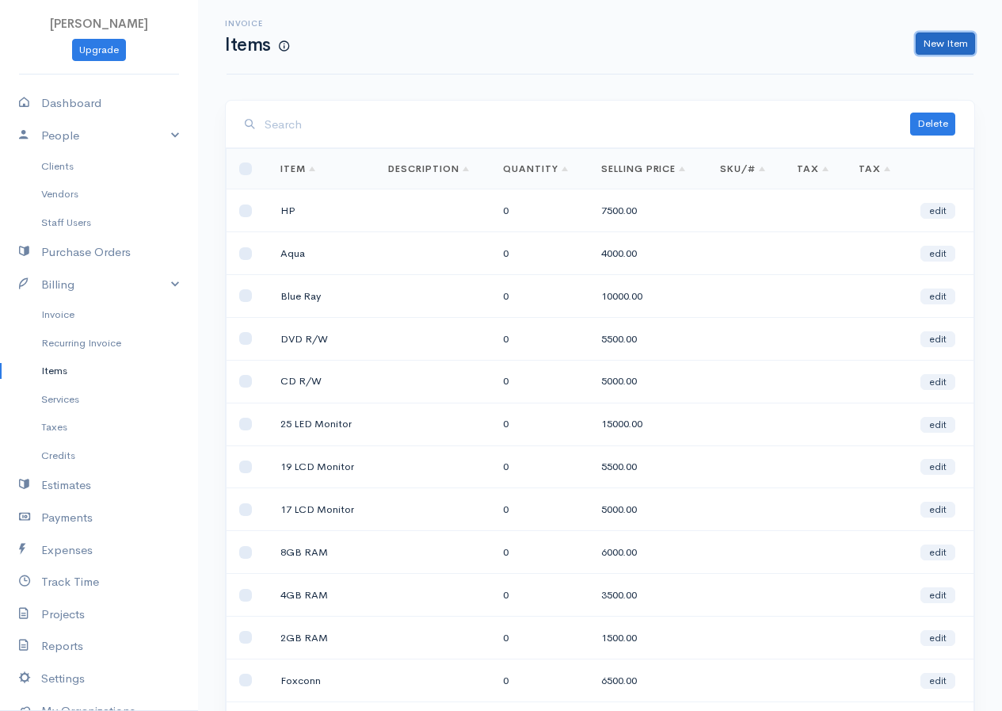
click at [954, 48] on link "New Item" at bounding box center [945, 43] width 59 height 23
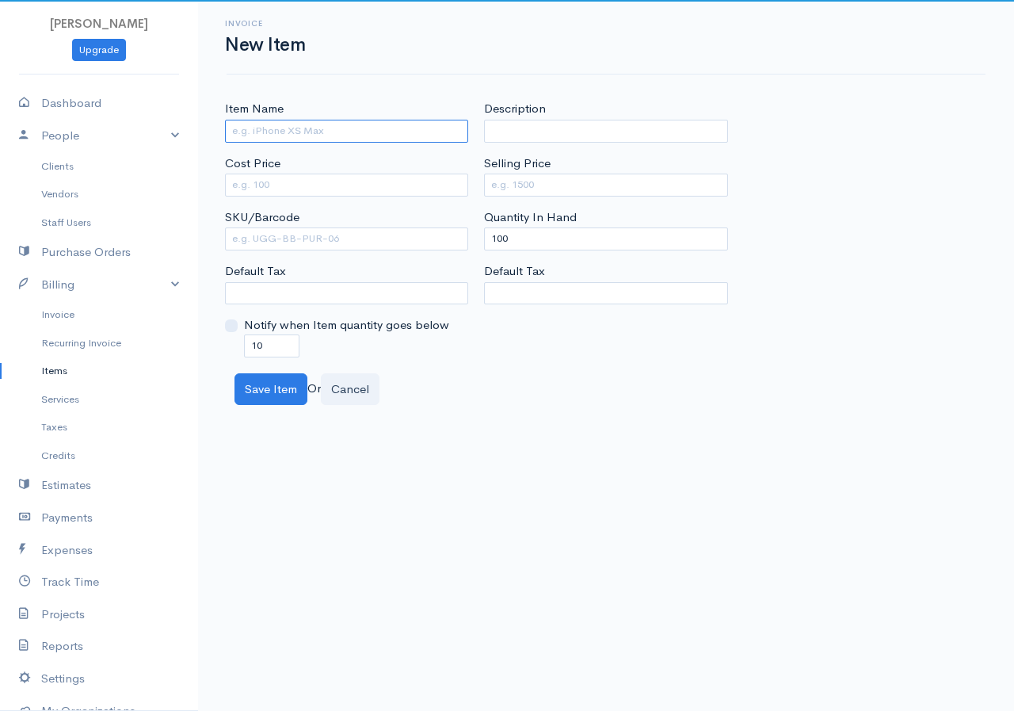
click at [322, 133] on input "Item Name" at bounding box center [346, 131] width 243 height 23
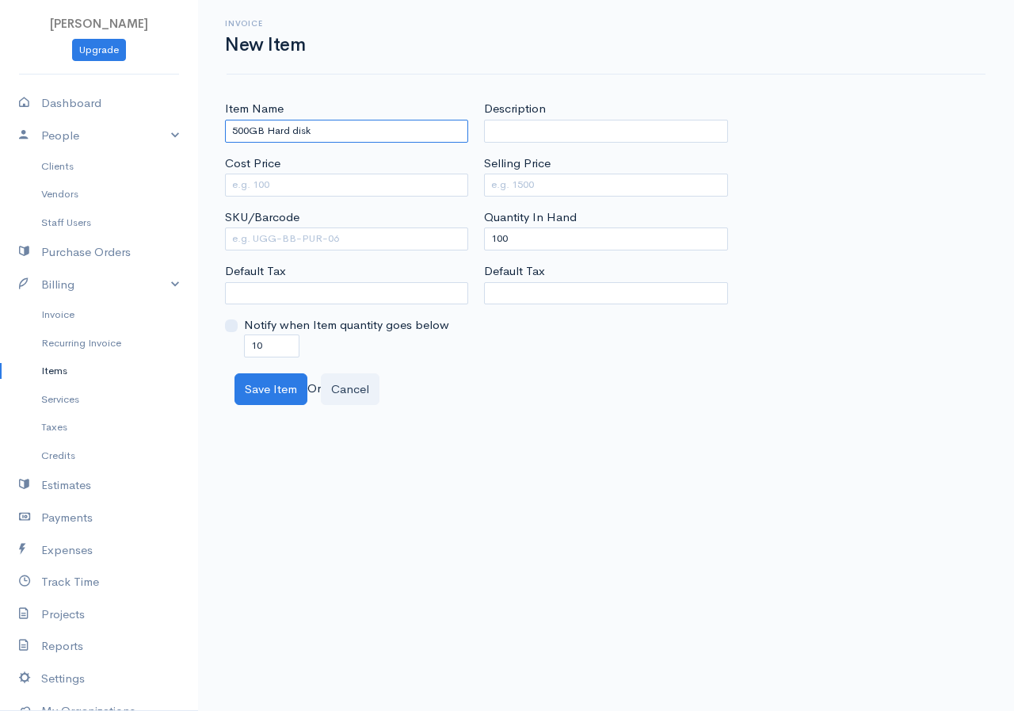
type input "500GB Hard disk"
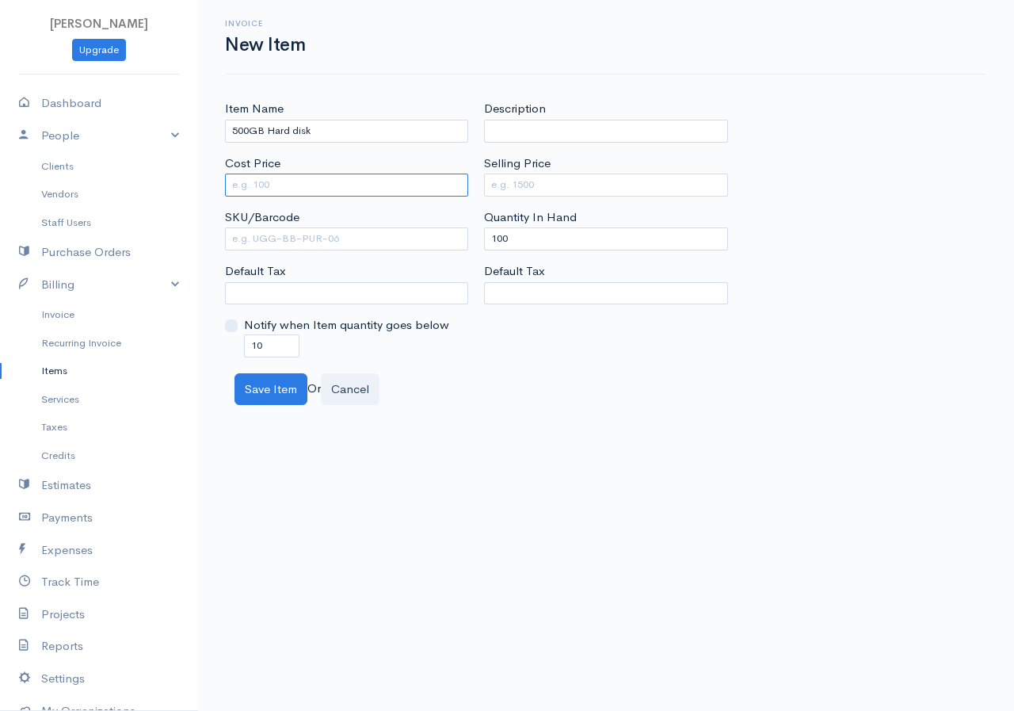
click at [323, 194] on input "Cost Price" at bounding box center [346, 184] width 243 height 23
type input "6500"
click at [506, 191] on input "Selling Price" at bounding box center [605, 184] width 243 height 23
type input "5500"
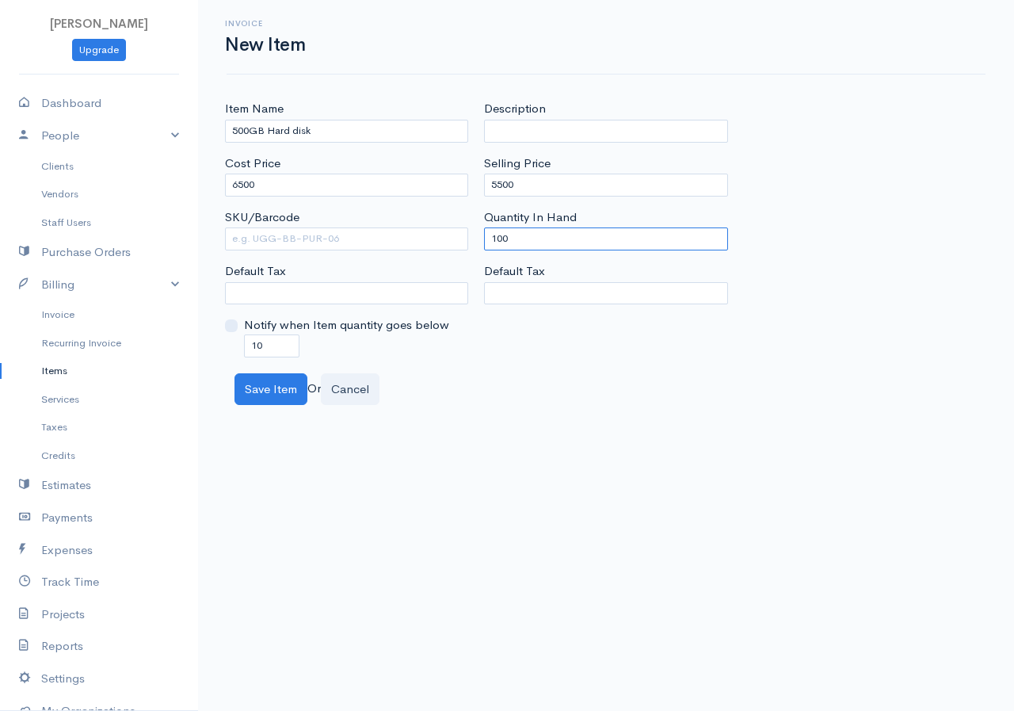
drag, startPoint x: 516, startPoint y: 237, endPoint x: 453, endPoint y: 236, distance: 62.6
click at [453, 236] on div "Item Name 500GB Hard disk Cost Price 6500 SKU/Barcode Default Tax Notify when I…" at bounding box center [606, 228] width 778 height 257
type input "0"
drag, startPoint x: 273, startPoint y: 345, endPoint x: 234, endPoint y: 337, distance: 40.4
click at [234, 337] on div "Notify when Item quantity goes below 10" at bounding box center [346, 336] width 243 height 40
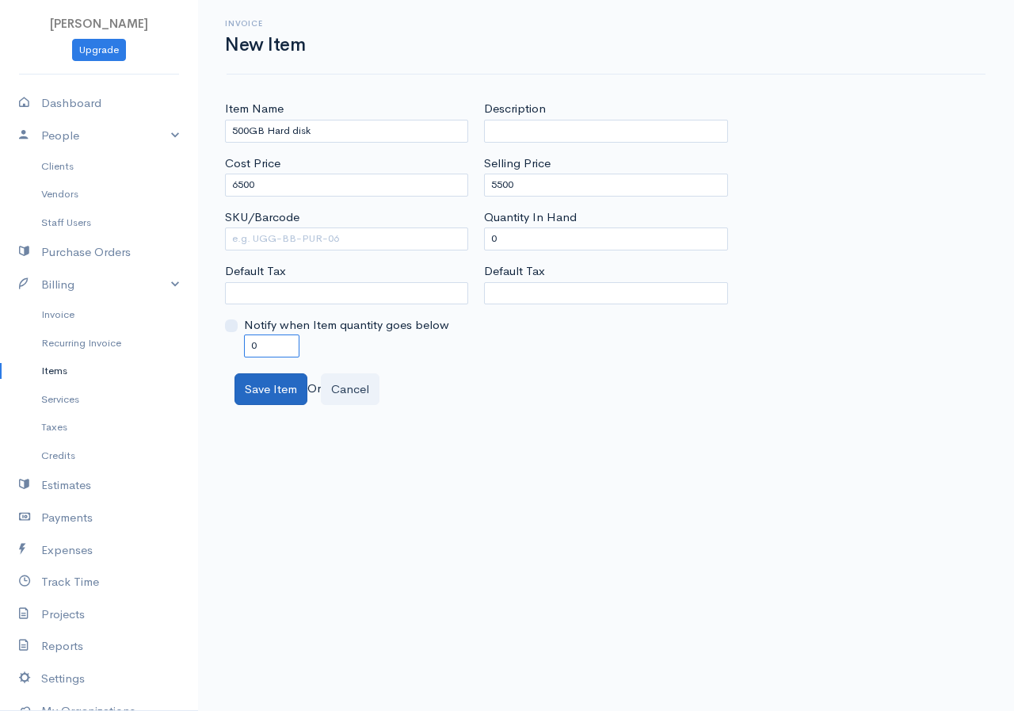
type input "0"
click at [270, 389] on button "Save Item" at bounding box center [270, 389] width 73 height 32
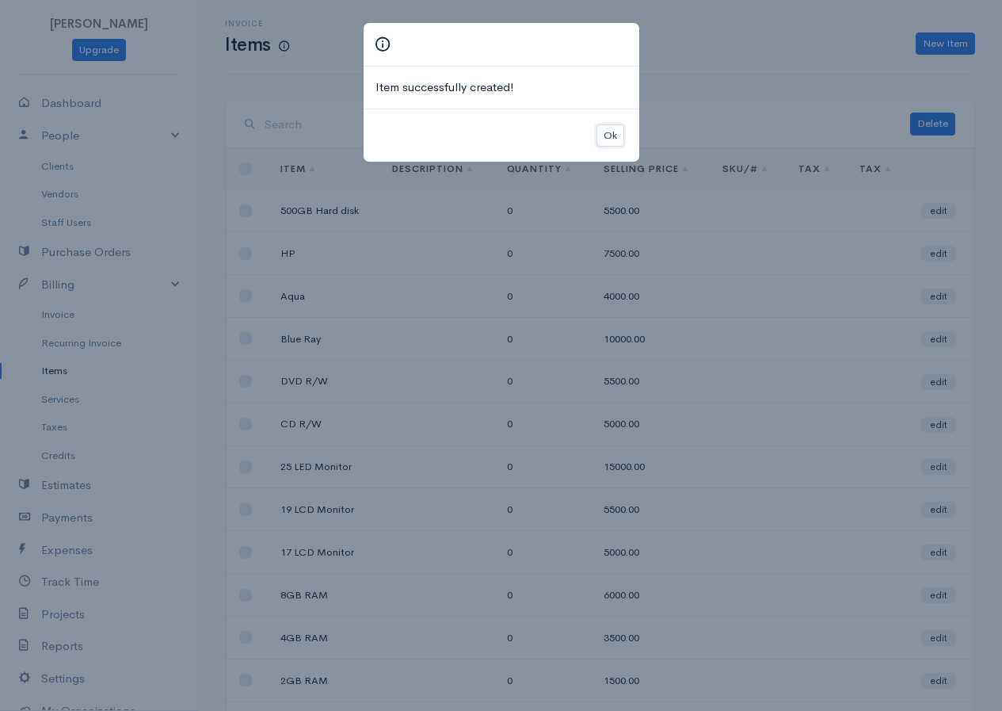
click at [599, 139] on button "Ok" at bounding box center [611, 135] width 28 height 23
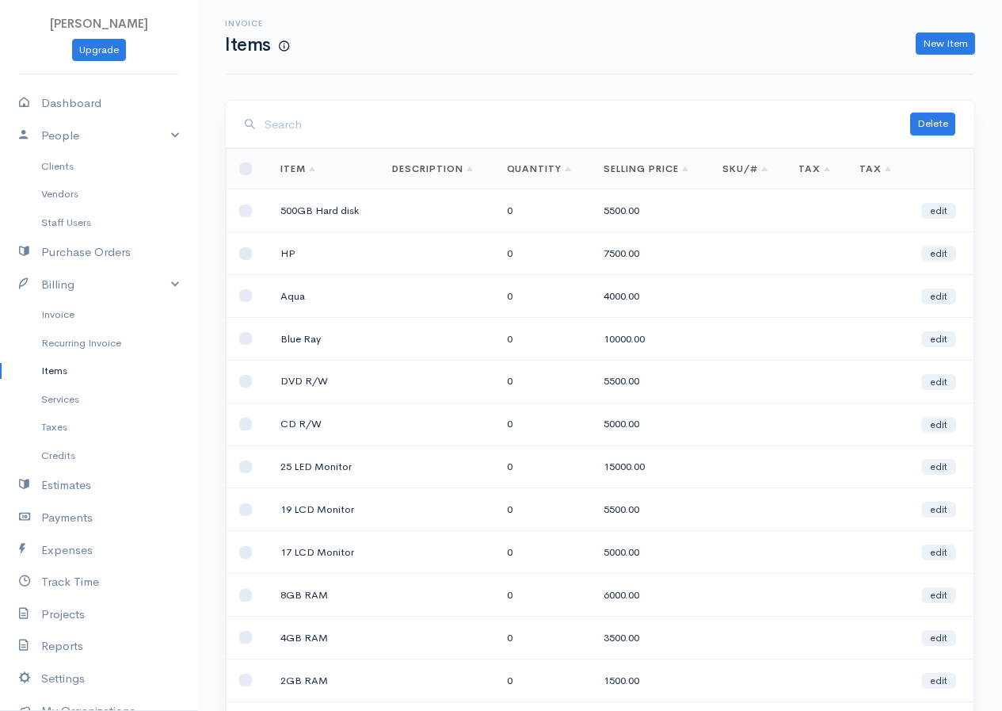
click at [632, 222] on td "5500.00" at bounding box center [650, 210] width 119 height 43
drag, startPoint x: 636, startPoint y: 212, endPoint x: 948, endPoint y: 211, distance: 312.1
click at [948, 211] on link "edit" at bounding box center [938, 211] width 35 height 16
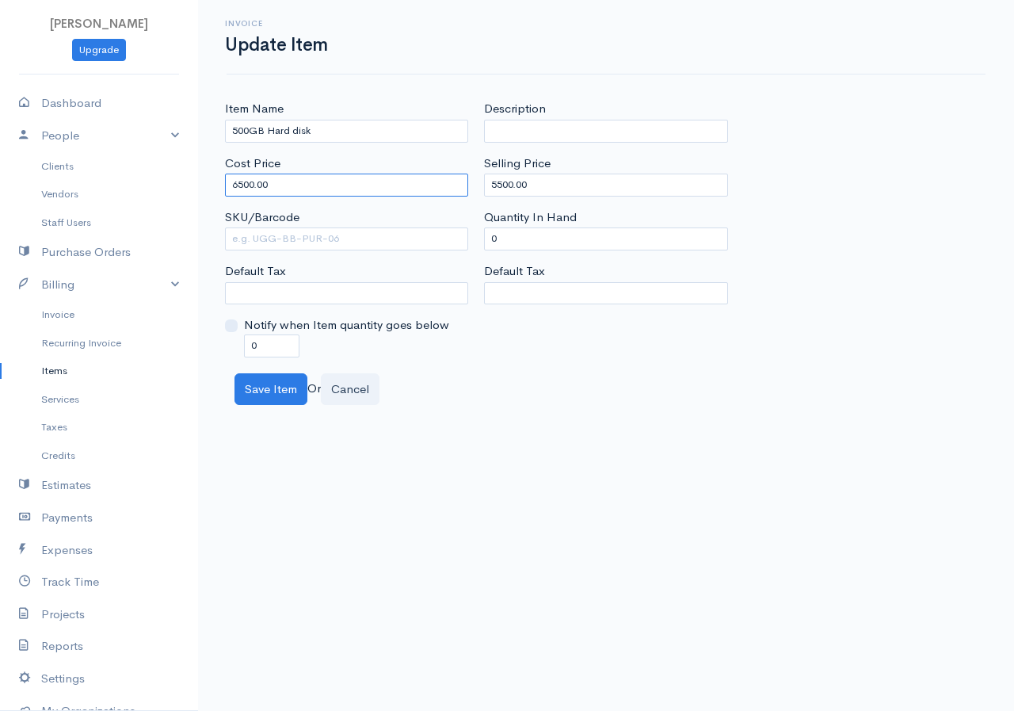
click at [238, 181] on input "6500.00" at bounding box center [346, 184] width 243 height 23
type input "5500.00"
click at [498, 181] on input "5500.00" at bounding box center [605, 184] width 243 height 23
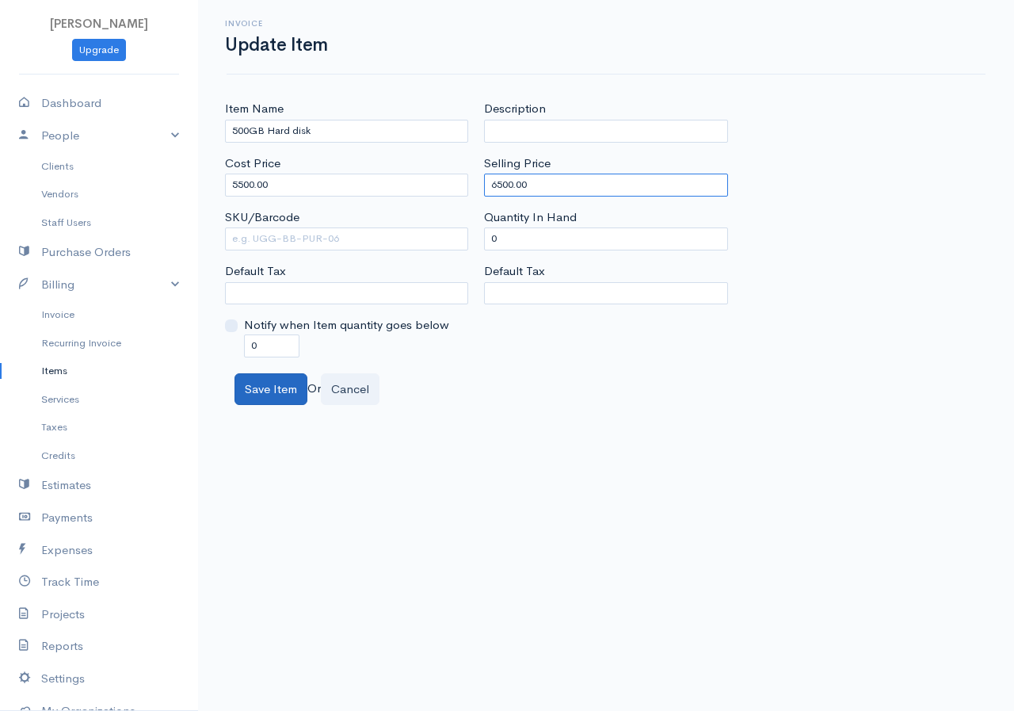
type input "6500.00"
click at [267, 389] on button "Save Item" at bounding box center [270, 389] width 73 height 32
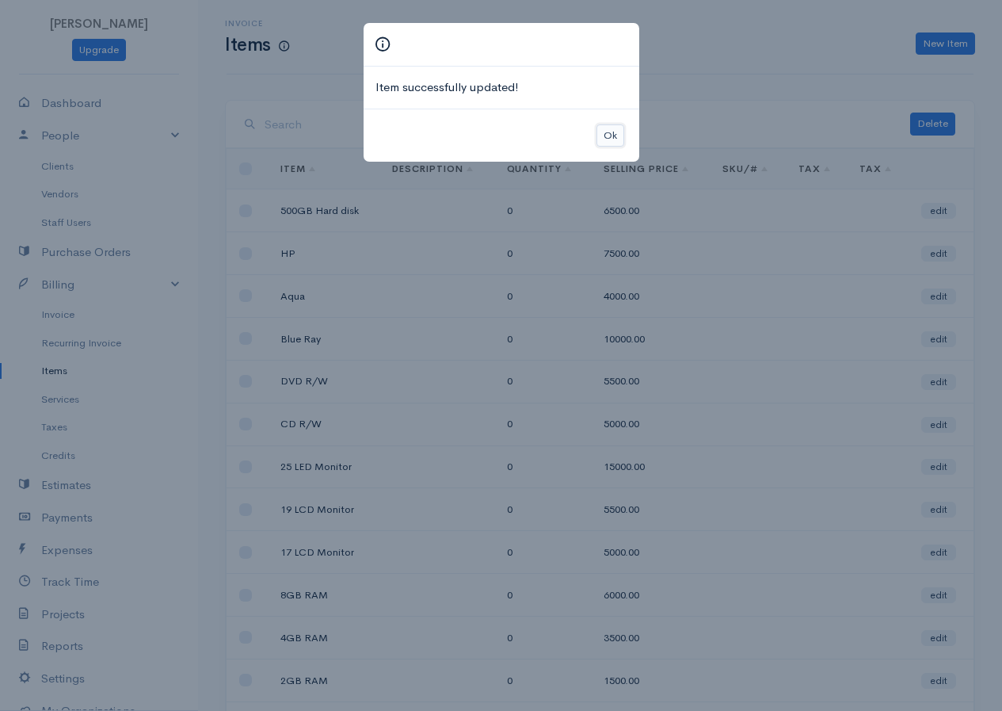
click at [609, 135] on button "Ok" at bounding box center [611, 135] width 28 height 23
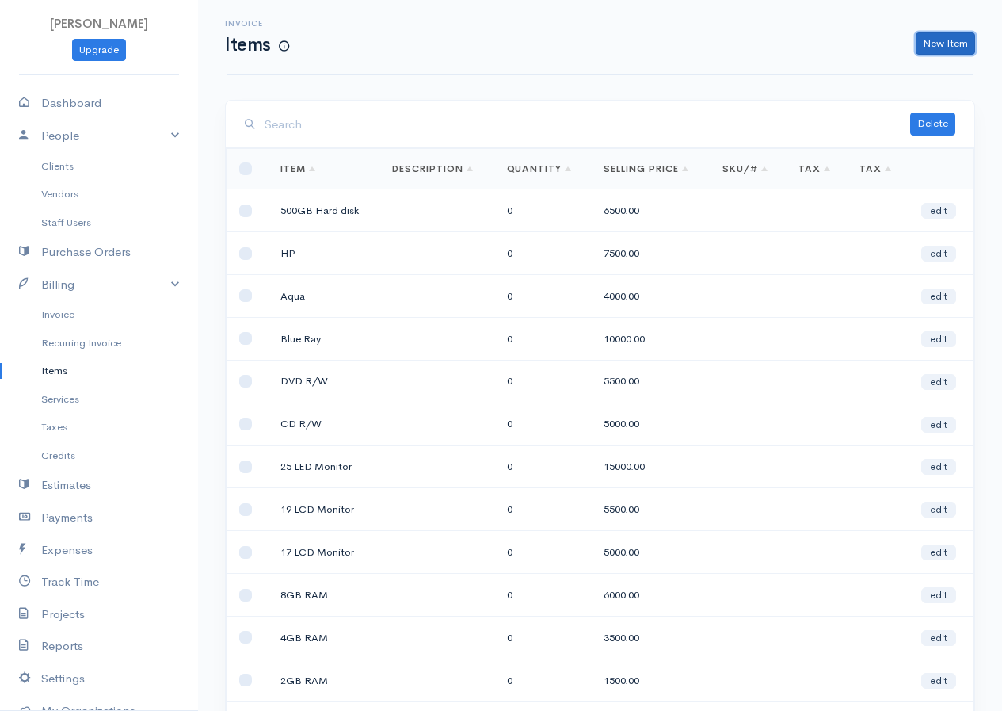
click at [949, 32] on link "New Item" at bounding box center [945, 43] width 59 height 23
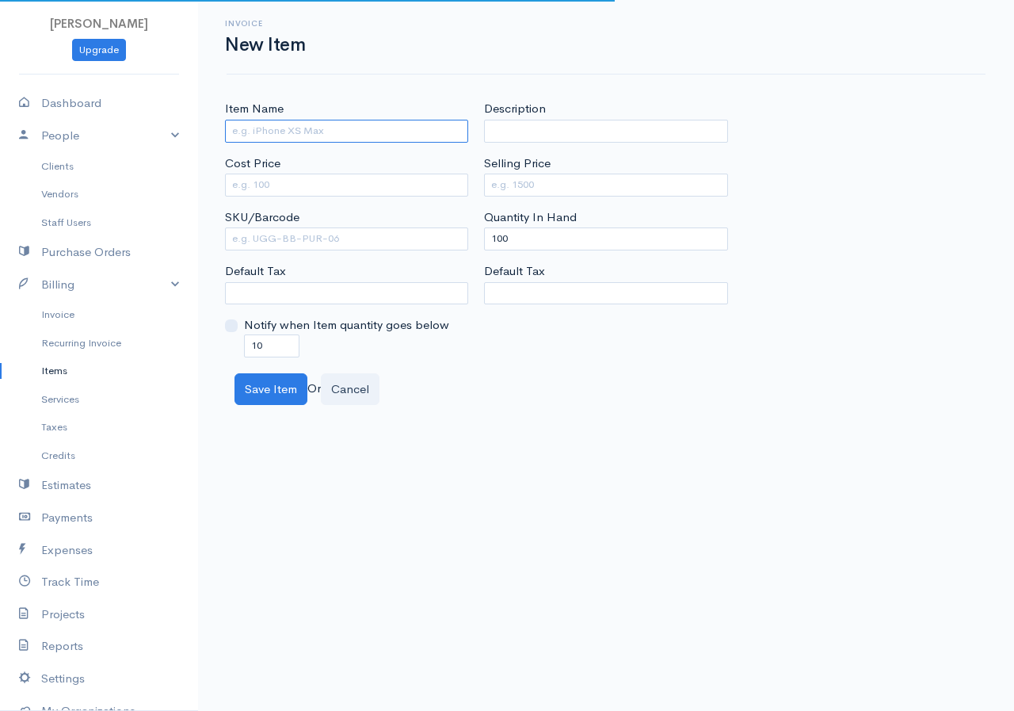
click at [240, 136] on input "Item Name" at bounding box center [346, 131] width 243 height 23
type input "1TB Hard disk"
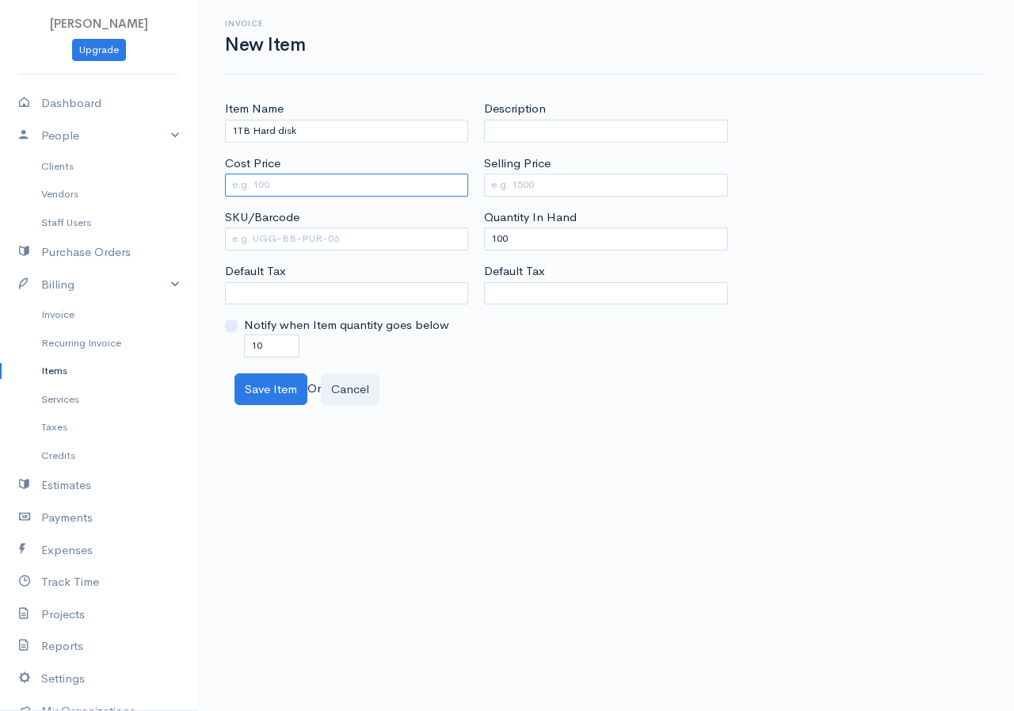
click at [279, 179] on input "Cost Price" at bounding box center [346, 184] width 243 height 23
type input "8000"
click at [513, 189] on input "Selling Price" at bounding box center [605, 184] width 243 height 23
type input "10000"
drag, startPoint x: 536, startPoint y: 229, endPoint x: 473, endPoint y: 240, distance: 63.6
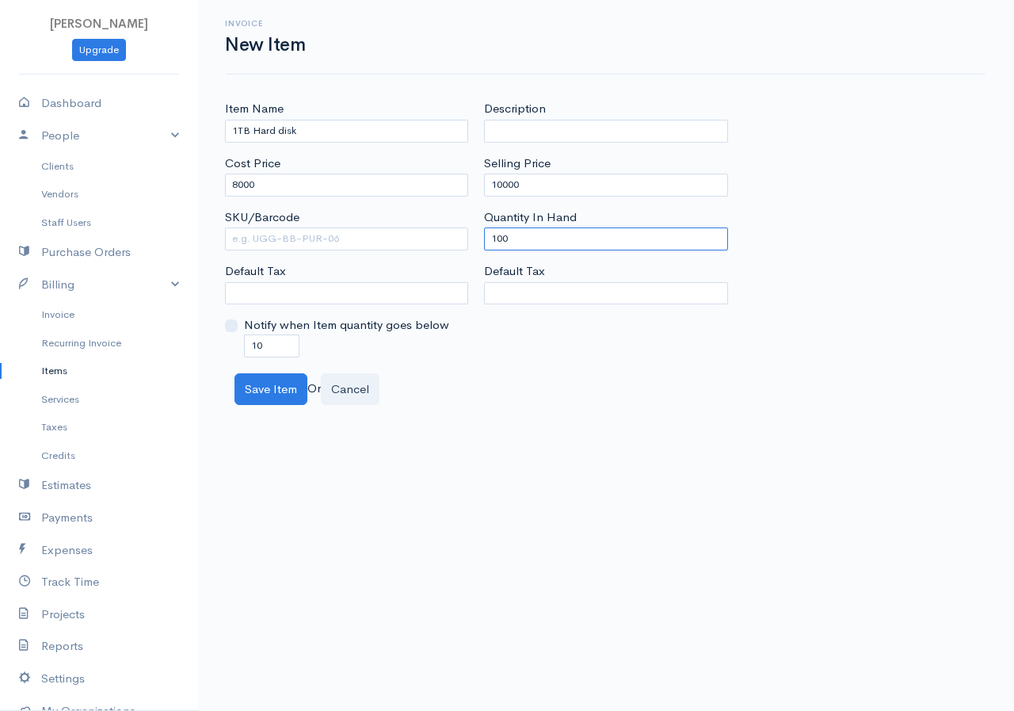
click at [473, 240] on div "Item Name 1TB Hard disk Cost Price 8000 SKU/Barcode Default Tax Notify when Ite…" at bounding box center [606, 228] width 778 height 257
type input "0"
drag, startPoint x: 264, startPoint y: 345, endPoint x: 234, endPoint y: 350, distance: 30.6
click at [234, 350] on div "Notify when Item quantity goes below 10" at bounding box center [346, 336] width 243 height 40
type input "0"
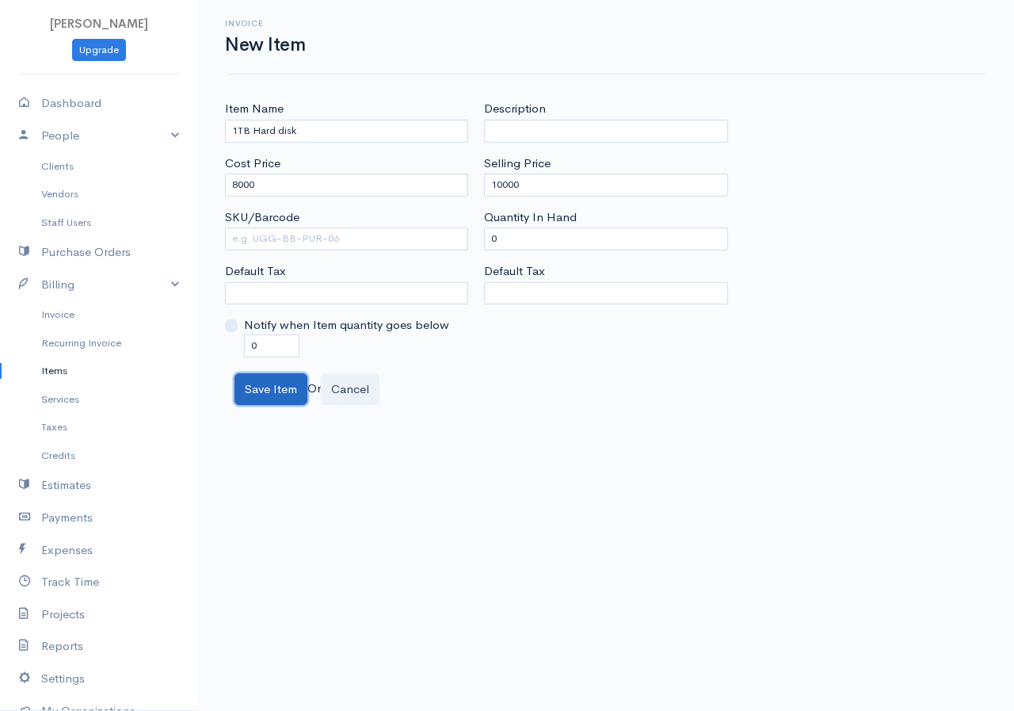
click at [270, 383] on button "Save Item" at bounding box center [270, 389] width 73 height 32
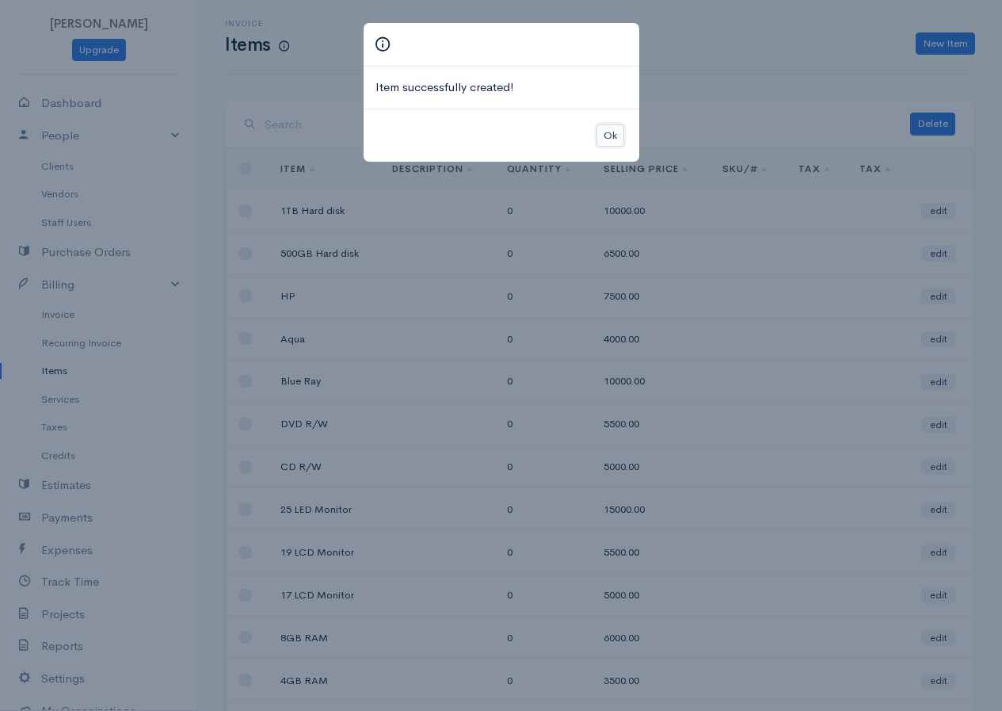
click at [608, 131] on button "Ok" at bounding box center [611, 135] width 28 height 23
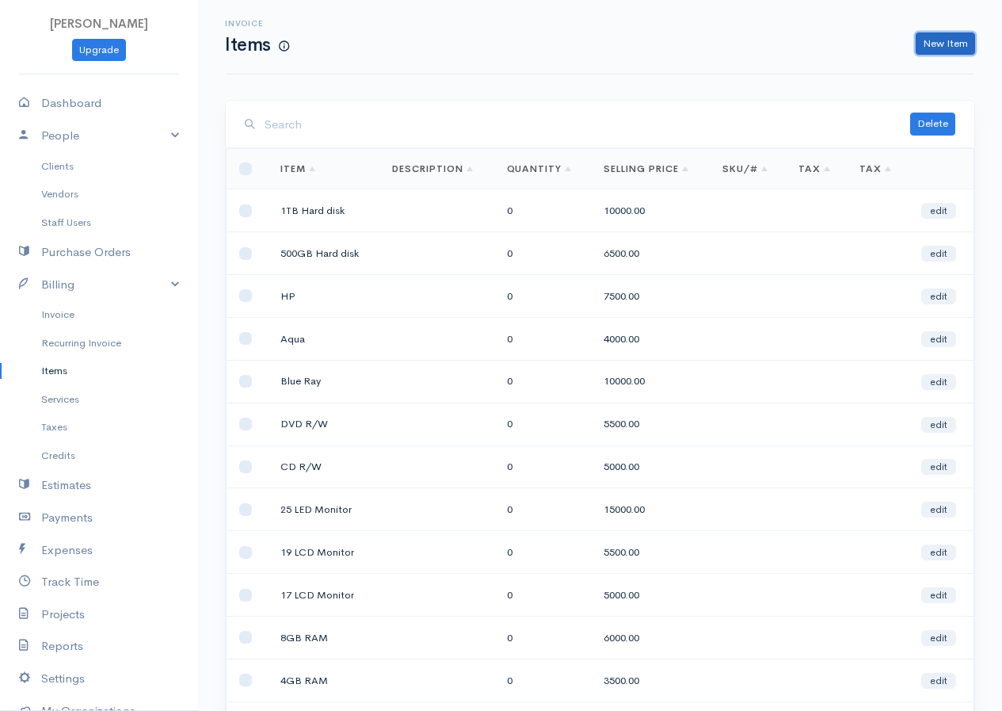
click at [966, 41] on link "New Item" at bounding box center [945, 43] width 59 height 23
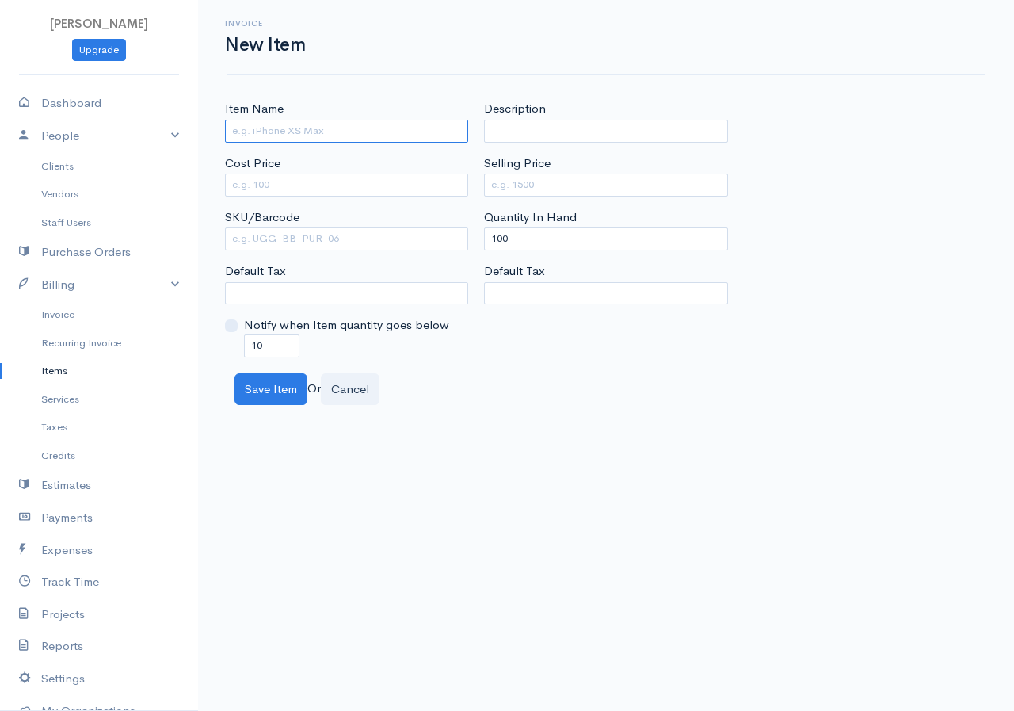
click at [347, 128] on input "Item Name" at bounding box center [346, 131] width 243 height 23
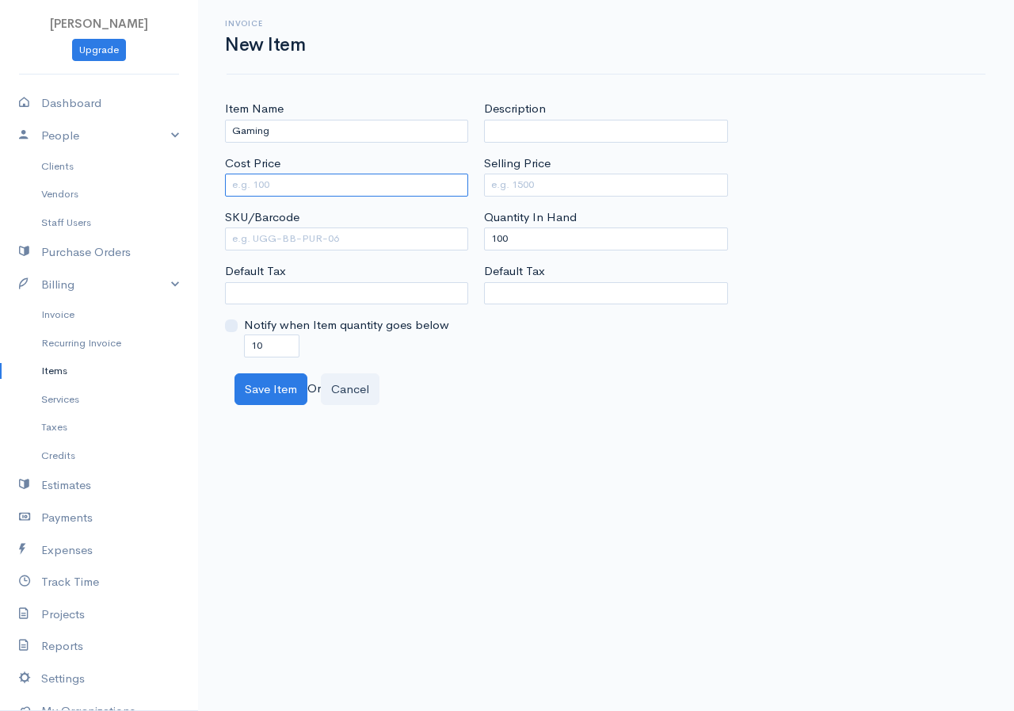
click at [354, 194] on input "Cost Price" at bounding box center [346, 184] width 243 height 23
click at [326, 114] on div "Item Name Gaming" at bounding box center [346, 121] width 243 height 42
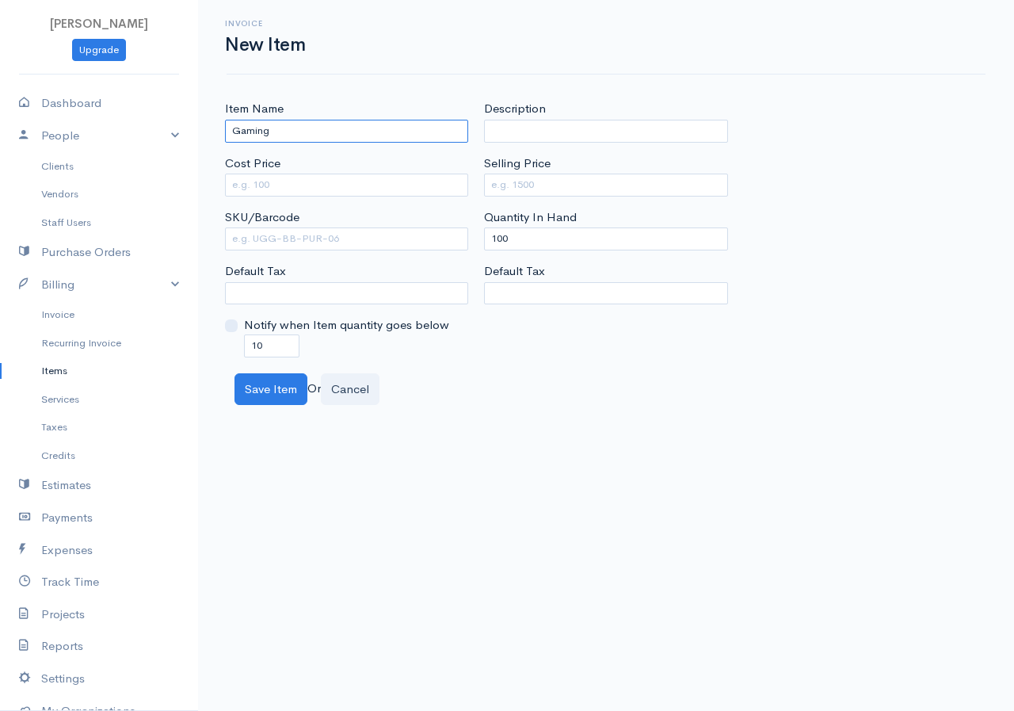
click at [325, 128] on input "Gaming" at bounding box center [346, 131] width 243 height 23
type input "G"
type input "2TB Hard disk"
click at [318, 167] on div "Cost Price" at bounding box center [346, 175] width 243 height 42
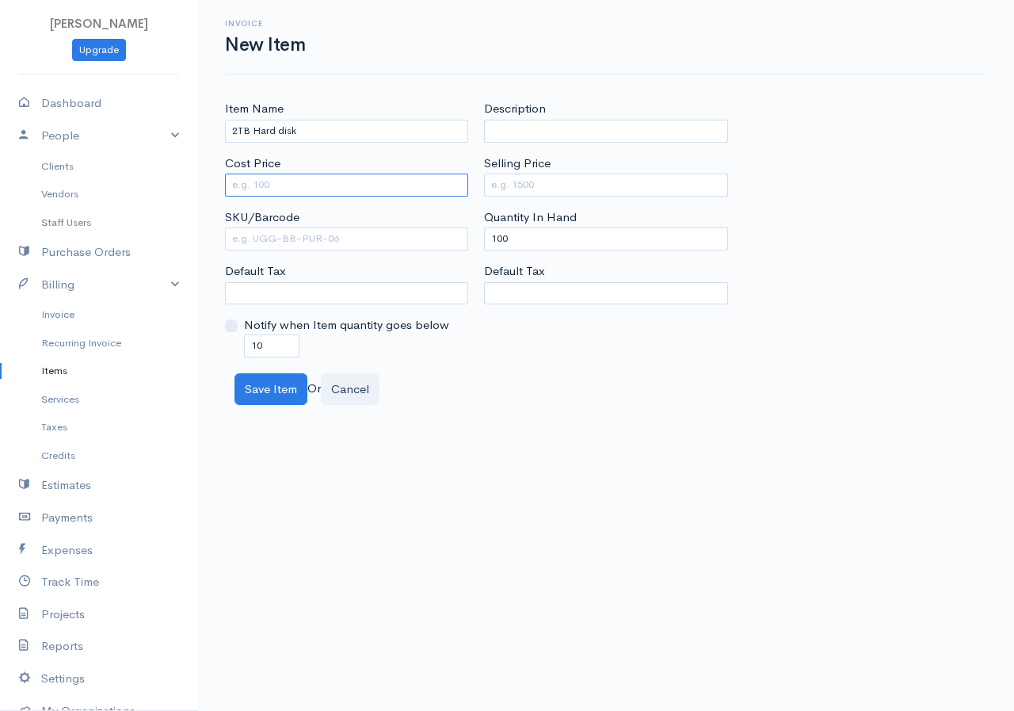
click at [316, 177] on input "Cost Price" at bounding box center [346, 184] width 243 height 23
type input "10000"
click at [509, 181] on input "Selling Price" at bounding box center [605, 184] width 243 height 23
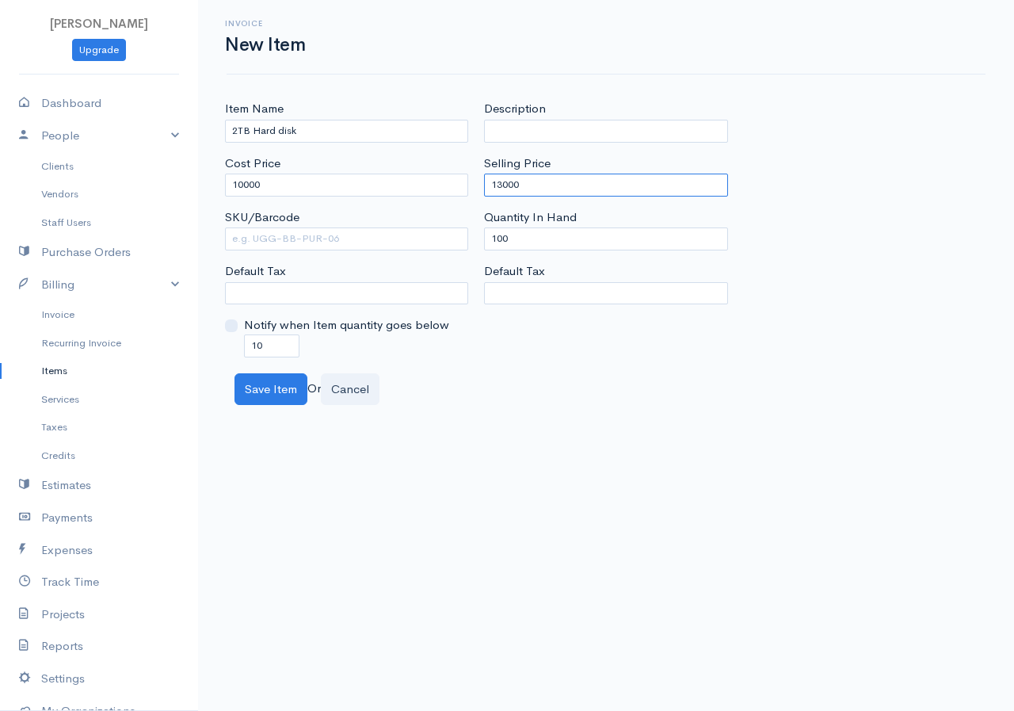
type input "13000"
drag, startPoint x: 517, startPoint y: 233, endPoint x: 440, endPoint y: 245, distance: 77.8
click at [440, 245] on div "Item Name 2TB Hard disk Cost Price 10000 SKU/Barcode Default Tax Notify when It…" at bounding box center [606, 228] width 778 height 257
type input "0"
drag, startPoint x: 276, startPoint y: 349, endPoint x: 178, endPoint y: 354, distance: 98.3
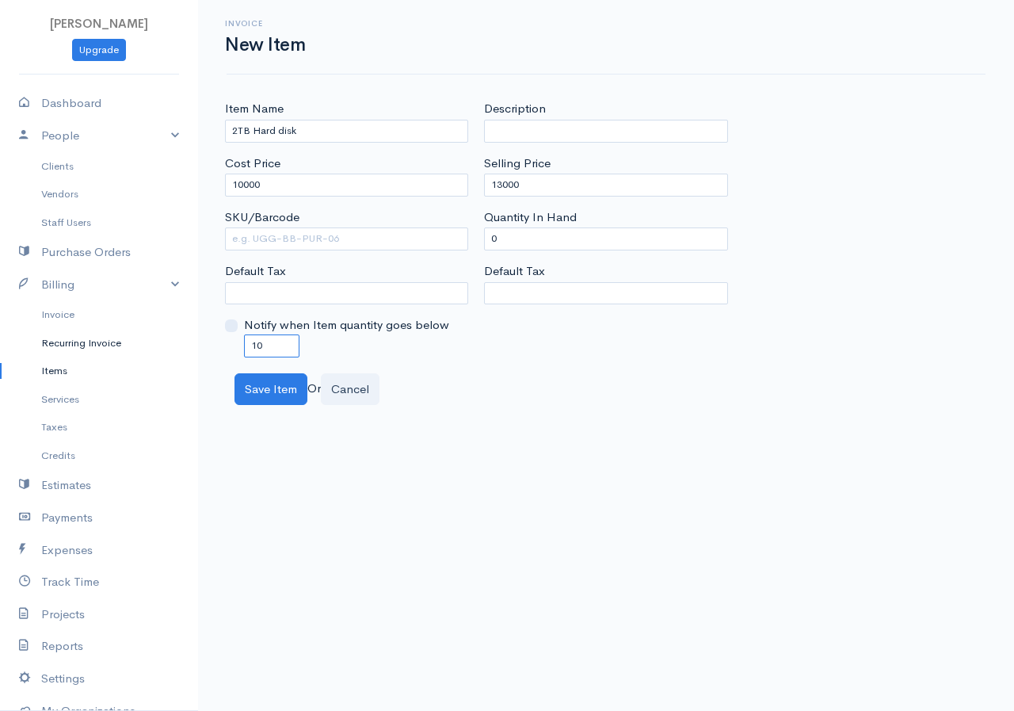
click at [178, 354] on body "Shara Upgrade Dashboard People Clients Vendors Staff Users Purchase Orders Bill…" at bounding box center [507, 355] width 1014 height 711
type input "0"
click at [284, 384] on button "Save Item" at bounding box center [270, 389] width 73 height 32
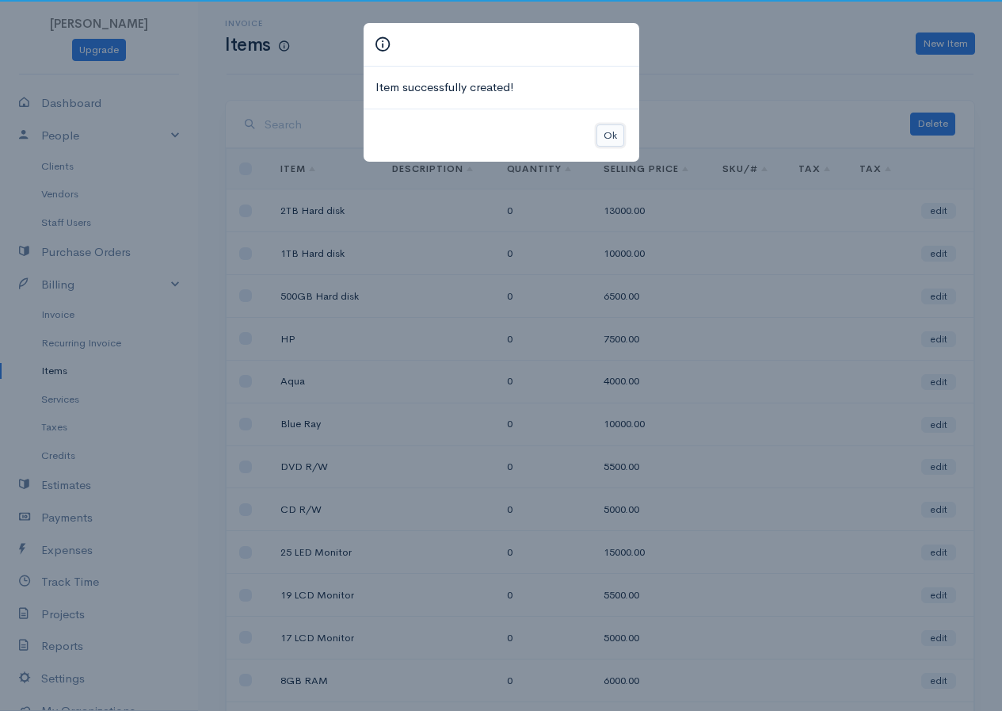
click at [617, 136] on button "Ok" at bounding box center [611, 135] width 28 height 23
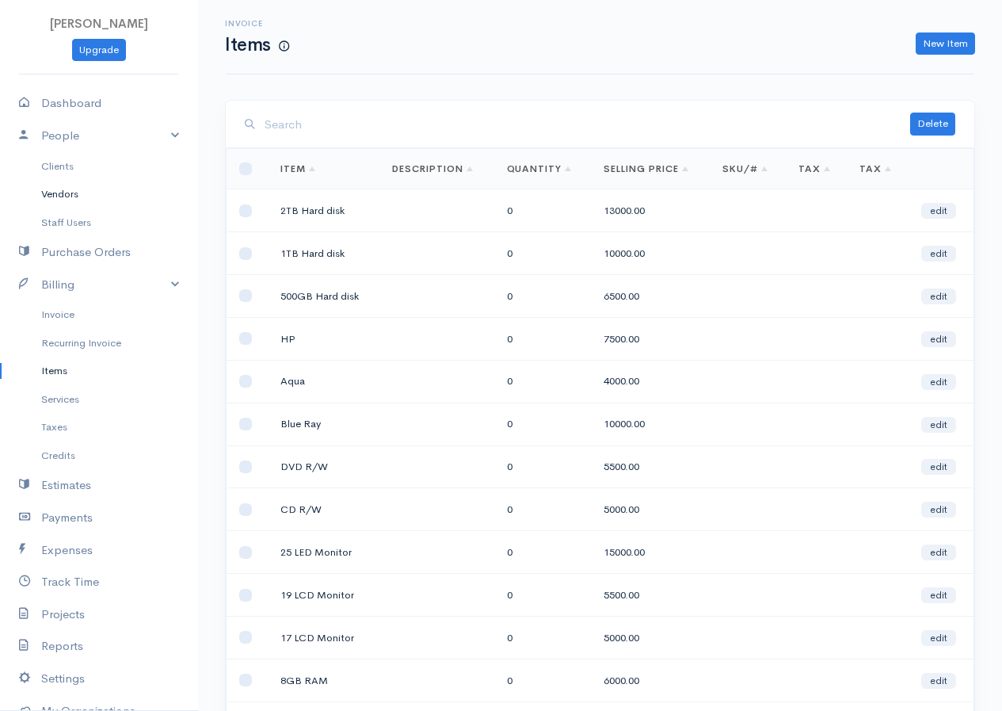
click at [68, 194] on link "Vendors" at bounding box center [99, 194] width 198 height 29
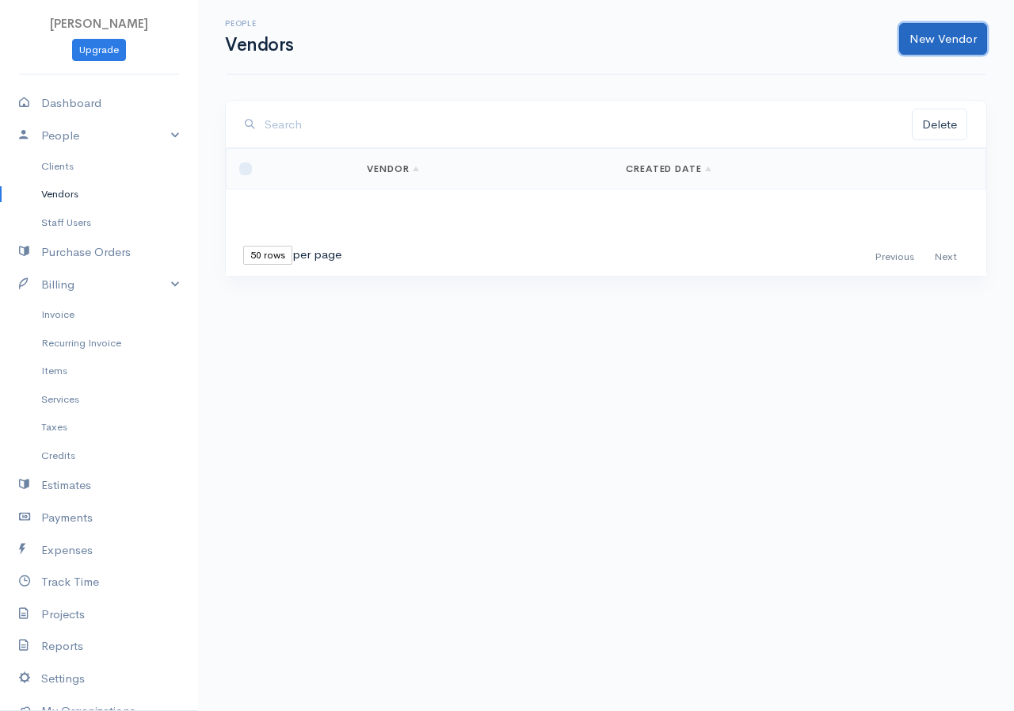
click at [937, 28] on link "New Vendor" at bounding box center [943, 39] width 88 height 32
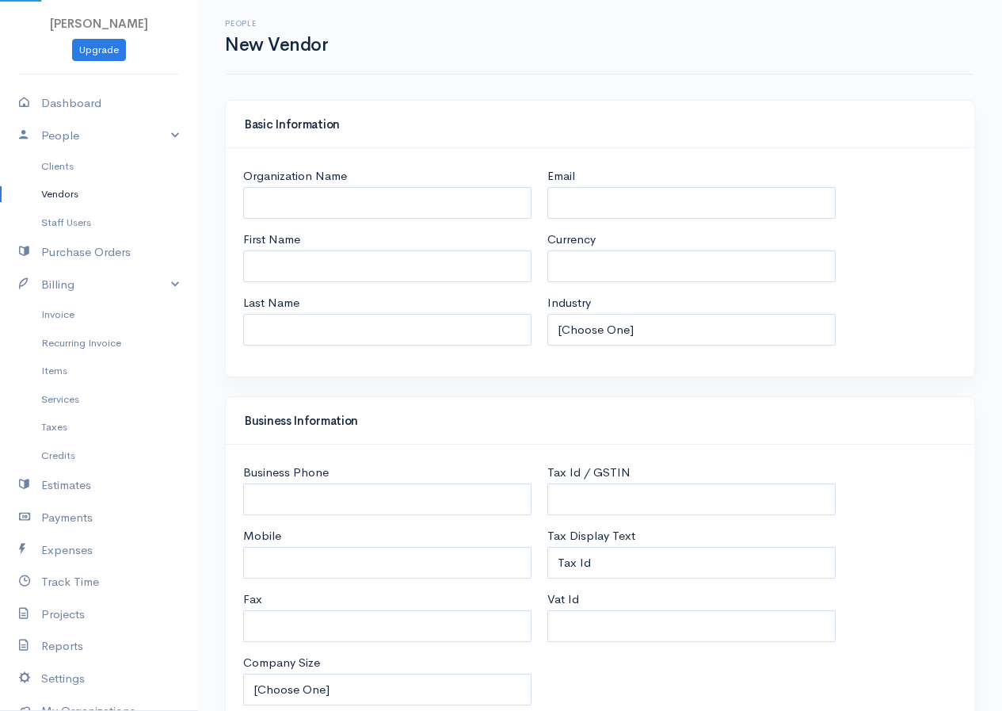
select select "LKR"
select select "[GEOGRAPHIC_DATA]"
click at [305, 201] on input "Organization Name" at bounding box center [387, 203] width 288 height 32
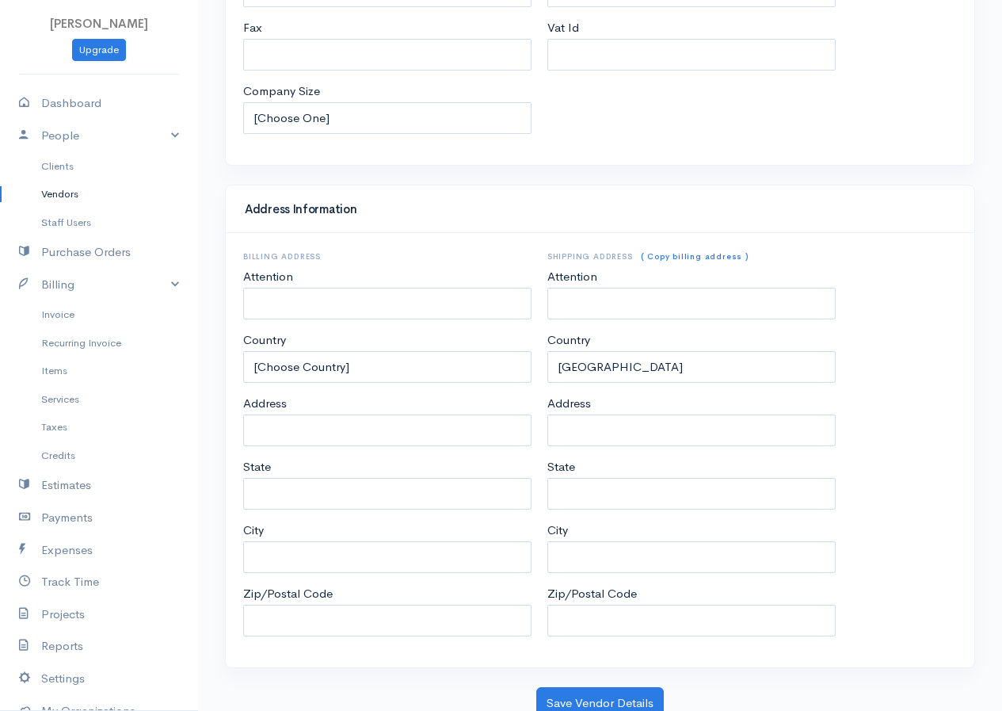
scroll to position [580, 0]
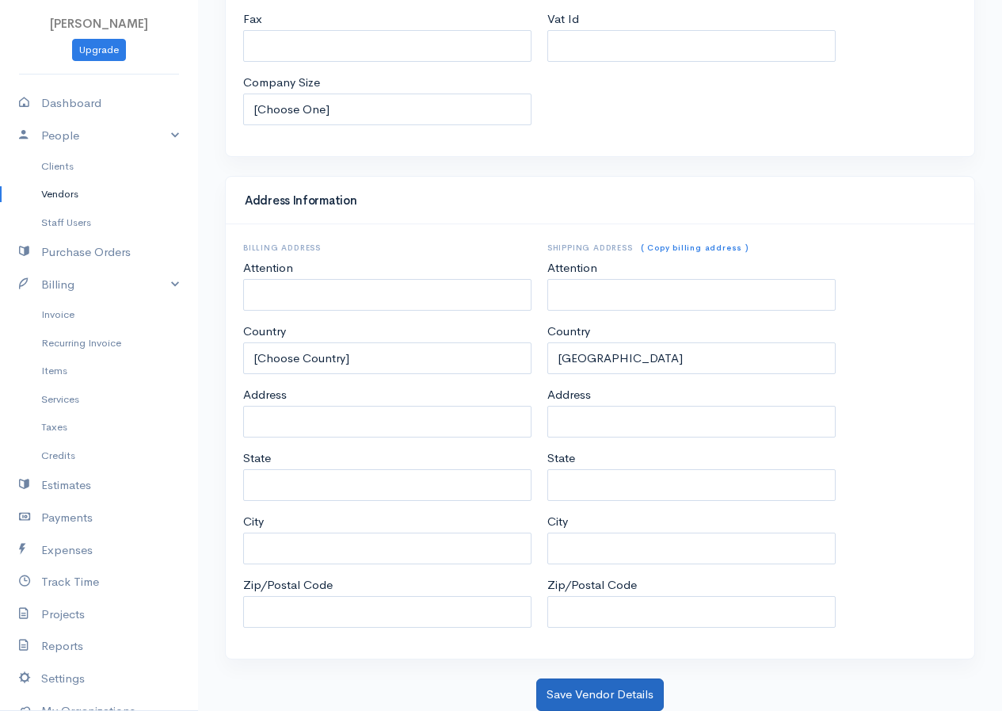
type input "Bashi"
click at [600, 694] on button "Save Vendor Details" at bounding box center [600, 694] width 128 height 32
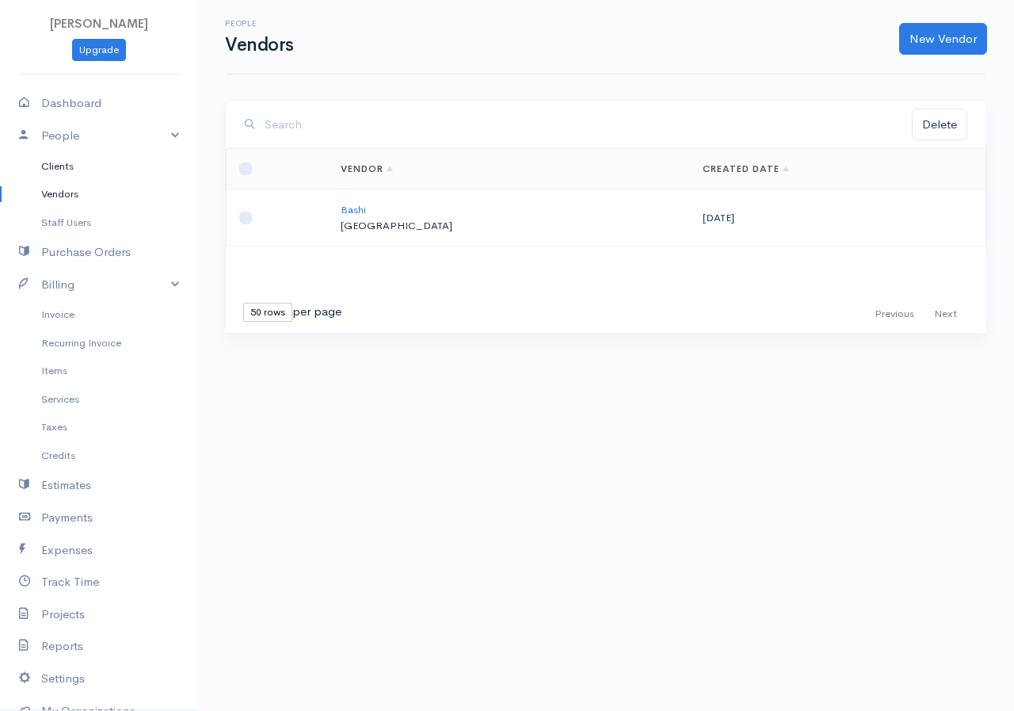
click at [49, 168] on link "Clients" at bounding box center [99, 166] width 198 height 29
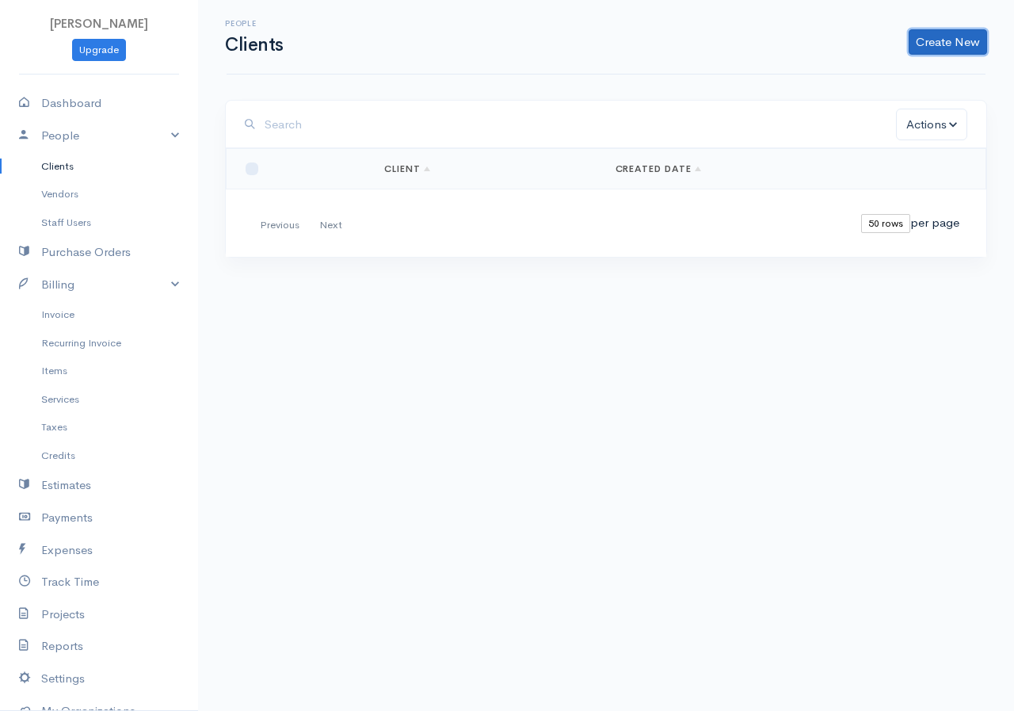
click at [936, 40] on link "Create New" at bounding box center [948, 41] width 78 height 25
click at [919, 71] on link "Client" at bounding box center [922, 76] width 125 height 28
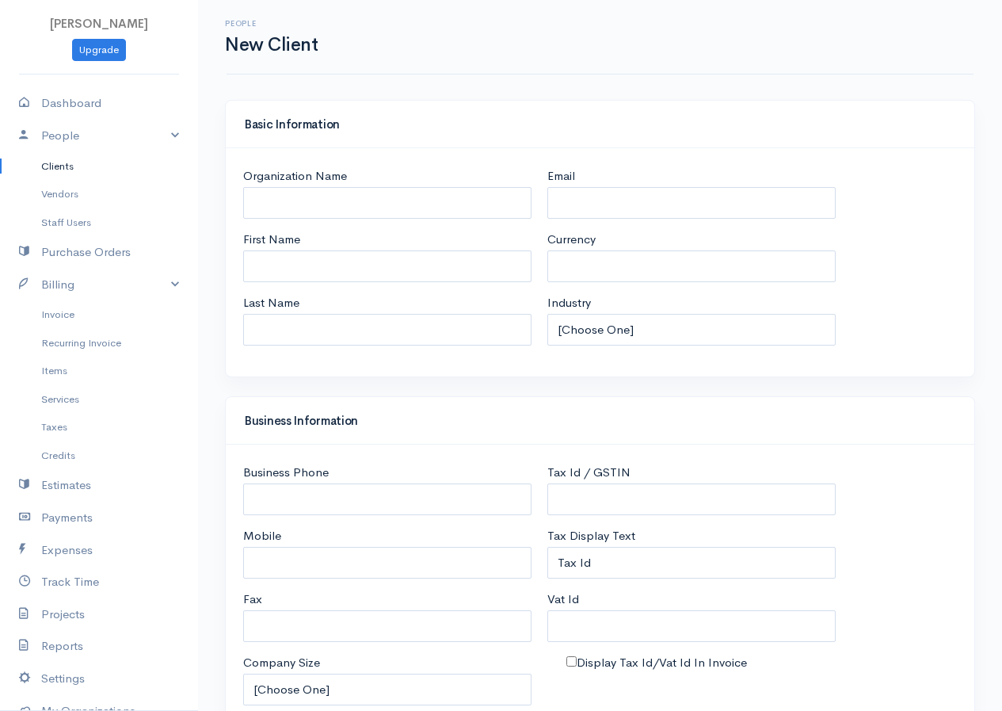
select select "LKR"
select select "[GEOGRAPHIC_DATA]"
click at [317, 198] on input "Organization Name" at bounding box center [387, 203] width 288 height 32
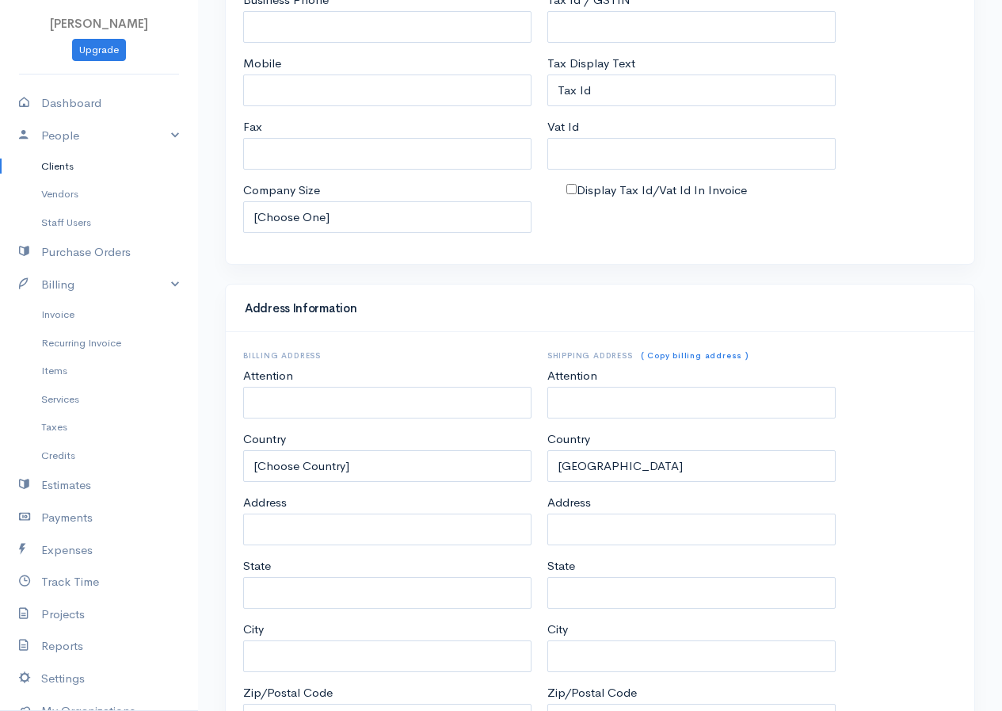
scroll to position [597, 0]
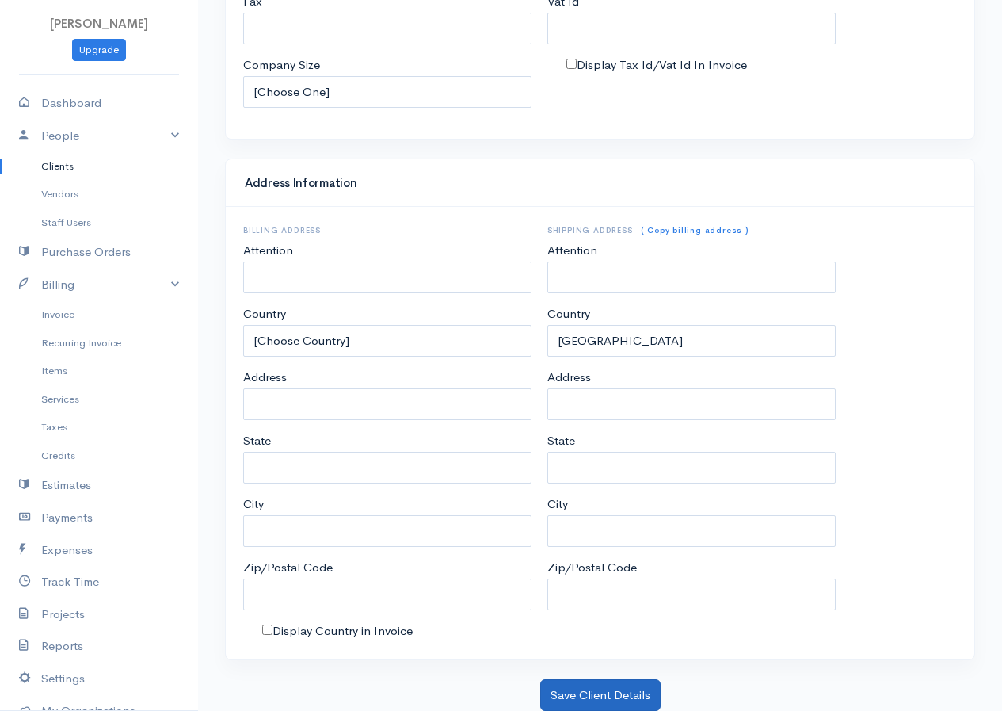
type input "Tharu"
click at [620, 697] on button "Save Client Details" at bounding box center [600, 695] width 120 height 32
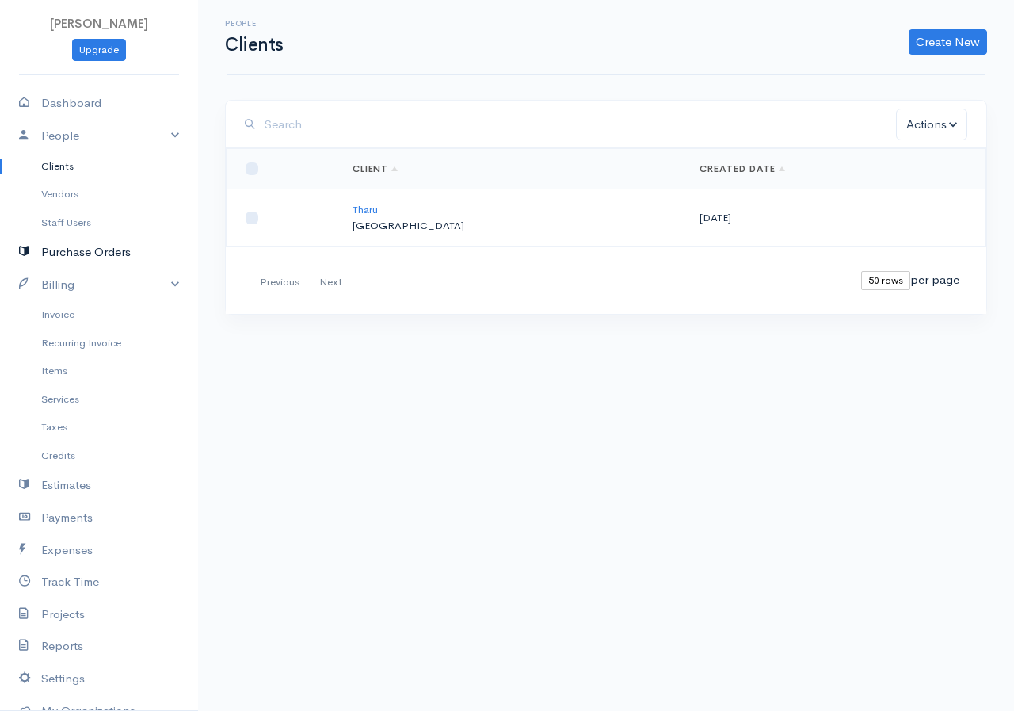
click at [66, 256] on link "Purchase Orders" at bounding box center [99, 252] width 198 height 32
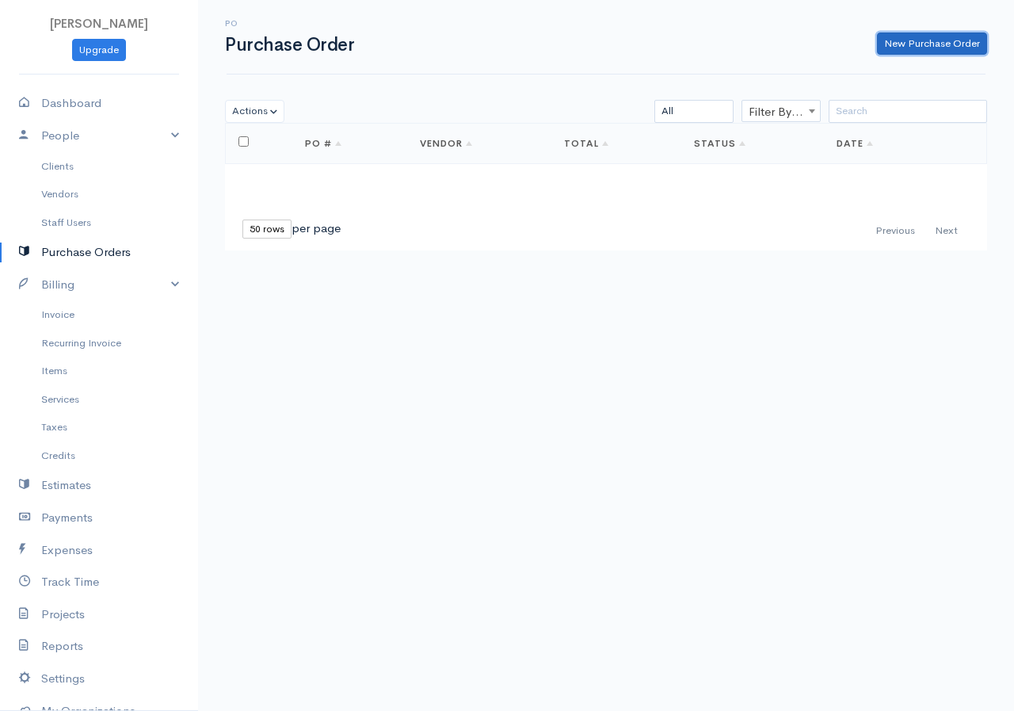
click at [894, 32] on link "New Purchase Order" at bounding box center [932, 43] width 110 height 23
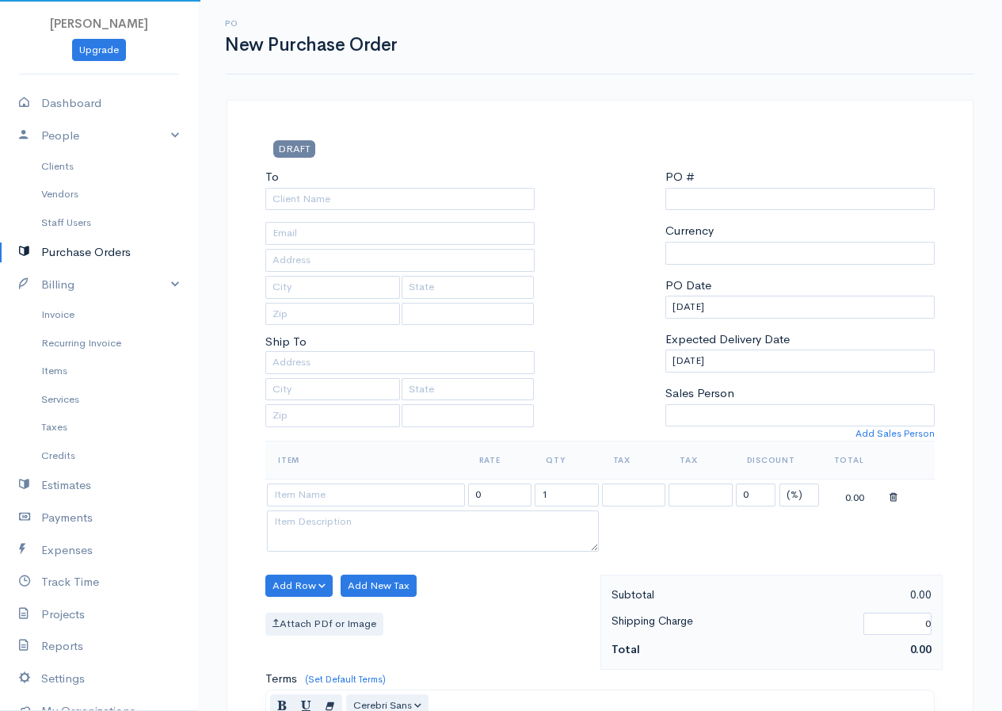
select select "LKR"
type input "0000000001"
select select "[GEOGRAPHIC_DATA]"
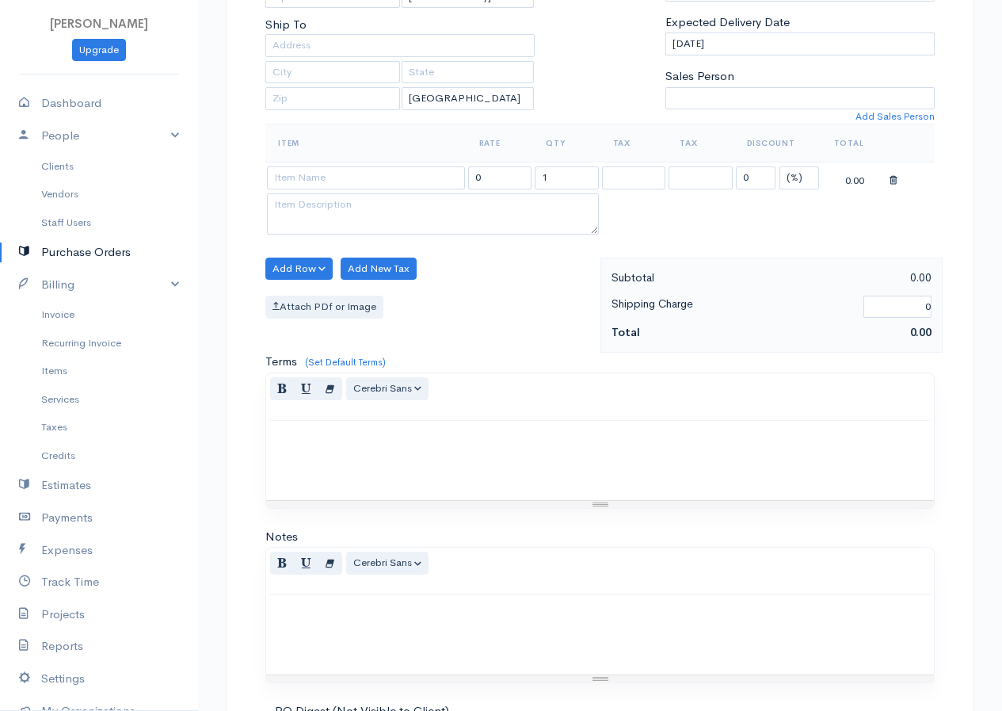
scroll to position [238, 0]
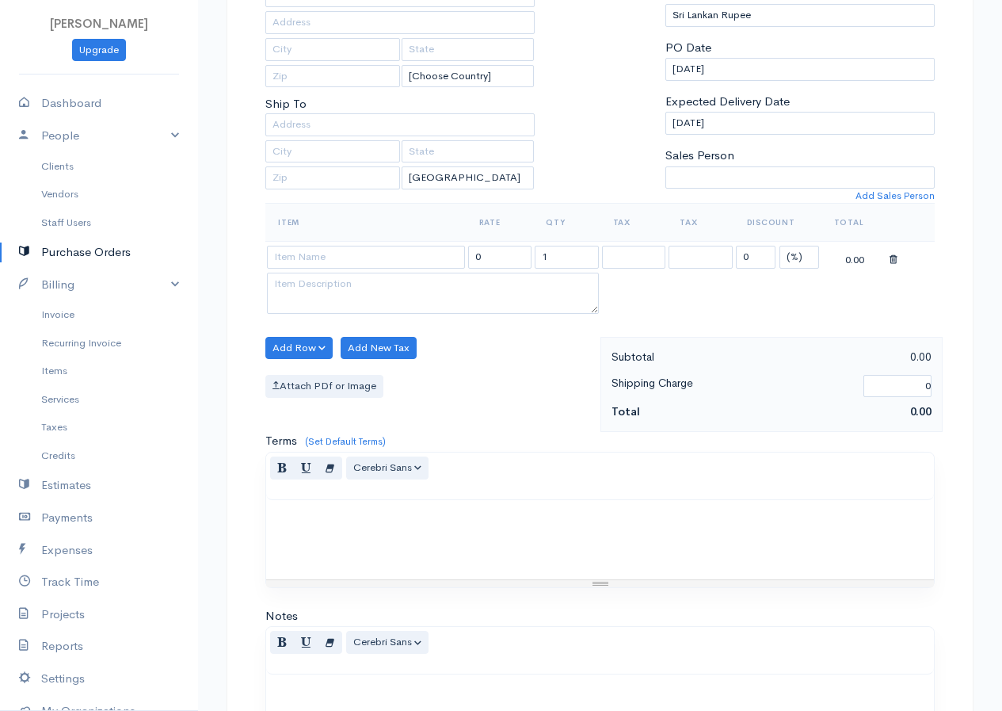
click at [338, 230] on th "Item" at bounding box center [365, 223] width 201 height 38
click at [330, 250] on input at bounding box center [366, 257] width 198 height 23
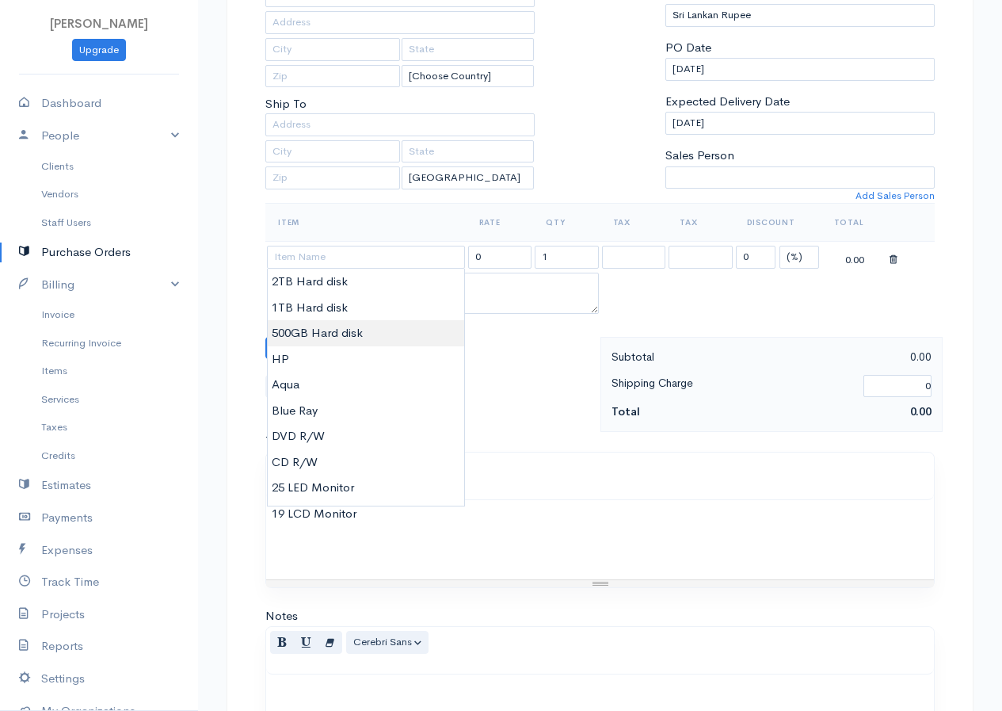
type input "500GB Hard disk"
type input "6500.00"
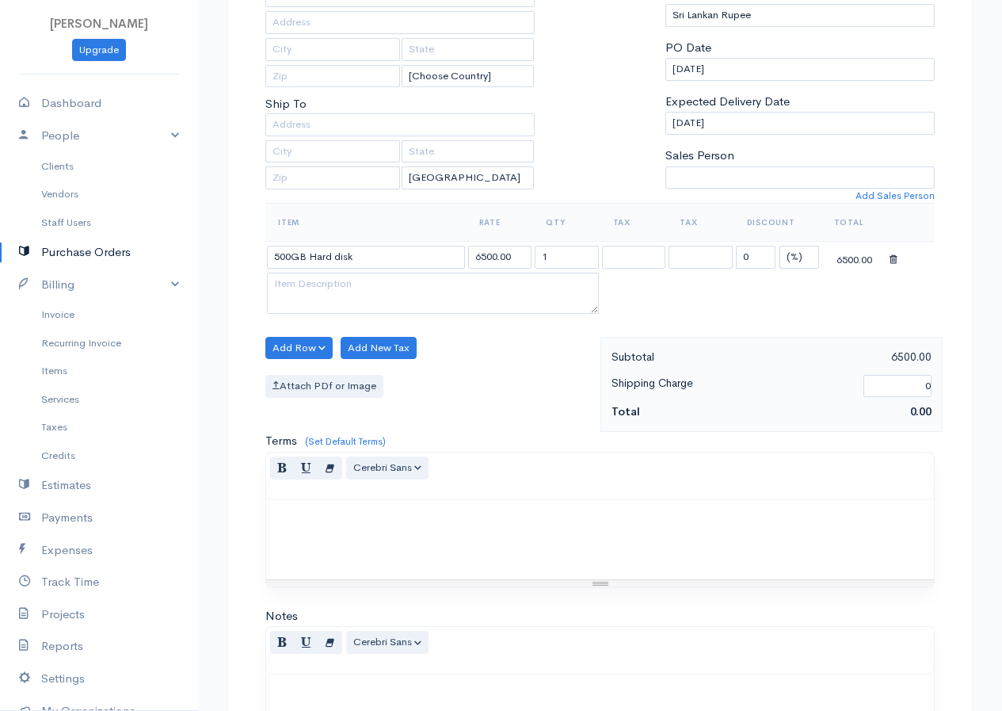
click at [448, 324] on body "Shara Upgrade Dashboard People Clients Vendors Staff Users Purchase Orders Bill…" at bounding box center [501, 371] width 1002 height 1218
click at [387, 342] on button "Add New Tax" at bounding box center [379, 348] width 76 height 23
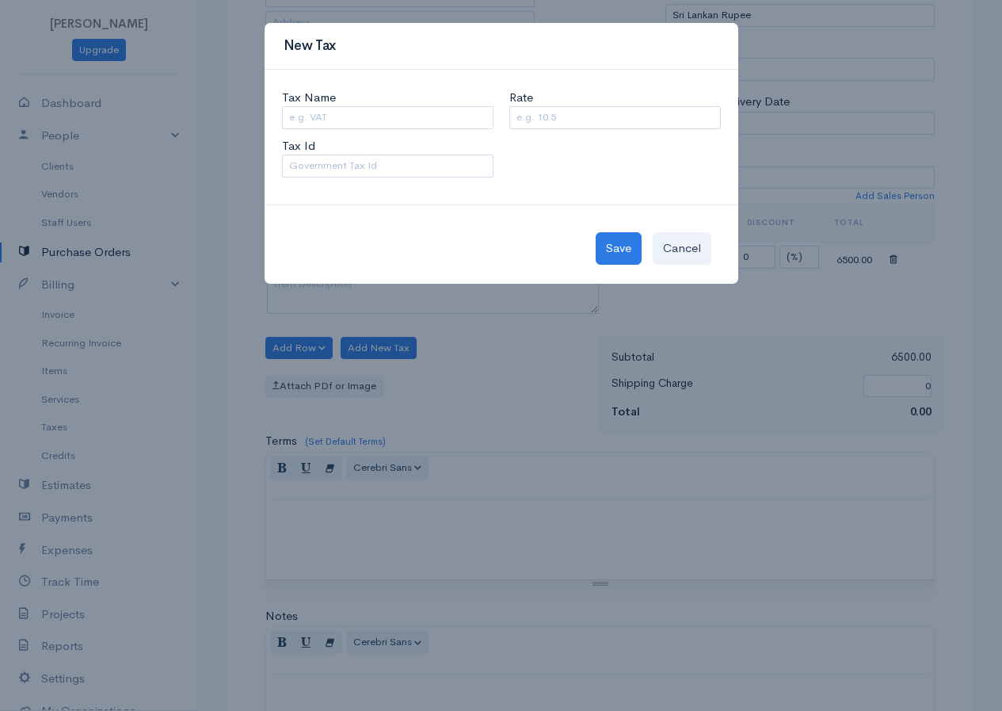
click at [788, 382] on div "New Tax Tax Name Rate Tax Id Save Cancel" at bounding box center [501, 355] width 1002 height 711
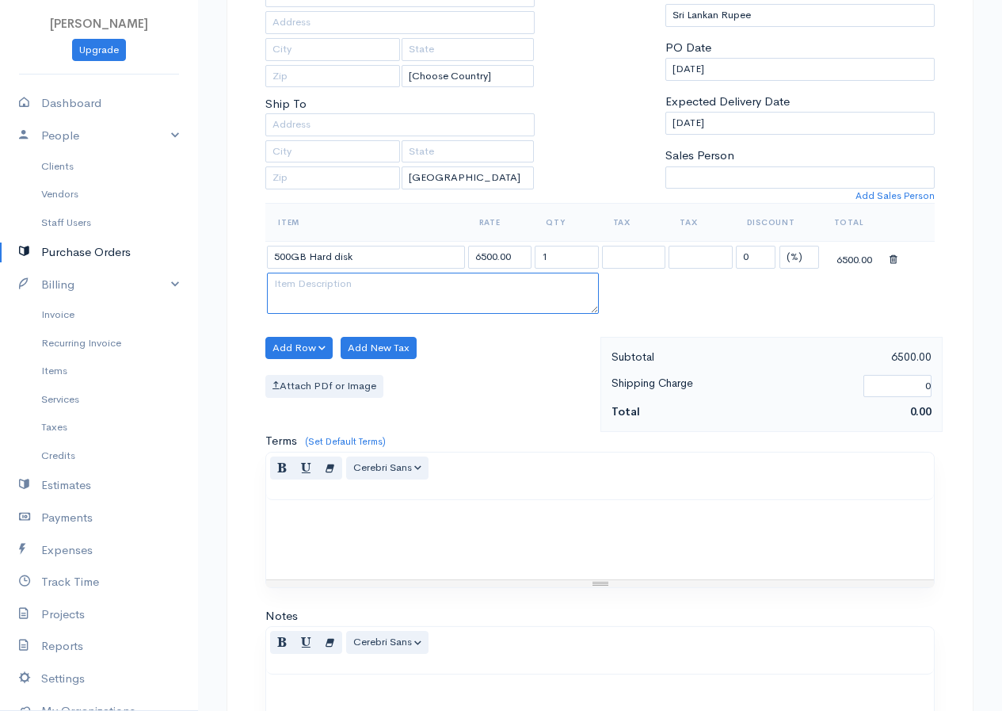
click at [357, 273] on textarea at bounding box center [433, 293] width 332 height 41
click at [370, 263] on input "500GB Hard disk" at bounding box center [366, 257] width 198 height 23
click at [364, 288] on textarea at bounding box center [433, 293] width 332 height 41
drag, startPoint x: 364, startPoint y: 288, endPoint x: 351, endPoint y: 292, distance: 14.0
click at [351, 292] on textarea at bounding box center [433, 293] width 332 height 41
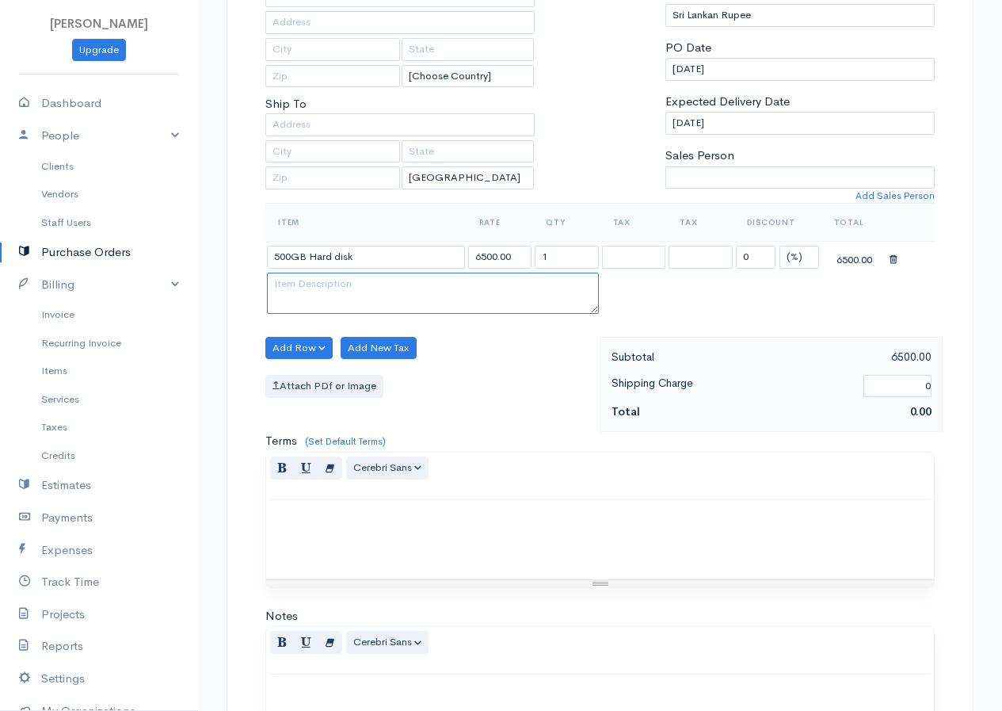
click at [351, 292] on textarea at bounding box center [433, 293] width 332 height 41
click at [455, 299] on textarea at bounding box center [433, 293] width 332 height 41
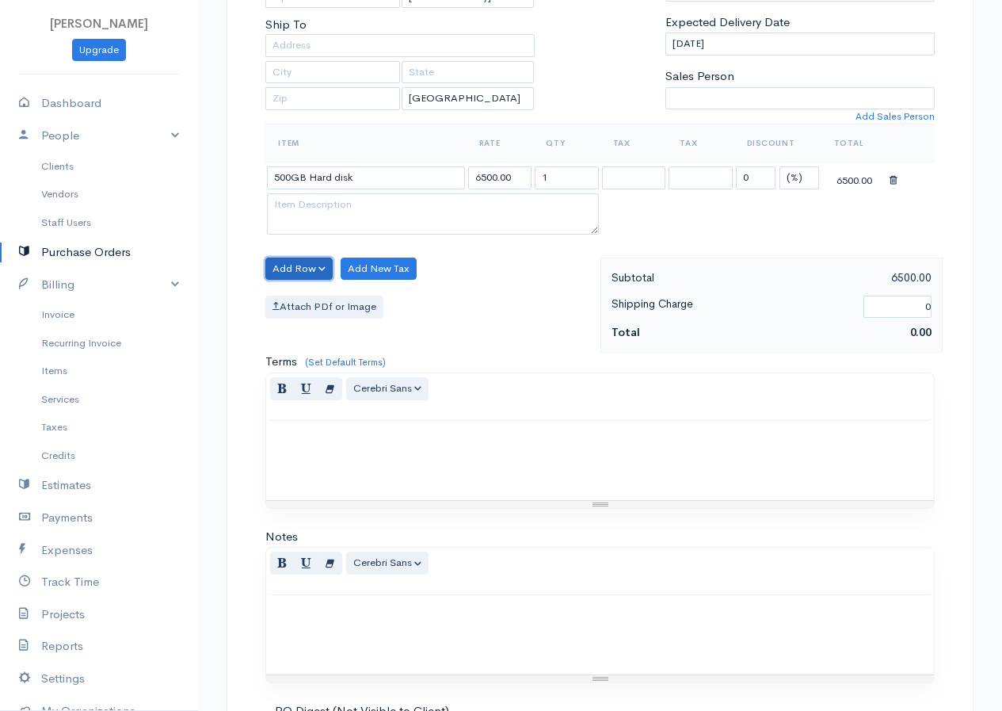
click at [314, 267] on button "Add Row" at bounding box center [298, 268] width 67 height 23
click at [292, 267] on button "Add Row" at bounding box center [298, 268] width 67 height 23
click at [302, 296] on link "Add Item Row" at bounding box center [328, 302] width 125 height 28
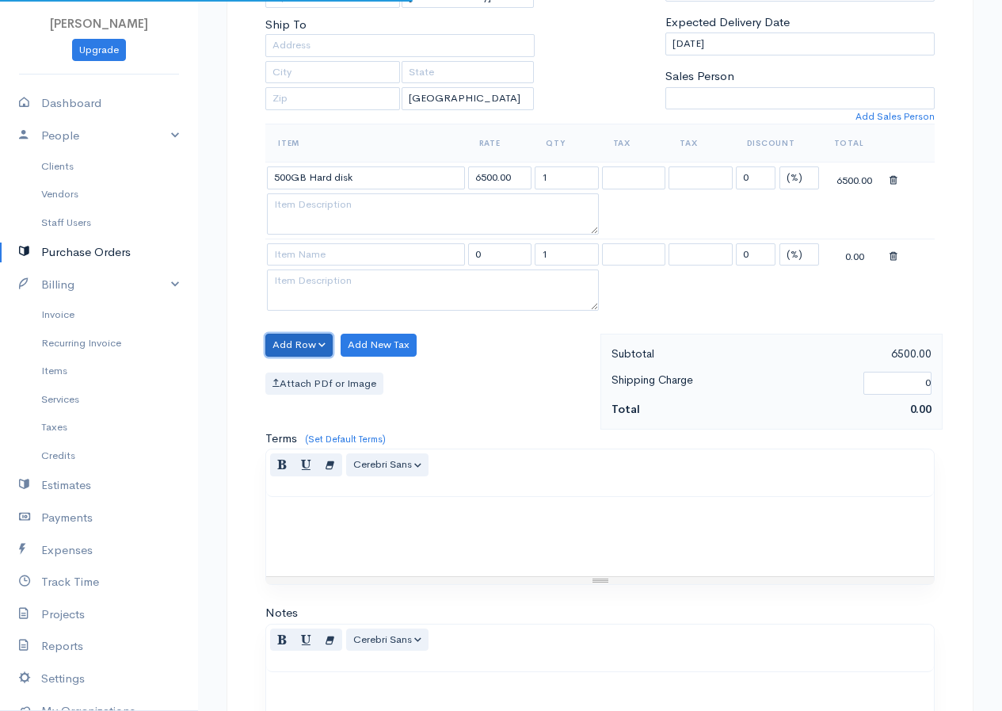
click at [306, 340] on button "Add Row" at bounding box center [298, 345] width 67 height 23
click at [326, 376] on link "Add Item Row" at bounding box center [328, 378] width 125 height 28
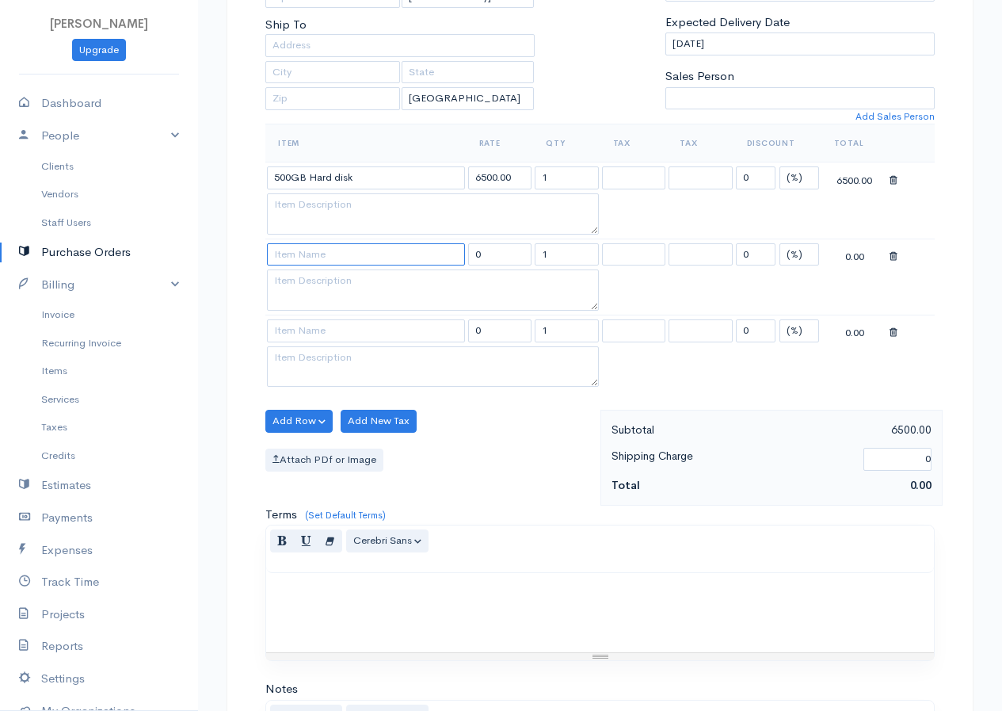
click at [353, 257] on input at bounding box center [366, 254] width 198 height 23
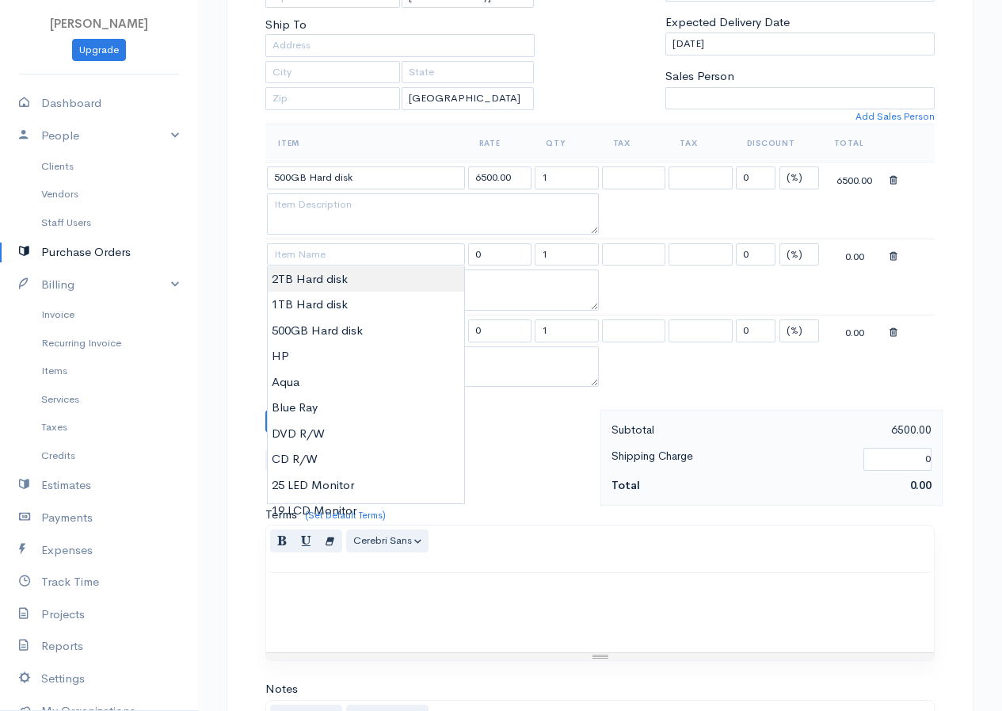
type input "2TB Hard disk"
type input "13000.00"
click at [313, 280] on body "Shara Upgrade Dashboard People Clients Vendors Staff Users Purchase Orders Bill…" at bounding box center [501, 368] width 1002 height 1371
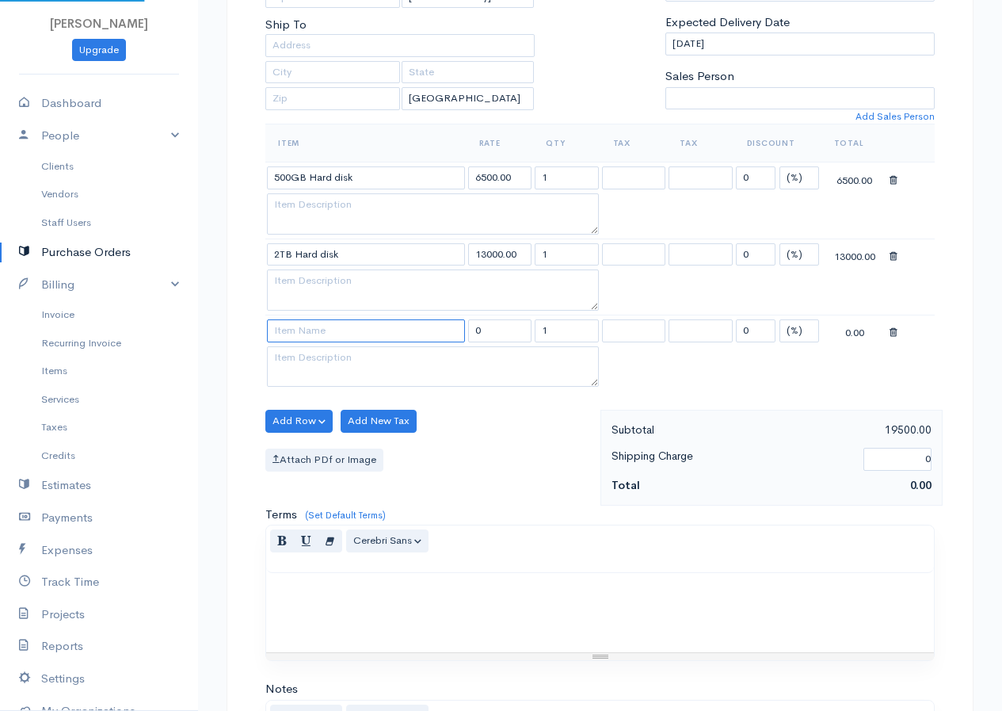
click at [325, 331] on input at bounding box center [366, 330] width 198 height 23
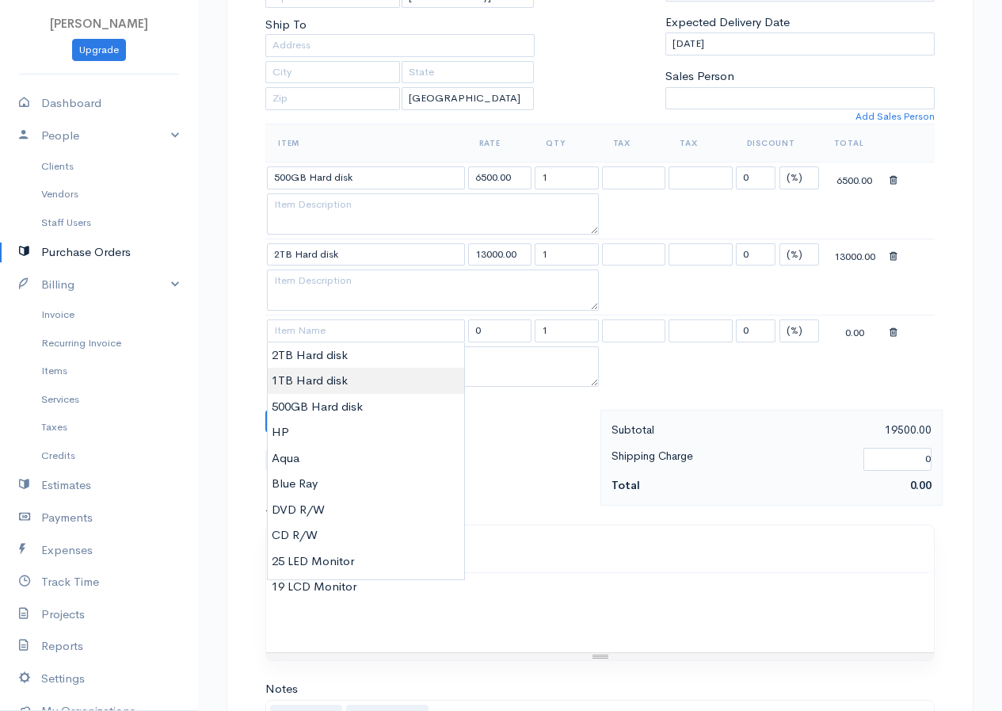
type input "1TB Hard disk"
type input "10000.00"
click at [311, 384] on body "Shara Upgrade Dashboard People Clients Vendors Staff Users Purchase Orders Bill…" at bounding box center [501, 368] width 1002 height 1371
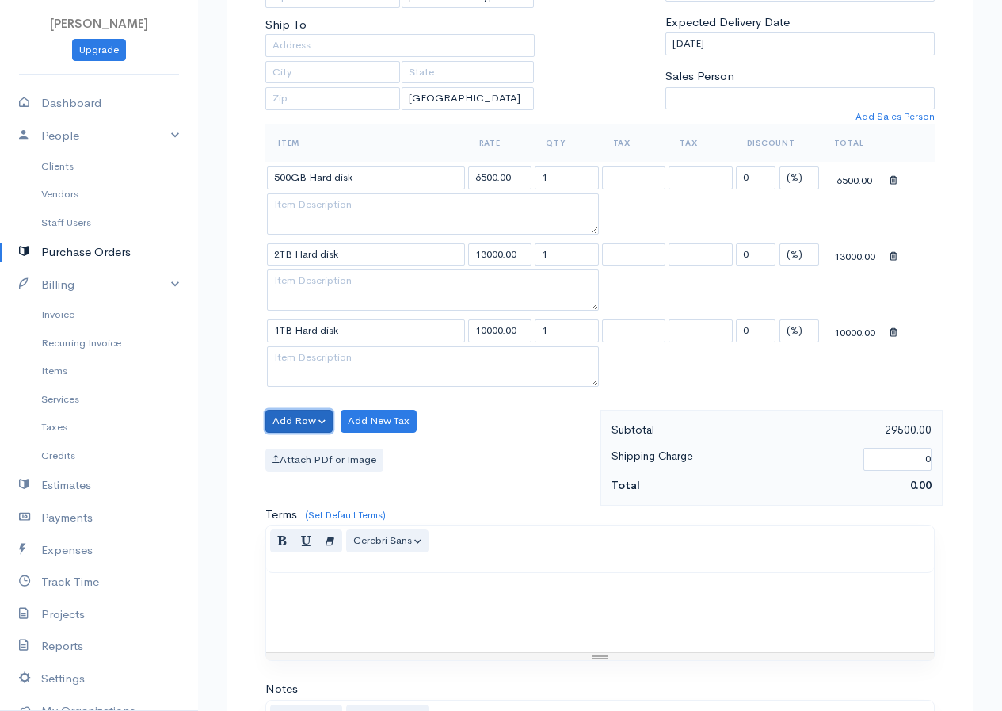
click at [300, 423] on button "Add Row" at bounding box center [298, 421] width 67 height 23
click at [295, 414] on button "Add Row" at bounding box center [298, 421] width 67 height 23
click at [332, 453] on link "Add Item Row" at bounding box center [328, 454] width 125 height 28
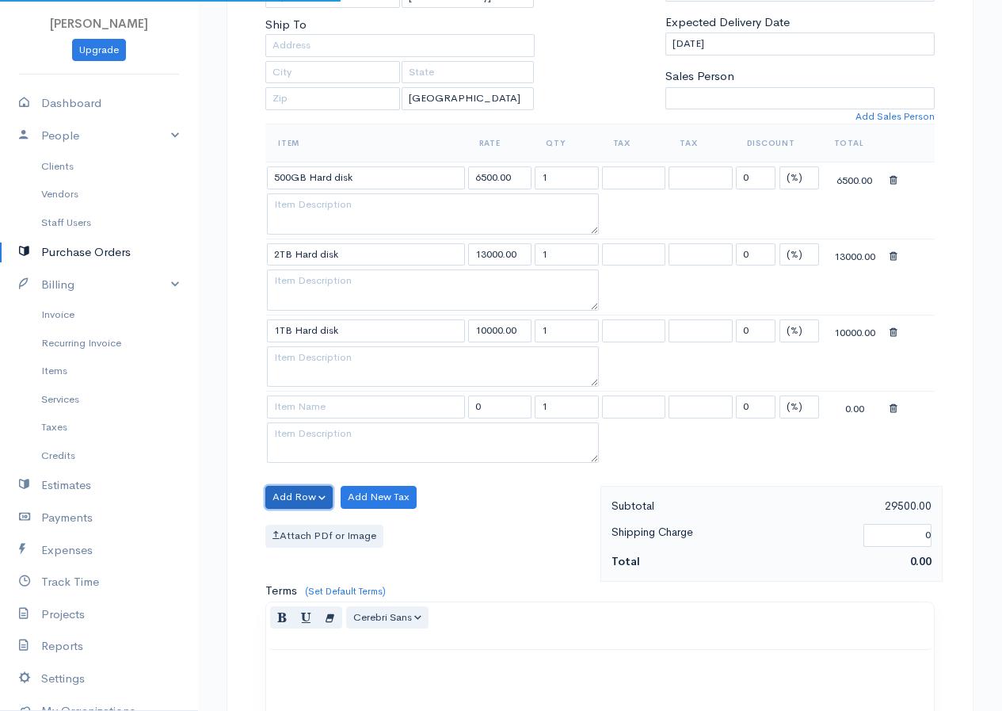
click at [305, 487] on button "Add Row" at bounding box center [298, 497] width 67 height 23
click at [319, 532] on link "Add Item Row" at bounding box center [328, 530] width 125 height 28
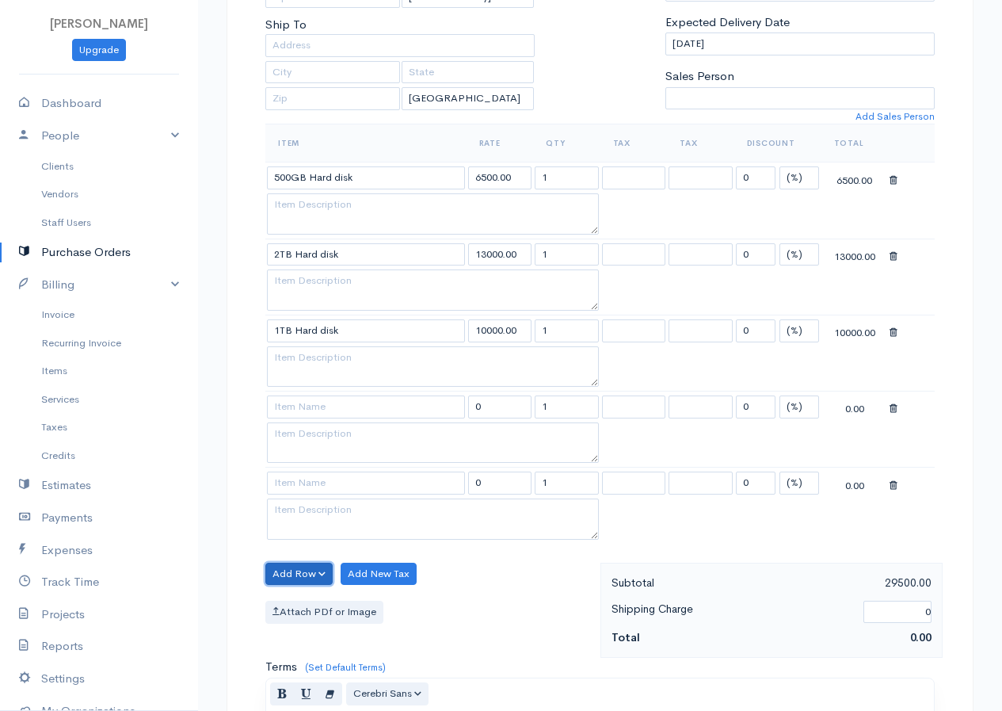
click at [293, 569] on button "Add Row" at bounding box center [298, 573] width 67 height 23
click at [318, 597] on link "Add Item Row" at bounding box center [328, 607] width 125 height 28
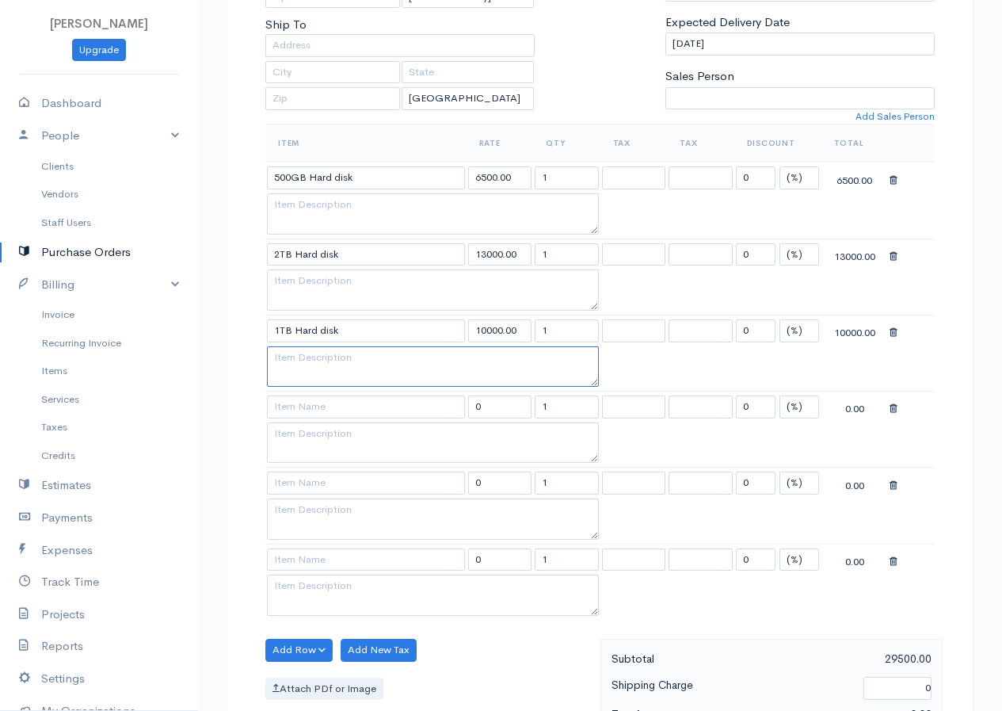
click at [352, 383] on textarea at bounding box center [433, 366] width 332 height 41
click at [346, 414] on input at bounding box center [366, 406] width 198 height 23
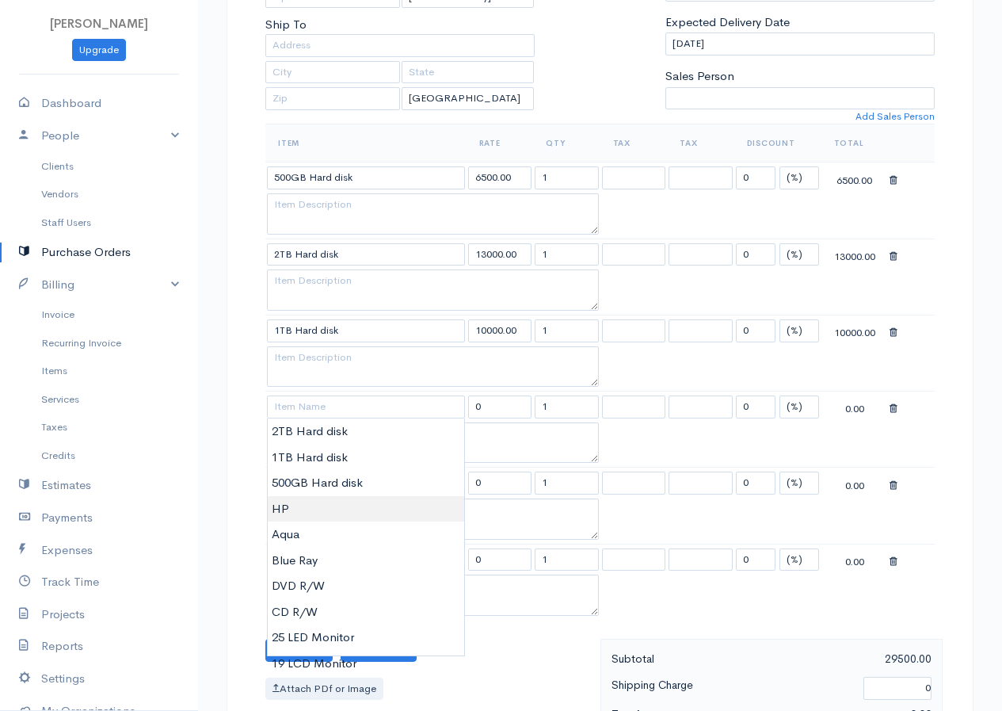
type input "HP"
type input "7500.00"
click at [300, 505] on body "Shara Upgrade Dashboard People Clients Vendors Staff Users Purchase Orders Bill…" at bounding box center [501, 482] width 1002 height 1599
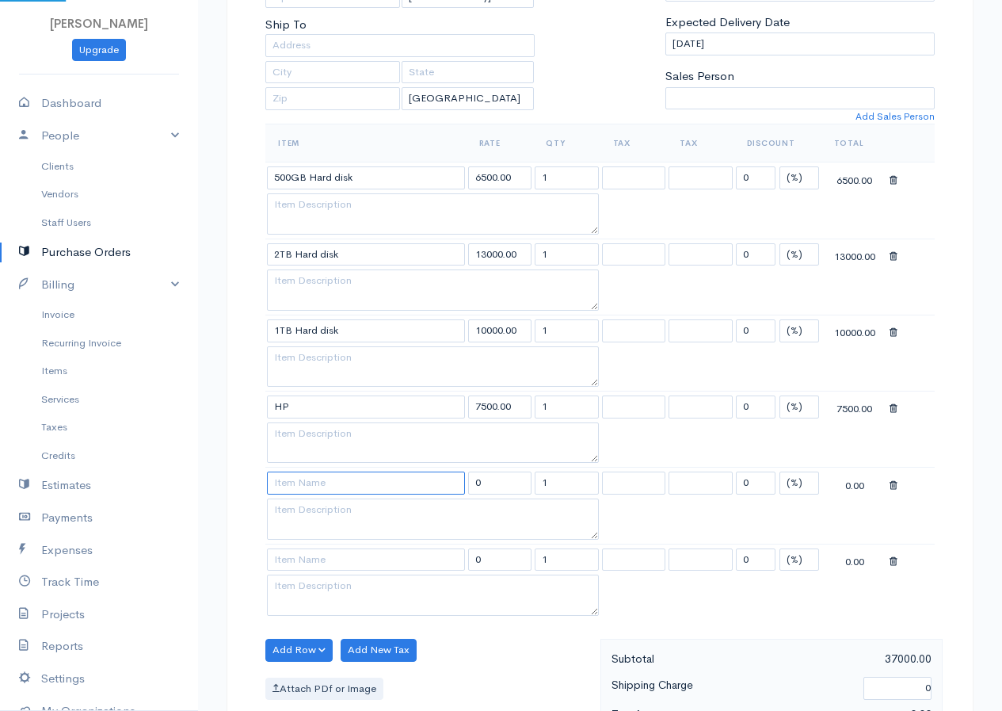
click at [329, 483] on input at bounding box center [366, 482] width 198 height 23
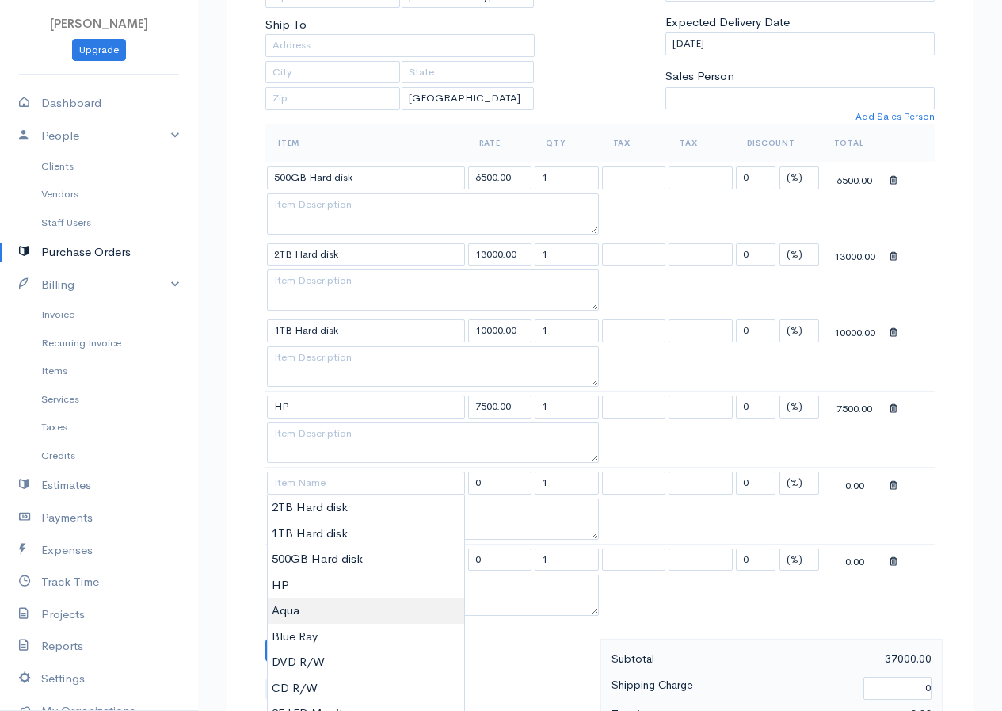
type input "Aqua"
type input "4000.00"
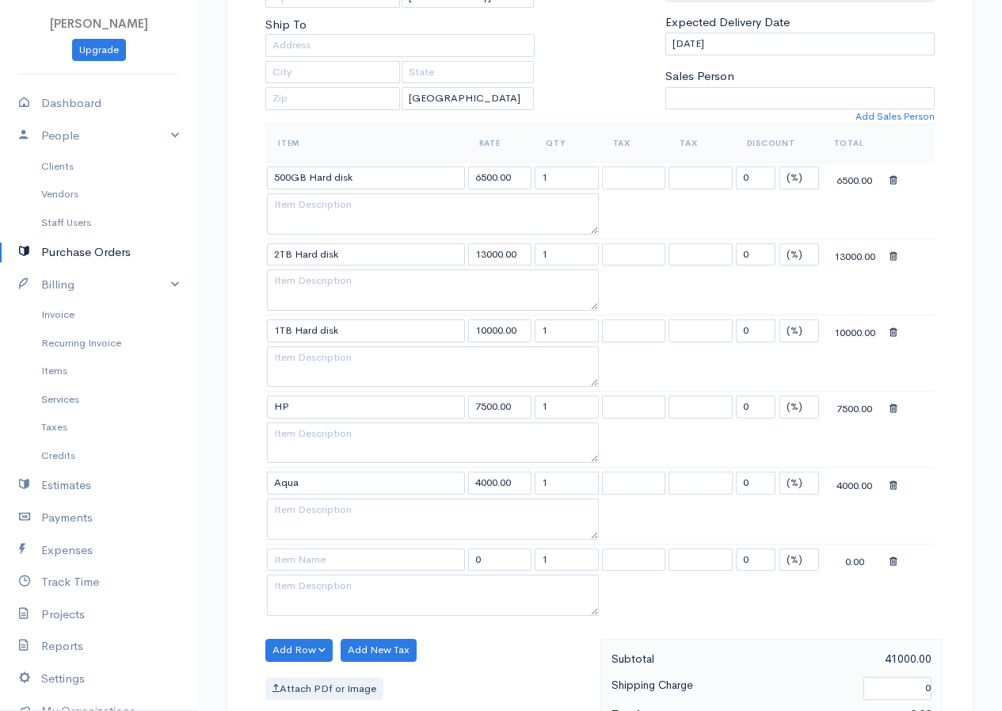
click at [290, 611] on body "Shara Upgrade Dashboard People Clients Vendors Staff Users Purchase Orders Bill…" at bounding box center [501, 482] width 1002 height 1599
click at [308, 536] on textarea at bounding box center [433, 518] width 332 height 41
click at [311, 564] on input at bounding box center [366, 559] width 198 height 23
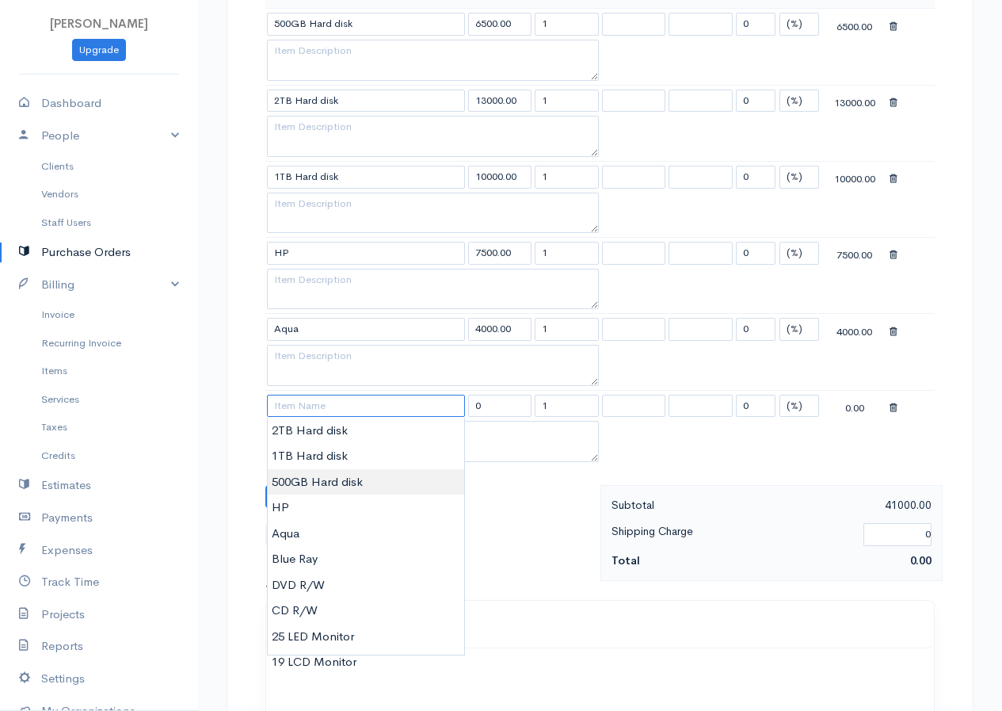
scroll to position [475, 0]
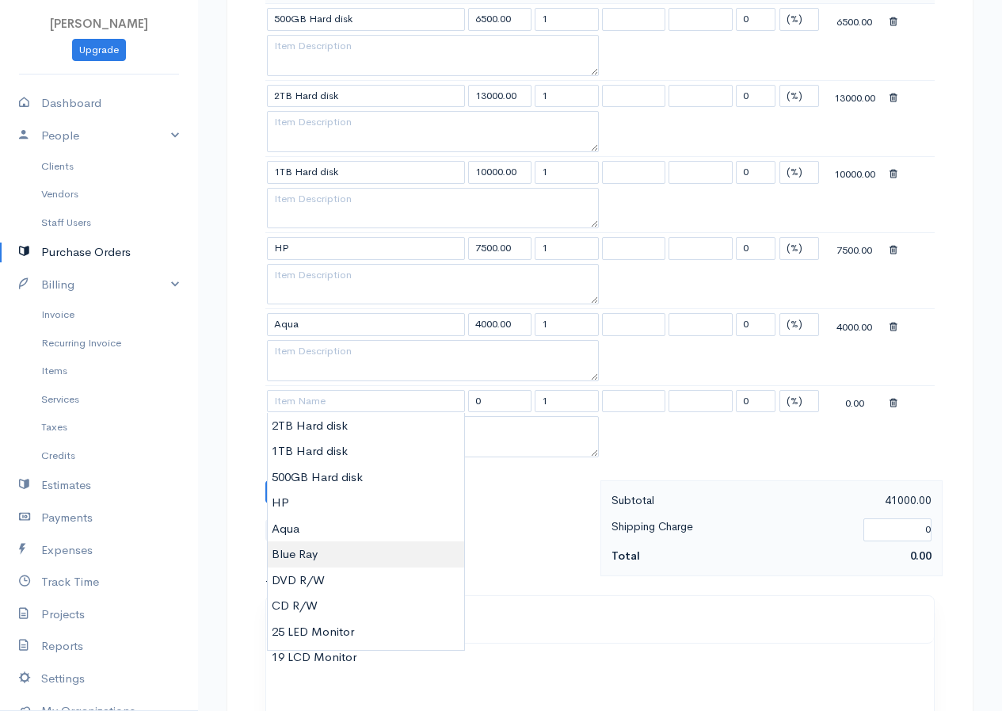
type input "Blue Ray"
type input "10000.00"
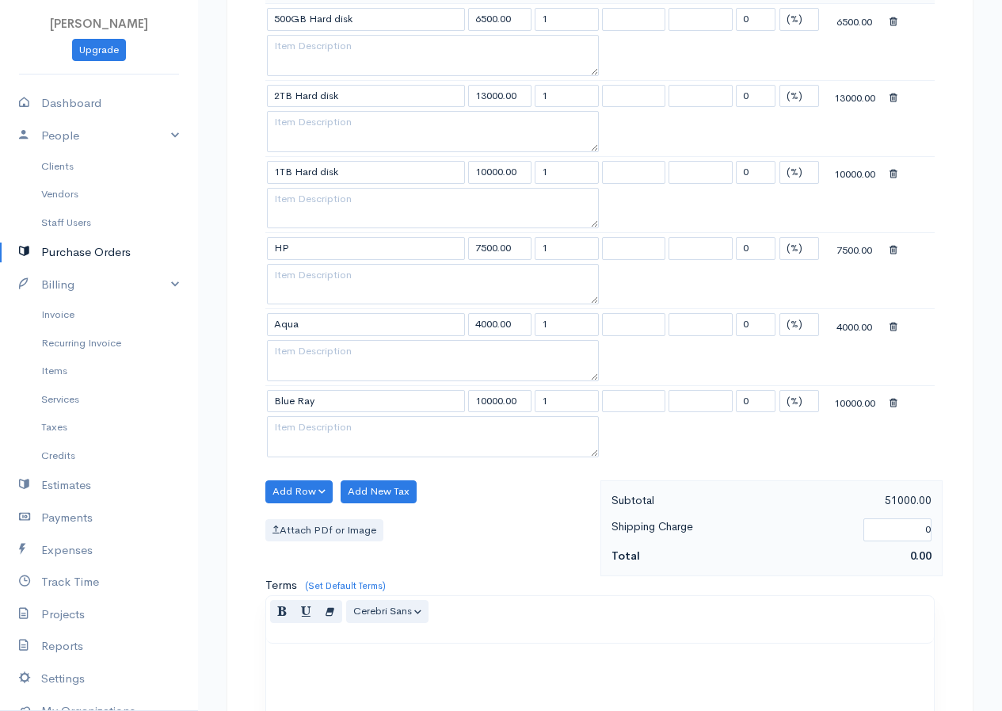
click at [303, 557] on body "Shara Upgrade Dashboard People Clients Vendors Staff Users Purchase Orders Bill…" at bounding box center [501, 324] width 1002 height 1599
click at [307, 492] on button "Add Row" at bounding box center [298, 491] width 67 height 23
click at [303, 527] on link "Add Item Row" at bounding box center [328, 524] width 125 height 28
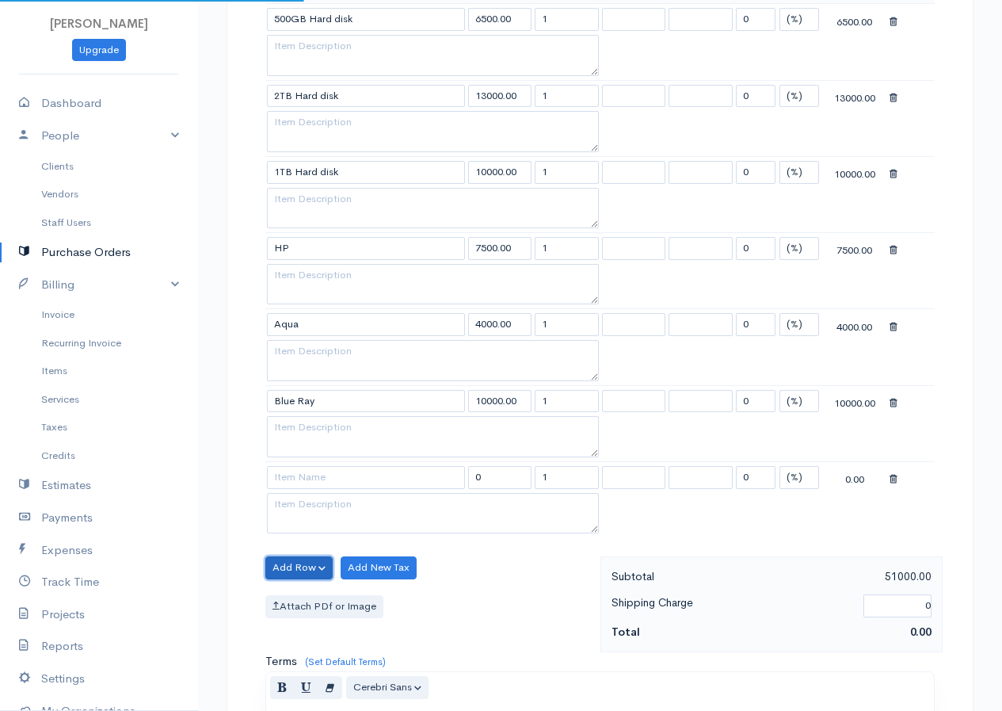
click at [301, 562] on button "Add Row" at bounding box center [298, 567] width 67 height 23
click at [307, 596] on link "Add Item Row" at bounding box center [328, 600] width 125 height 28
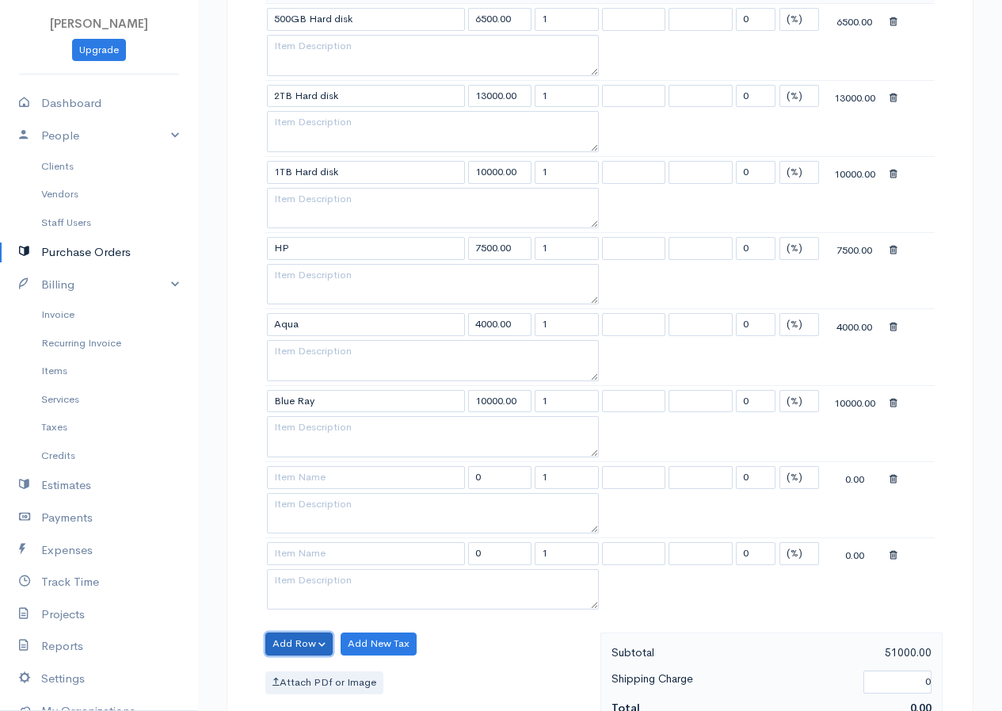
click at [306, 635] on button "Add Row" at bounding box center [298, 643] width 67 height 23
click at [317, 585] on link "Add Item Row" at bounding box center [328, 584] width 125 height 28
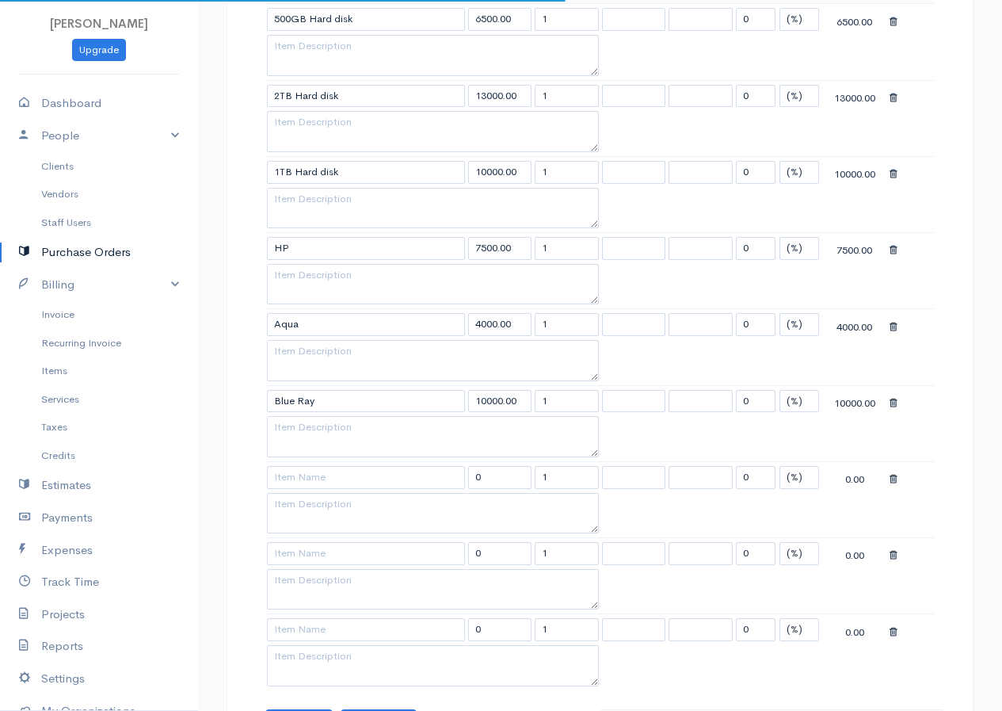
scroll to position [792, 0]
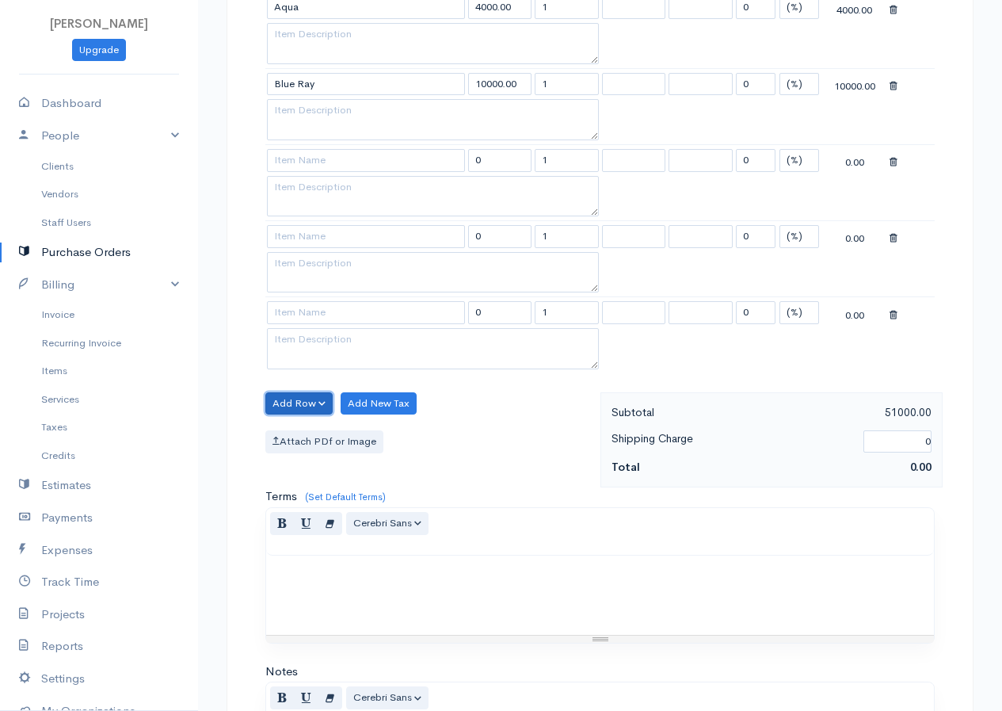
drag, startPoint x: 278, startPoint y: 398, endPoint x: 289, endPoint y: 394, distance: 12.1
click at [279, 398] on button "Add Row" at bounding box center [298, 403] width 67 height 23
click at [310, 428] on link "Add Item Row" at bounding box center [328, 436] width 125 height 28
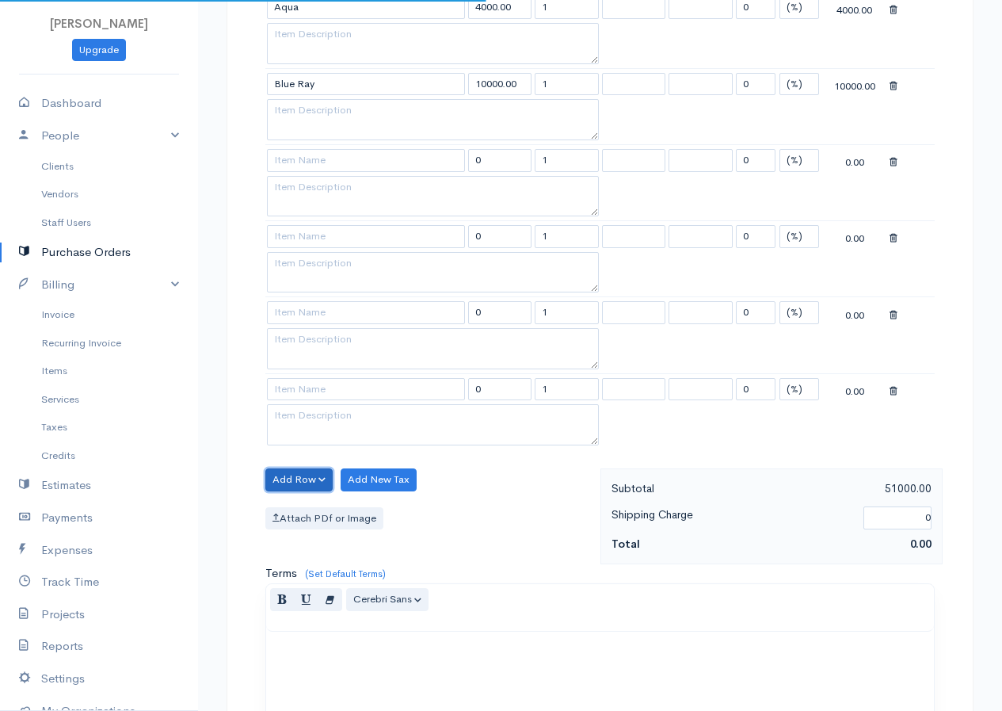
click at [297, 482] on button "Add Row" at bounding box center [298, 479] width 67 height 23
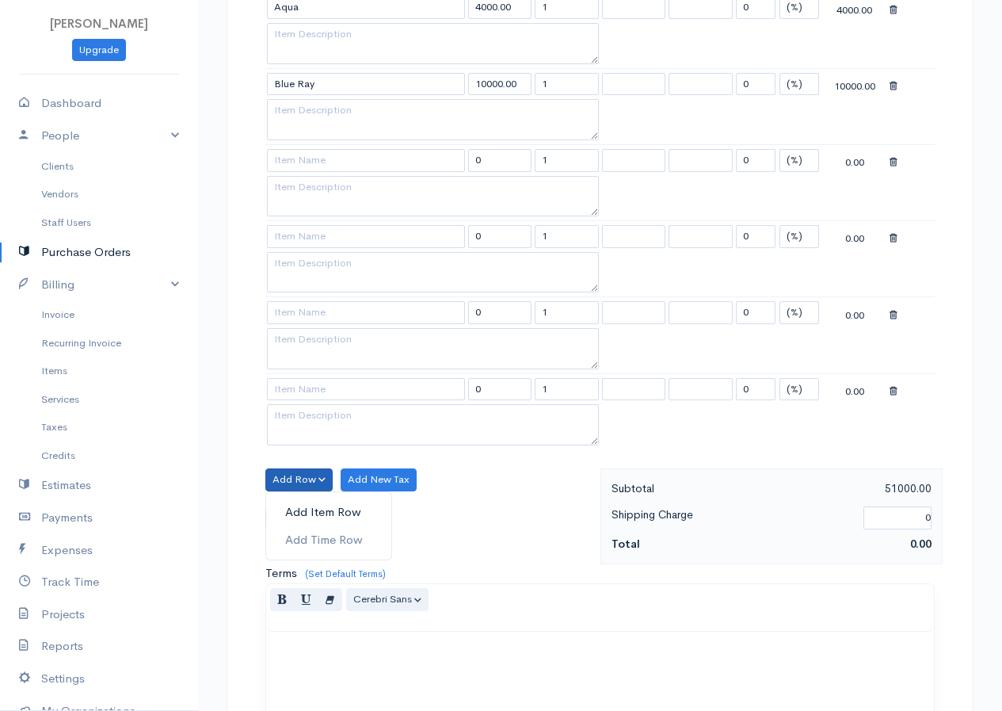
click at [317, 517] on link "Add Item Row" at bounding box center [328, 512] width 125 height 28
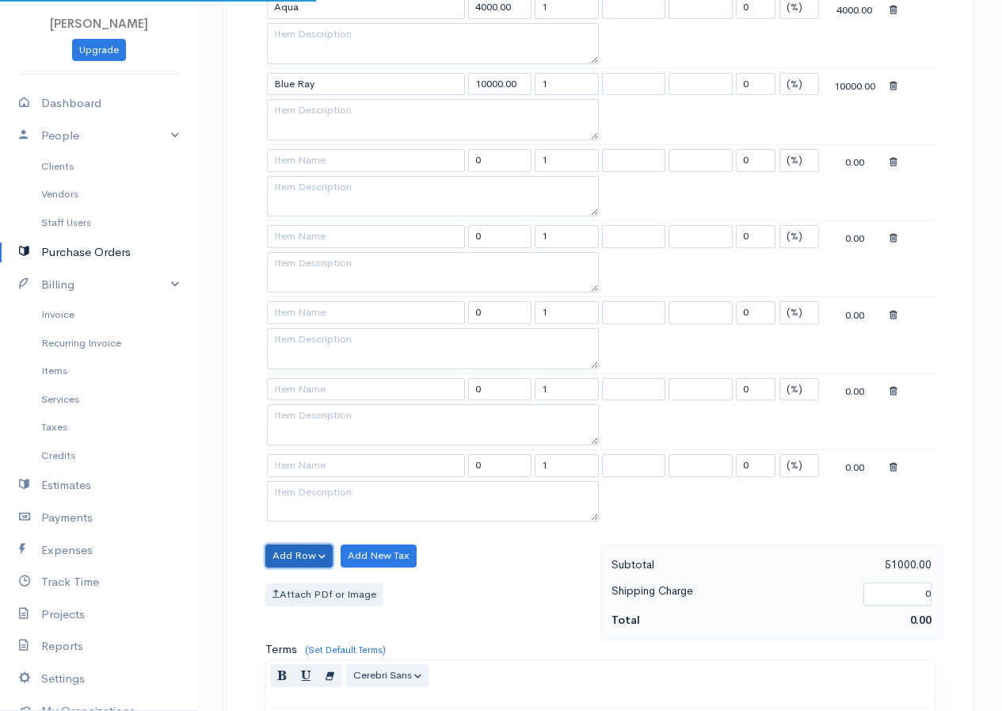
click at [303, 552] on button "Add Row" at bounding box center [298, 555] width 67 height 23
click at [311, 581] on link "Add Item Row" at bounding box center [328, 588] width 125 height 28
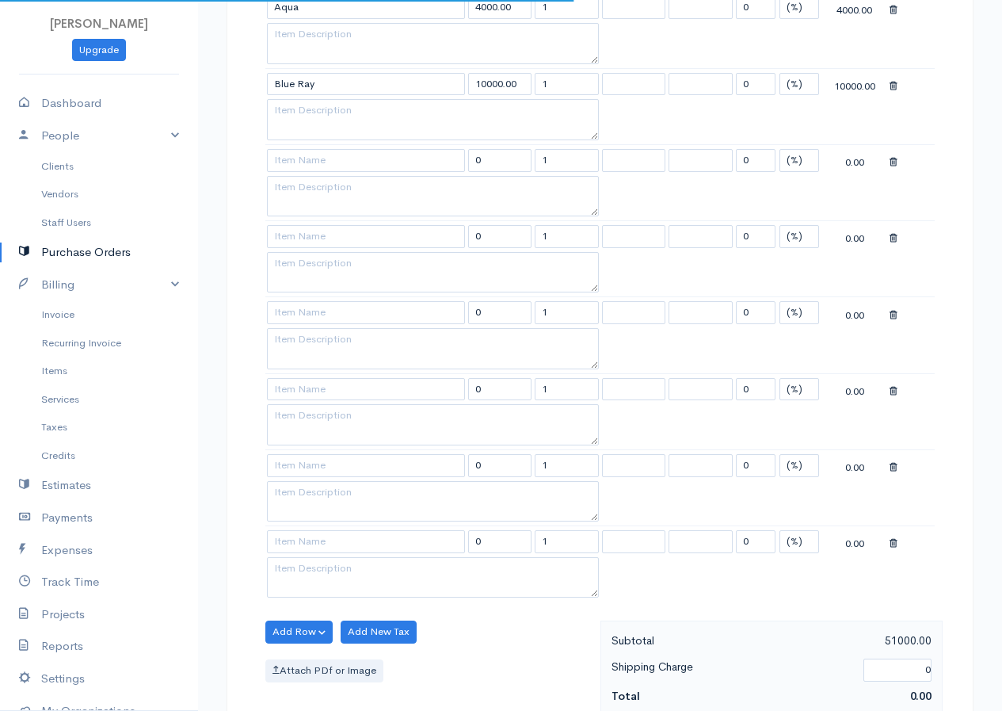
click at [311, 618] on div "Item Rate Qty Tax Tax Discount Total 500GB Hard disk 6500.00 1 0 (%) Flat 6500.…" at bounding box center [599, 134] width 669 height 972
click at [307, 627] on button "Add Row" at bounding box center [298, 631] width 67 height 23
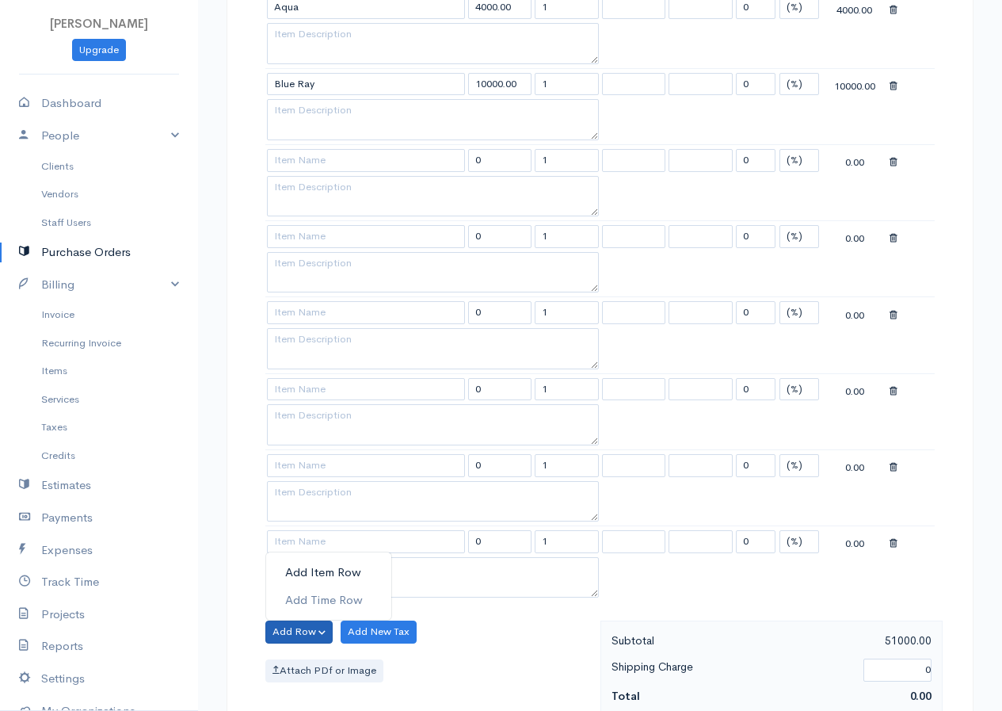
click at [325, 577] on link "Add Item Row" at bounding box center [328, 573] width 125 height 28
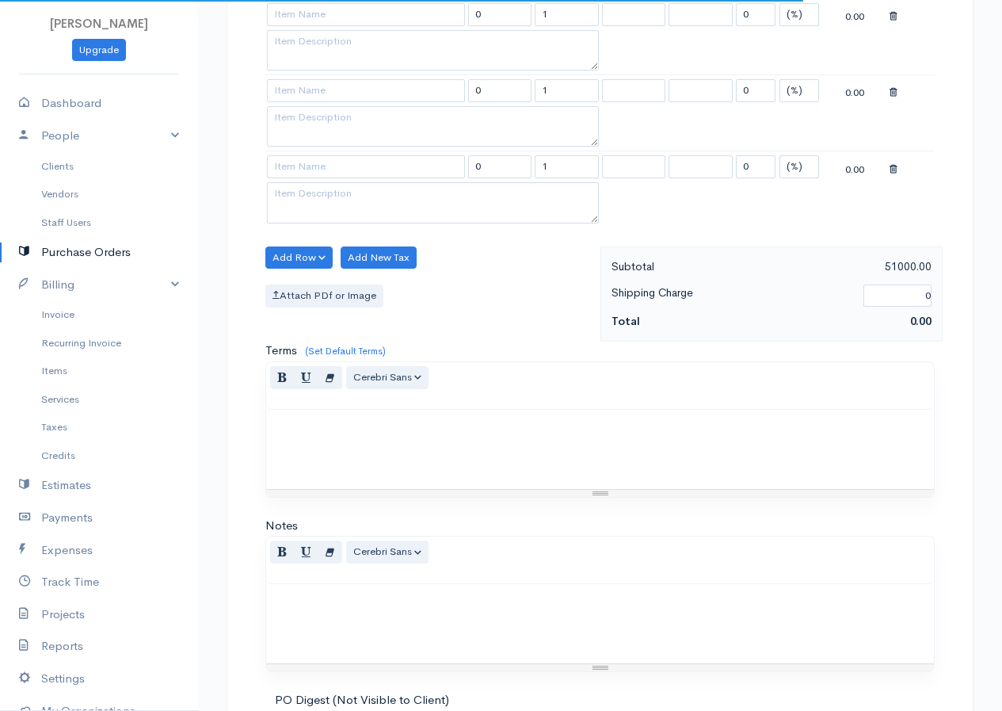
scroll to position [1268, 0]
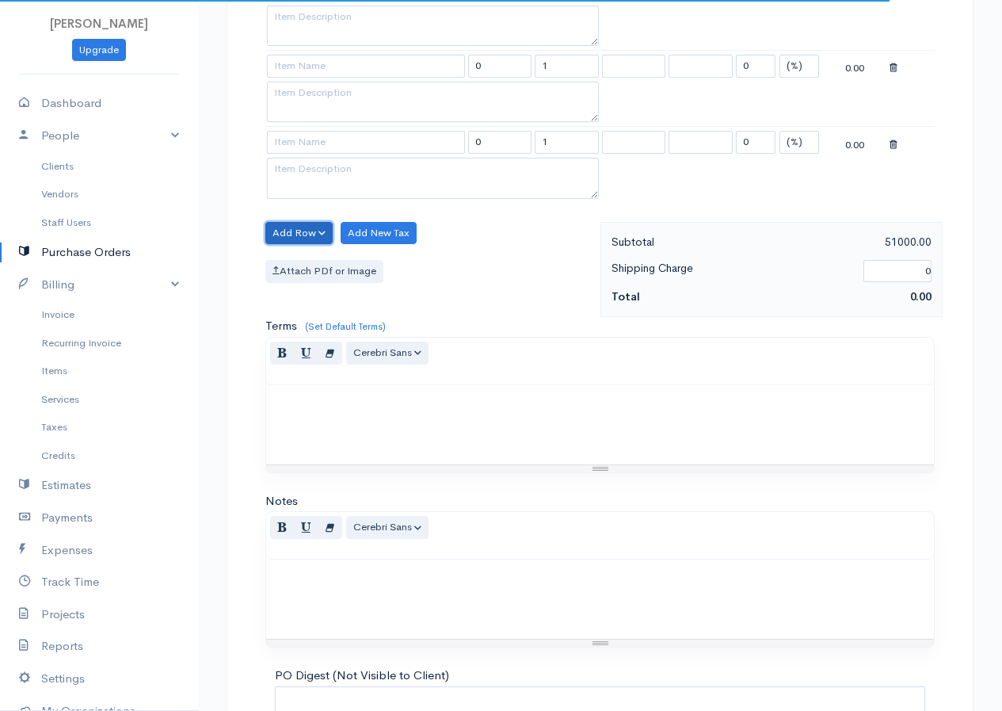
click at [289, 231] on button "Add Row" at bounding box center [298, 233] width 67 height 23
click at [301, 265] on link "Add Item Row" at bounding box center [328, 266] width 125 height 28
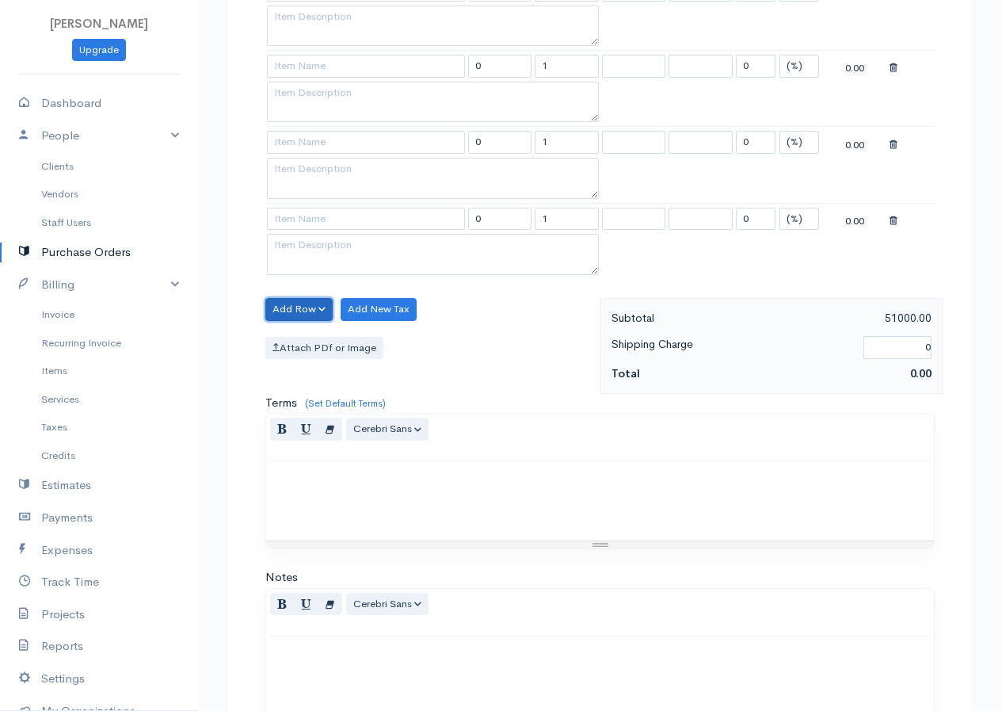
click at [303, 314] on button "Add Row" at bounding box center [298, 309] width 67 height 23
click at [311, 347] on link "Add Item Row" at bounding box center [328, 342] width 125 height 28
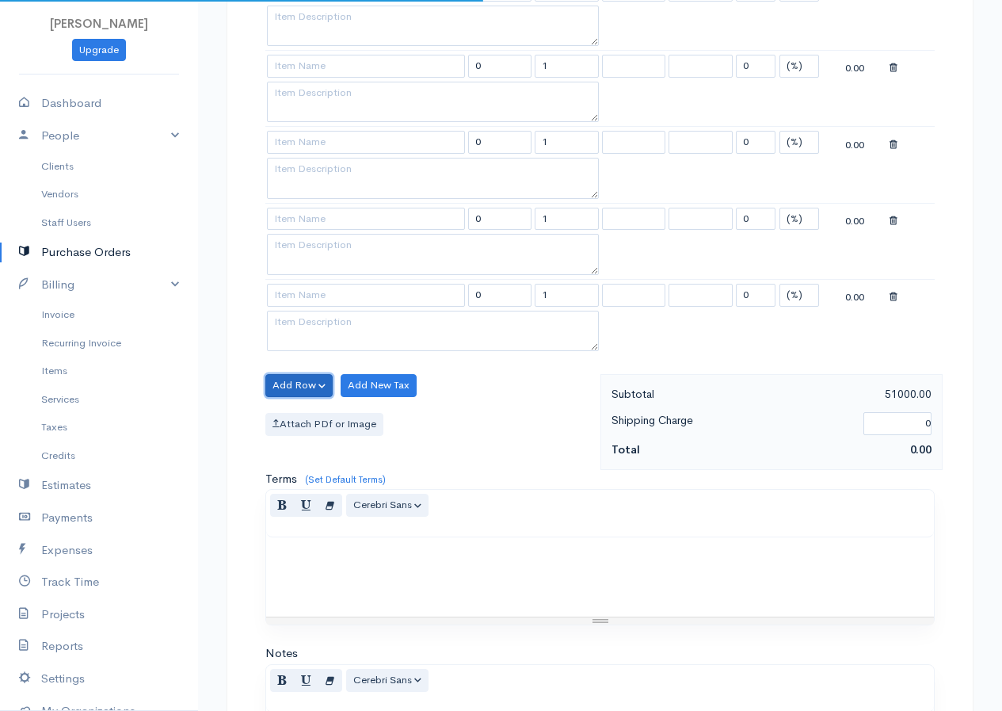
click at [298, 384] on button "Add Row" at bounding box center [298, 385] width 67 height 23
click at [303, 377] on button "Add Row" at bounding box center [298, 385] width 67 height 23
click at [298, 376] on button "Add Row" at bounding box center [298, 385] width 67 height 23
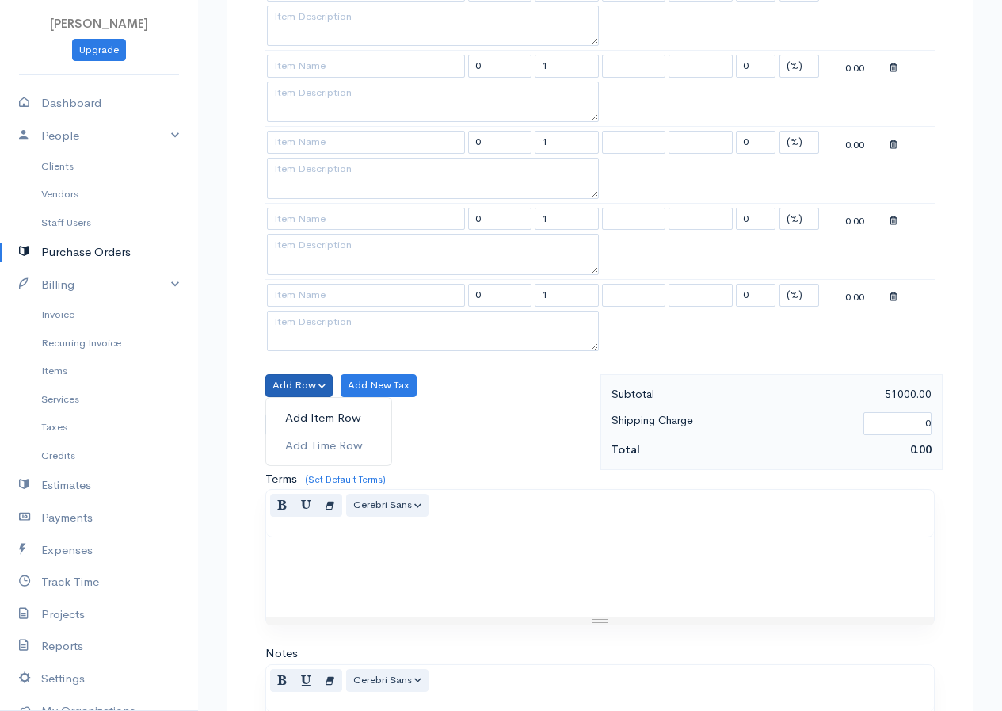
click at [322, 414] on link "Add Item Row" at bounding box center [328, 418] width 125 height 28
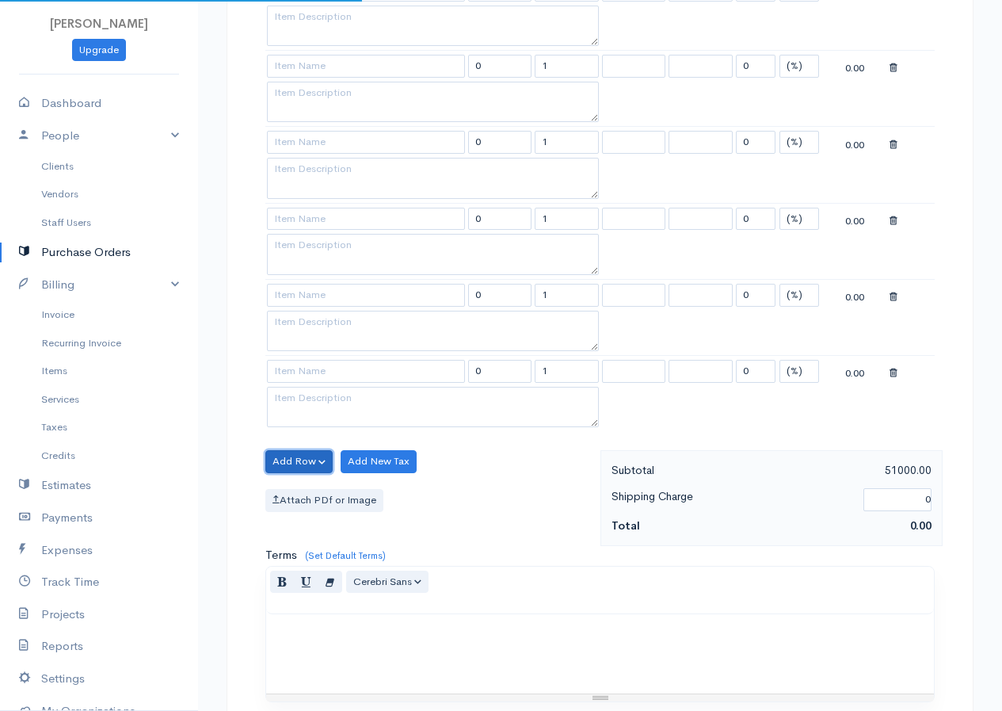
click at [302, 454] on button "Add Row" at bounding box center [298, 461] width 67 height 23
click at [332, 491] on link "Add Item Row" at bounding box center [328, 494] width 125 height 28
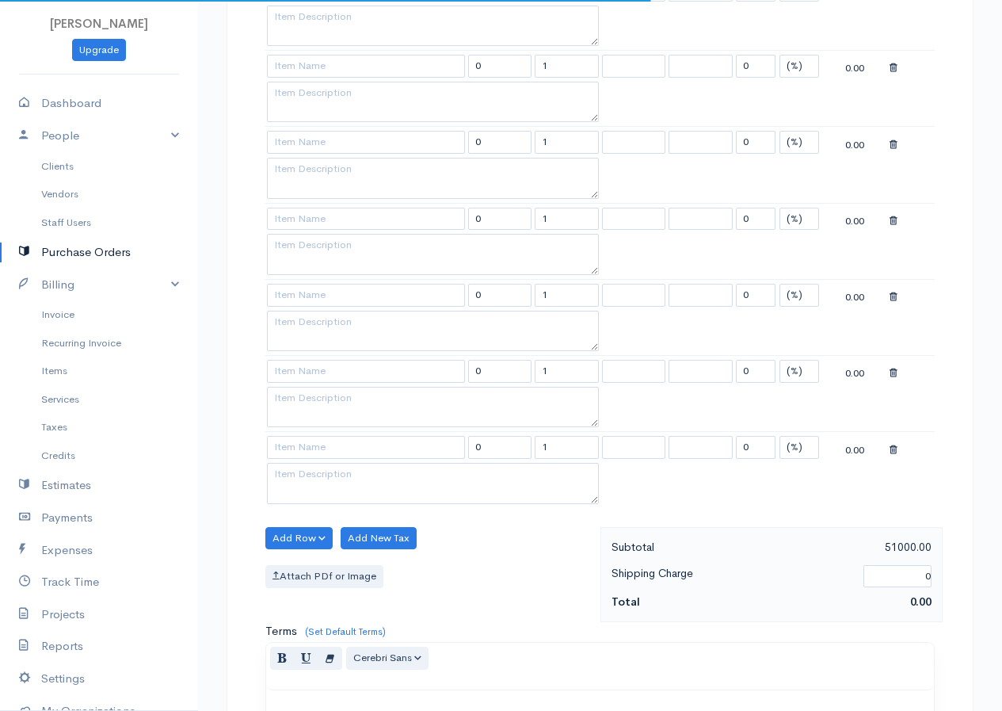
scroll to position [1584, 0]
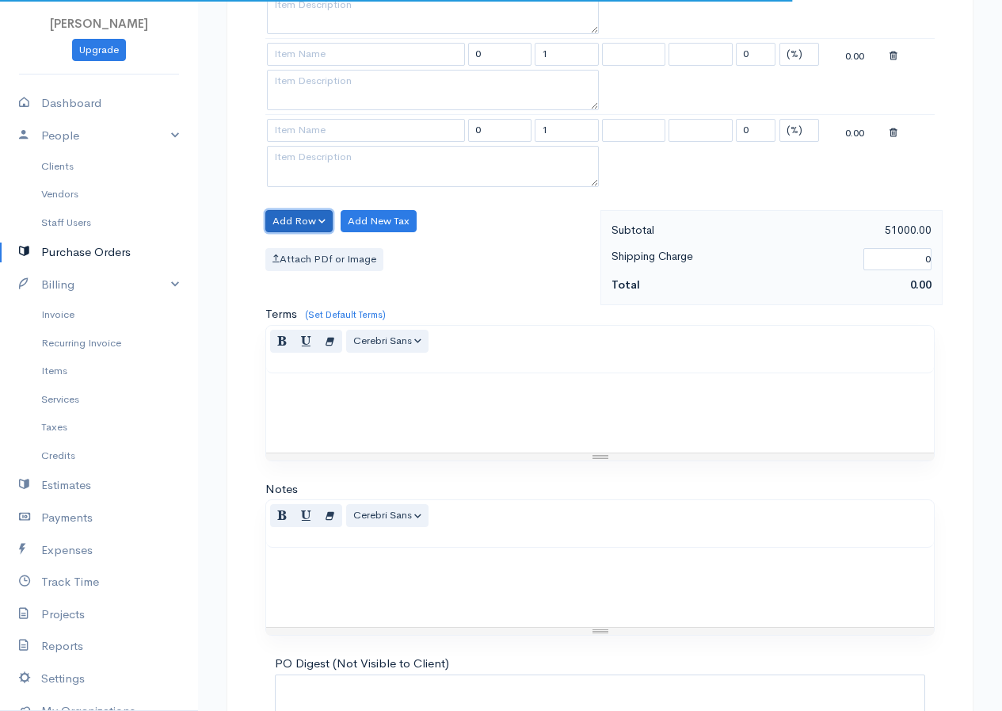
click at [299, 217] on button "Add Row" at bounding box center [298, 221] width 67 height 23
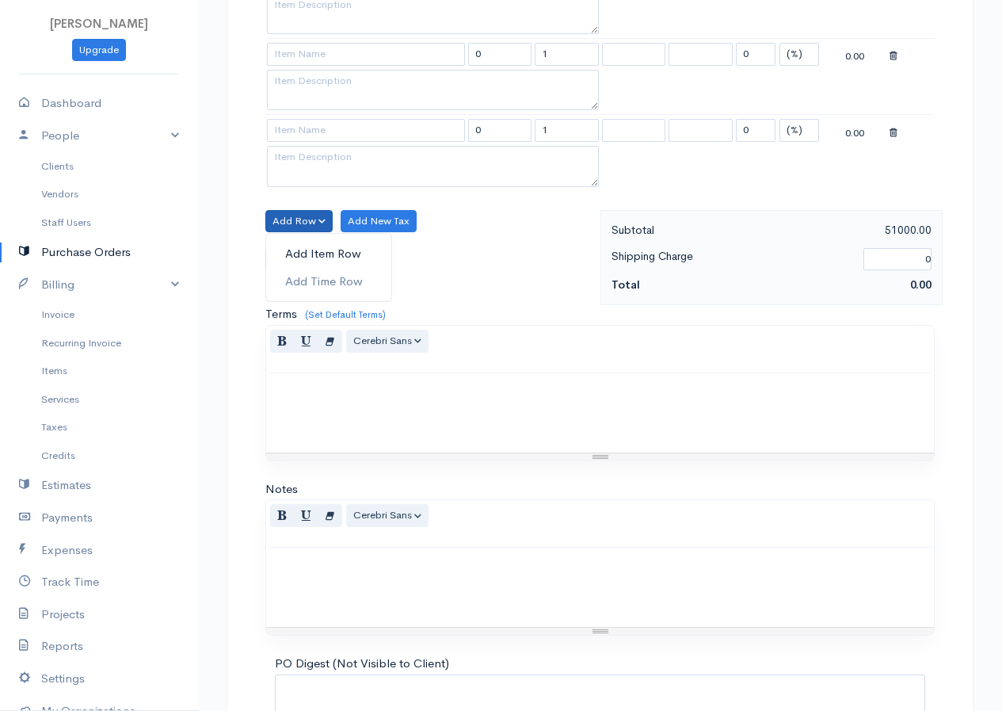
click at [303, 247] on link "Add Item Row" at bounding box center [328, 254] width 125 height 28
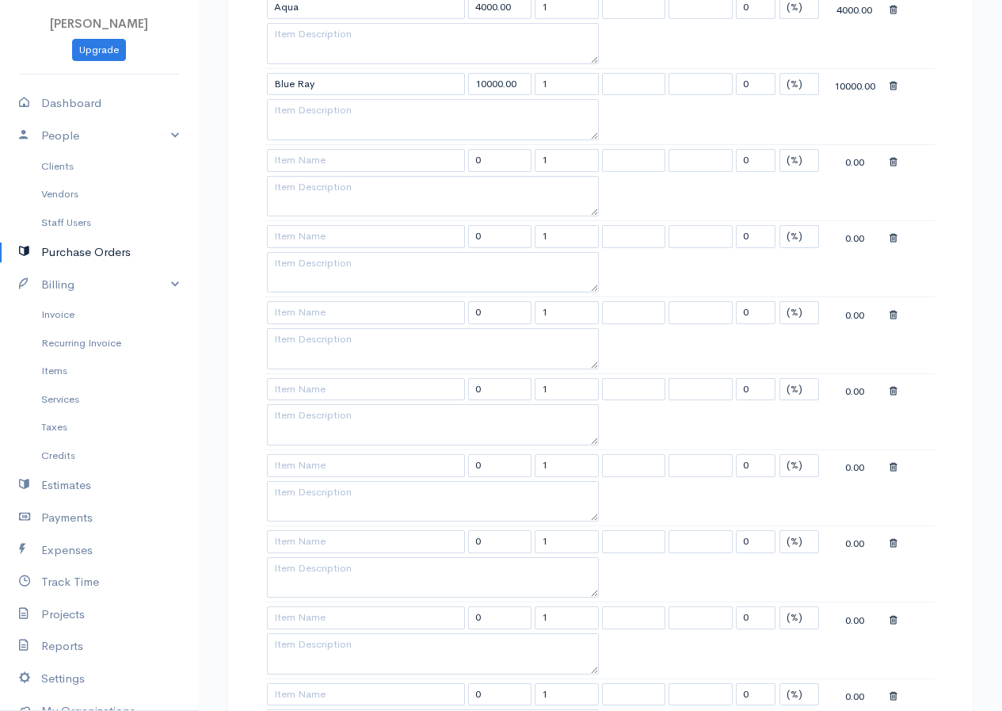
scroll to position [713, 0]
click at [364, 233] on input at bounding box center [366, 239] width 198 height 23
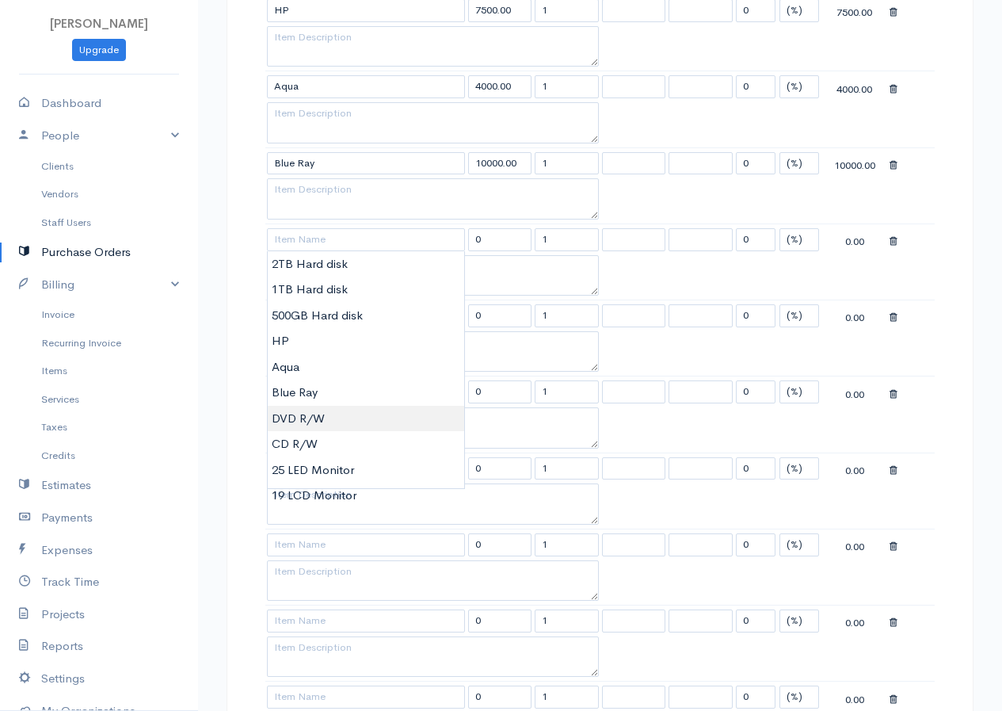
type input "DVD R/W"
type input "5500.00"
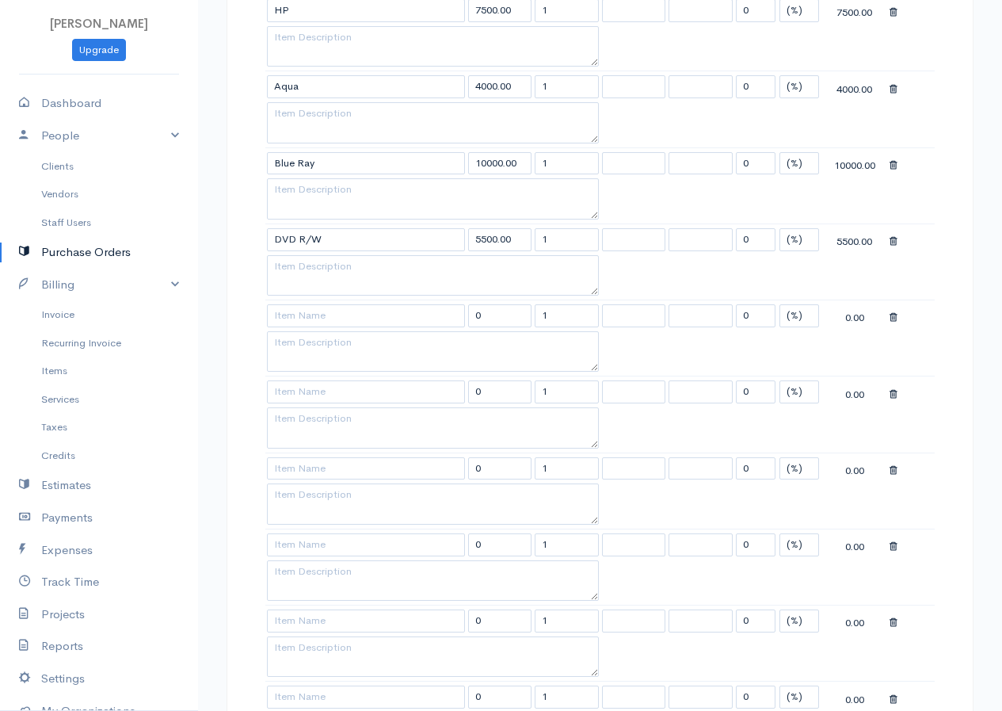
click at [291, 421] on body "Shara Upgrade Dashboard People Clients Vendors Staff Users Purchase Orders Bill…" at bounding box center [501, 544] width 1002 height 2514
click at [311, 311] on input at bounding box center [366, 315] width 198 height 23
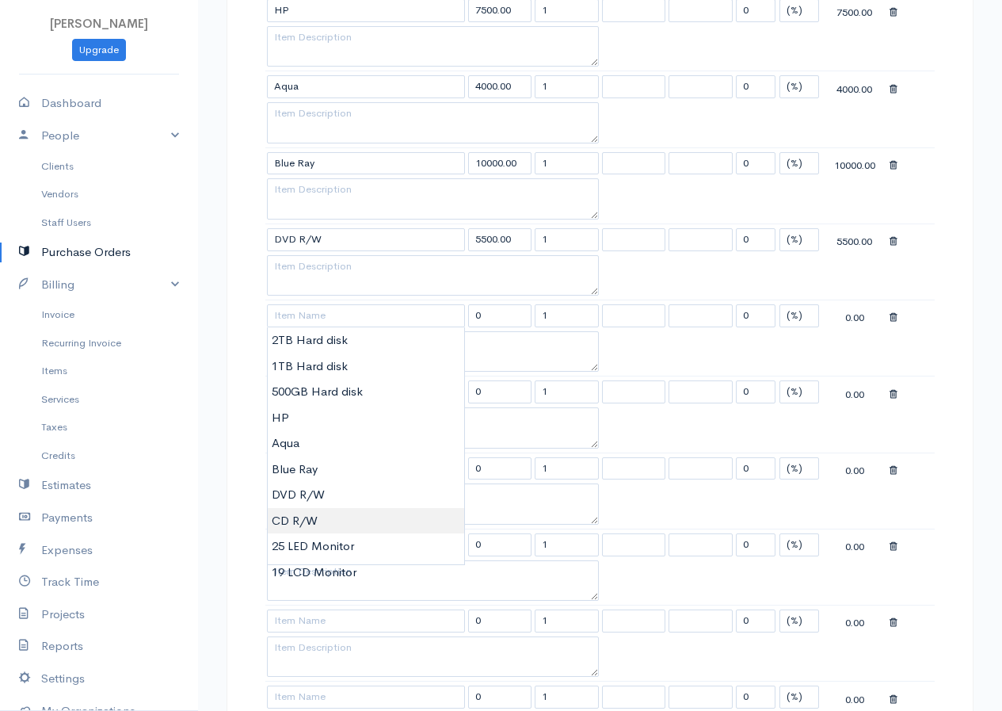
type input "CD R/W"
type input "5000.00"
click at [297, 525] on body "Shara Upgrade Dashboard People Clients Vendors Staff Users Purchase Orders Bill…" at bounding box center [501, 544] width 1002 height 2514
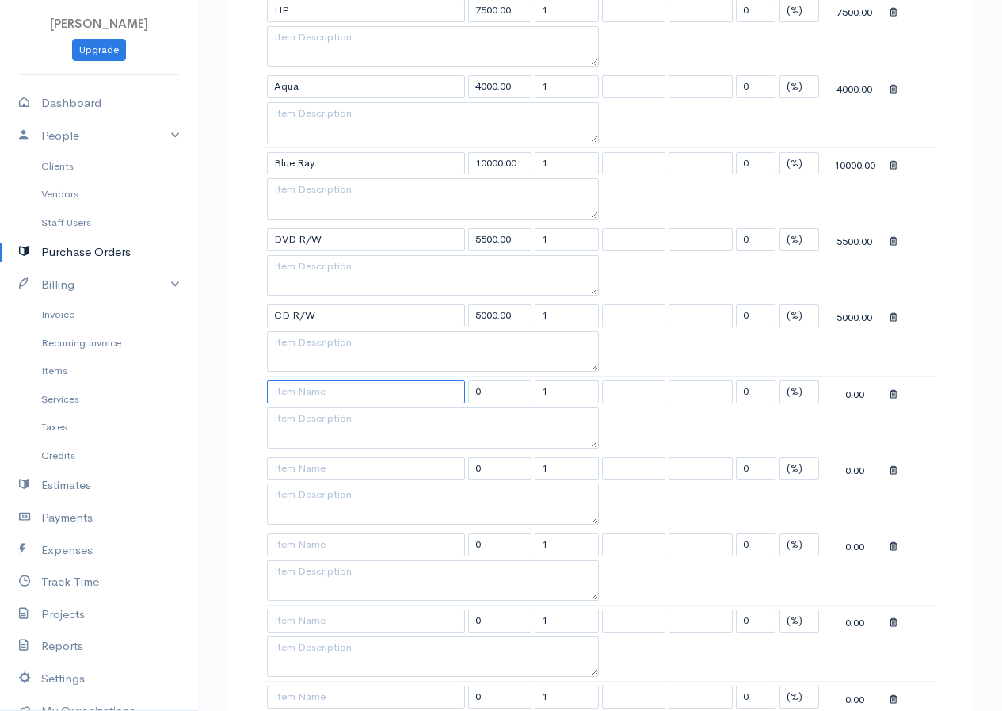
click at [304, 391] on input at bounding box center [366, 391] width 198 height 23
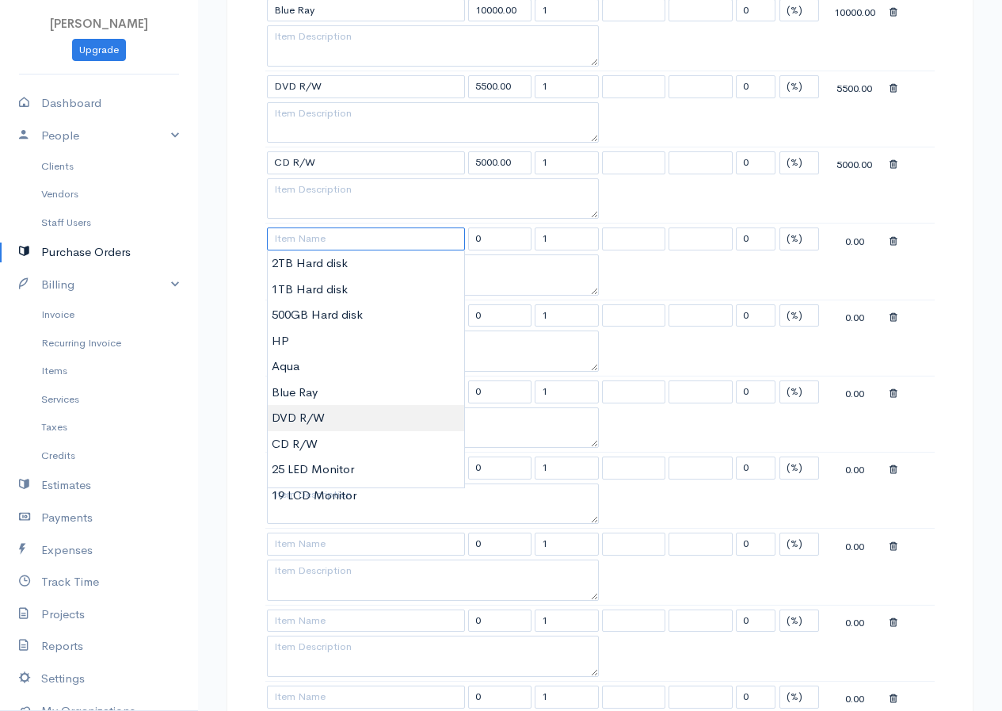
scroll to position [871, 0]
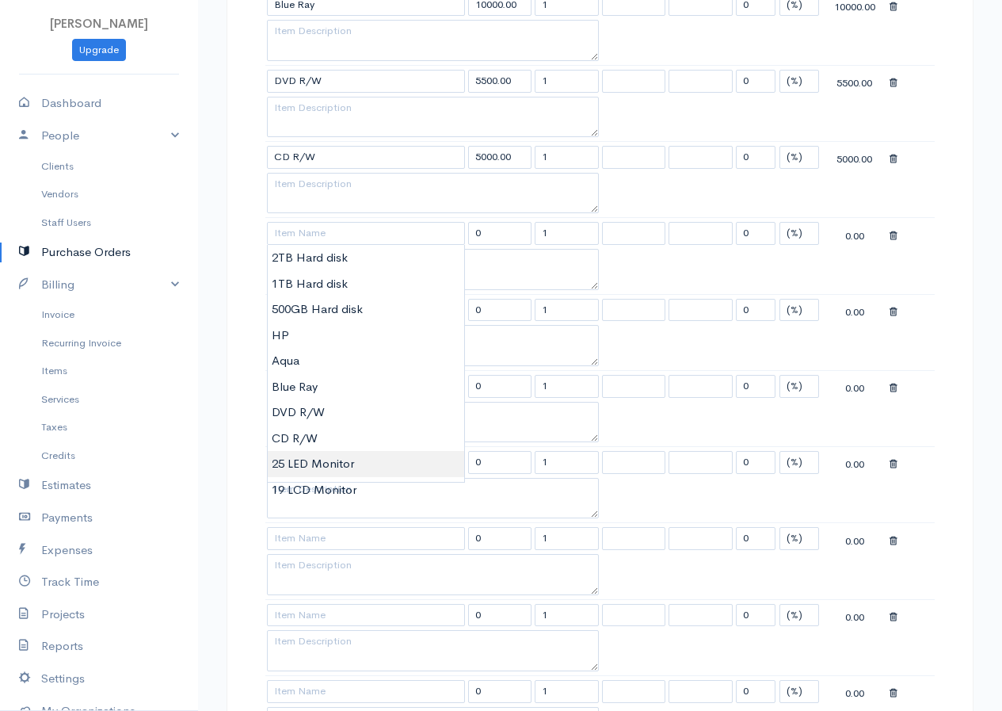
type input "25 LED Monitor"
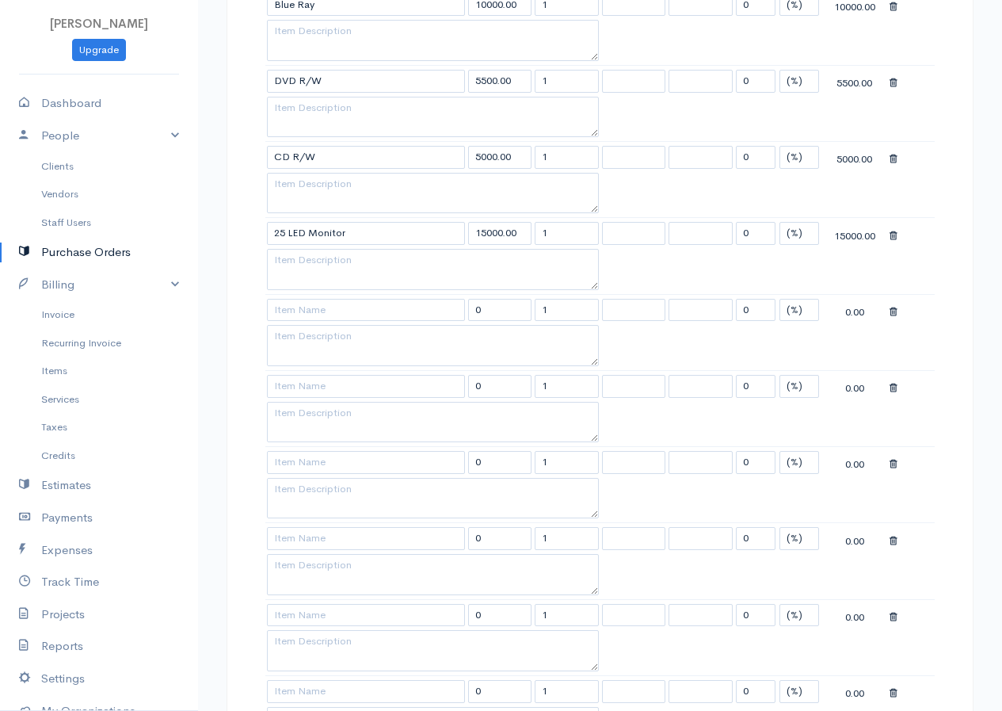
click at [326, 465] on body "Shara Upgrade Dashboard People Clients Vendors Staff Users Purchase Orders Bill…" at bounding box center [501, 386] width 1002 height 2514
click at [302, 307] on input at bounding box center [366, 310] width 198 height 23
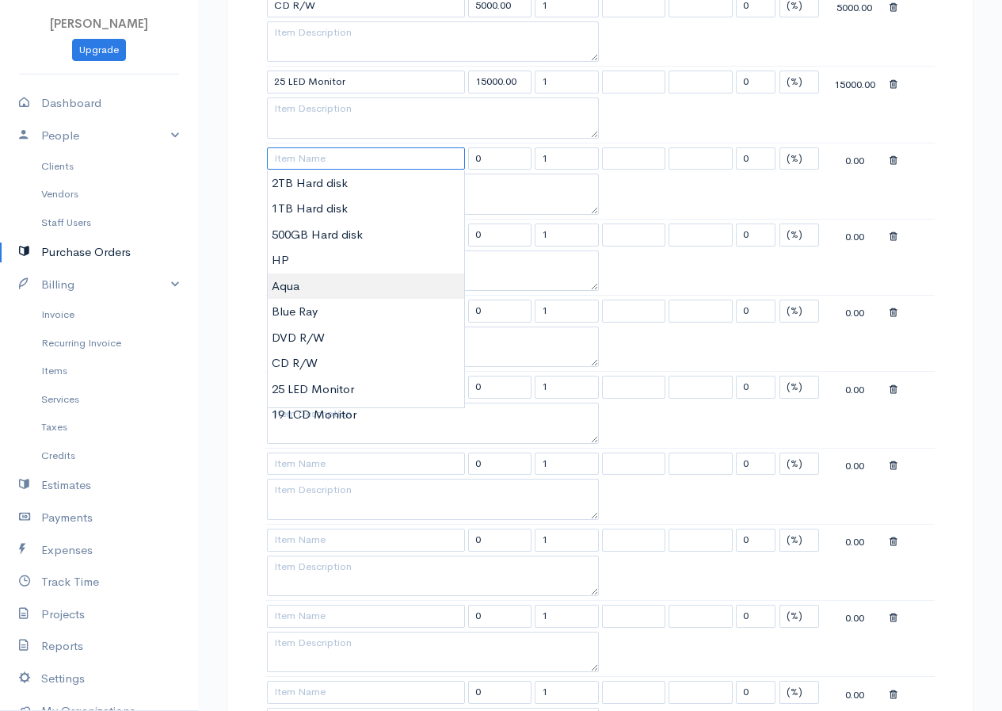
scroll to position [1030, 0]
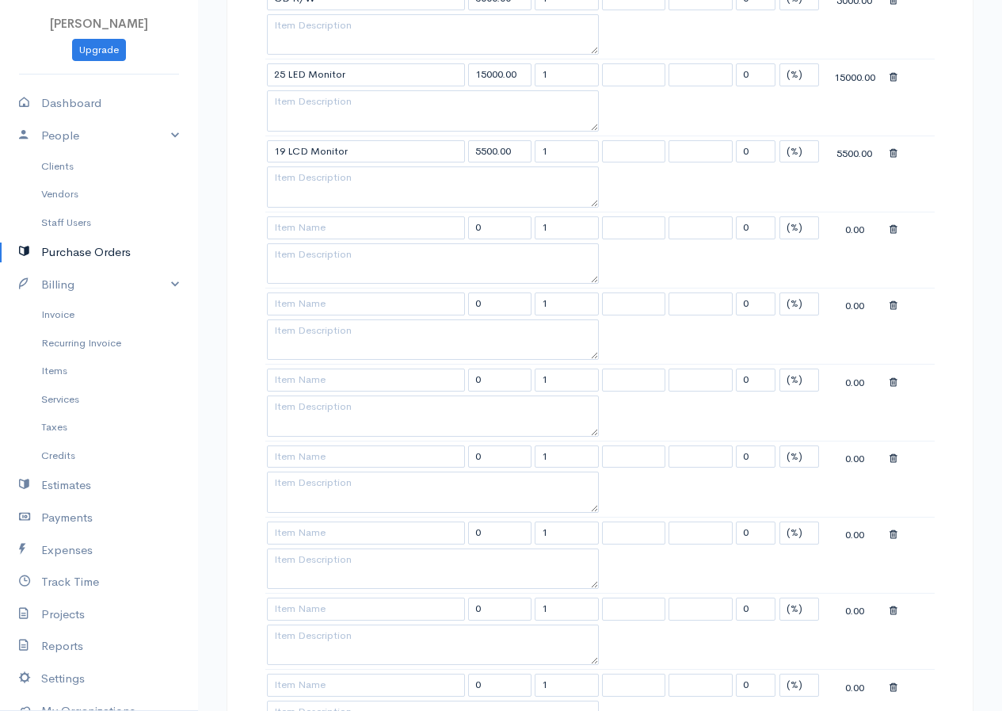
click at [323, 407] on body "Shara Upgrade Dashboard People Clients Vendors Staff Users Purchase Orders Bill…" at bounding box center [501, 227] width 1002 height 2514
click at [338, 236] on input at bounding box center [366, 227] width 198 height 23
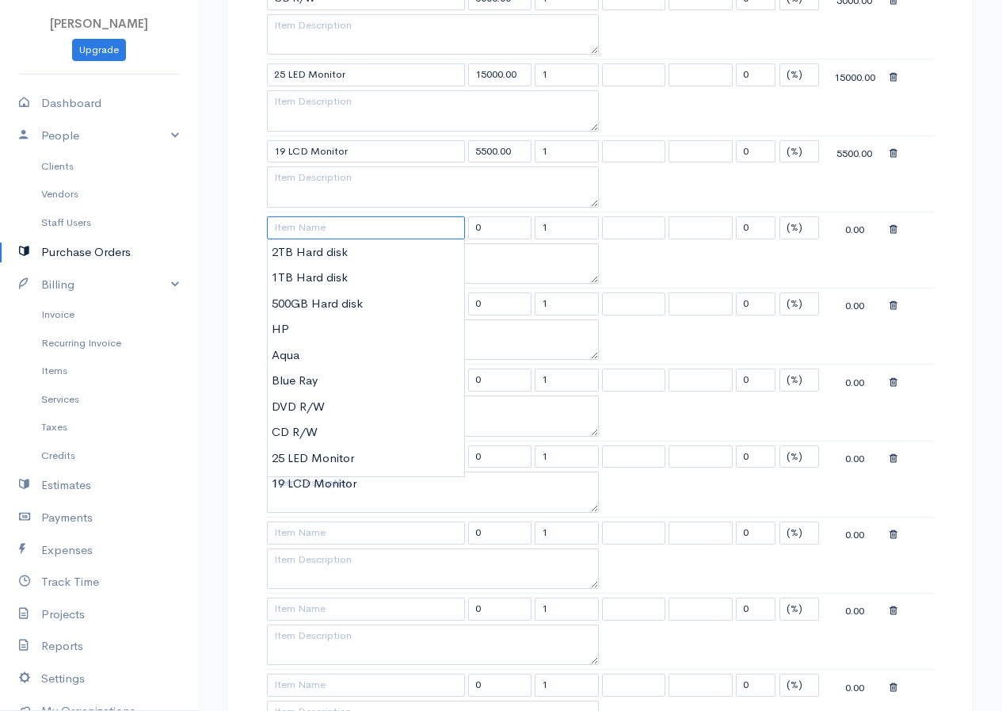
click at [323, 236] on input at bounding box center [366, 227] width 198 height 23
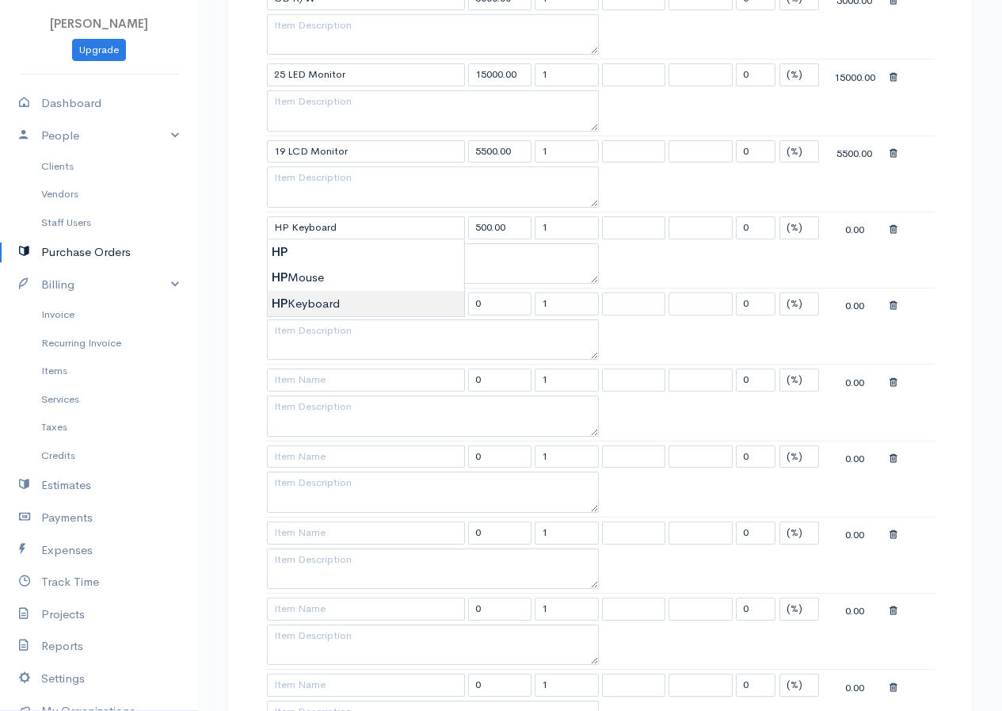
click at [307, 308] on body "Shara Upgrade Dashboard People Clients Vendors Staff Users Purchase Orders Bill…" at bounding box center [501, 227] width 1002 height 2514
click at [318, 291] on td at bounding box center [365, 303] width 201 height 31
click at [320, 303] on input at bounding box center [366, 303] width 198 height 23
click at [326, 358] on body "Shara Upgrade Dashboard People Clients Vendors Staff Users Purchase Orders Bill…" at bounding box center [501, 227] width 1002 height 2514
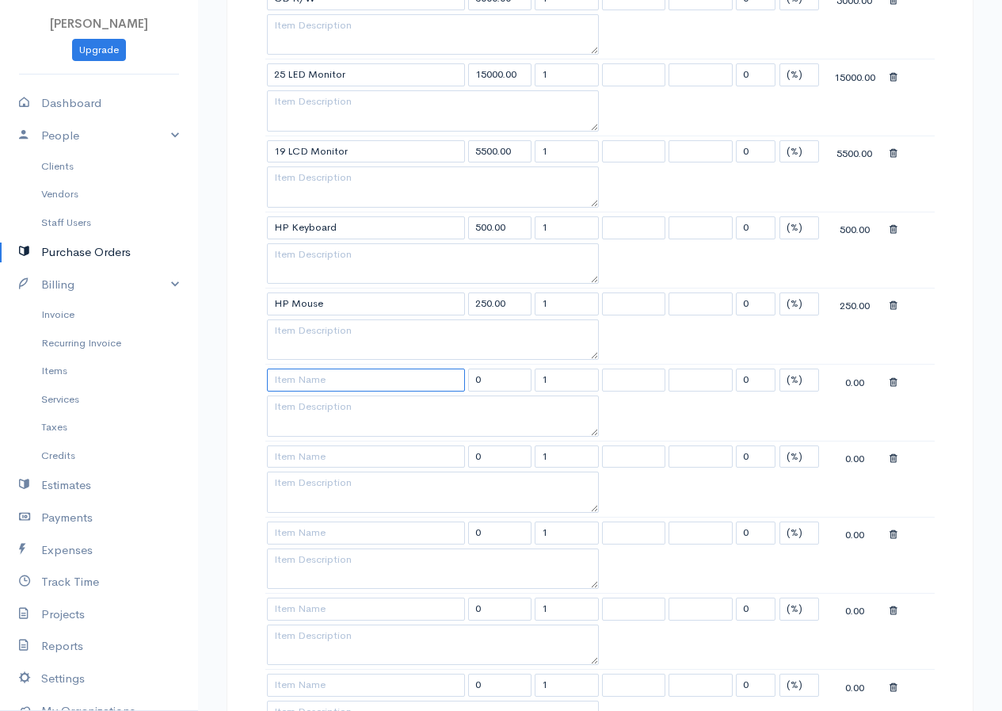
click at [322, 383] on input at bounding box center [366, 379] width 198 height 23
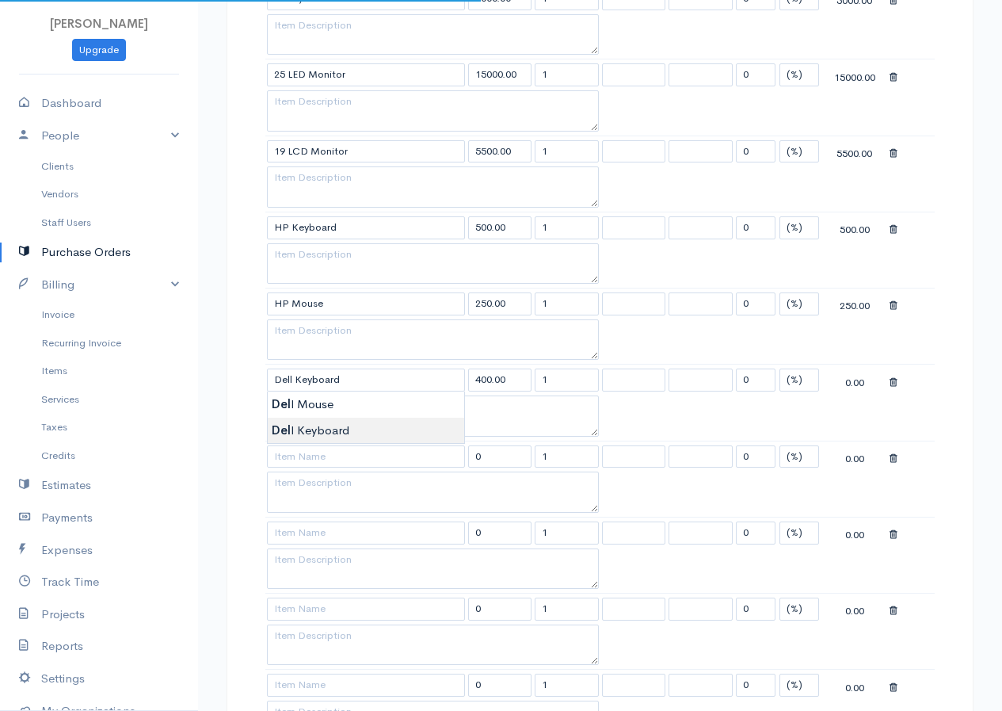
click at [310, 426] on body "Shara Upgrade Dashboard People Clients Vendors Staff Users Purchase Orders Bill…" at bounding box center [501, 227] width 1002 height 2514
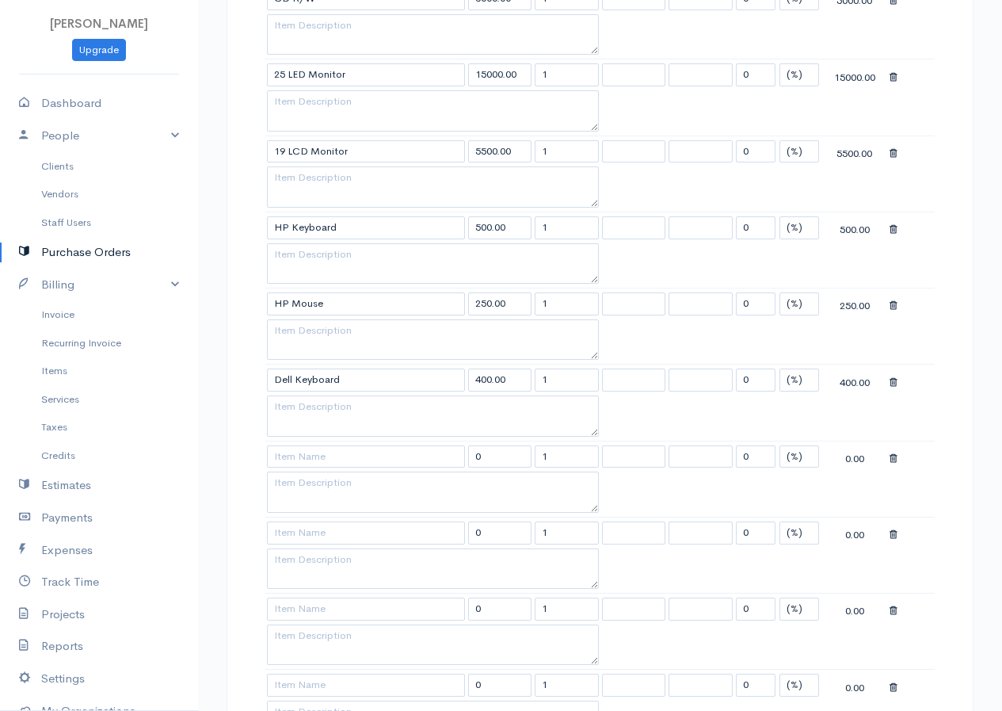
click at [326, 451] on td at bounding box center [365, 455] width 201 height 31
click at [335, 463] on input at bounding box center [366, 456] width 198 height 23
click at [330, 486] on body "Shara Upgrade Dashboard People Clients Vendors Staff Users Purchase Orders Bill…" at bounding box center [501, 227] width 1002 height 2514
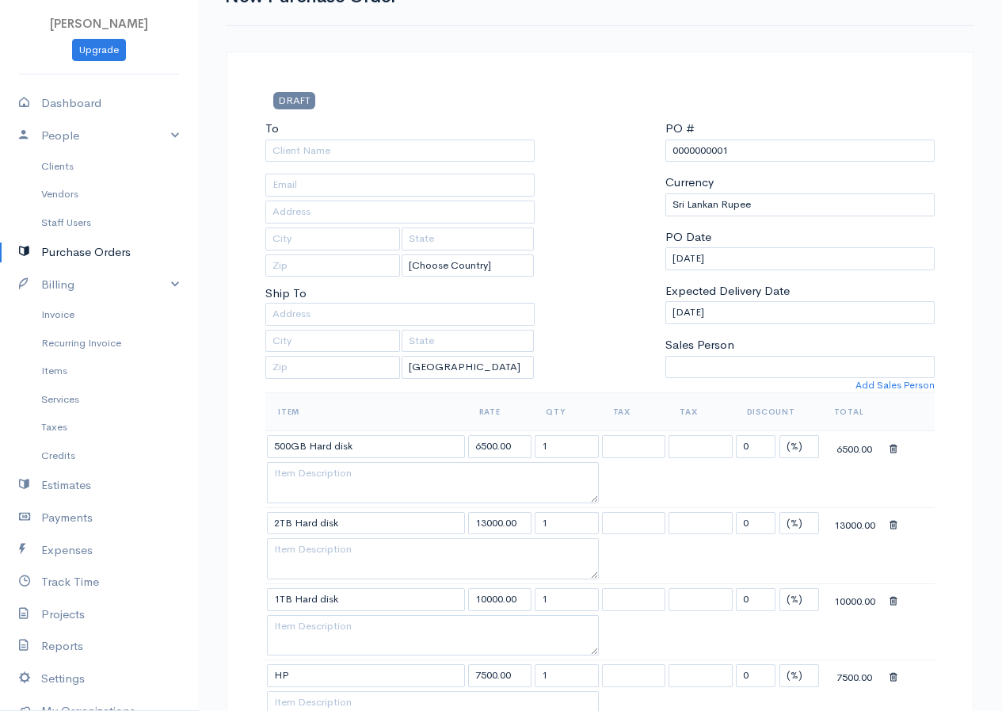
scroll to position [0, 0]
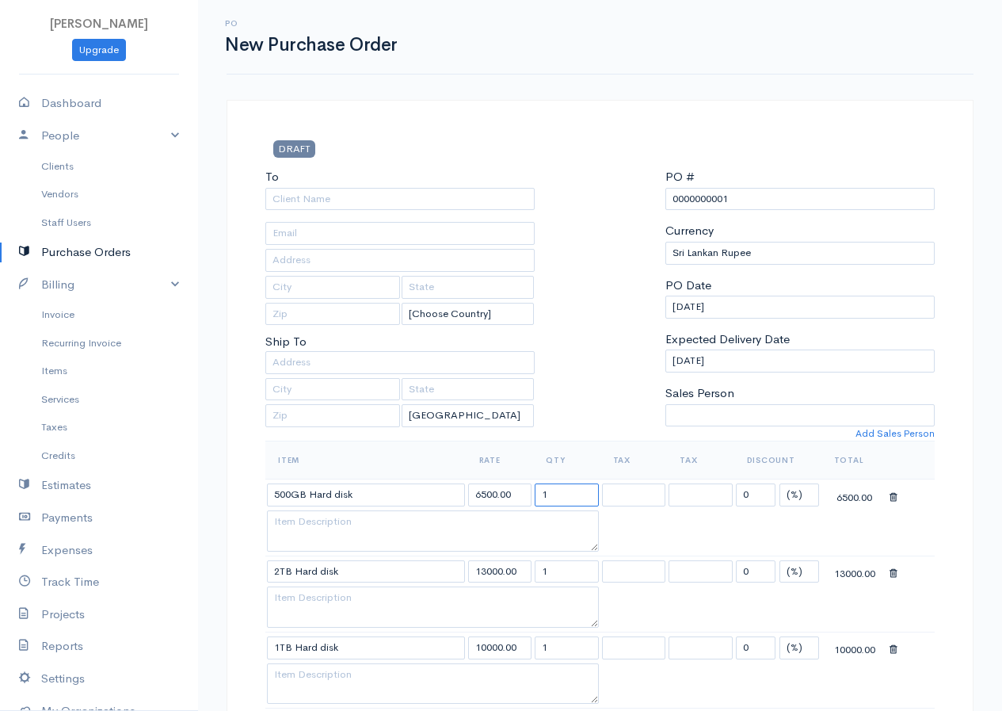
drag, startPoint x: 559, startPoint y: 486, endPoint x: 542, endPoint y: 498, distance: 20.7
click at [542, 498] on input "1" at bounding box center [567, 494] width 64 height 23
drag, startPoint x: 550, startPoint y: 572, endPoint x: 539, endPoint y: 574, distance: 11.2
click at [539, 574] on input "1" at bounding box center [567, 571] width 64 height 23
drag, startPoint x: 554, startPoint y: 649, endPoint x: 539, endPoint y: 658, distance: 17.4
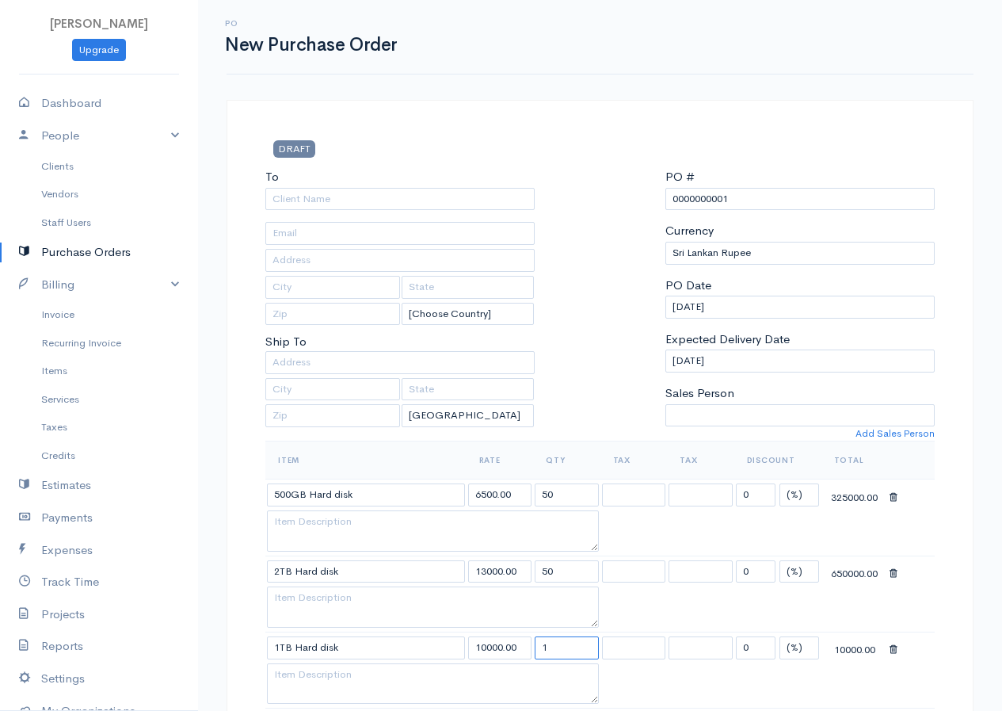
click at [539, 658] on input "1" at bounding box center [567, 647] width 64 height 23
click at [548, 649] on input "050" at bounding box center [567, 647] width 64 height 23
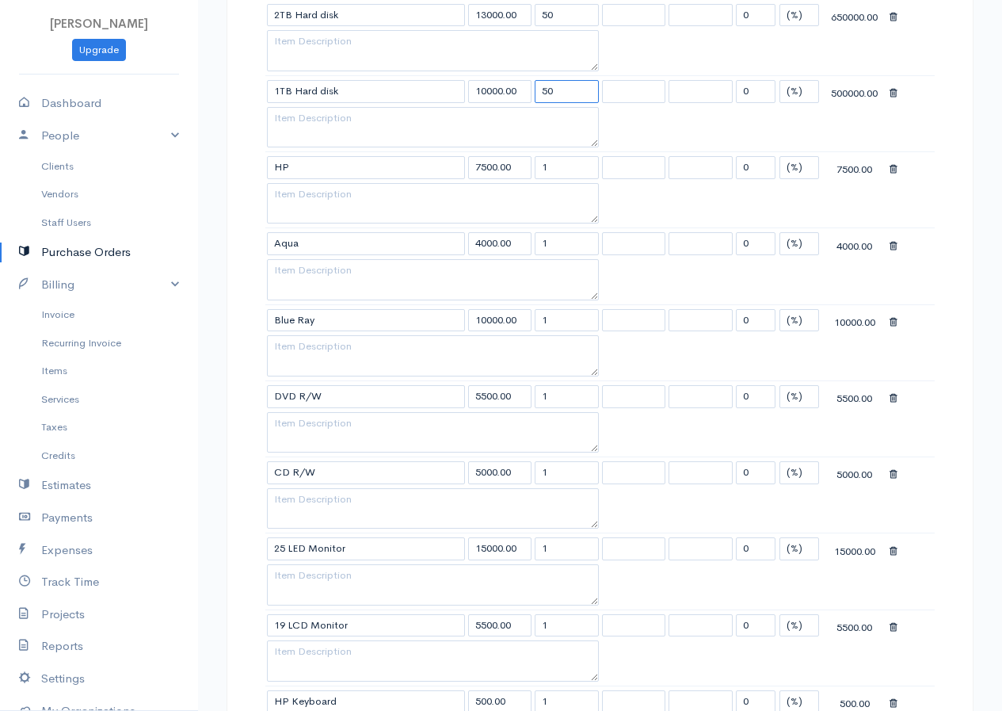
scroll to position [555, 0]
drag, startPoint x: 553, startPoint y: 173, endPoint x: 538, endPoint y: 181, distance: 16.7
click at [538, 181] on td "1" at bounding box center [566, 169] width 67 height 31
drag, startPoint x: 552, startPoint y: 239, endPoint x: 534, endPoint y: 248, distance: 20.2
click at [534, 248] on td "1" at bounding box center [566, 245] width 67 height 31
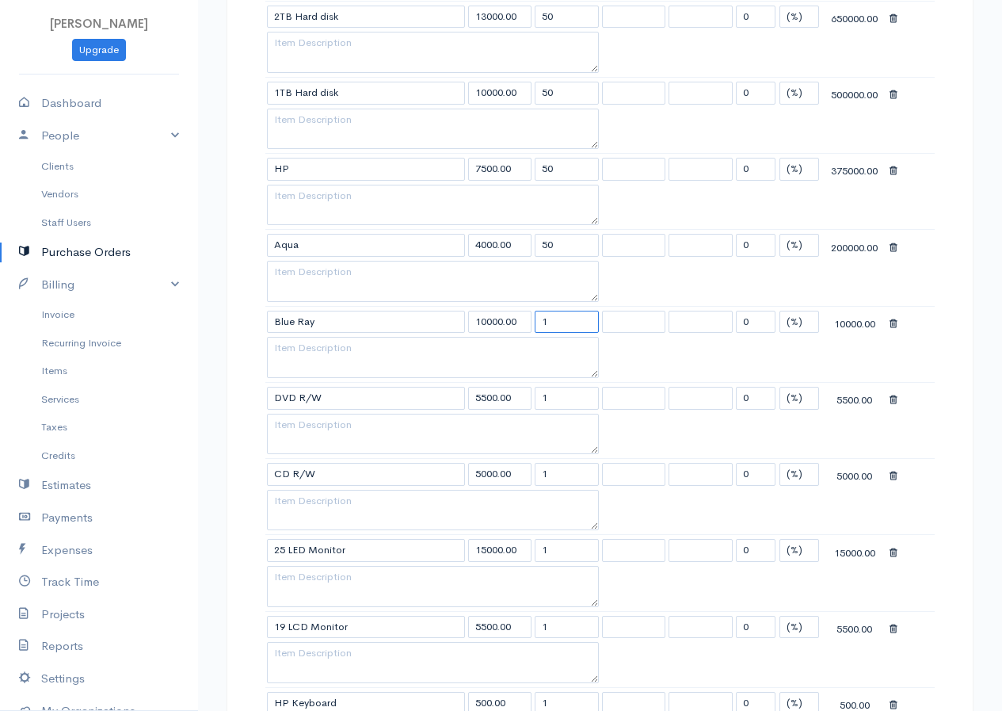
drag, startPoint x: 555, startPoint y: 322, endPoint x: 537, endPoint y: 328, distance: 18.3
click at [537, 328] on input "1" at bounding box center [567, 322] width 64 height 23
drag, startPoint x: 557, startPoint y: 385, endPoint x: 548, endPoint y: 390, distance: 9.9
click at [548, 390] on tbody "500GB Hard disk 6500.00 50 0 (%) Flat 325000.00 2TB Hard disk 13000.00 50 0 (%)…" at bounding box center [599, 611] width 669 height 1372
drag, startPoint x: 551, startPoint y: 400, endPoint x: 535, endPoint y: 402, distance: 16.8
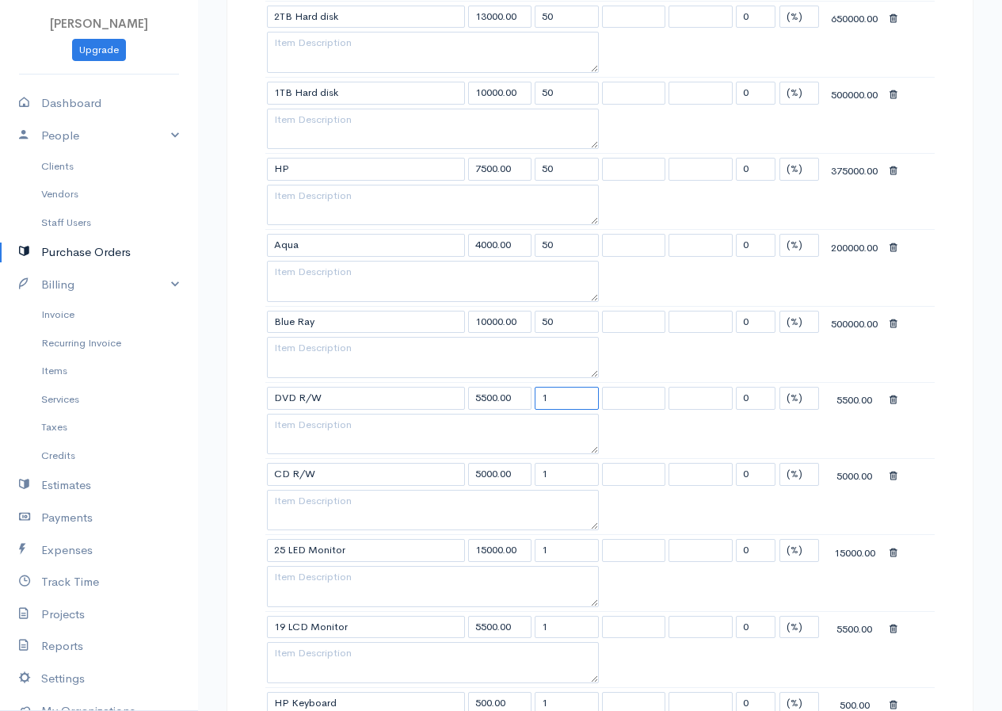
click at [535, 402] on input "1" at bounding box center [567, 398] width 64 height 23
click at [540, 471] on input "1" at bounding box center [567, 474] width 64 height 23
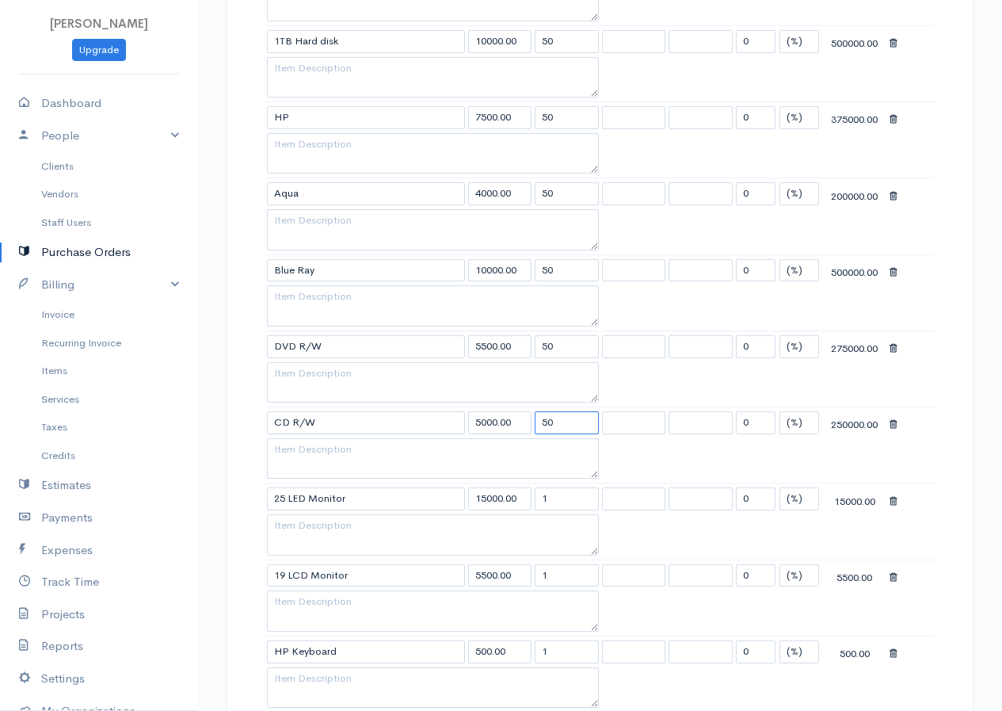
scroll to position [634, 0]
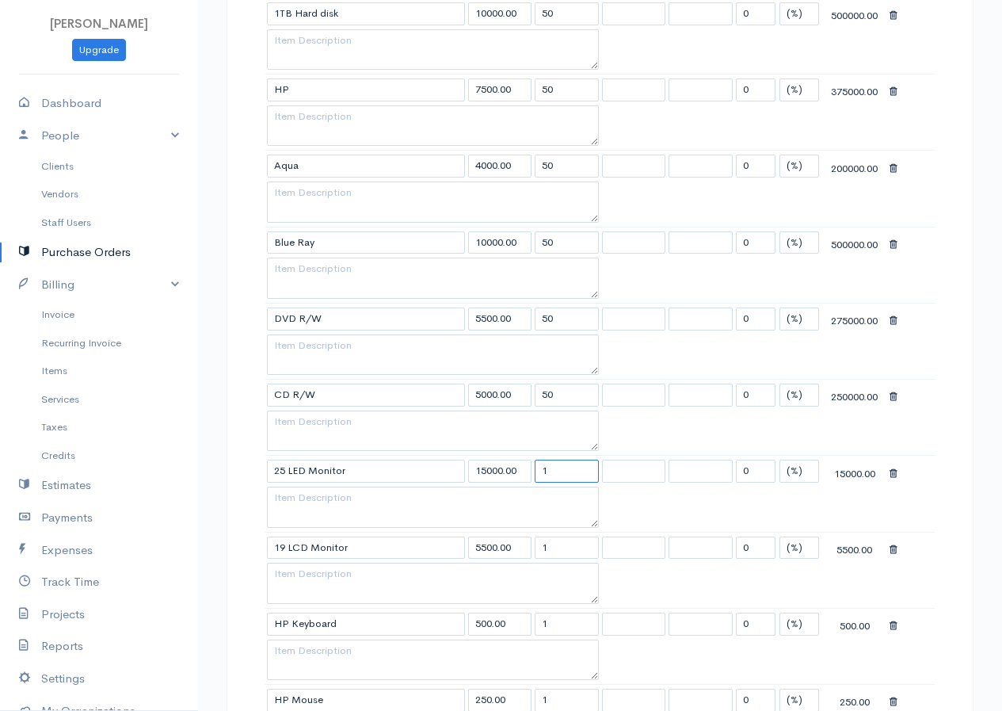
drag, startPoint x: 555, startPoint y: 468, endPoint x: 533, endPoint y: 472, distance: 21.8
click at [533, 472] on td "1" at bounding box center [566, 471] width 67 height 31
drag, startPoint x: 553, startPoint y: 547, endPoint x: 532, endPoint y: 544, distance: 21.5
click at [532, 544] on tr "19 LCD Monitor 5500.00 1 0 (%) Flat 5500.00" at bounding box center [599, 547] width 669 height 31
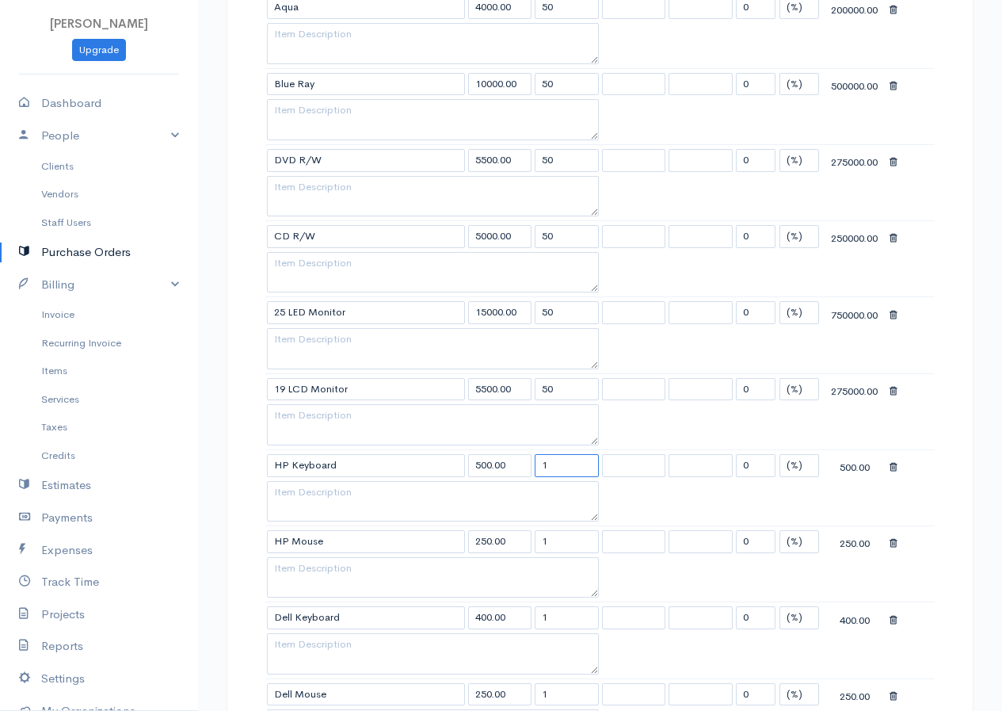
drag, startPoint x: 551, startPoint y: 463, endPoint x: 528, endPoint y: 472, distance: 24.6
click at [528, 472] on tr "HP Keyboard 500.00 1 0 (%) Flat 500.00" at bounding box center [599, 464] width 669 height 31
drag, startPoint x: 555, startPoint y: 545, endPoint x: 536, endPoint y: 548, distance: 19.3
click at [536, 548] on input "1" at bounding box center [567, 541] width 64 height 23
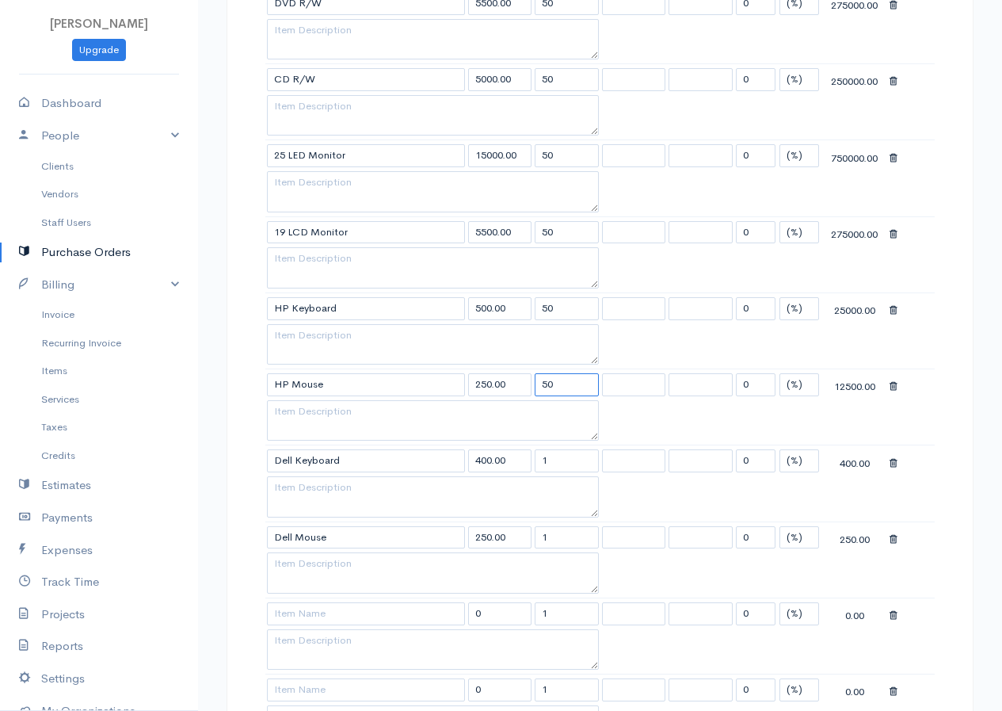
scroll to position [951, 0]
drag, startPoint x: 570, startPoint y: 448, endPoint x: 522, endPoint y: 458, distance: 48.5
click at [522, 458] on tr "Dell Keyboard 400.00 1 0 (%) Flat 400.00" at bounding box center [599, 459] width 669 height 31
drag, startPoint x: 561, startPoint y: 535, endPoint x: 517, endPoint y: 538, distance: 43.7
click at [517, 538] on tr "Dell Mouse 250.00 1 0 (%) Flat 250.00" at bounding box center [599, 535] width 669 height 31
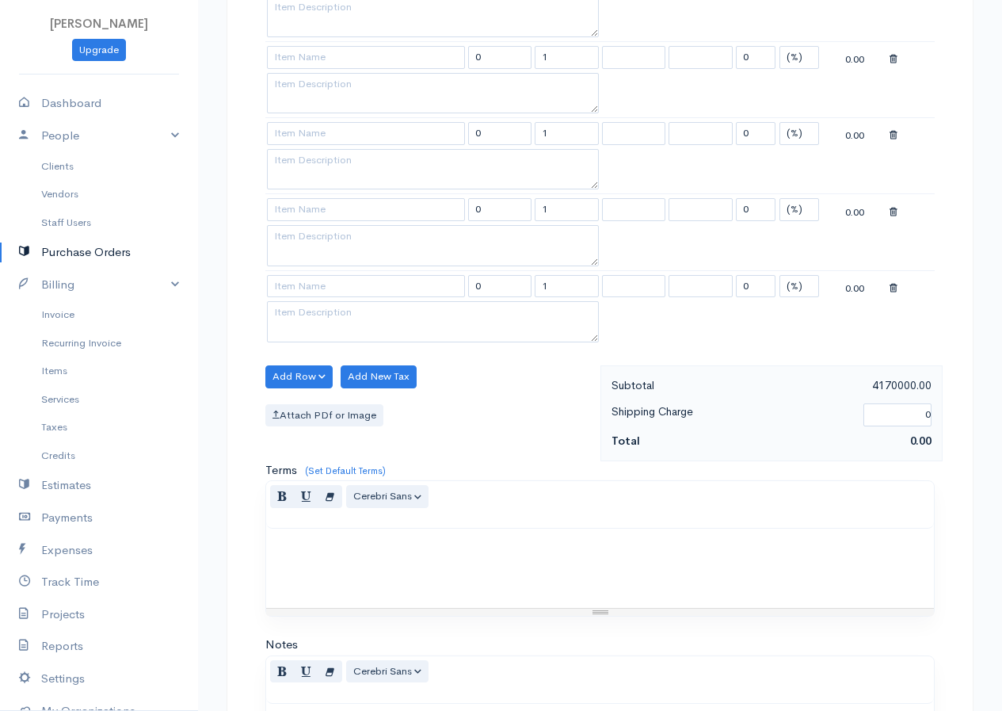
scroll to position [1803, 0]
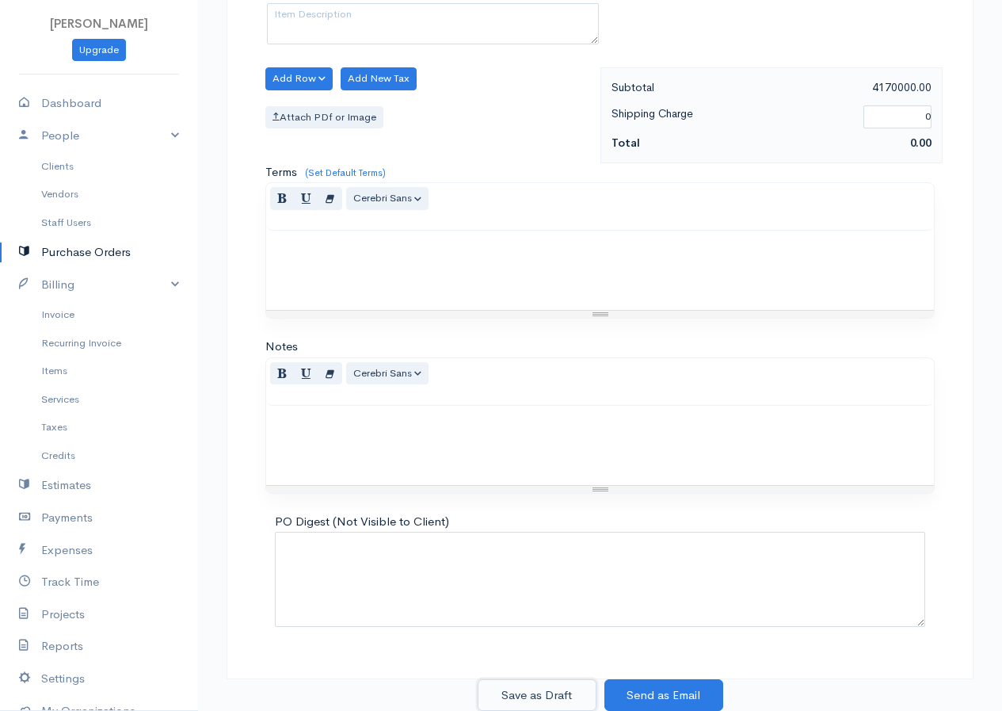
click at [564, 691] on button "Save as Draft" at bounding box center [537, 695] width 119 height 32
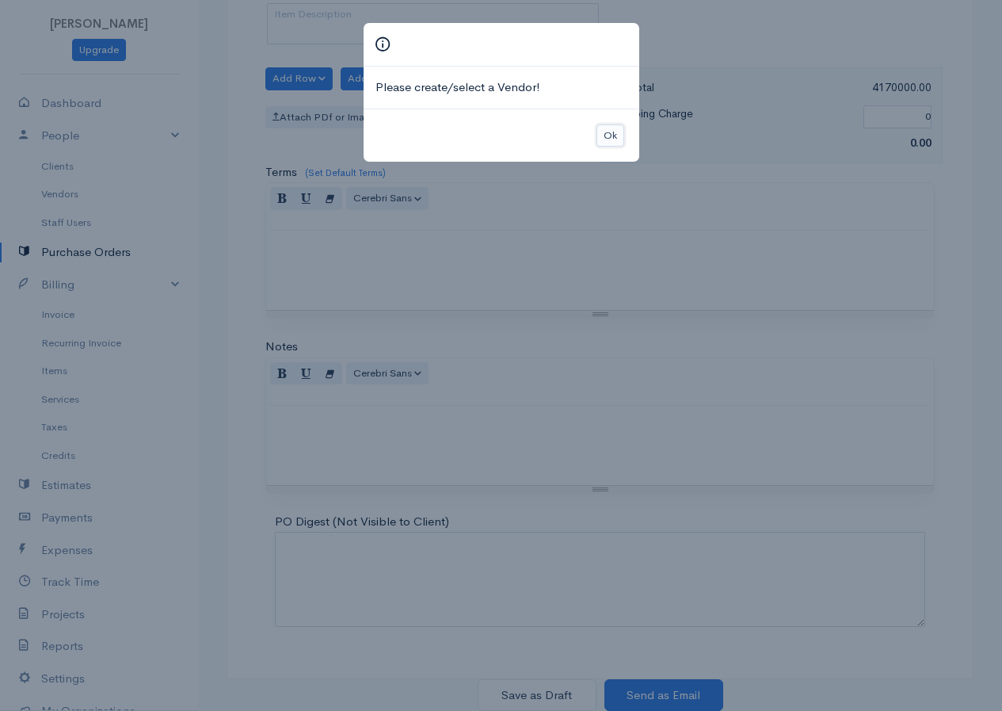
click at [609, 135] on button "Ok" at bounding box center [611, 135] width 28 height 23
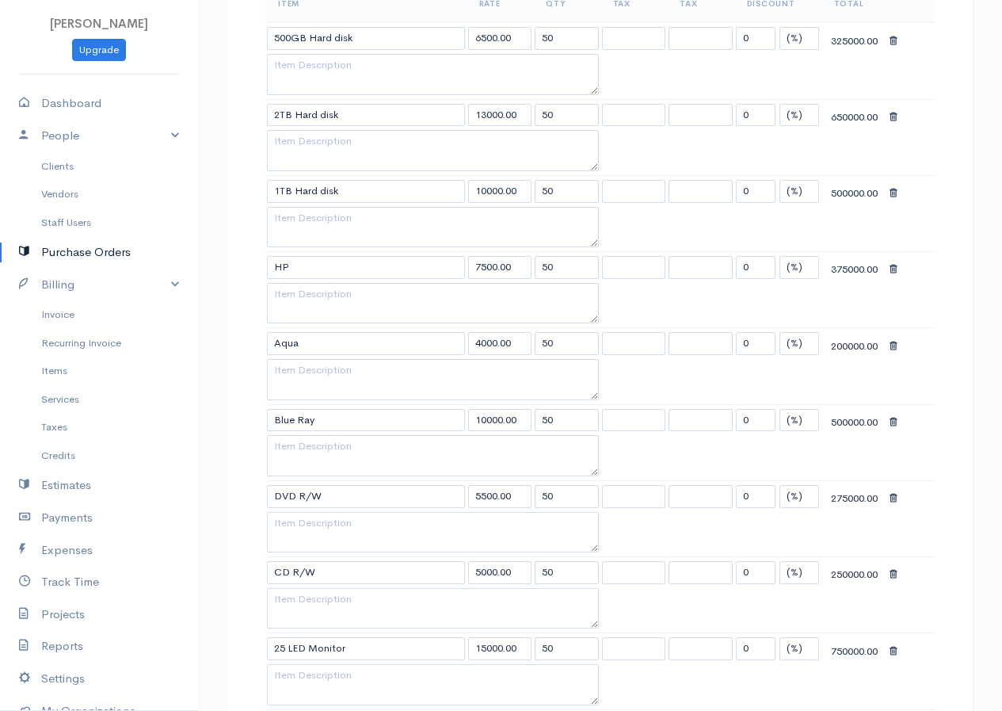
scroll to position [0, 0]
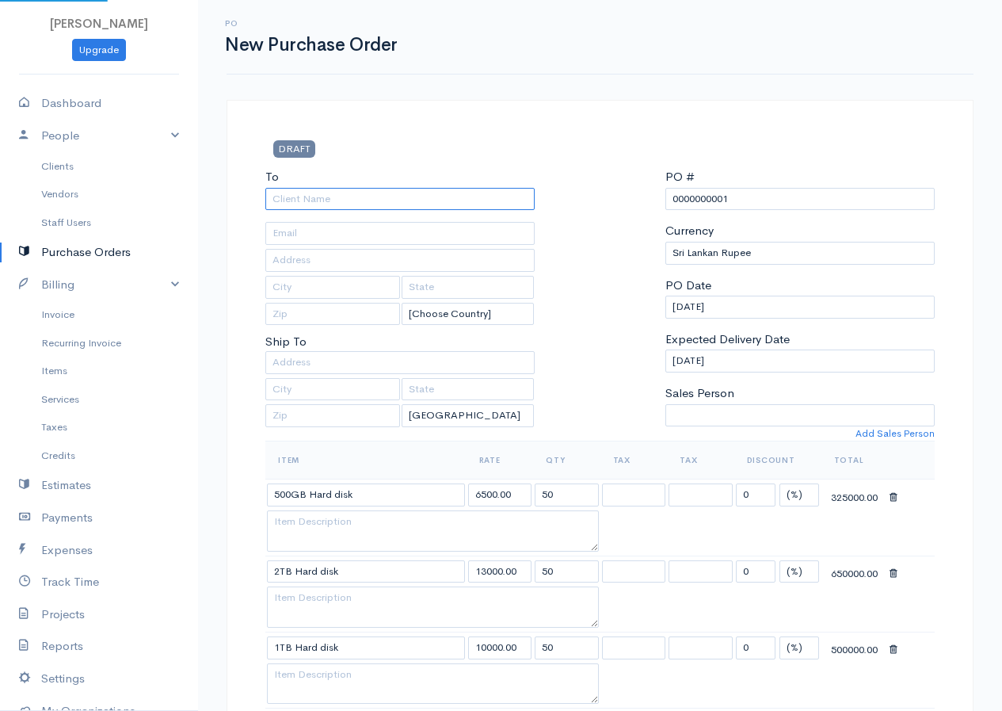
click at [286, 195] on input "To" at bounding box center [399, 199] width 269 height 23
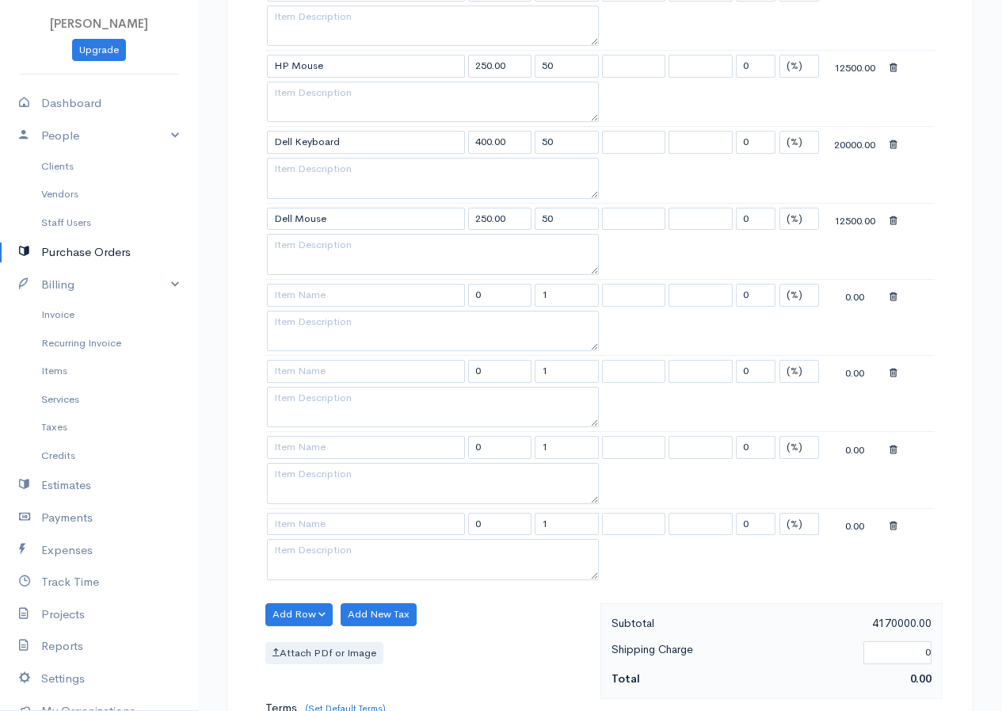
scroll to position [1803, 0]
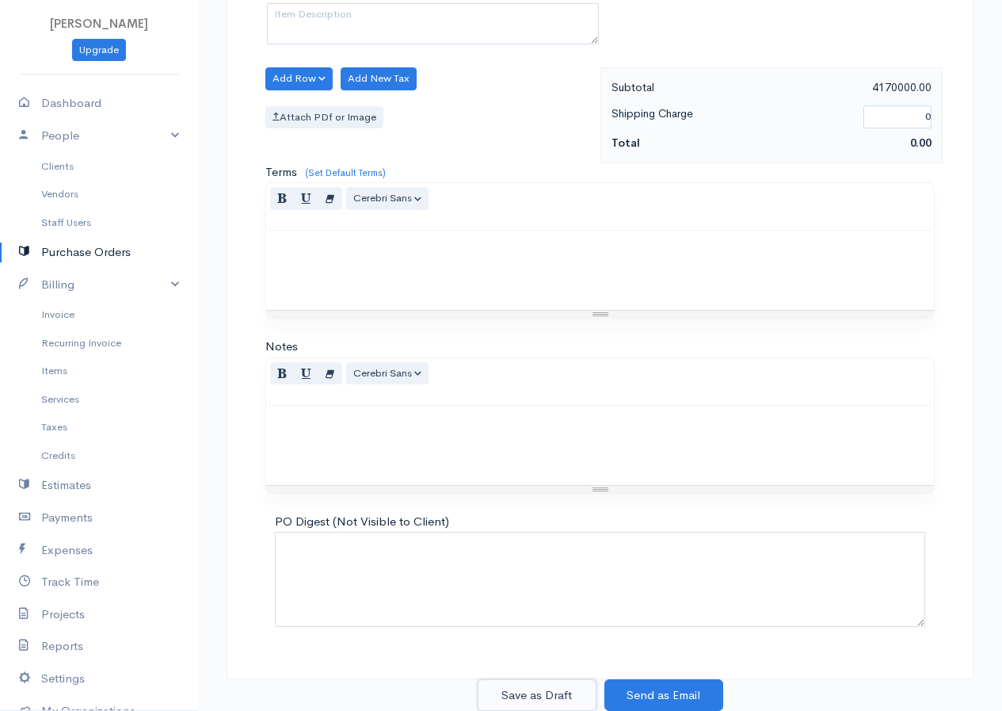
click at [559, 696] on button "Save as Draft" at bounding box center [537, 695] width 119 height 32
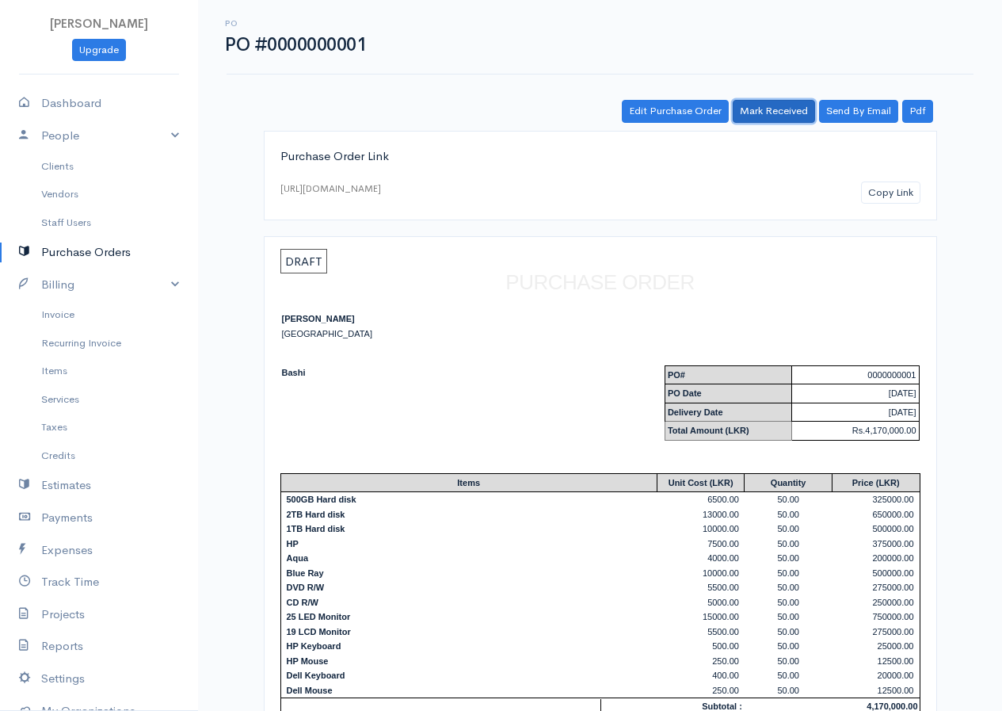
click at [762, 105] on link "Mark Received" at bounding box center [774, 111] width 82 height 23
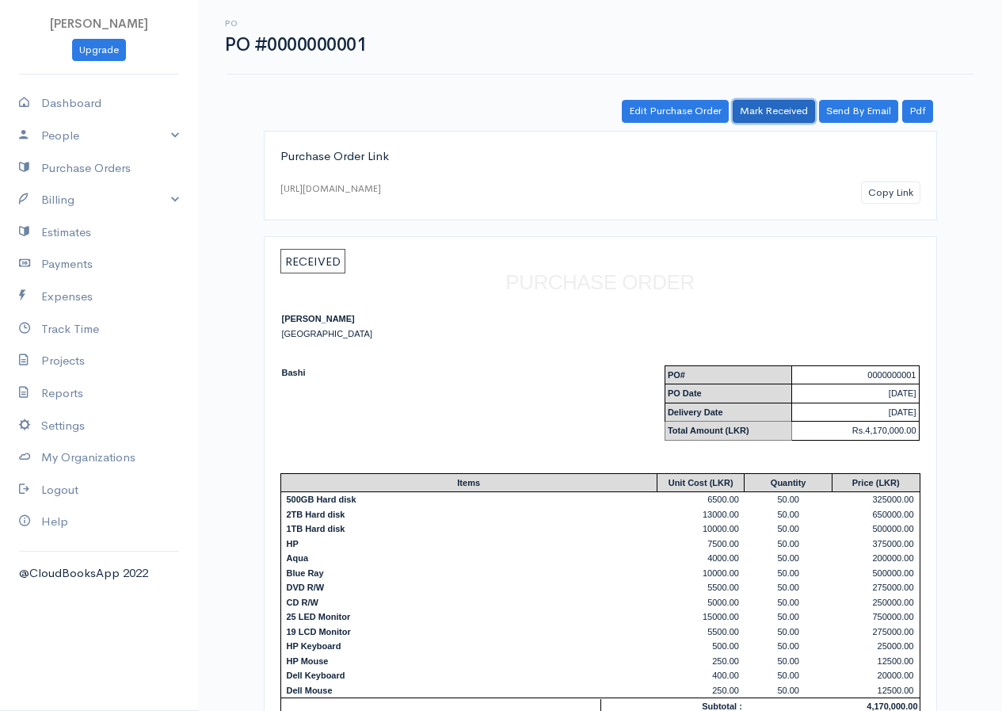
click at [766, 105] on link "Mark Received" at bounding box center [774, 111] width 82 height 23
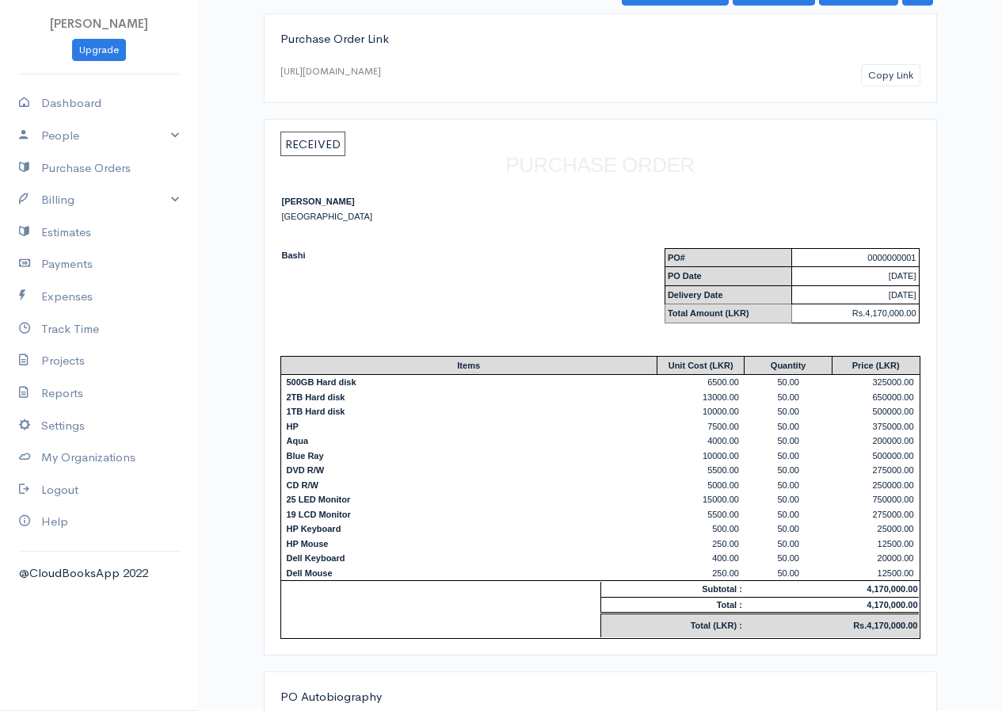
scroll to position [234, 0]
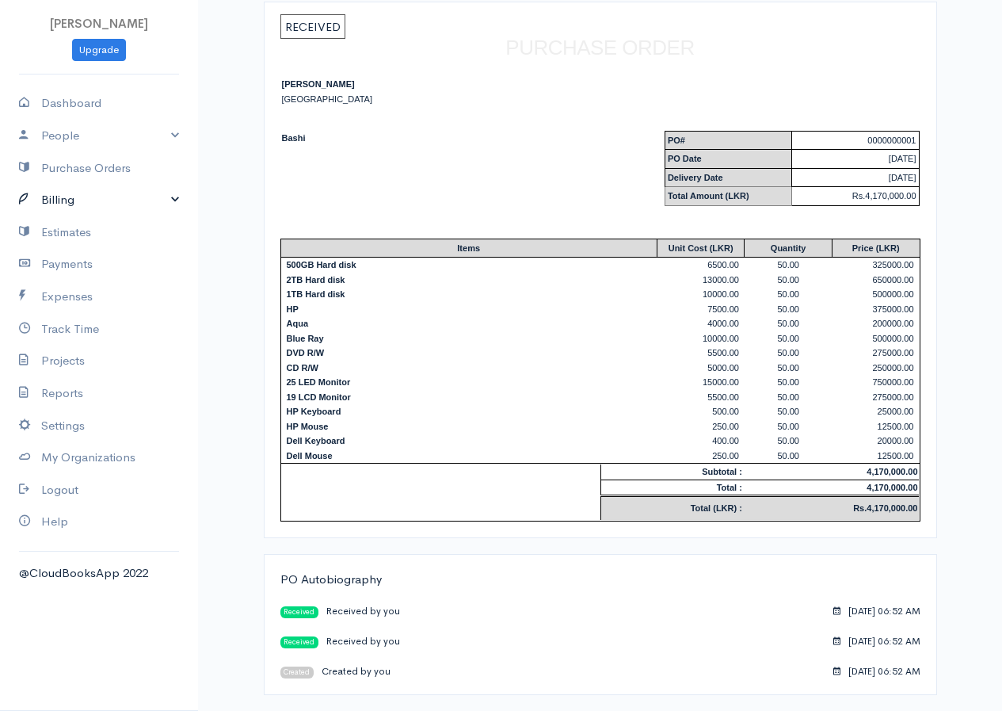
click at [43, 196] on link "Billing" at bounding box center [99, 200] width 198 height 32
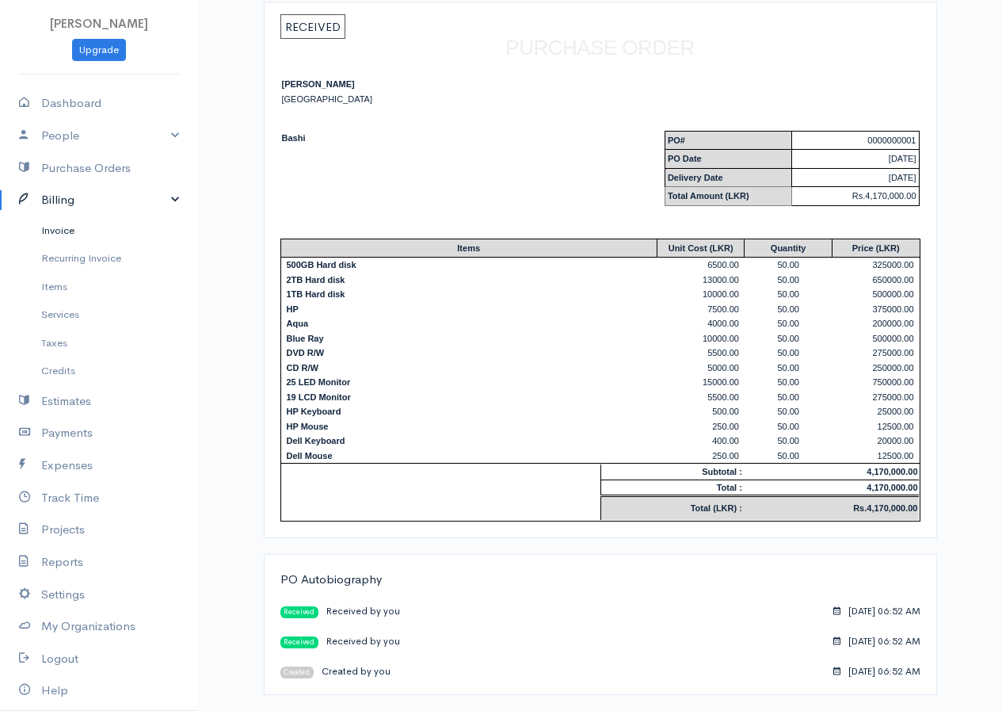
click at [60, 234] on link "Invoice" at bounding box center [99, 230] width 198 height 29
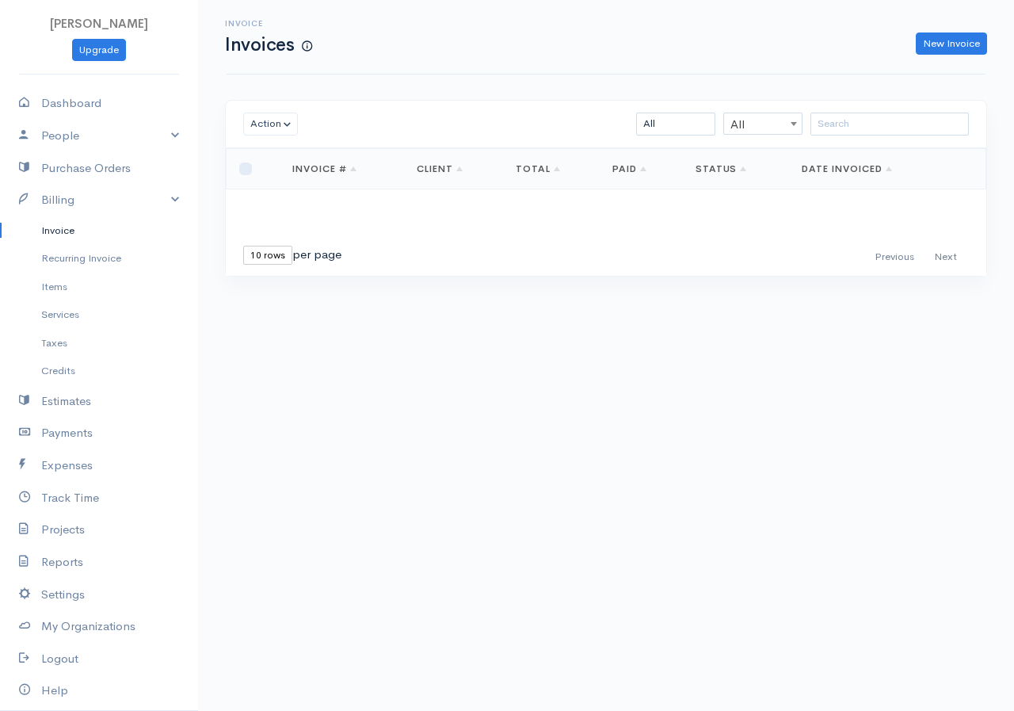
click at [321, 206] on div "Loading ... First Previous Next Last 10 rows 25 rows 50 rows per page Invoice #…" at bounding box center [606, 212] width 761 height 128
click at [919, 39] on link "New Invoice" at bounding box center [951, 43] width 71 height 23
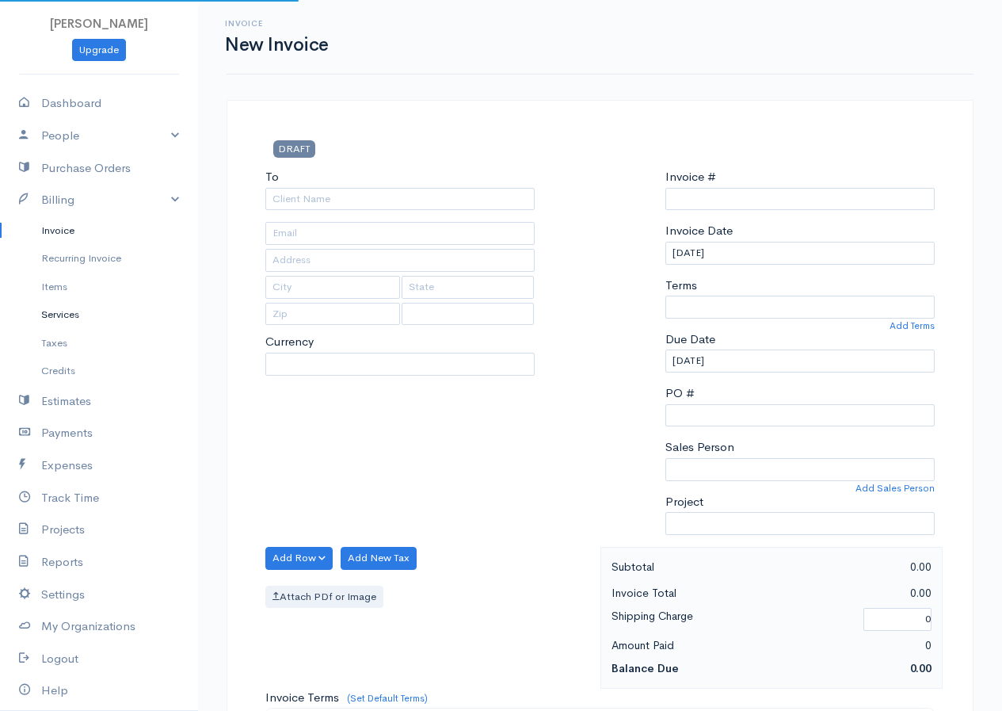
type input "0000000001"
select select "[GEOGRAPHIC_DATA]"
select select "LKR"
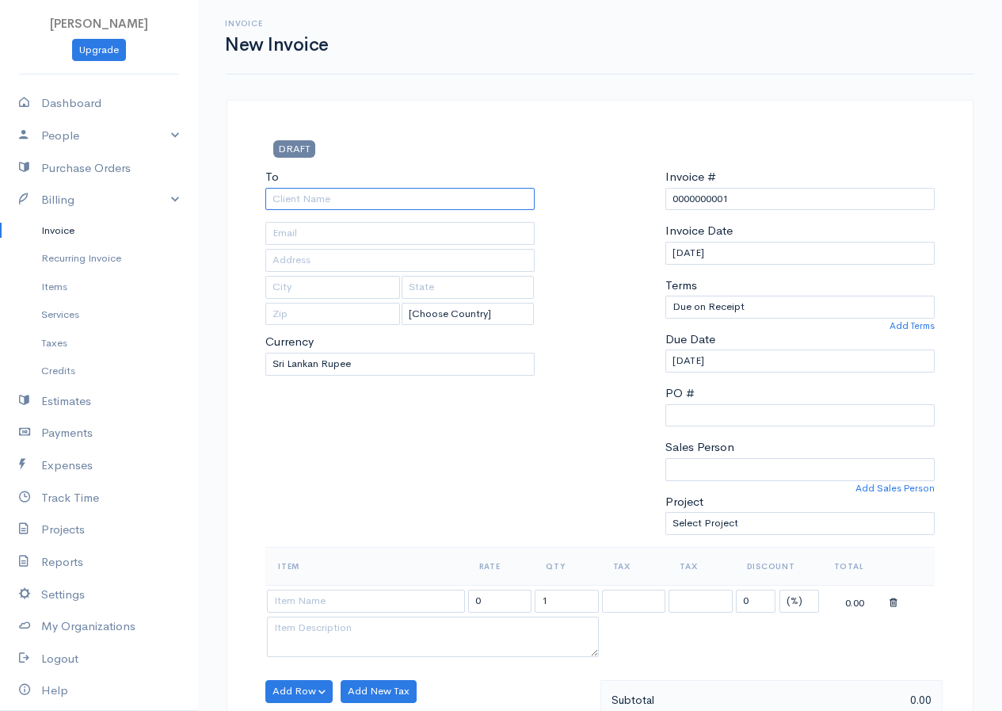
click at [315, 200] on input "To" at bounding box center [399, 199] width 269 height 23
type input "Tharu"
click at [297, 222] on body "[PERSON_NAME] Upgrade Dashboard People Clients Vendors Staff Users Purchase Ord…" at bounding box center [501, 685] width 1002 height 1370
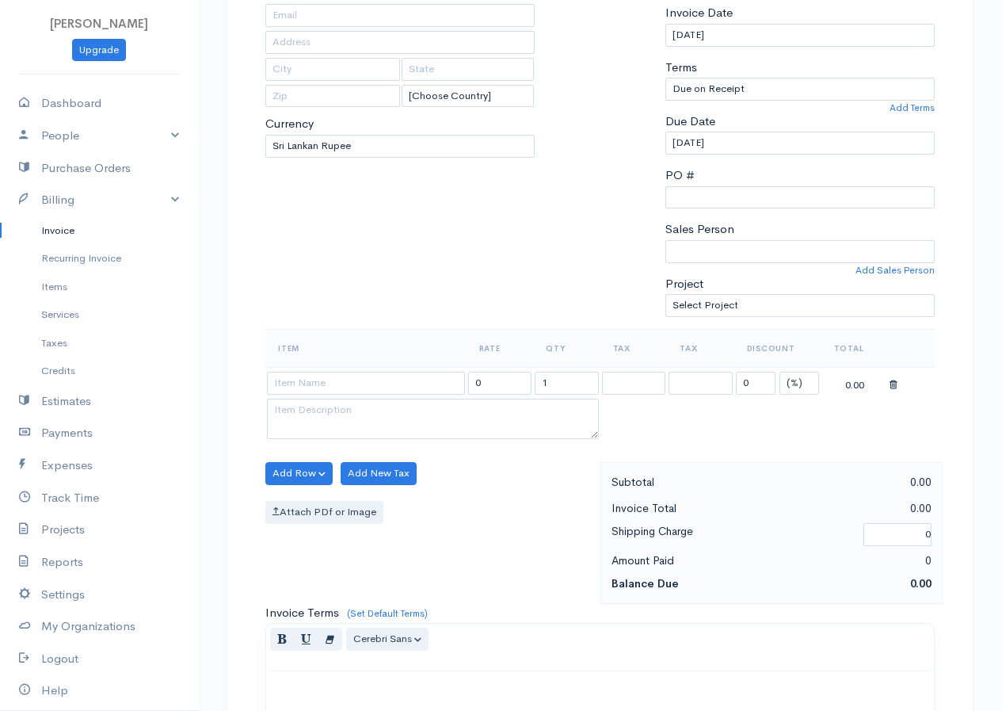
scroll to position [238, 0]
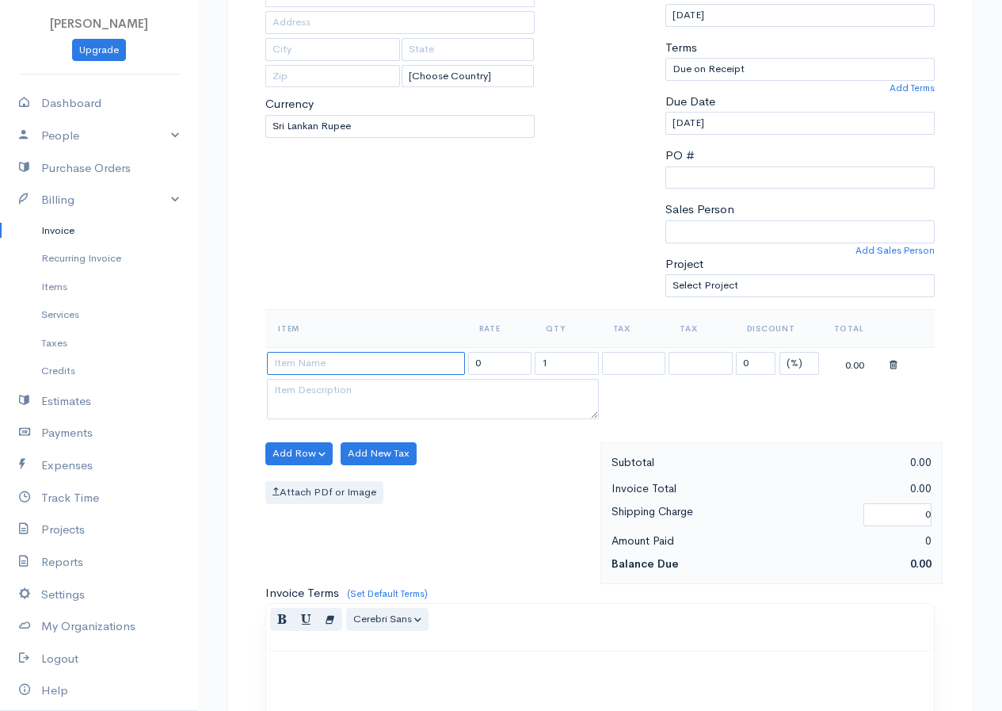
click at [339, 364] on input at bounding box center [366, 363] width 198 height 23
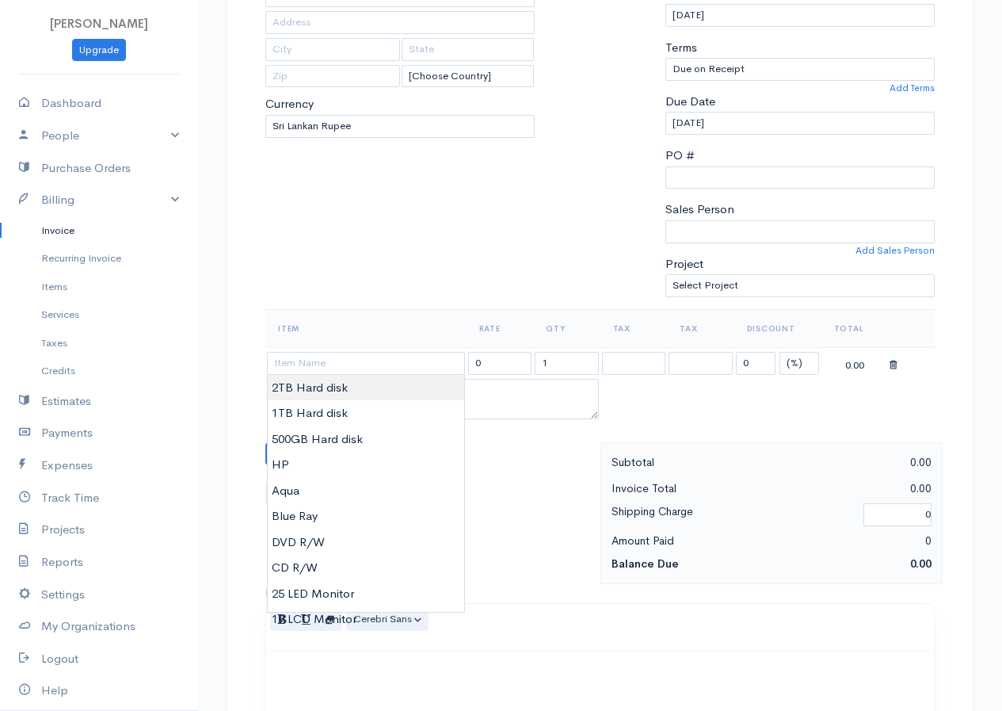
type input "2TB Hard disk"
type input "13000.00"
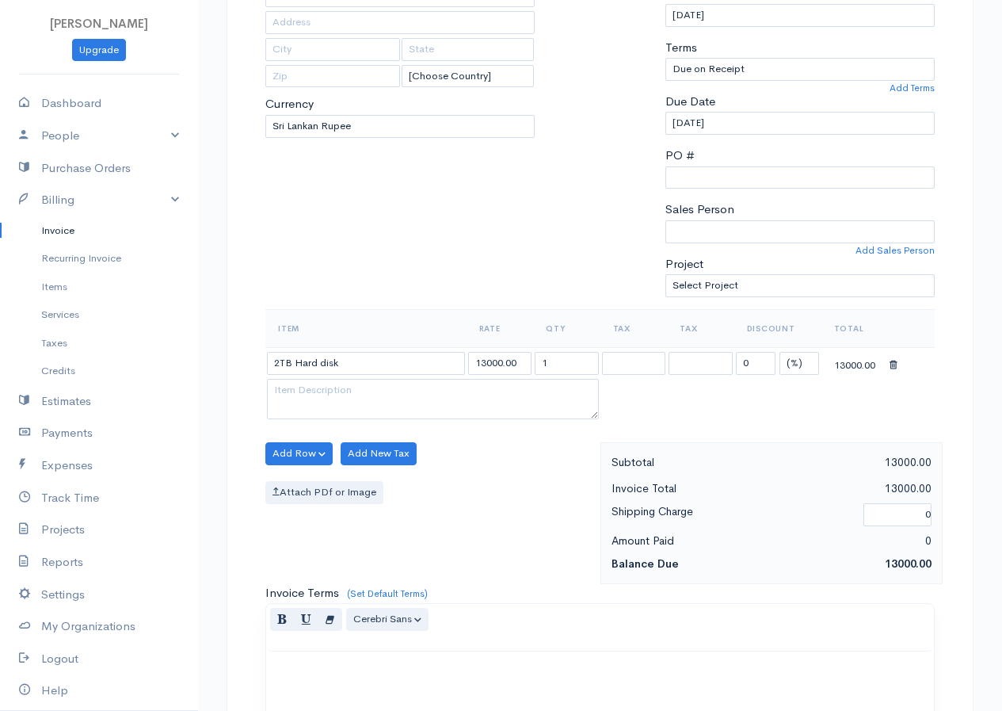
click at [299, 391] on body "[PERSON_NAME] Upgrade Dashboard People Clients Vendors Staff Users Purchase Ord…" at bounding box center [501, 447] width 1002 height 1370
click at [397, 394] on textarea at bounding box center [433, 399] width 332 height 41
click at [302, 459] on button "Add Row" at bounding box center [298, 453] width 67 height 23
click at [326, 484] on link "Add Item Row" at bounding box center [328, 486] width 125 height 28
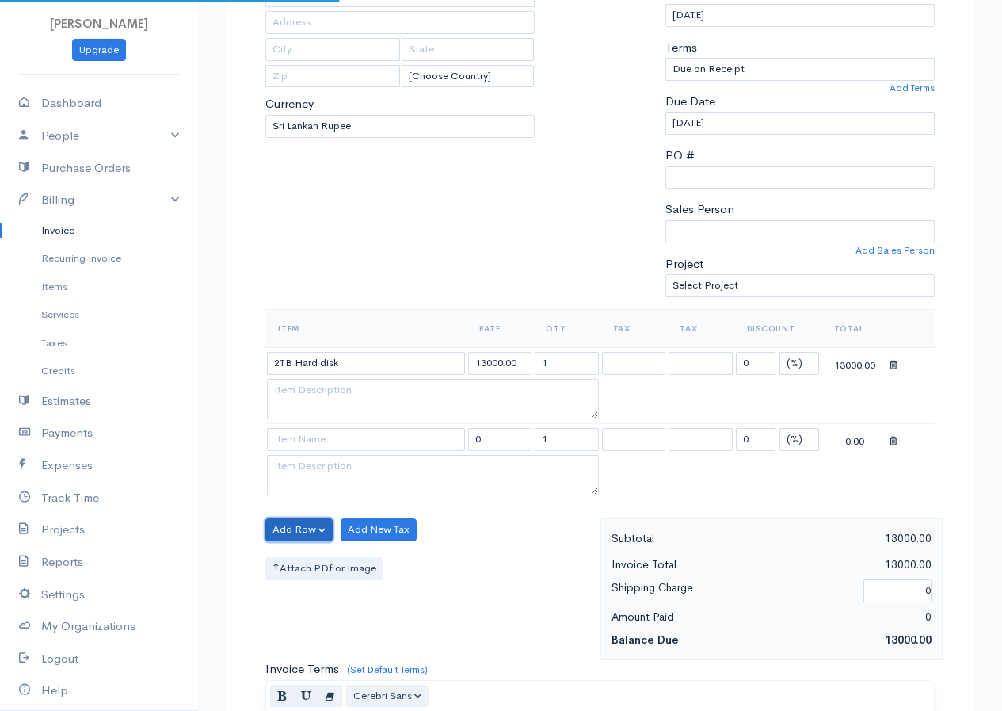
click at [316, 528] on button "Add Row" at bounding box center [298, 529] width 67 height 23
click at [328, 558] on link "Add Item Row" at bounding box center [328, 562] width 125 height 28
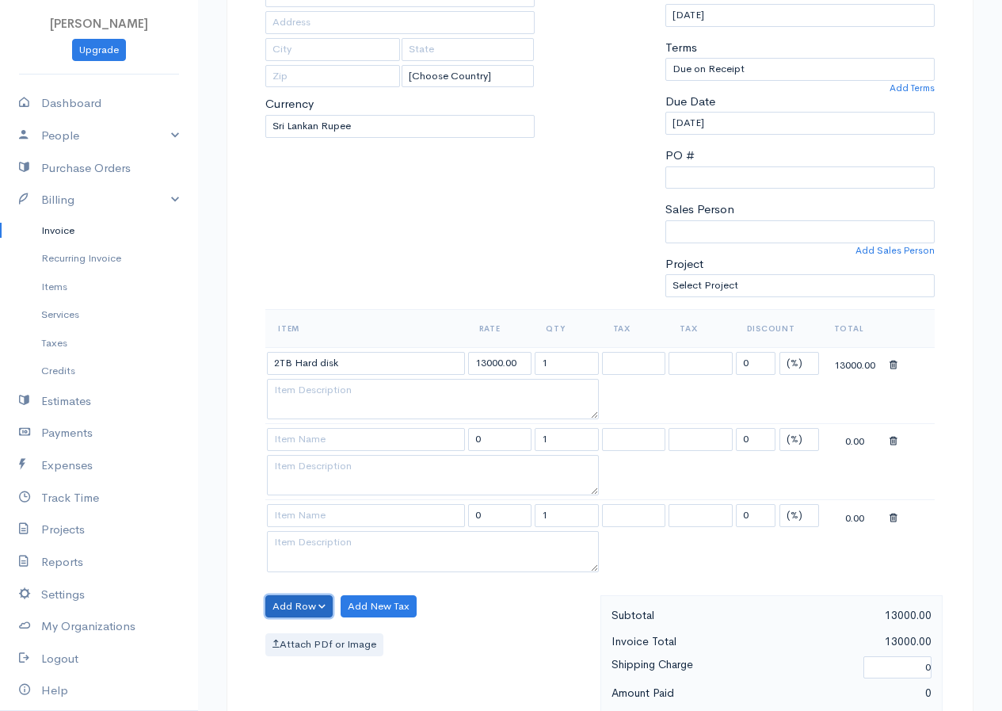
click at [311, 605] on button "Add Row" at bounding box center [298, 606] width 67 height 23
click at [326, 635] on link "Add Item Row" at bounding box center [328, 639] width 125 height 28
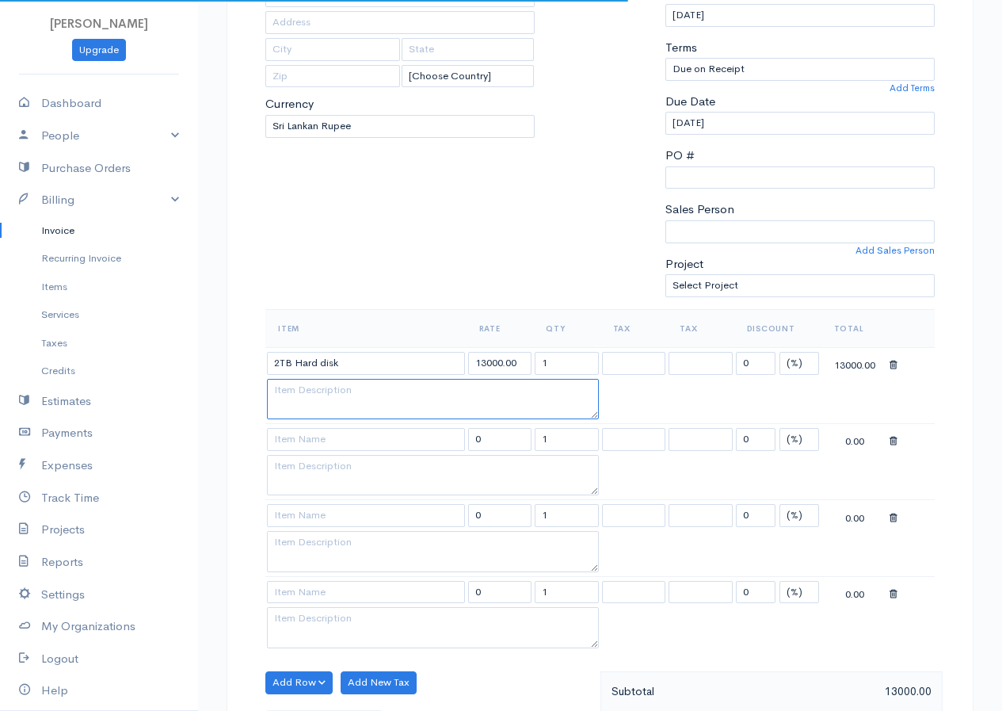
click at [364, 403] on textarea at bounding box center [433, 399] width 332 height 41
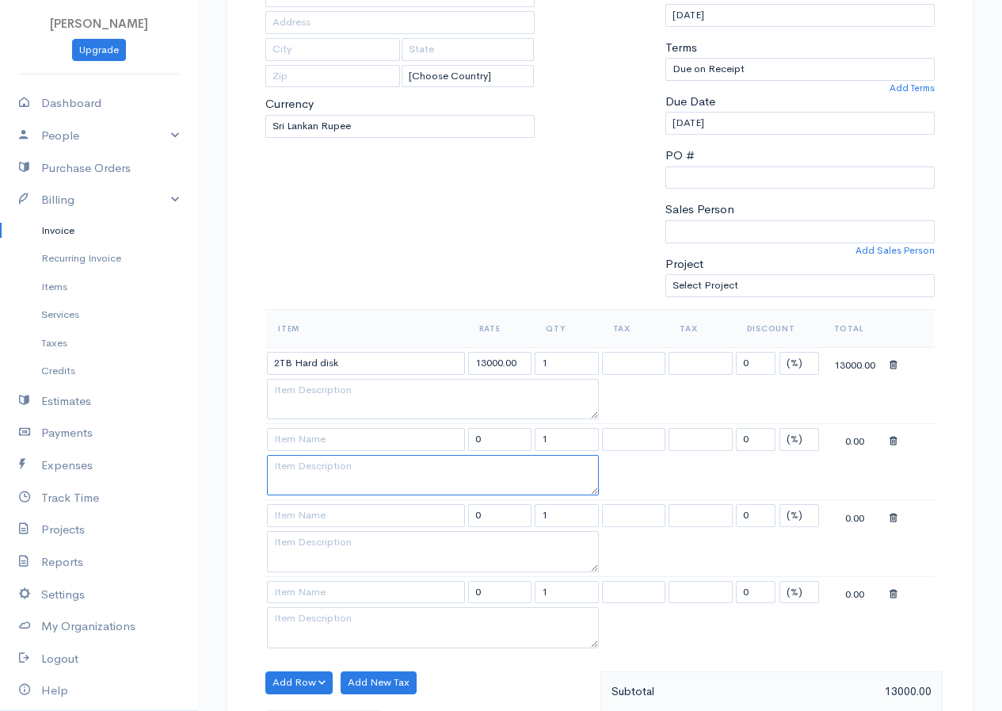
click at [389, 467] on textarea at bounding box center [433, 475] width 332 height 41
click at [339, 471] on textarea at bounding box center [433, 475] width 332 height 41
click at [379, 469] on textarea at bounding box center [433, 475] width 332 height 41
click at [374, 443] on input at bounding box center [366, 439] width 198 height 23
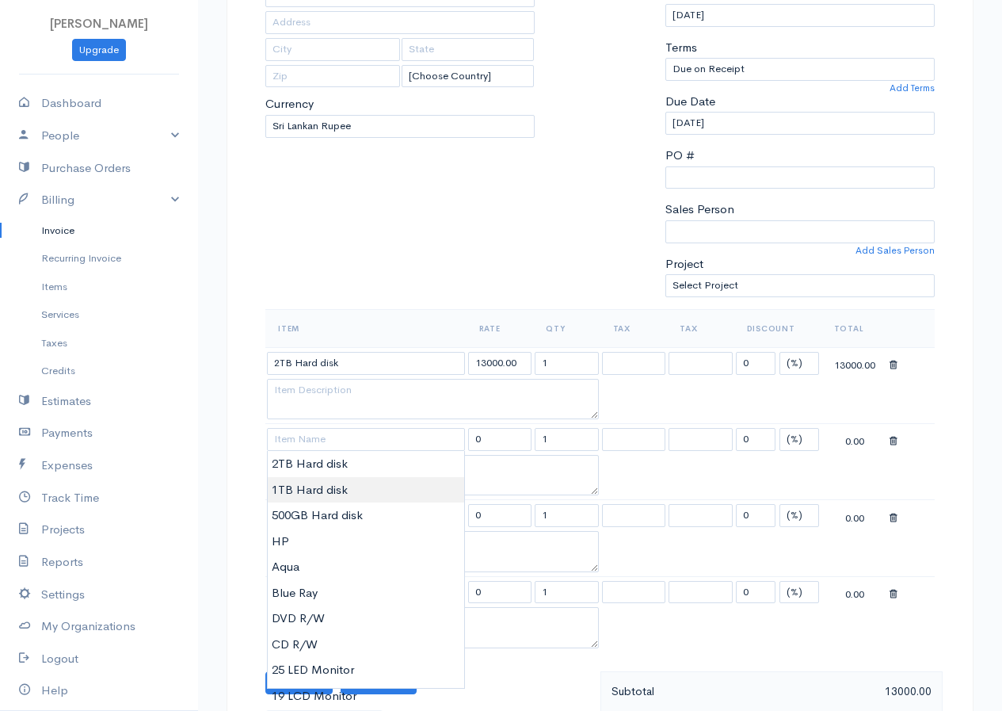
type input "1TB Hard disk"
type input "10000.00"
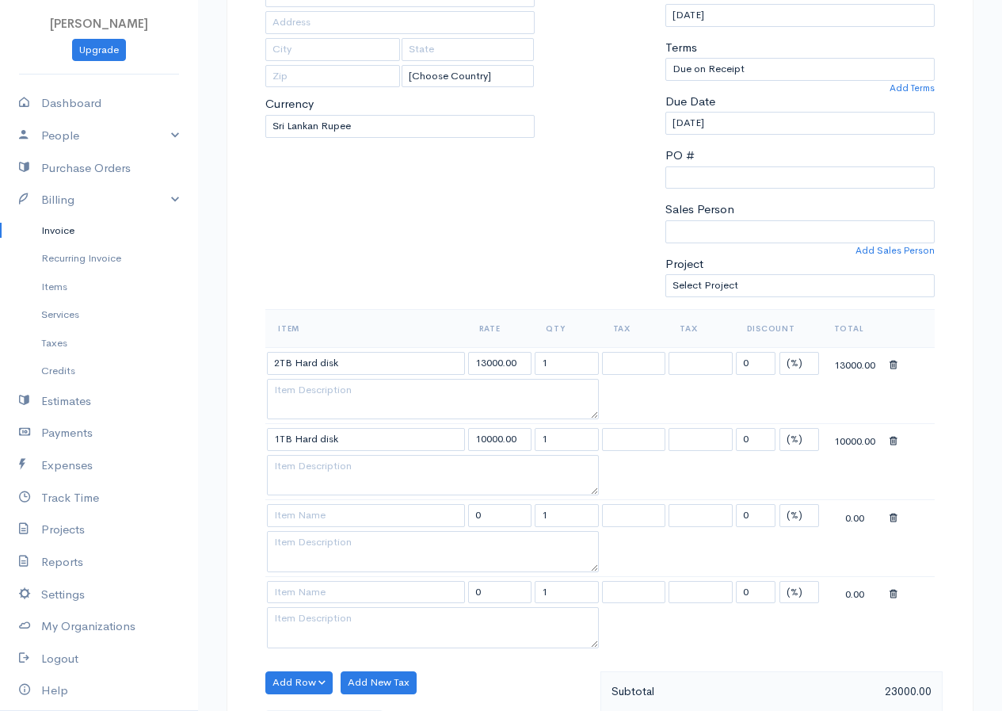
click at [311, 488] on body "[PERSON_NAME] Upgrade Dashboard People Clients Vendors Staff Users Purchase Ord…" at bounding box center [501, 561] width 1002 height 1598
click at [330, 524] on input at bounding box center [366, 515] width 198 height 23
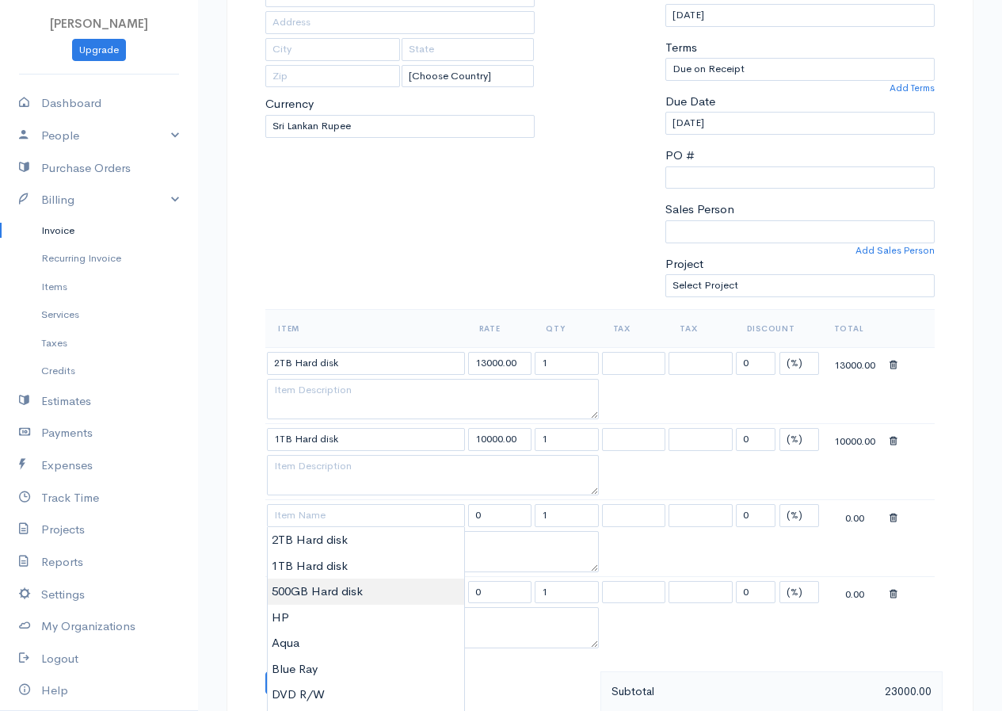
type input "500GB Hard disk"
type input "6500.00"
click at [320, 583] on body "[PERSON_NAME] Upgrade Dashboard People Clients Vendors Staff Users Purchase Ord…" at bounding box center [501, 561] width 1002 height 1598
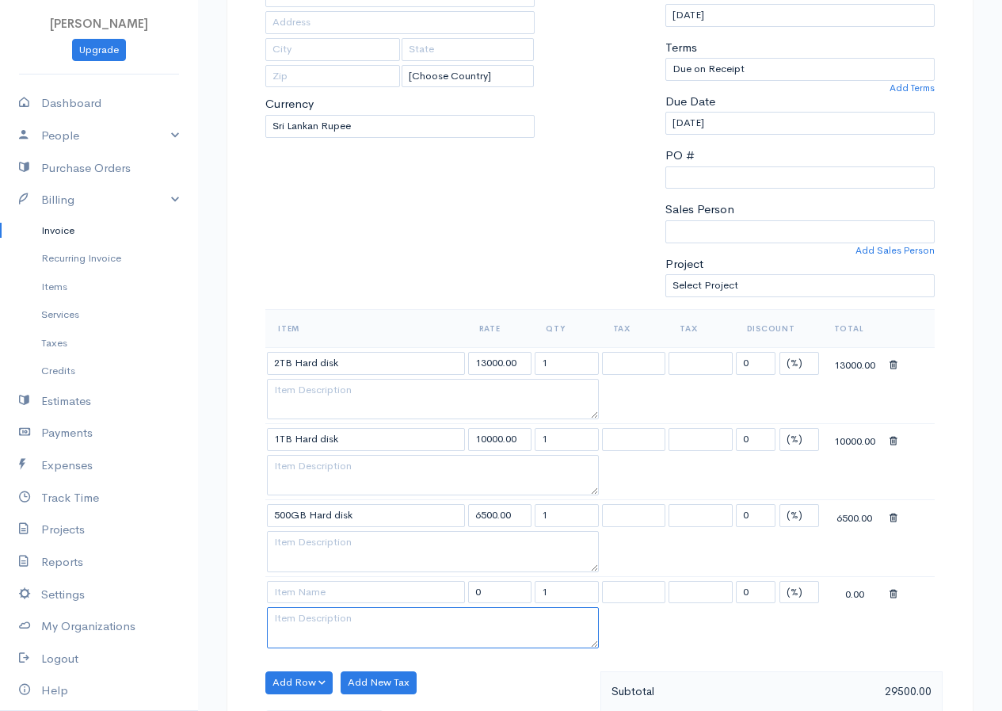
click at [368, 617] on textarea at bounding box center [433, 627] width 332 height 41
drag, startPoint x: 355, startPoint y: 585, endPoint x: 358, endPoint y: 596, distance: 10.8
click at [356, 586] on input at bounding box center [366, 592] width 198 height 23
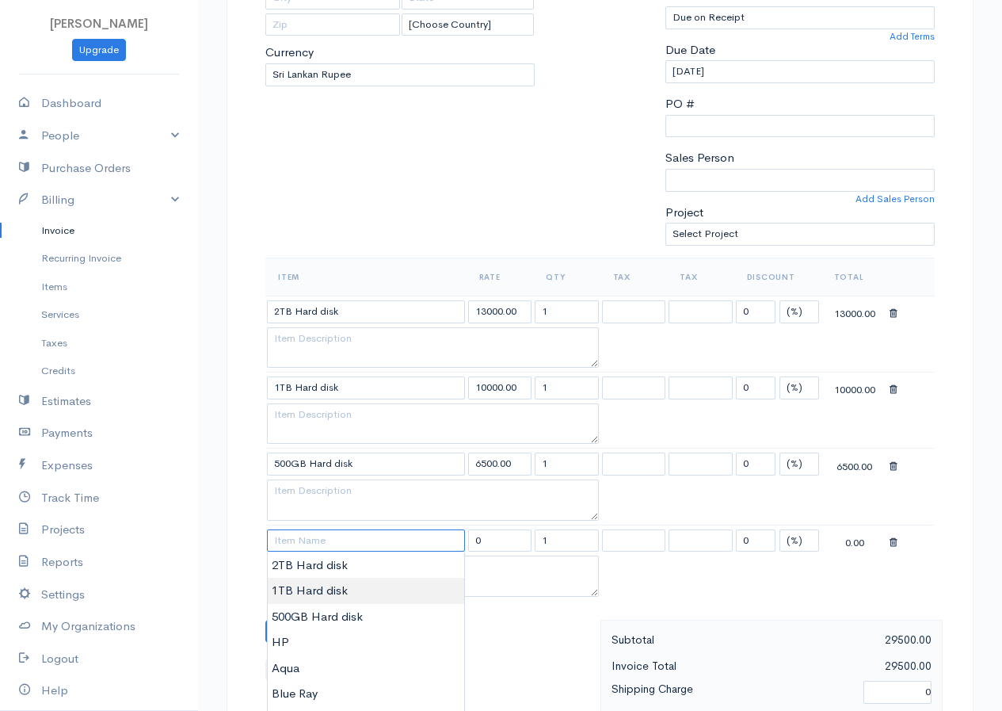
scroll to position [317, 0]
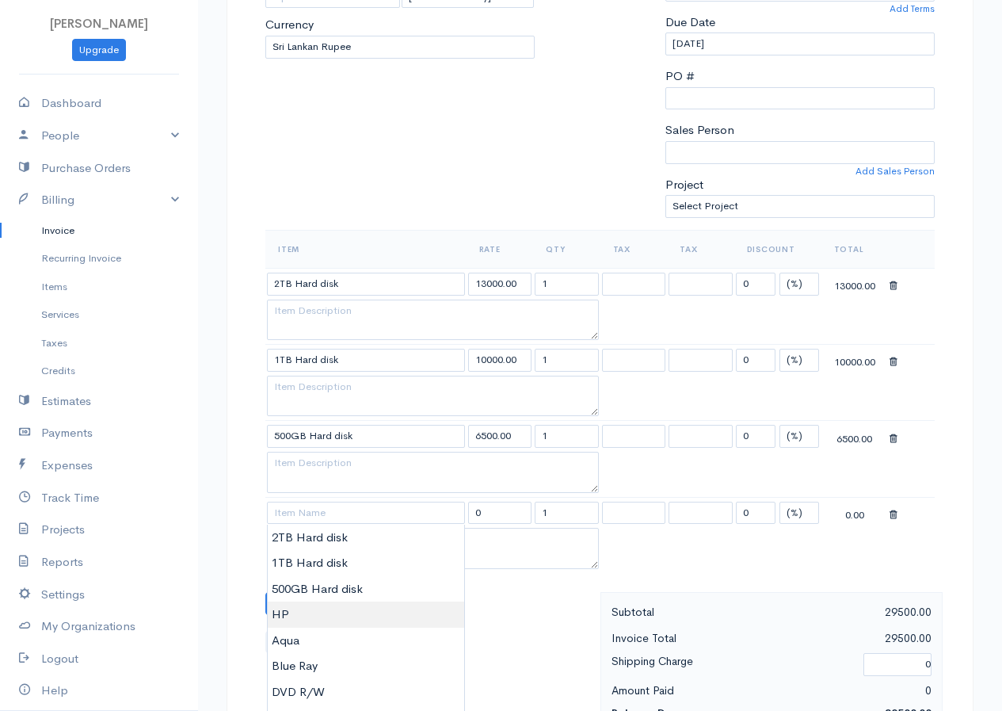
type input "HP"
type input "7500.00"
click at [299, 614] on body "[PERSON_NAME] Upgrade Dashboard People Clients Vendors Staff Users Purchase Ord…" at bounding box center [501, 482] width 1002 height 1598
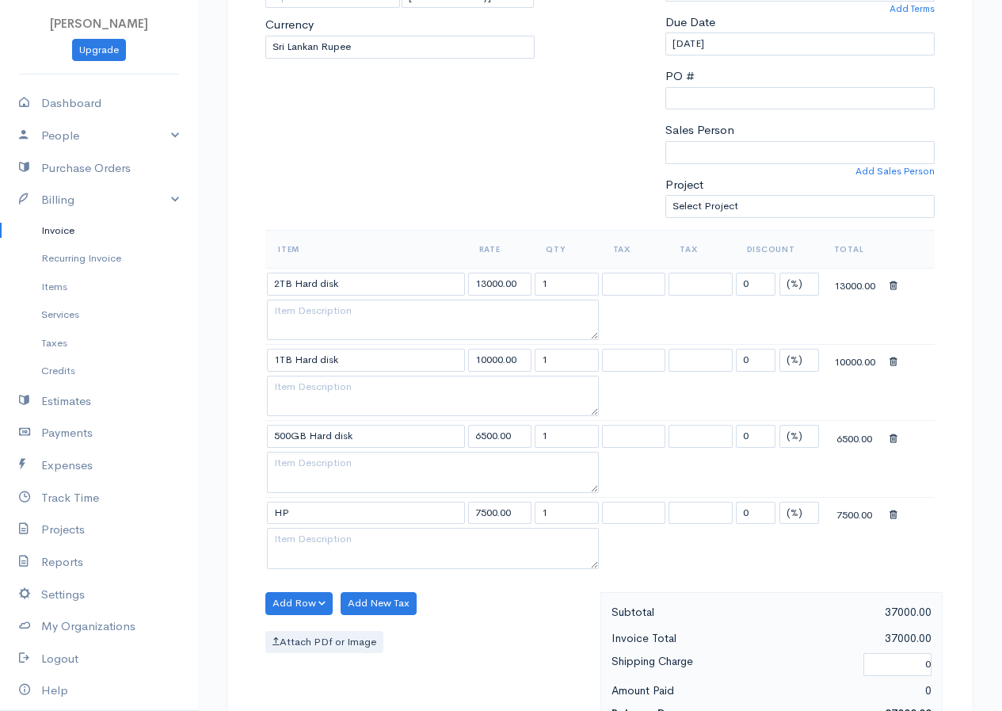
drag, startPoint x: 570, startPoint y: 269, endPoint x: 535, endPoint y: 286, distance: 38.6
click at [535, 286] on td "1" at bounding box center [566, 283] width 67 height 31
drag, startPoint x: 540, startPoint y: 285, endPoint x: 556, endPoint y: 287, distance: 15.9
click at [556, 287] on input "1" at bounding box center [567, 284] width 64 height 23
type input "40"
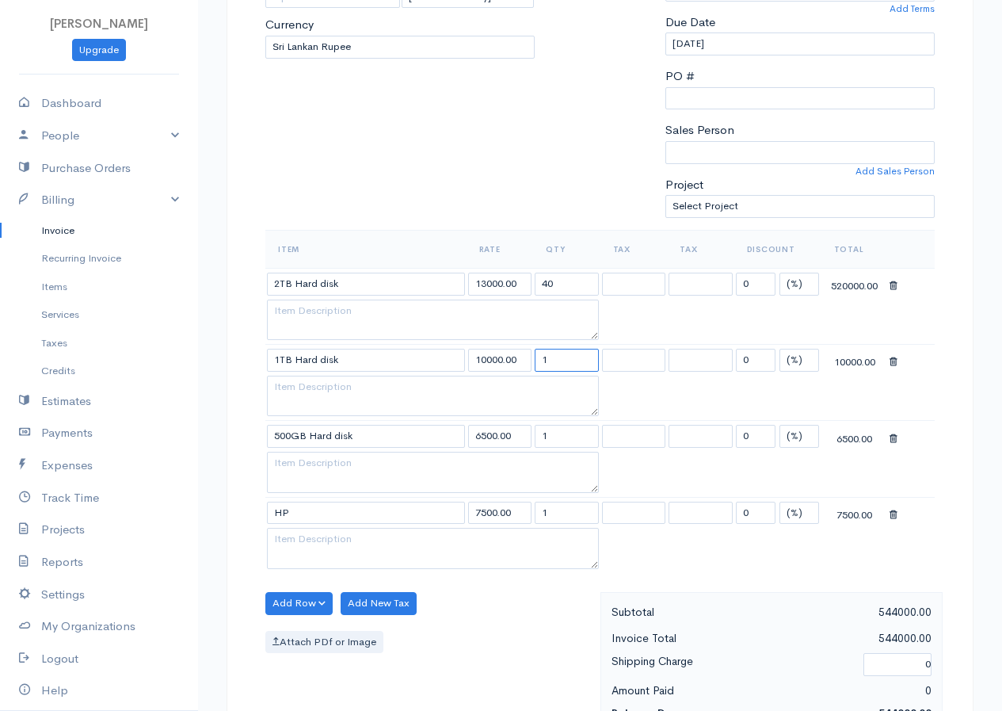
drag, startPoint x: 554, startPoint y: 365, endPoint x: 531, endPoint y: 368, distance: 23.1
click at [531, 368] on tr "1TB Hard disk 10000.00 1 0 (%) Flat 10000.00" at bounding box center [599, 360] width 669 height 31
type input "40"
drag, startPoint x: 556, startPoint y: 453, endPoint x: 542, endPoint y: 443, distance: 17.6
click at [539, 443] on tbody "2TB Hard disk 13000.00 40 0 (%) Flat 520000.00 1TB Hard disk 10000.00 40 0 (%) …" at bounding box center [599, 420] width 669 height 305
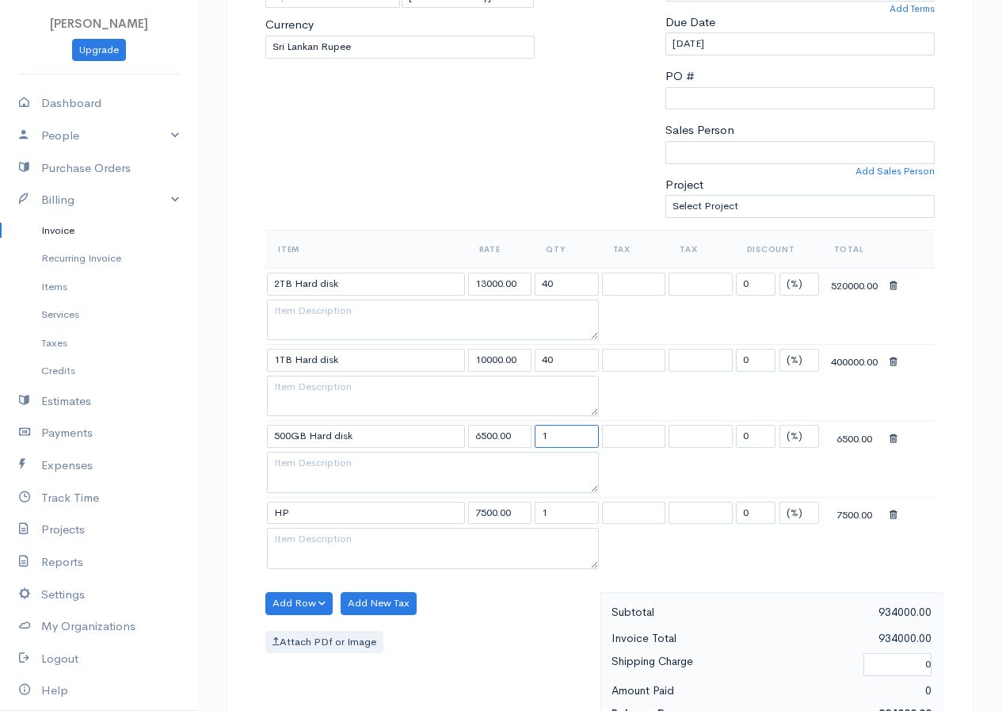
drag, startPoint x: 555, startPoint y: 440, endPoint x: 541, endPoint y: 435, distance: 15.0
click at [541, 435] on input "1" at bounding box center [567, 436] width 64 height 23
type input "40"
drag, startPoint x: 549, startPoint y: 516, endPoint x: 526, endPoint y: 519, distance: 23.2
click at [526, 519] on tr "HP 7500.00 1 0 (%) Flat 7500.00" at bounding box center [599, 512] width 669 height 31
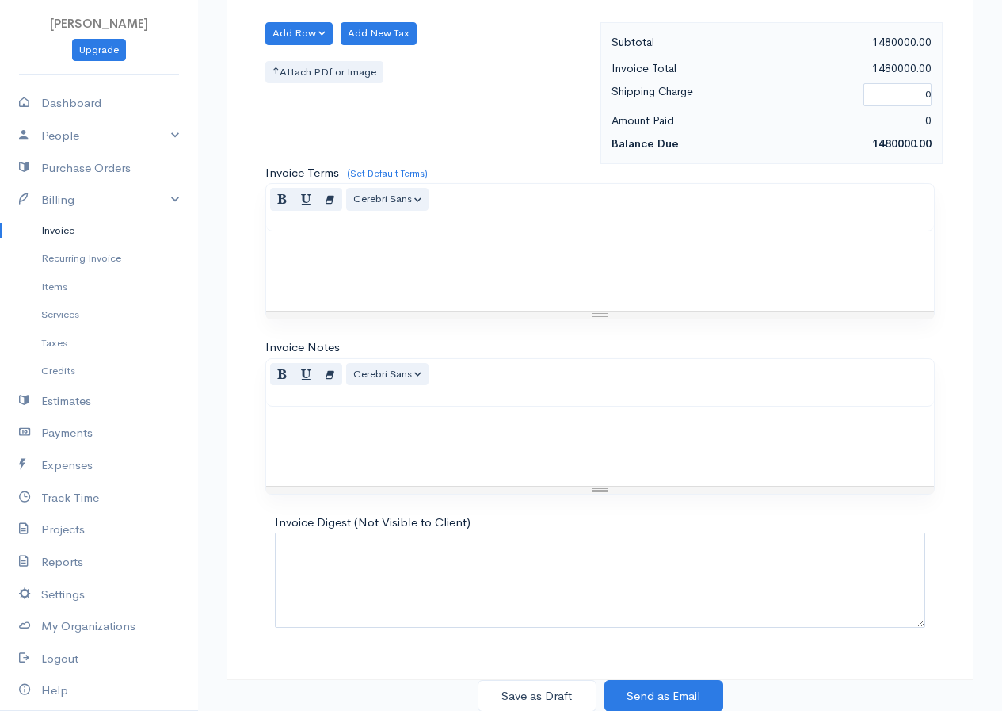
scroll to position [887, 0]
type input "40"
click at [536, 696] on button "Save as Draft" at bounding box center [537, 695] width 119 height 32
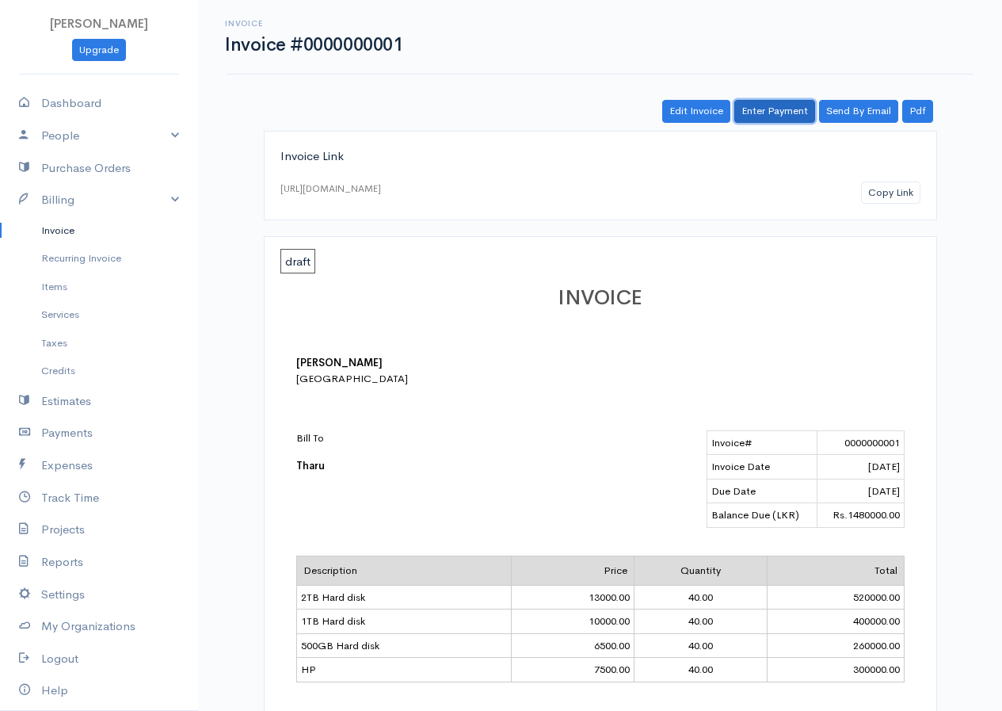
click at [778, 118] on link "Enter Payment" at bounding box center [774, 111] width 81 height 23
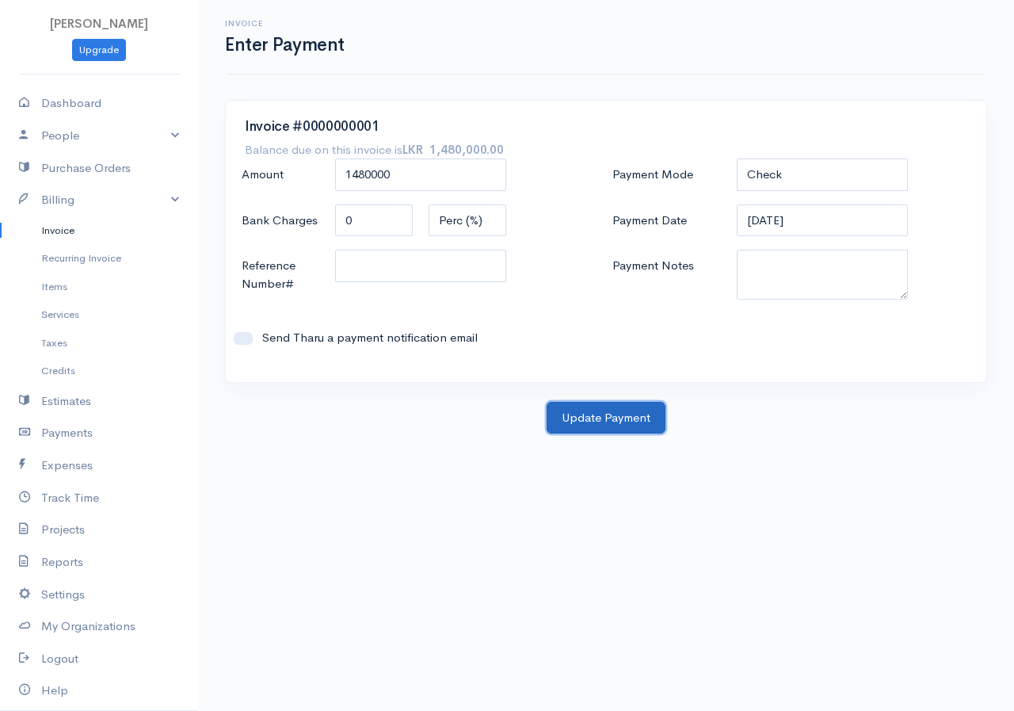
click at [628, 418] on button "Update Payment" at bounding box center [606, 418] width 119 height 32
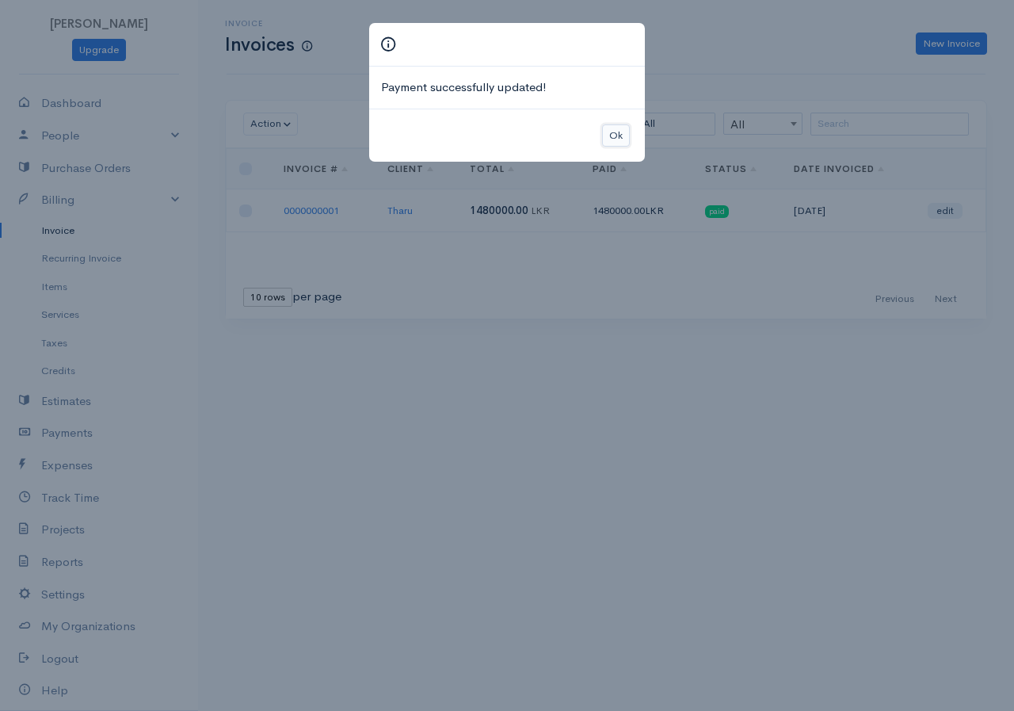
click at [611, 128] on button "Ok" at bounding box center [616, 135] width 28 height 23
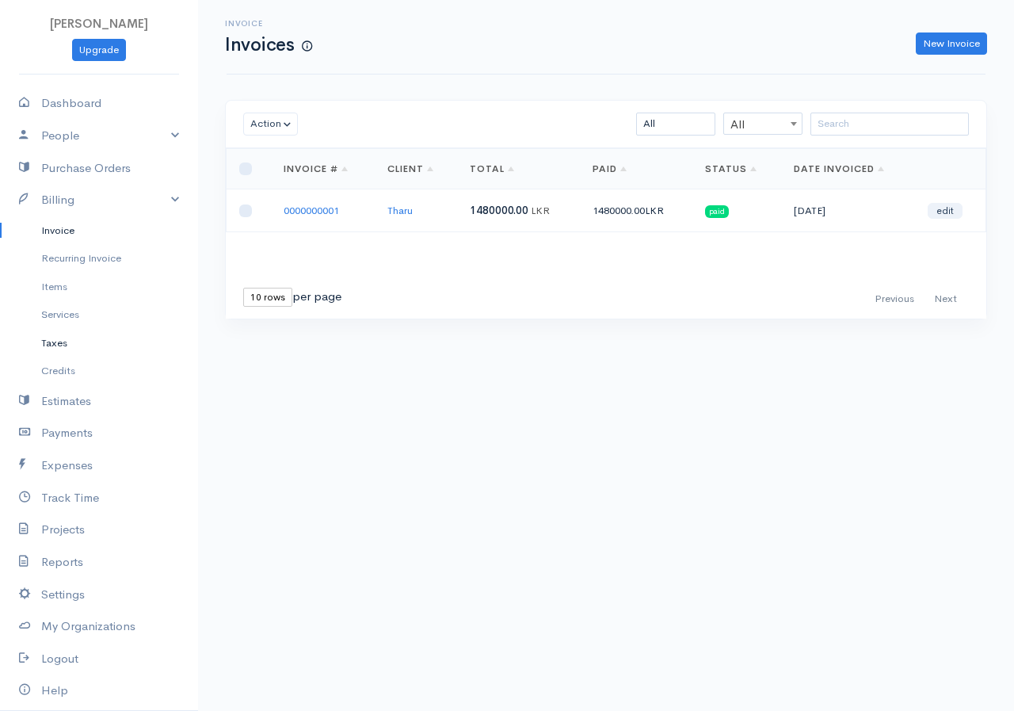
scroll to position [51, 0]
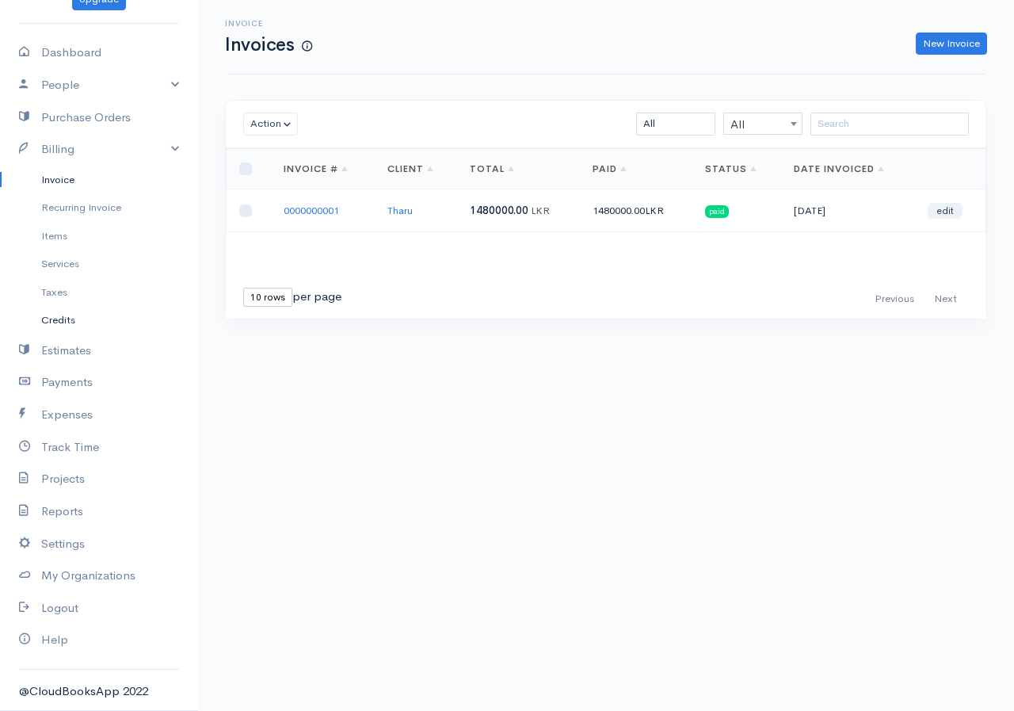
click at [55, 327] on link "Credits" at bounding box center [99, 320] width 198 height 29
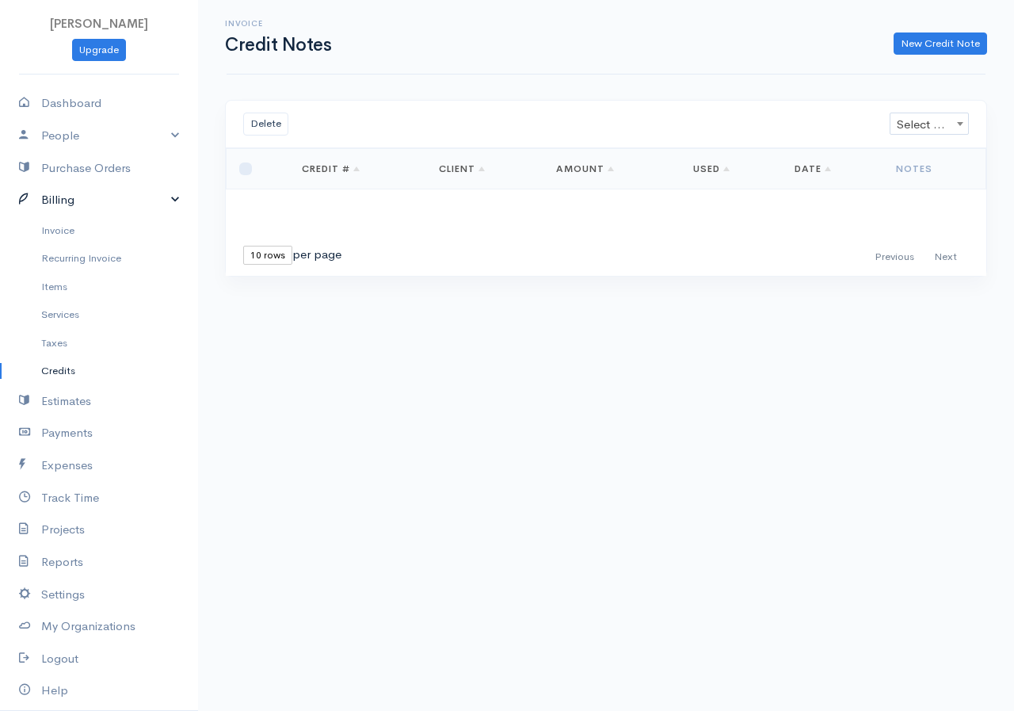
click at [78, 194] on link "Billing" at bounding box center [99, 200] width 198 height 32
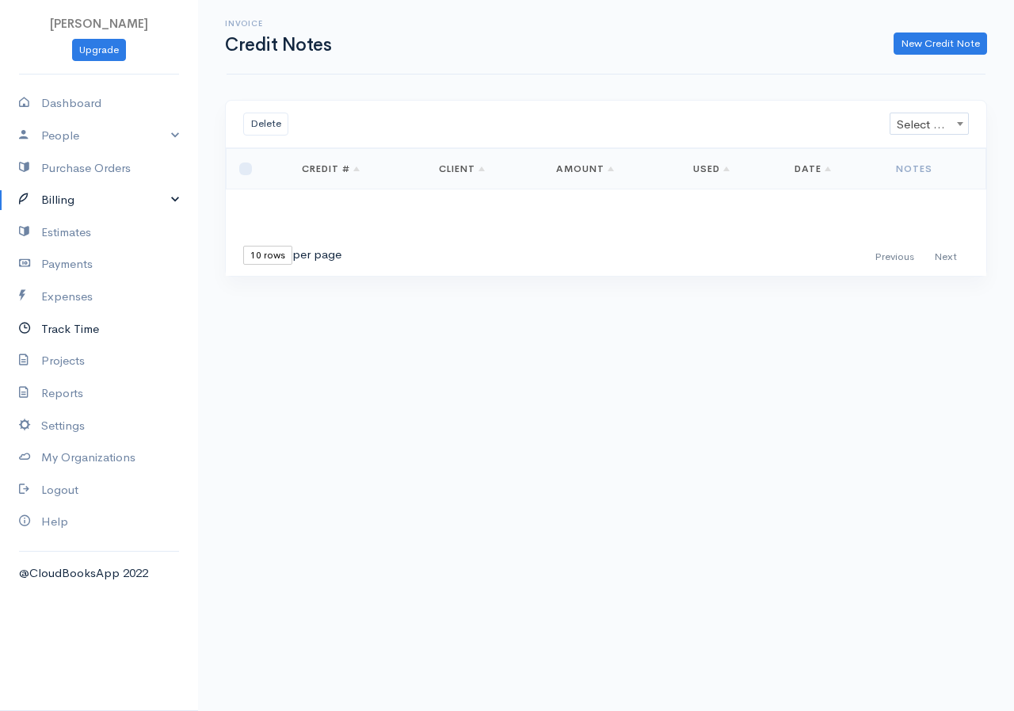
click at [71, 333] on link "Track Time" at bounding box center [99, 329] width 198 height 32
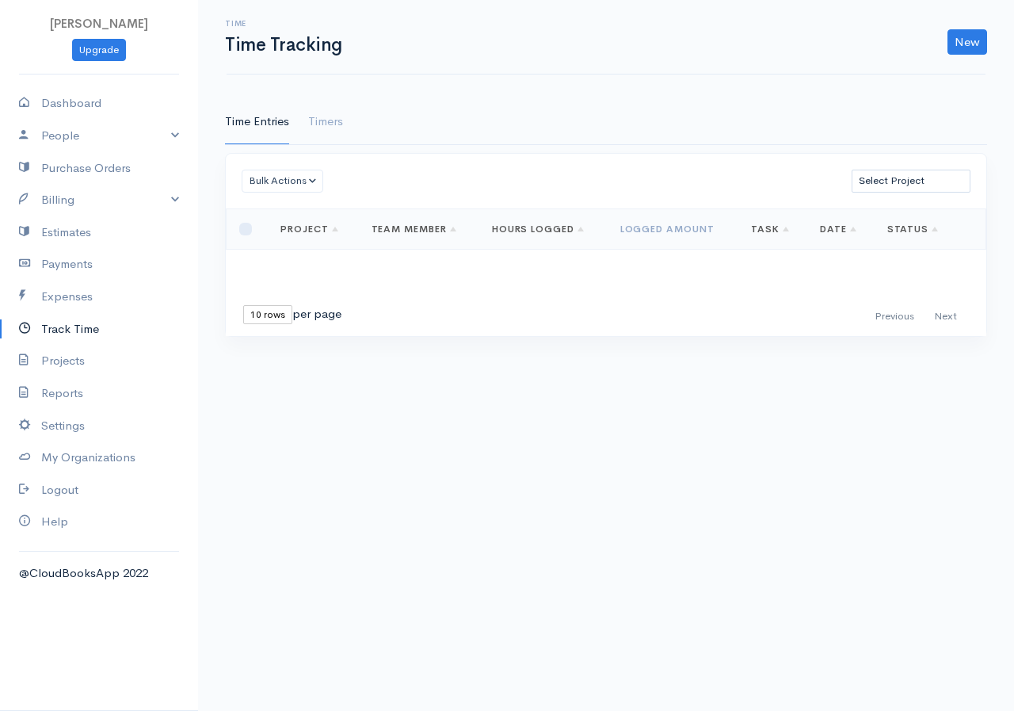
click at [355, 265] on div "Loading ... First Previous Next Last 10 rows 25 rows 50 rows per page Project T…" at bounding box center [606, 272] width 761 height 128
